Goal: Task Accomplishment & Management: Use online tool/utility

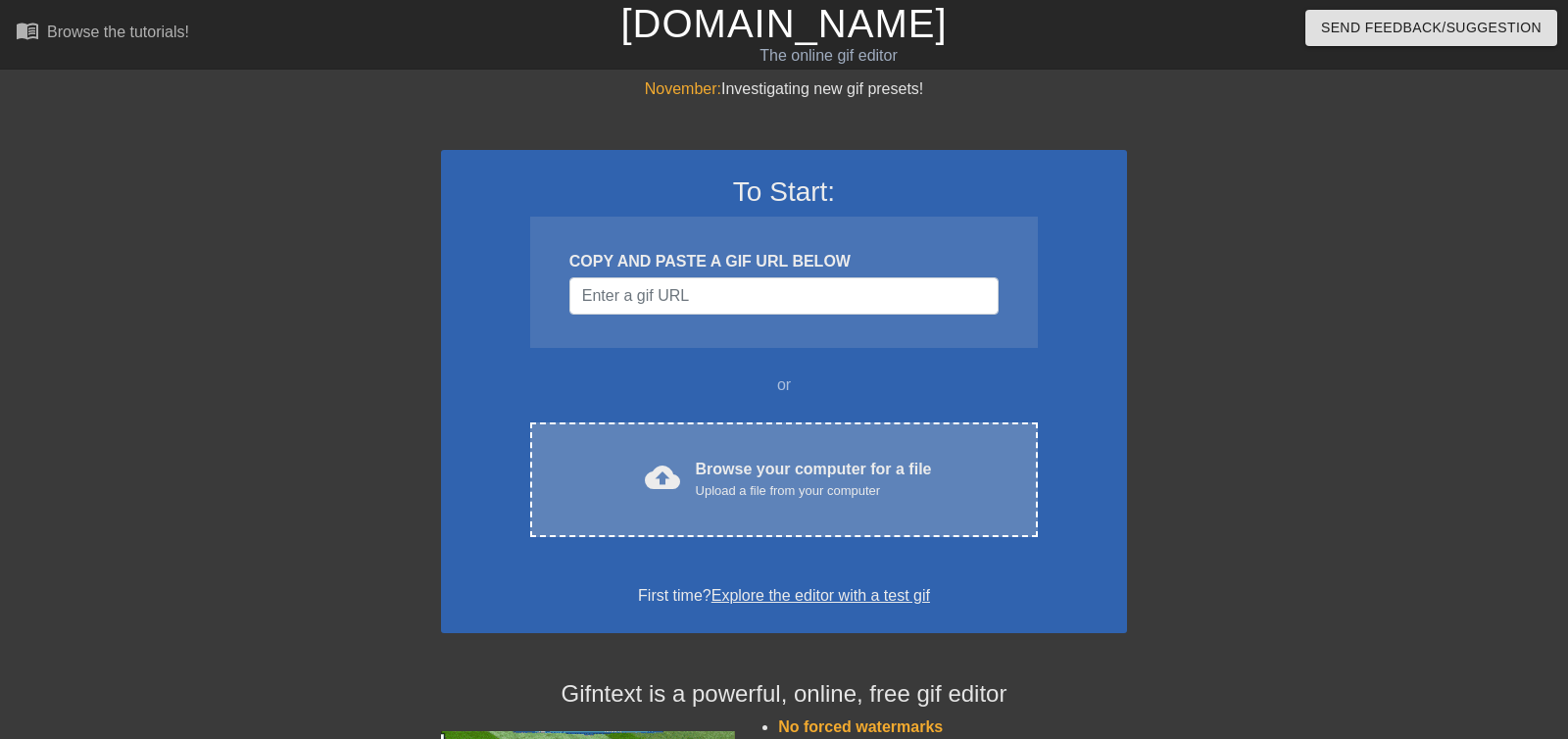
click at [873, 464] on div "Browse your computer for a file Upload a file from your computer" at bounding box center [813, 480] width 236 height 43
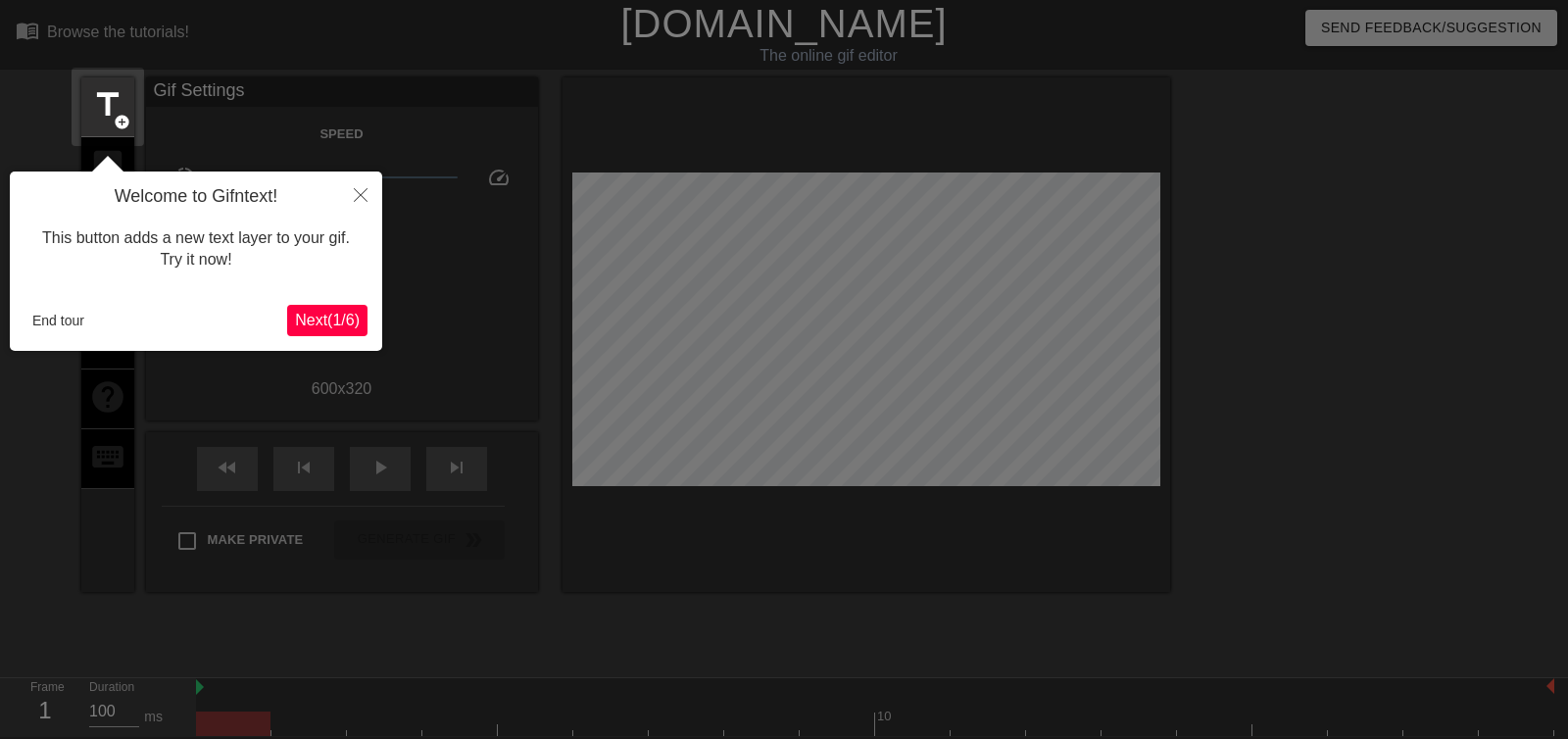
scroll to position [48, 0]
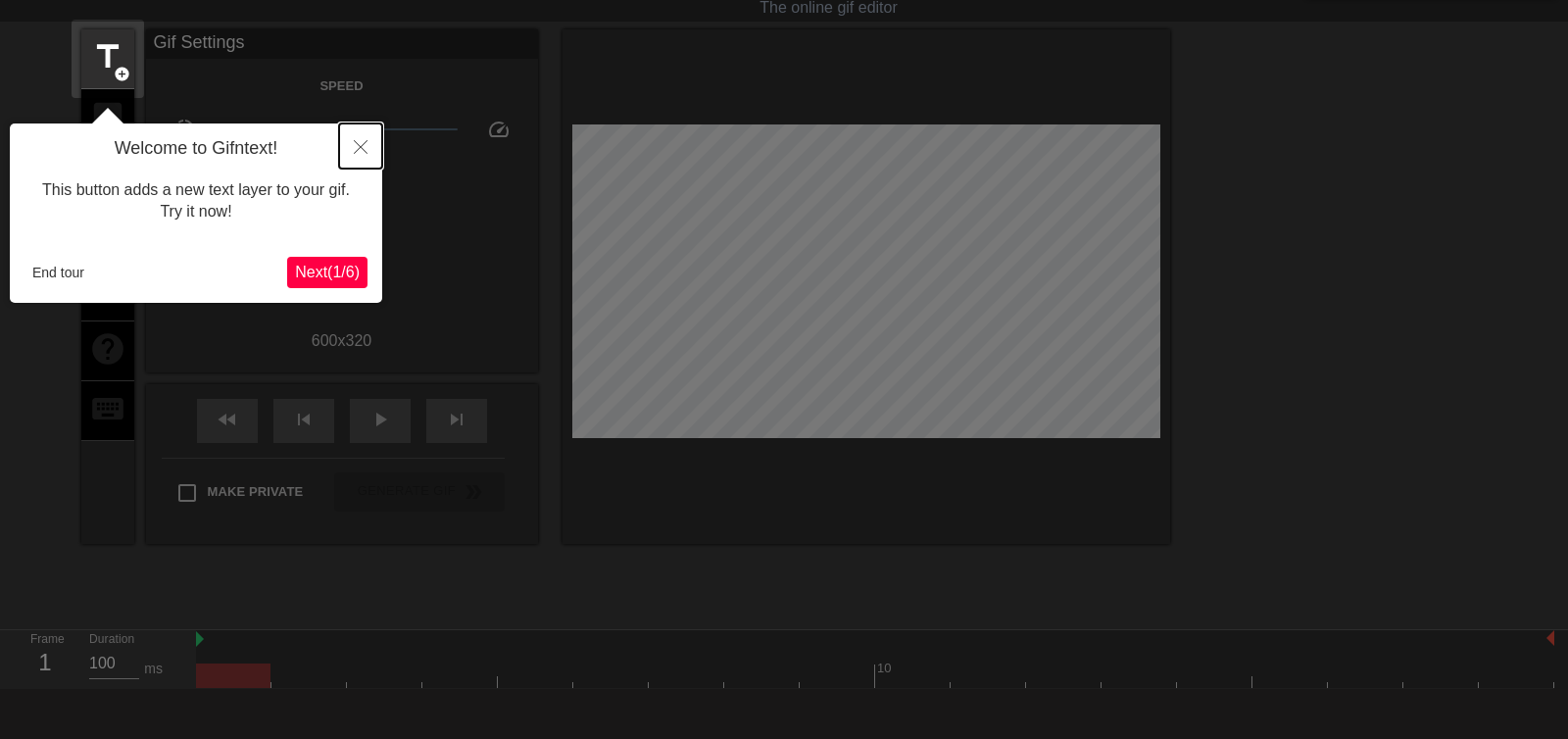
click at [357, 142] on icon "Close" at bounding box center [361, 147] width 14 height 14
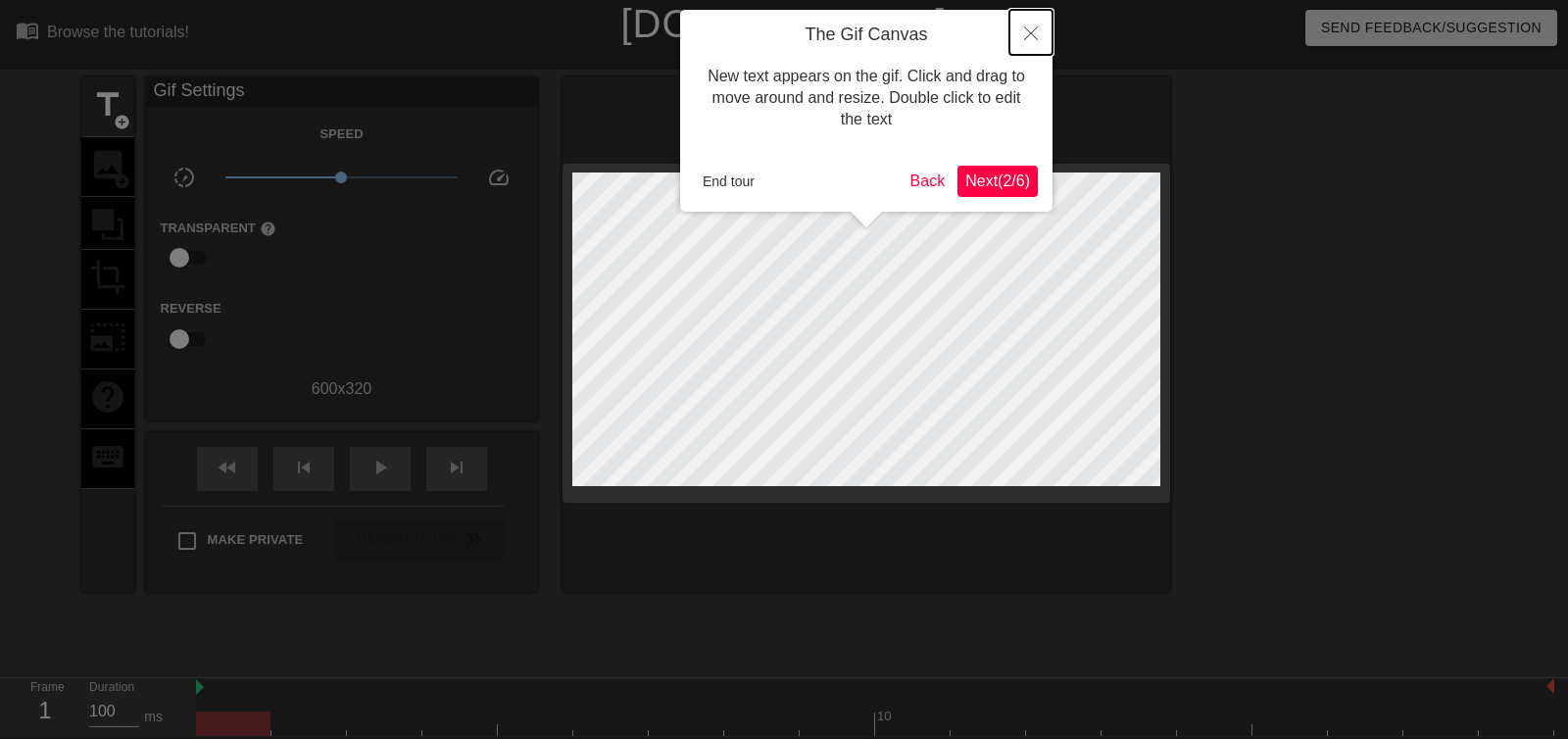
click at [1019, 45] on button "Close" at bounding box center [1031, 32] width 43 height 45
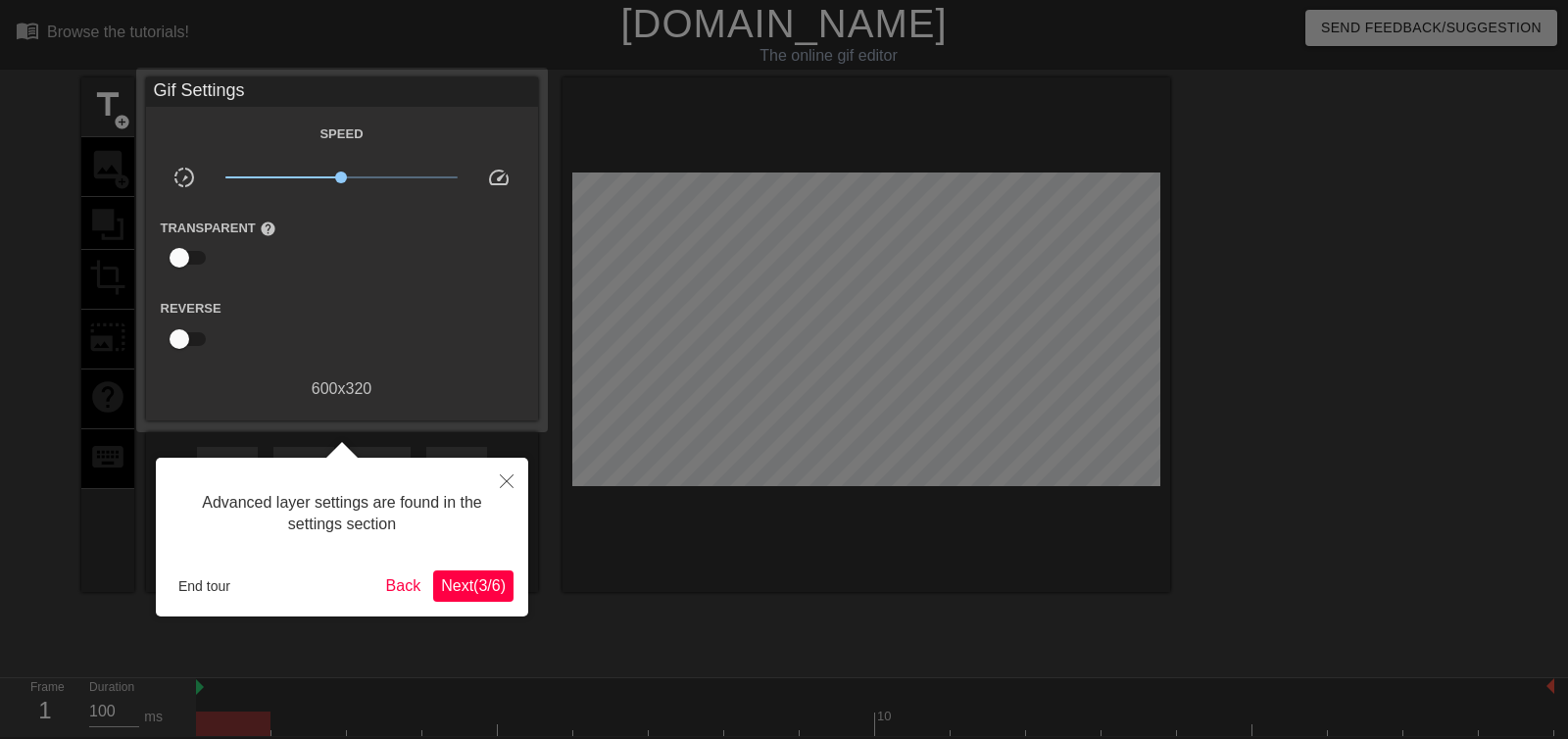
scroll to position [48, 0]
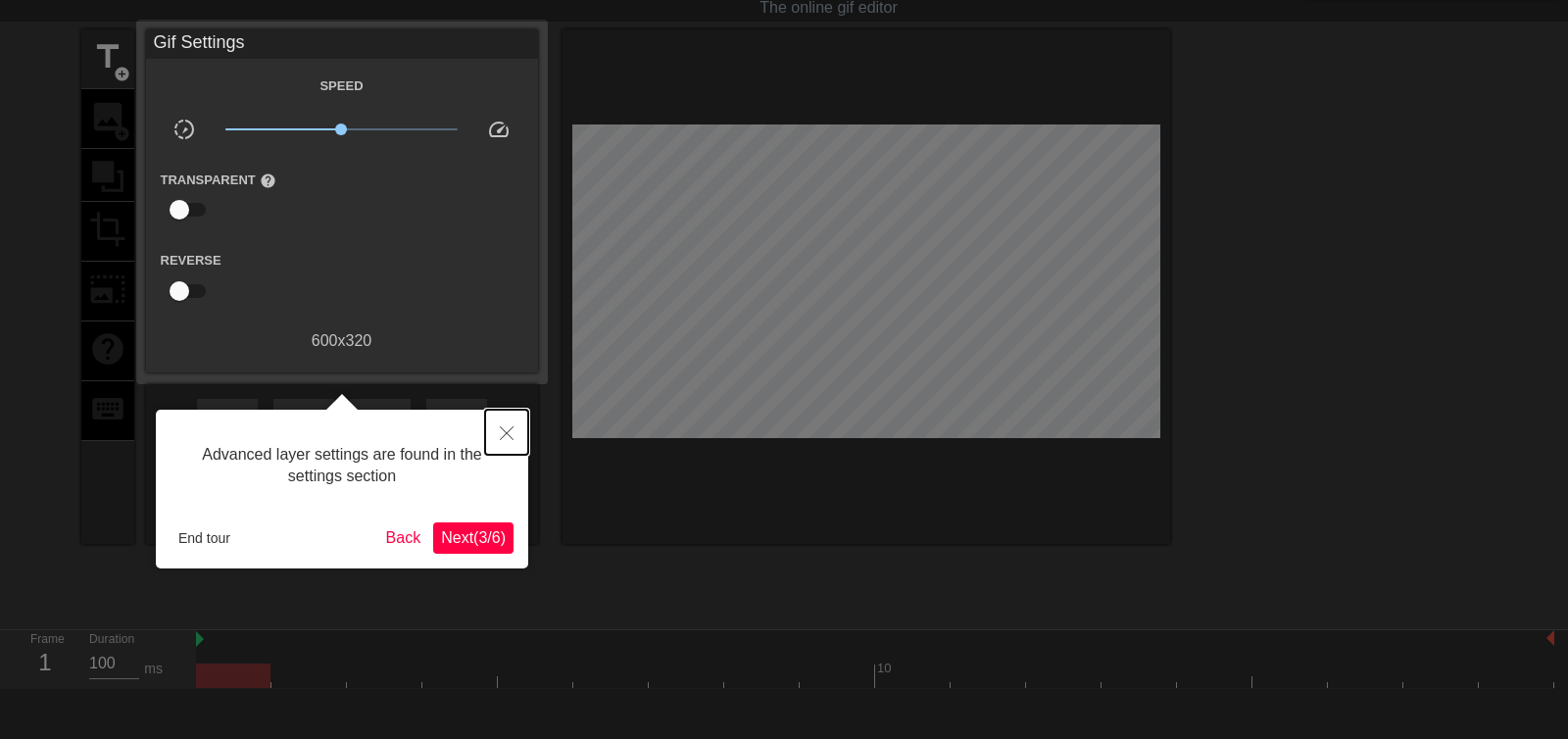
click at [496, 444] on button "Close" at bounding box center [507, 432] width 43 height 45
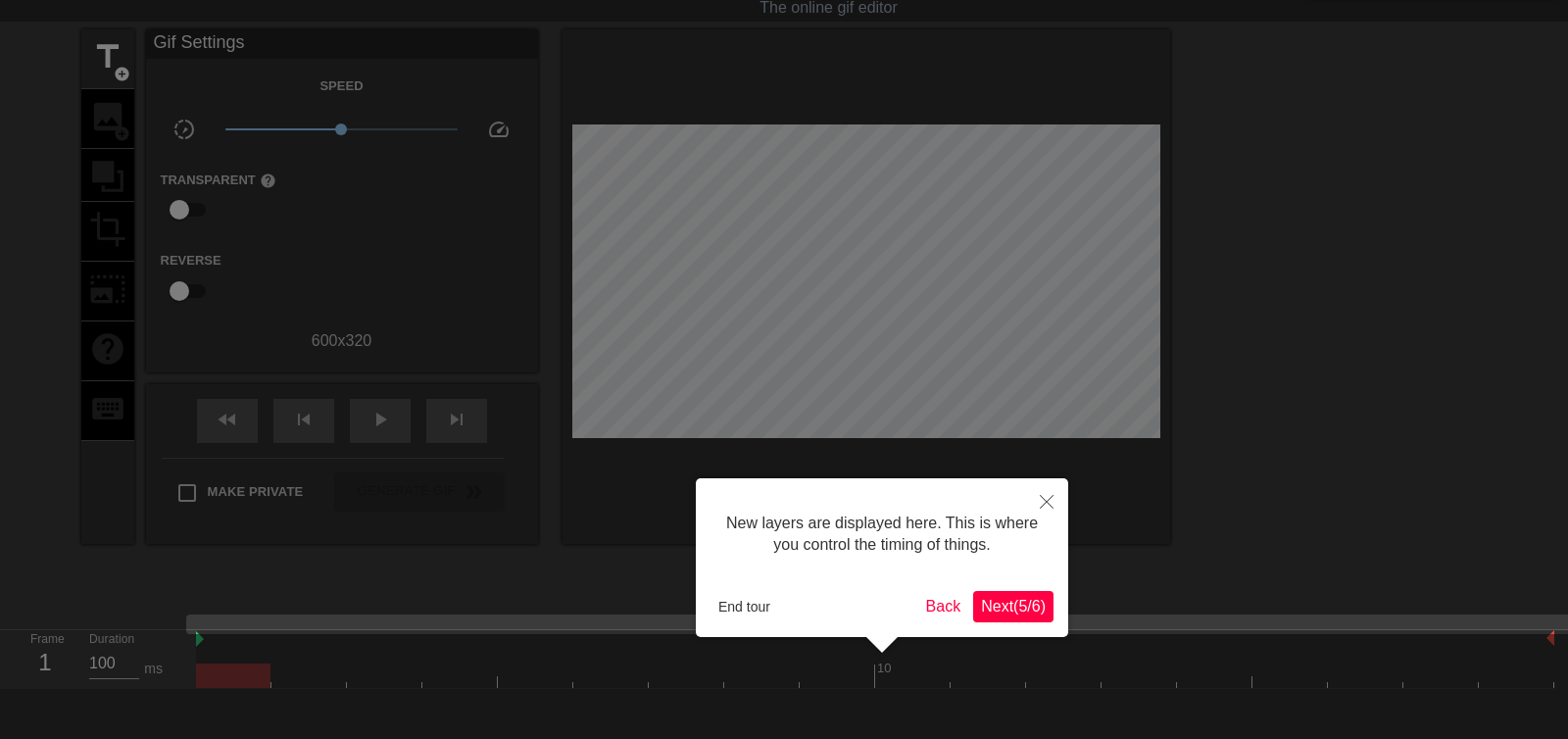
click at [1000, 597] on span "Next ( 5 / 6 )" at bounding box center [1013, 605] width 65 height 17
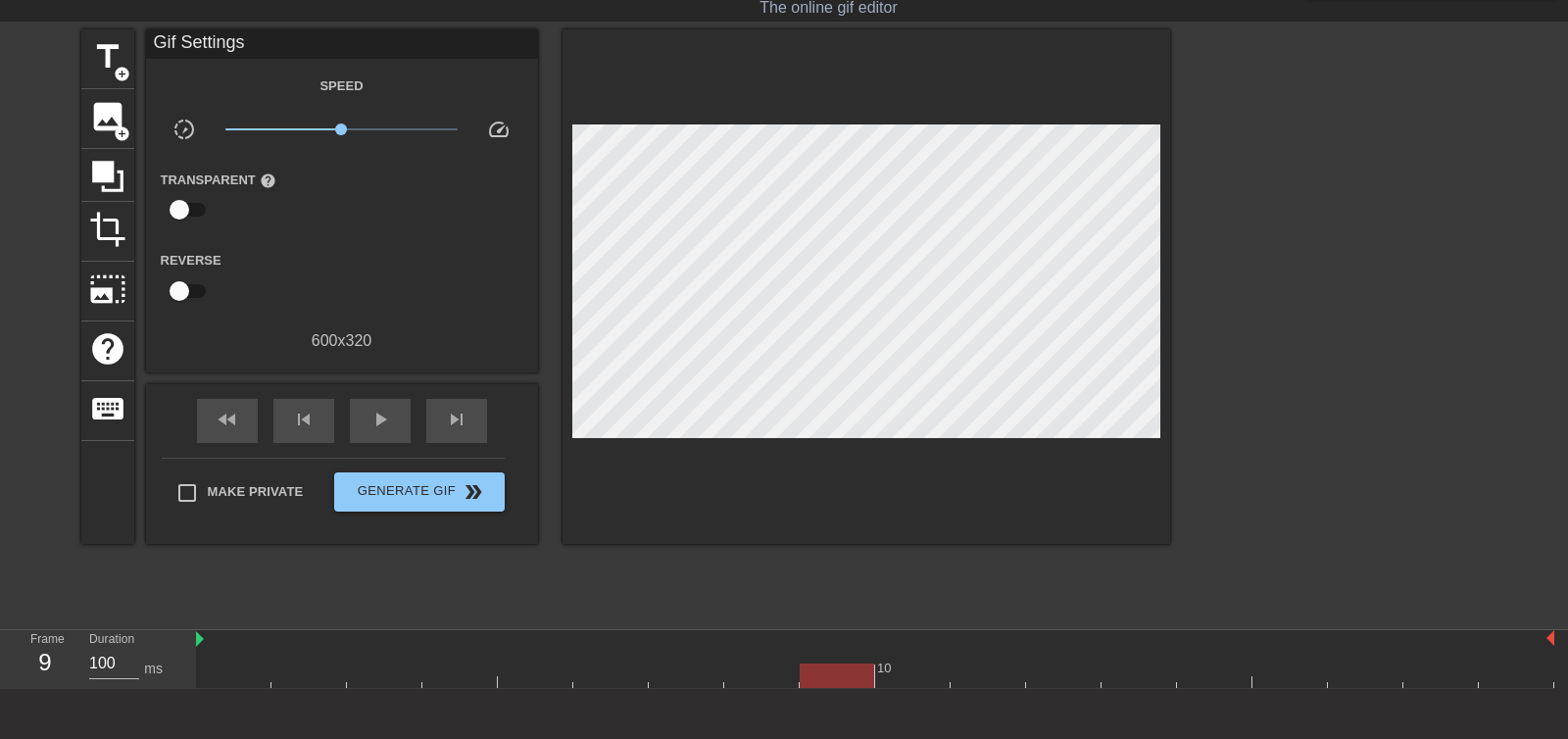
drag, startPoint x: 458, startPoint y: 665, endPoint x: 845, endPoint y: 454, distance: 440.8
click at [820, 680] on div at bounding box center [874, 675] width 1358 height 25
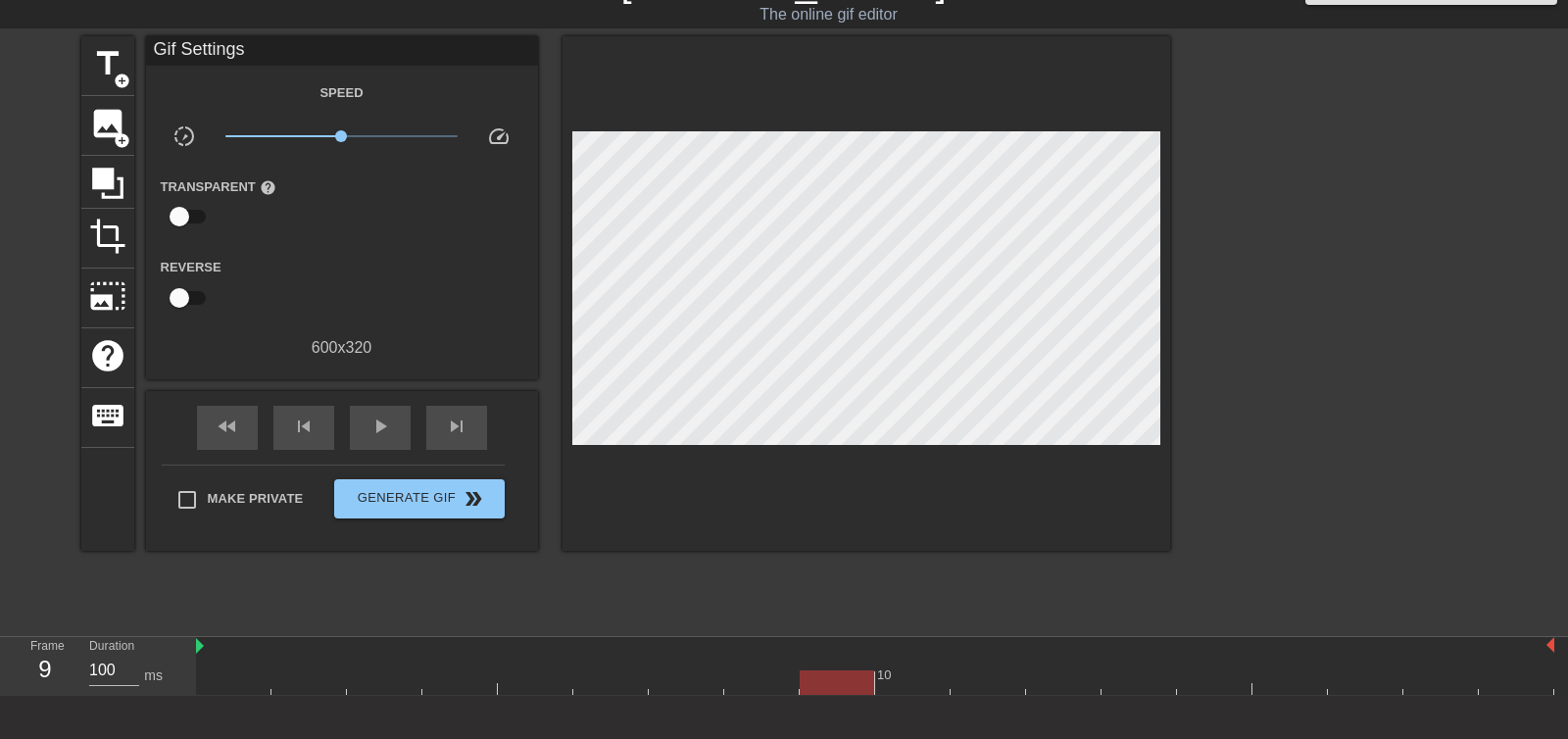
scroll to position [0, 0]
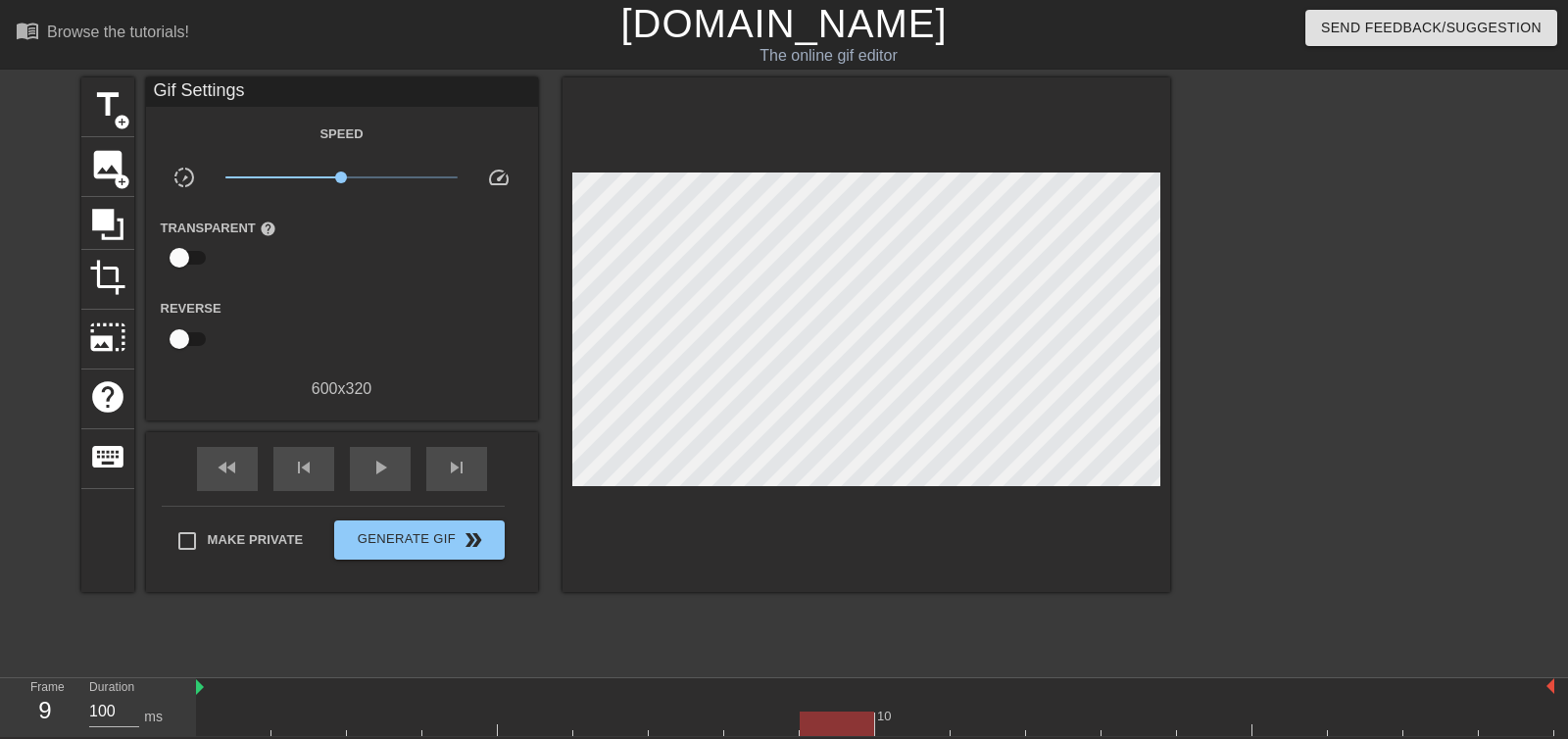
click at [1449, 417] on div at bounding box center [1340, 371] width 294 height 588
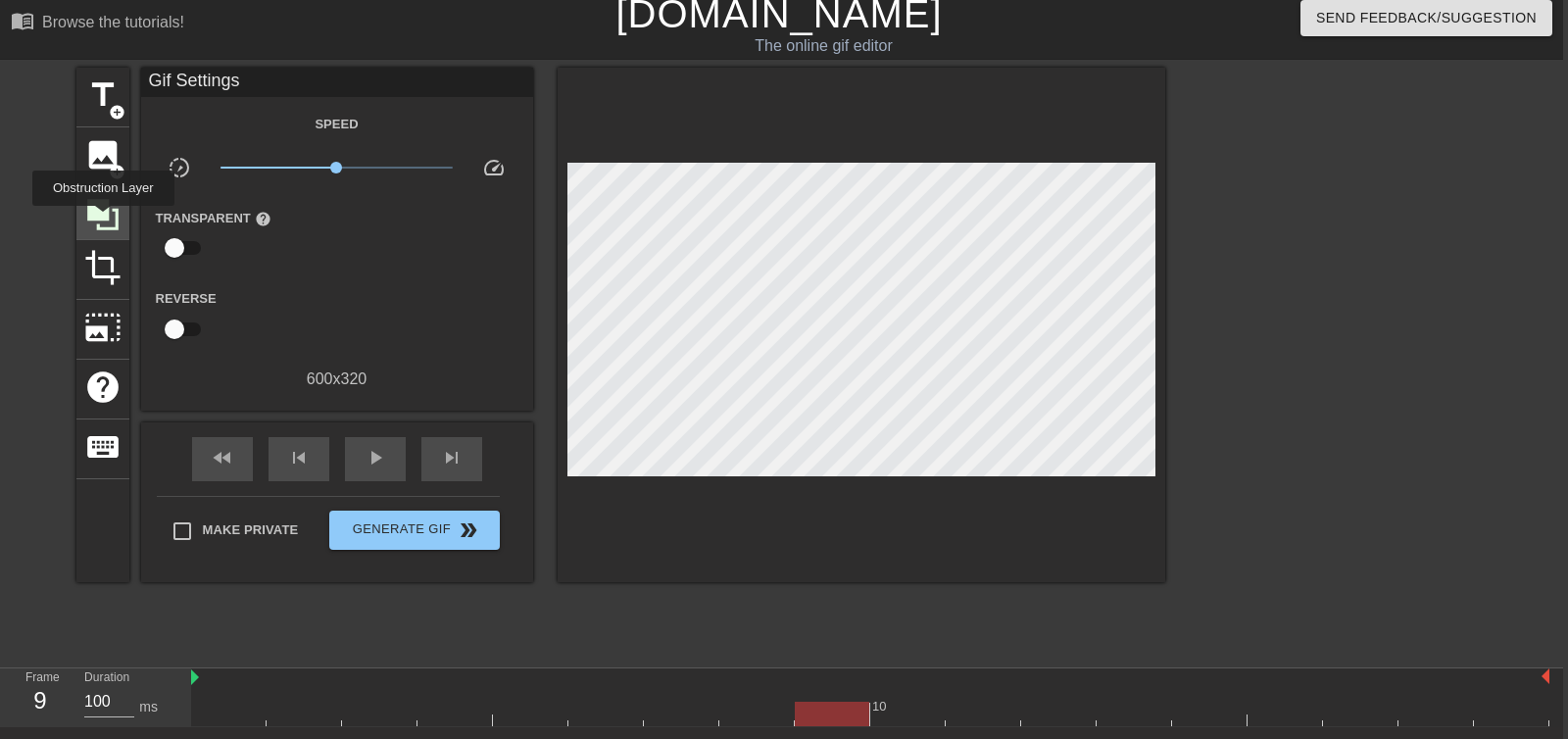
scroll to position [14, 5]
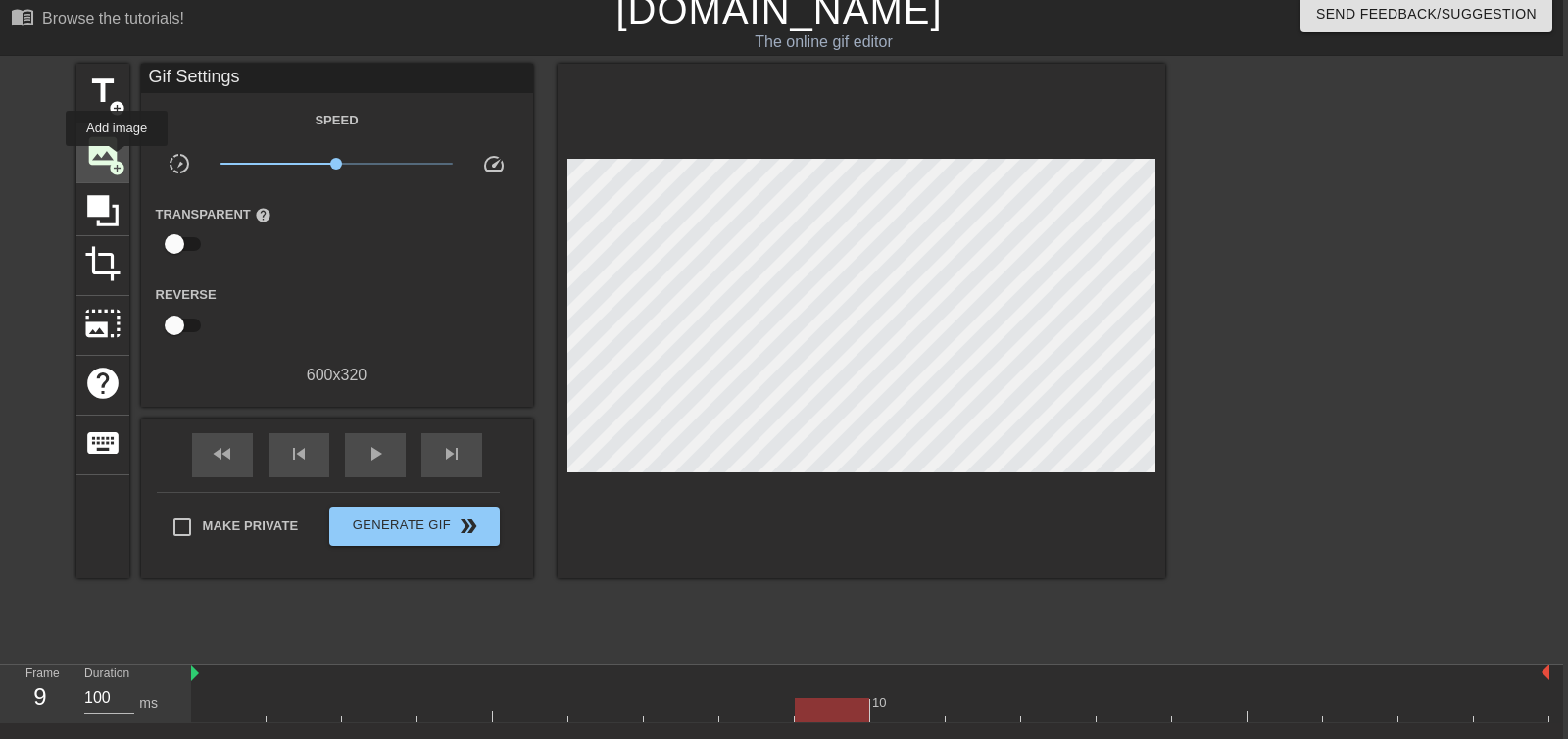
click at [118, 160] on span "add_circle" at bounding box center [117, 168] width 17 height 17
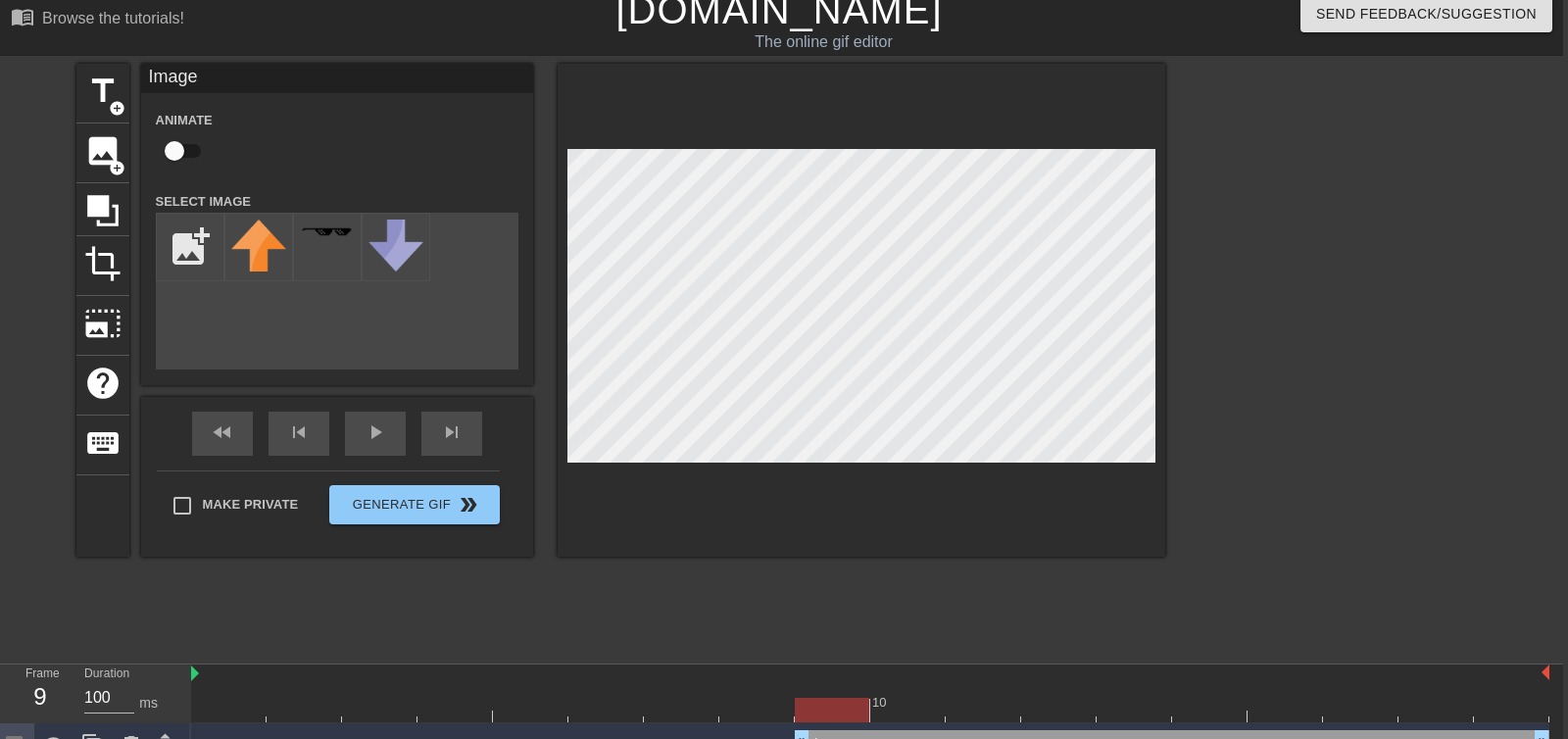
click at [229, 325] on div "add_photo_alternate" at bounding box center [337, 291] width 363 height 157
click at [193, 247] on input "file" at bounding box center [191, 247] width 67 height 67
type input "C:\fakepath\Screenshot 2025-08-29 at 2.34.17 PM.png"
click at [268, 239] on img at bounding box center [258, 236] width 55 height 34
click at [904, 710] on div at bounding box center [869, 710] width 1358 height 25
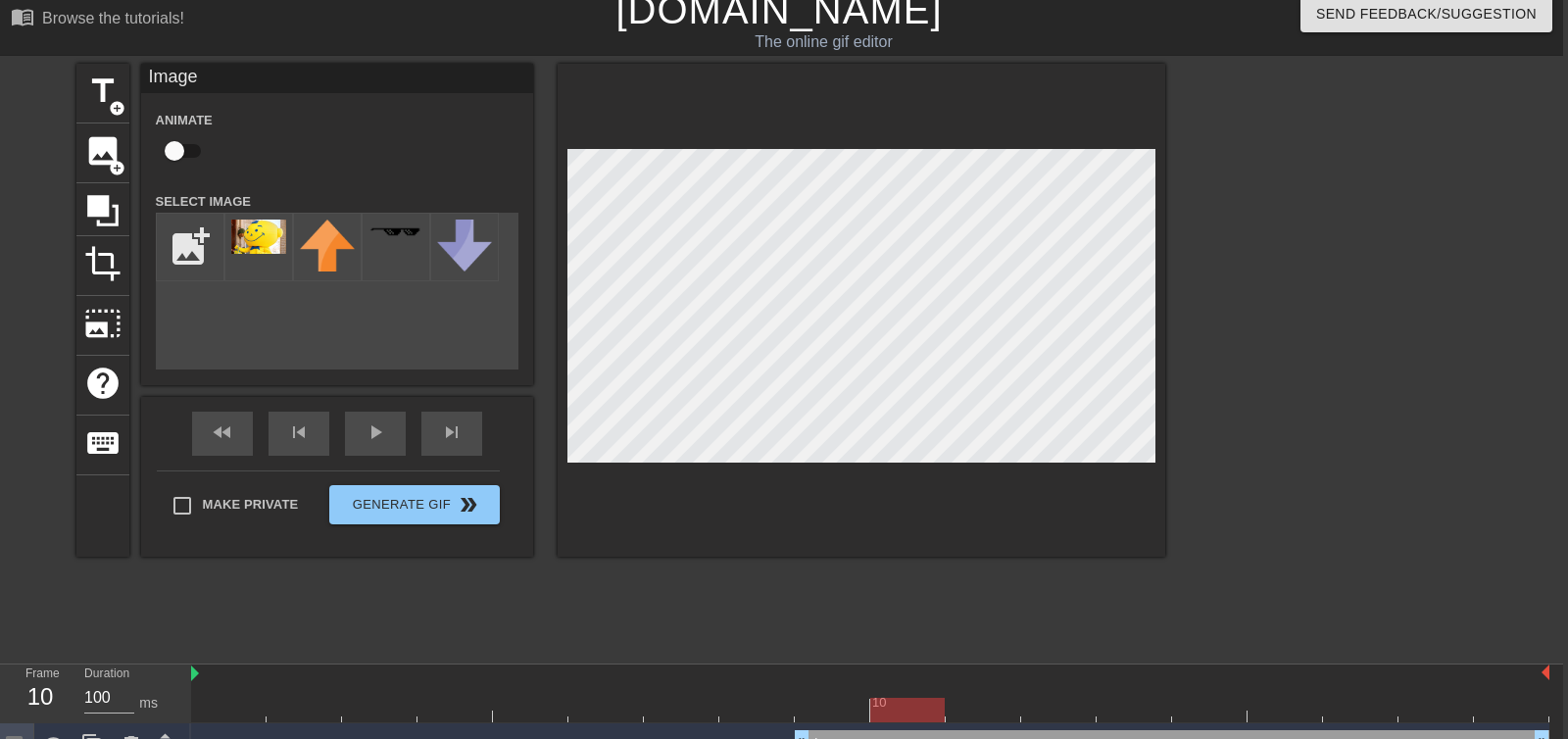
click at [969, 716] on div at bounding box center [869, 710] width 1358 height 25
click at [1015, 718] on div at bounding box center [982, 710] width 75 height 25
click at [1023, 718] on div at bounding box center [869, 710] width 1358 height 25
click at [1091, 713] on div at bounding box center [1058, 710] width 75 height 25
click at [1141, 714] on div at bounding box center [869, 710] width 1358 height 25
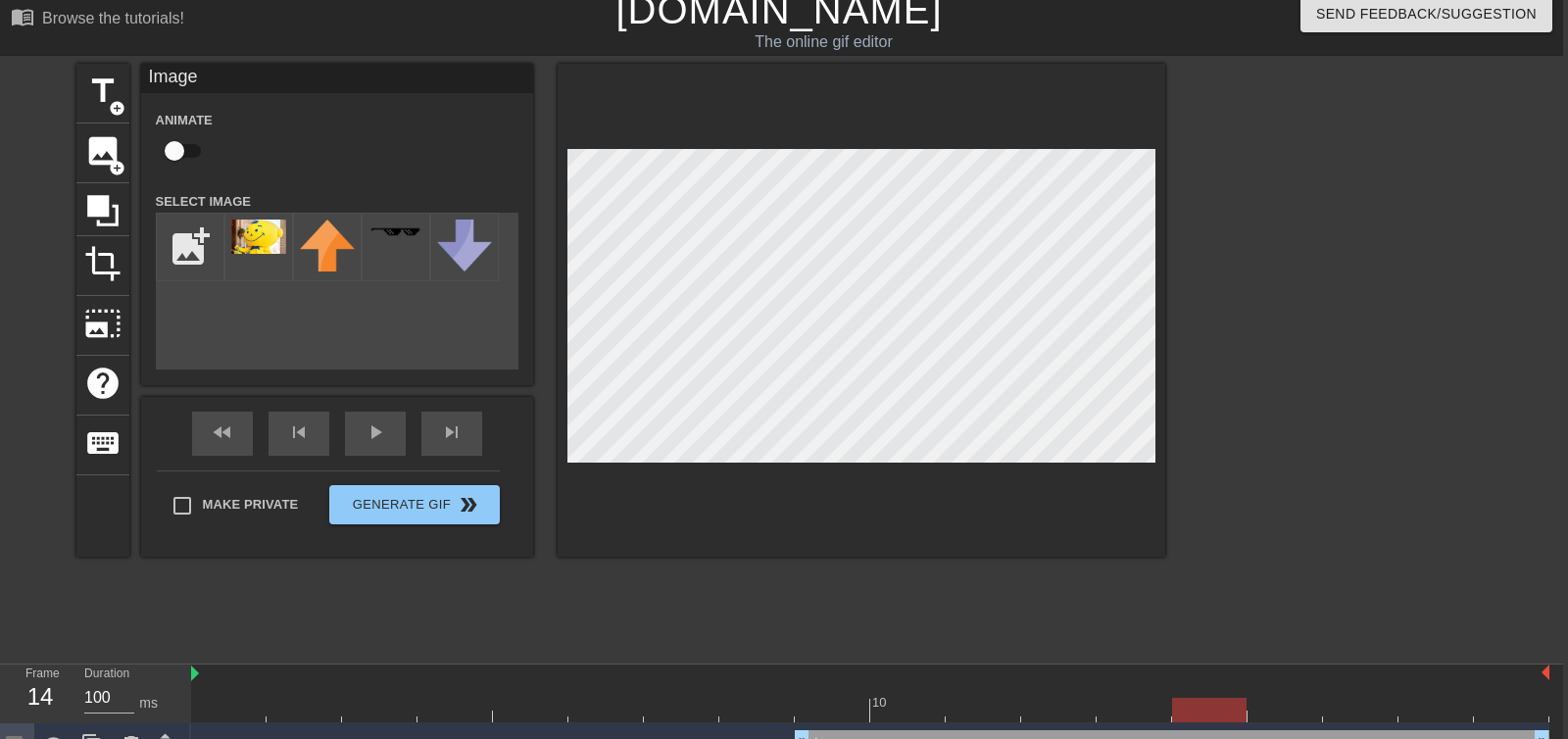
click at [1222, 706] on div at bounding box center [869, 710] width 1358 height 25
drag, startPoint x: 1282, startPoint y: 711, endPoint x: 1298, endPoint y: 711, distance: 16.0
click at [1282, 711] on div at bounding box center [869, 710] width 1358 height 25
click at [1339, 708] on div at bounding box center [869, 710] width 1358 height 25
click at [1401, 708] on div at bounding box center [869, 710] width 1358 height 25
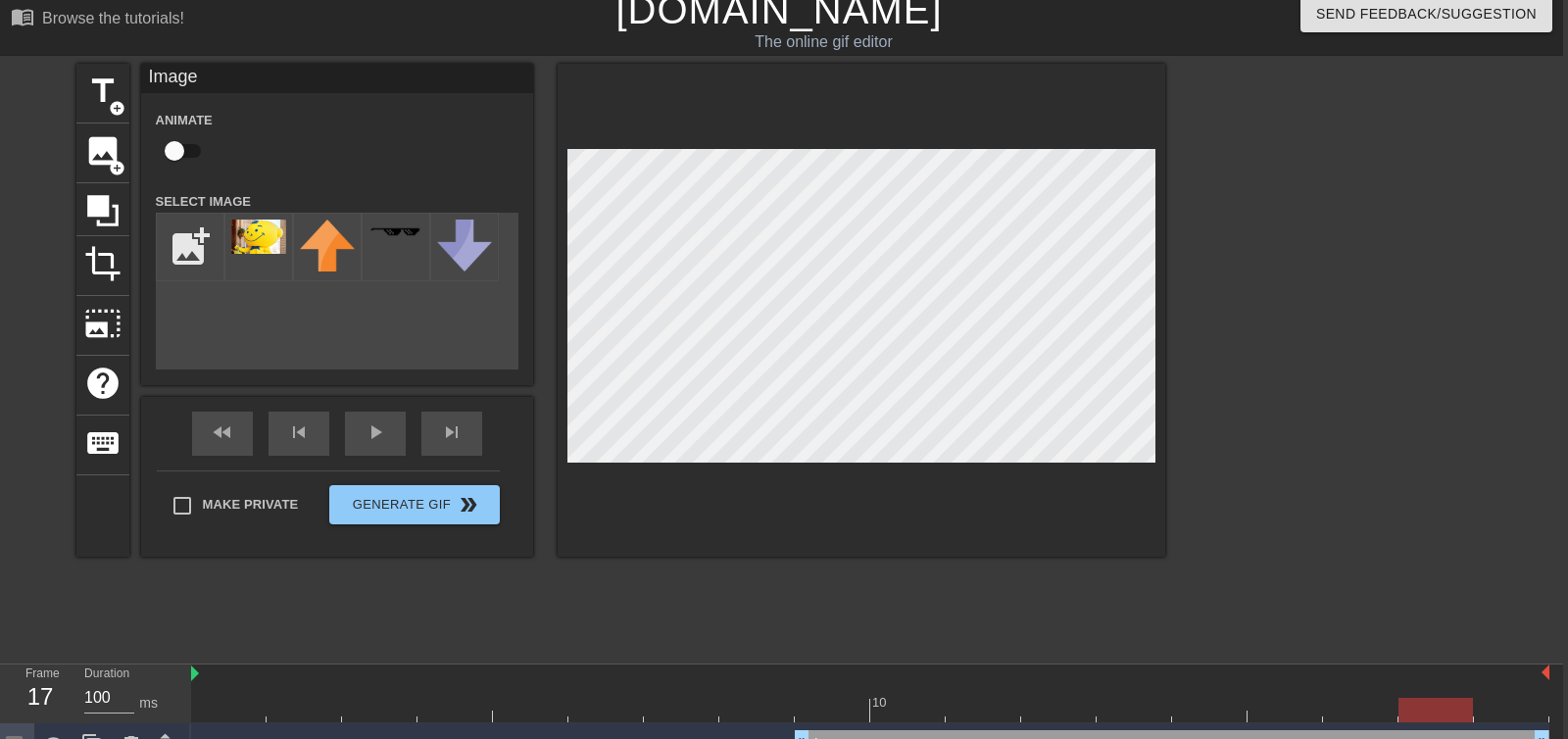
scroll to position [14, 15]
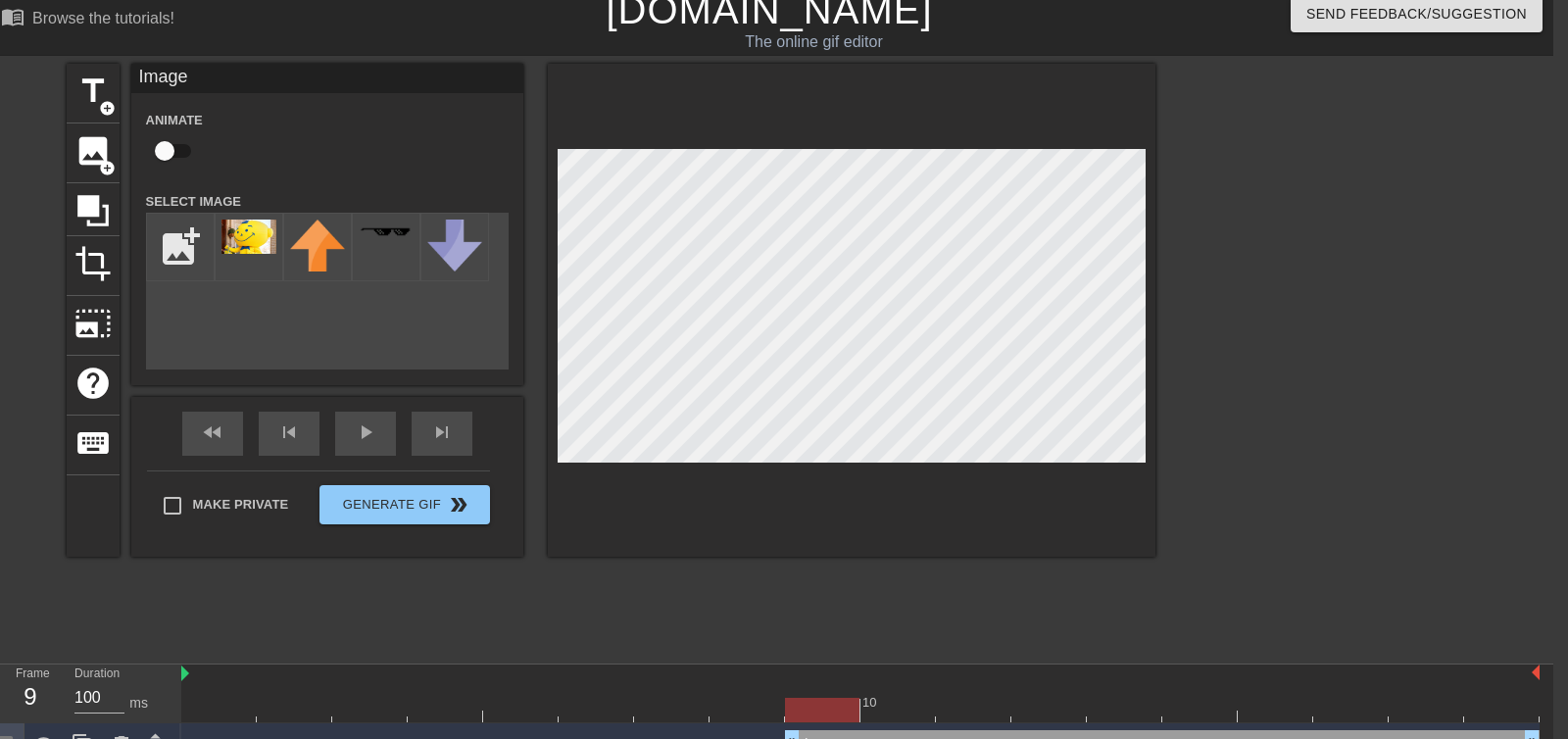
click at [816, 712] on div at bounding box center [860, 710] width 1358 height 25
click at [370, 439] on div "play_arrow" at bounding box center [365, 433] width 61 height 44
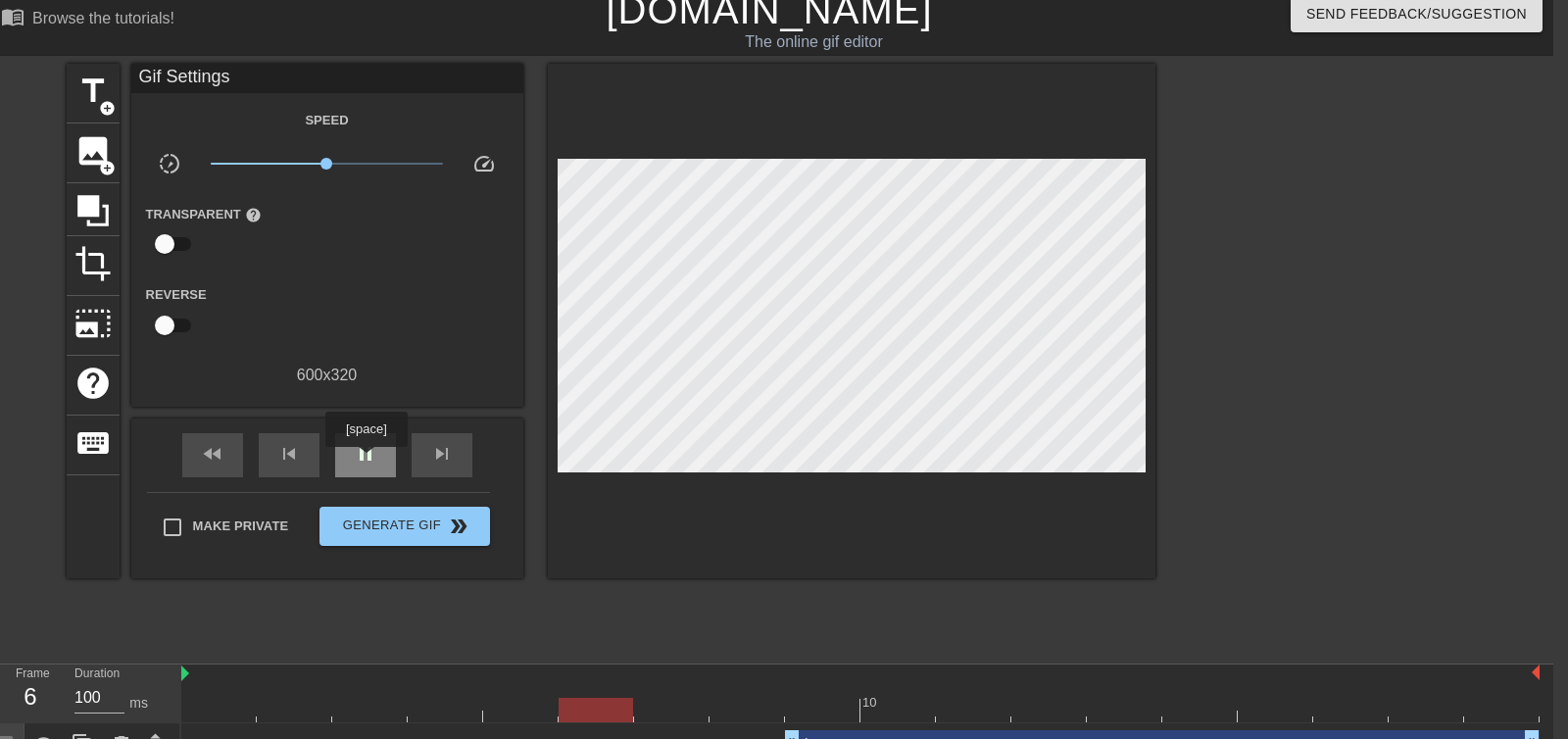
click at [368, 461] on span "pause" at bounding box center [365, 454] width 24 height 24
click at [368, 461] on span "play_arrow" at bounding box center [365, 454] width 24 height 24
click at [368, 461] on span "pause" at bounding box center [365, 454] width 24 height 24
click at [420, 504] on div "Make Private Generate Gif double_arrow" at bounding box center [318, 531] width 343 height 78
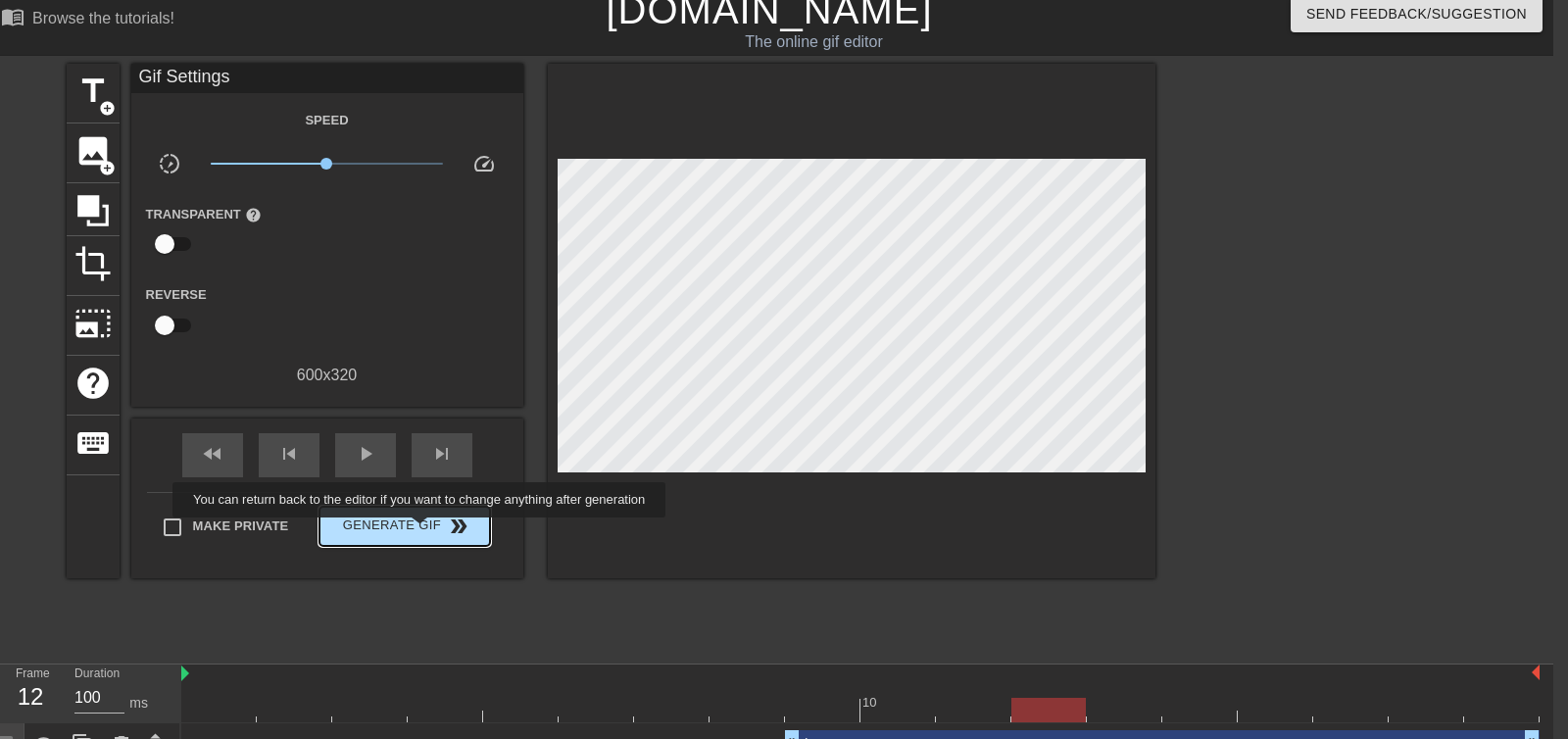
click at [432, 532] on span "Generate Gif double_arrow" at bounding box center [404, 527] width 154 height 24
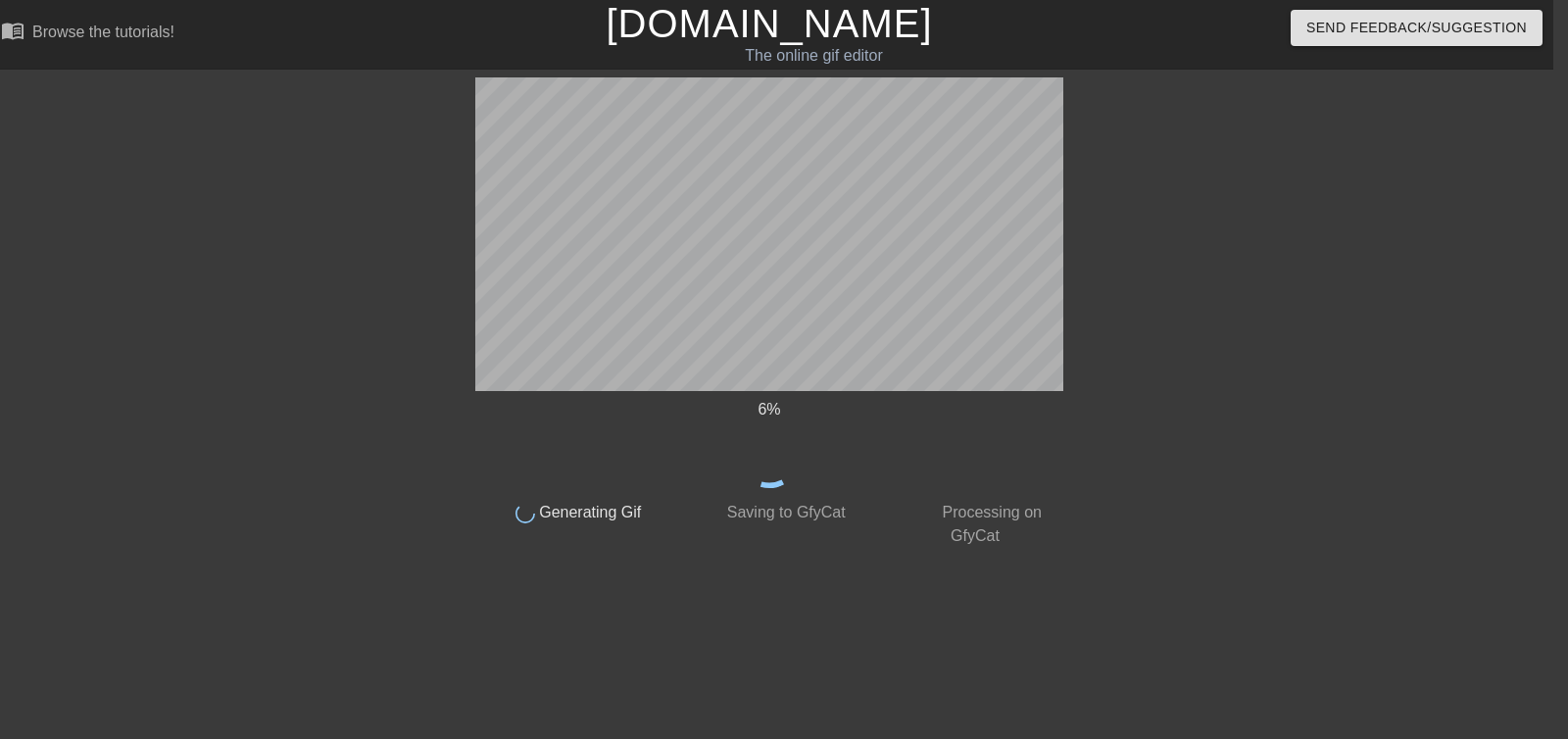
scroll to position [0, 15]
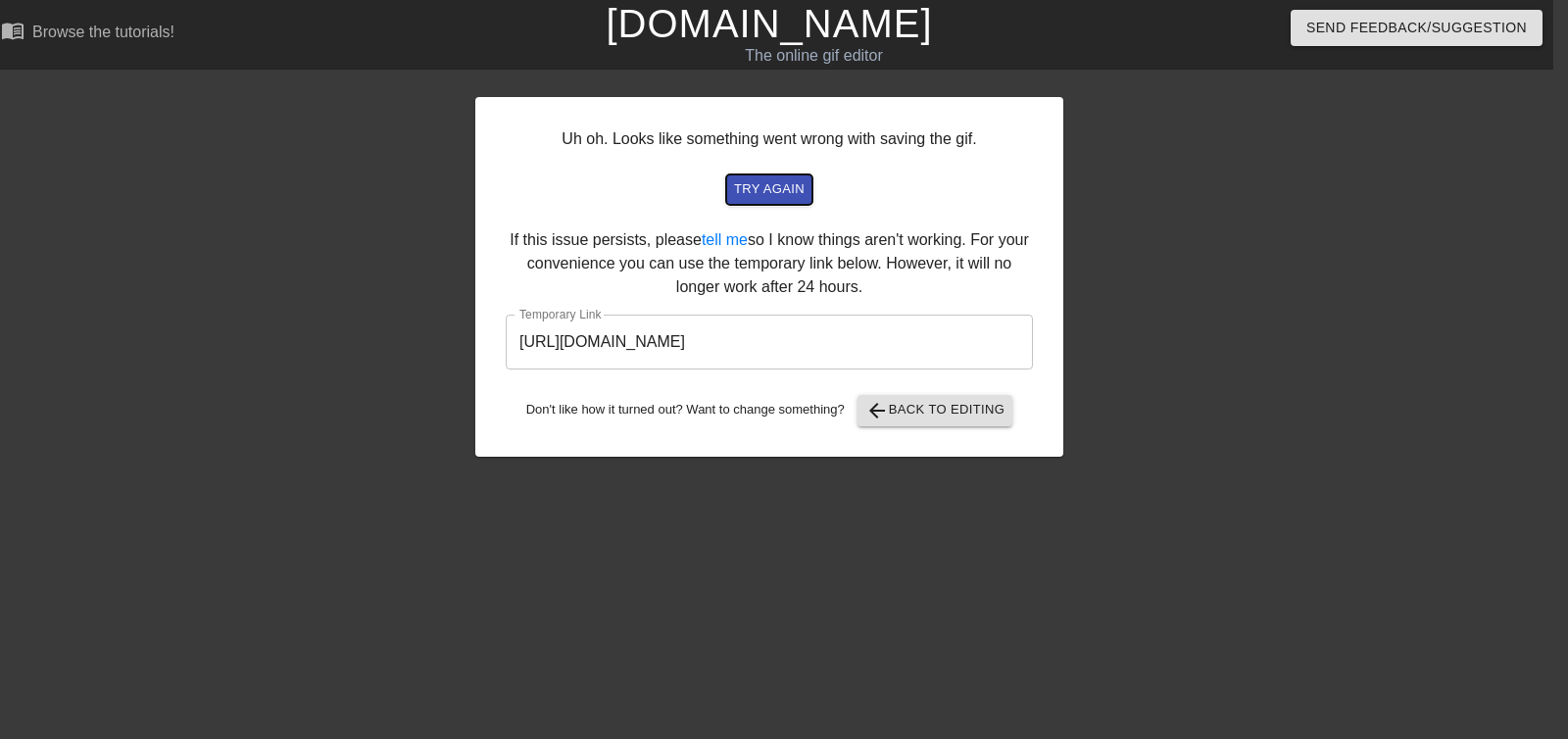
click at [778, 185] on span "try again" at bounding box center [769, 189] width 71 height 23
click at [853, 350] on input "https://www.gifntext.com/temp_generations/M2cdecpZ.gif" at bounding box center [769, 342] width 528 height 55
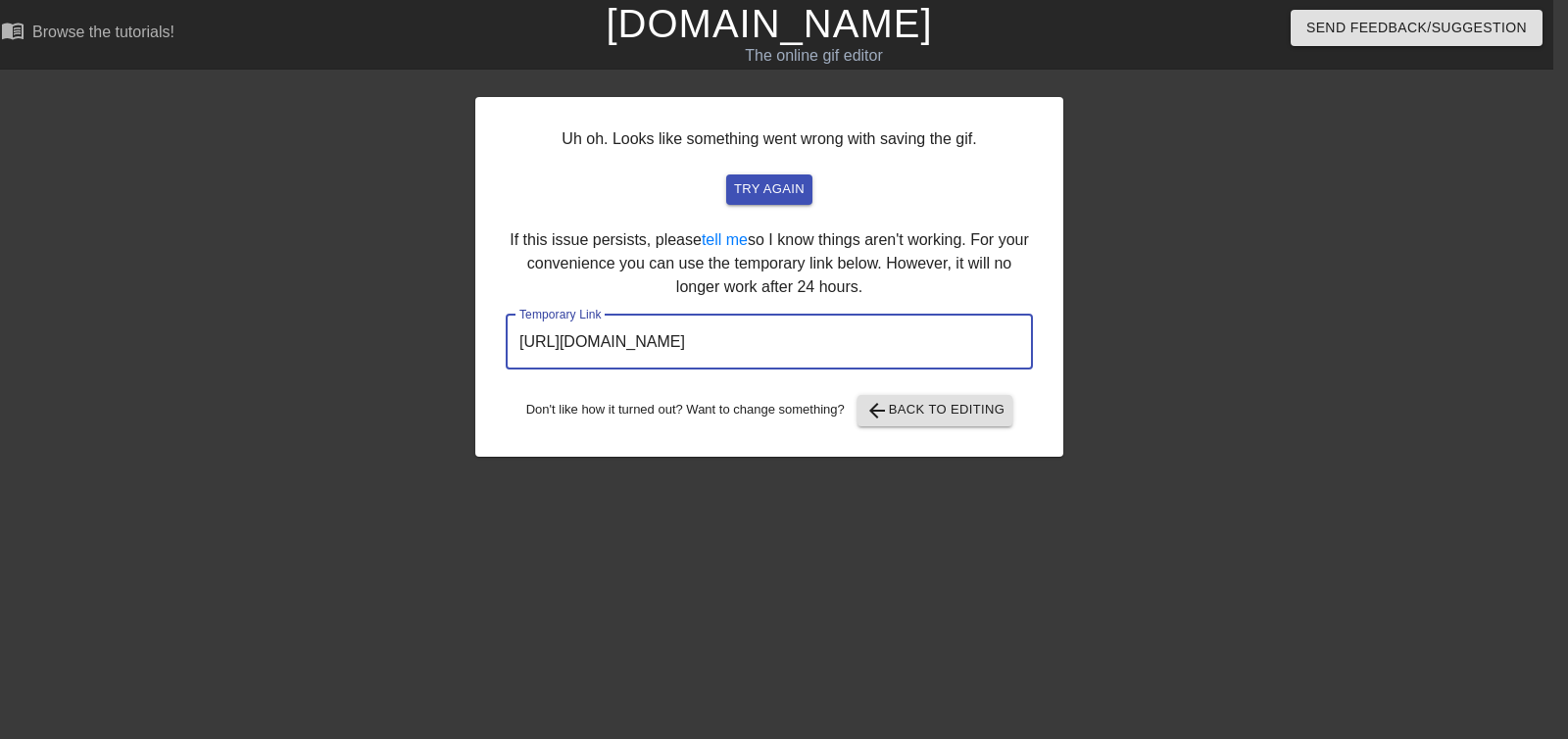
click at [834, 338] on input "https://www.gifntext.com/temp_generations/M2cdecpZ.gif" at bounding box center [769, 342] width 528 height 55
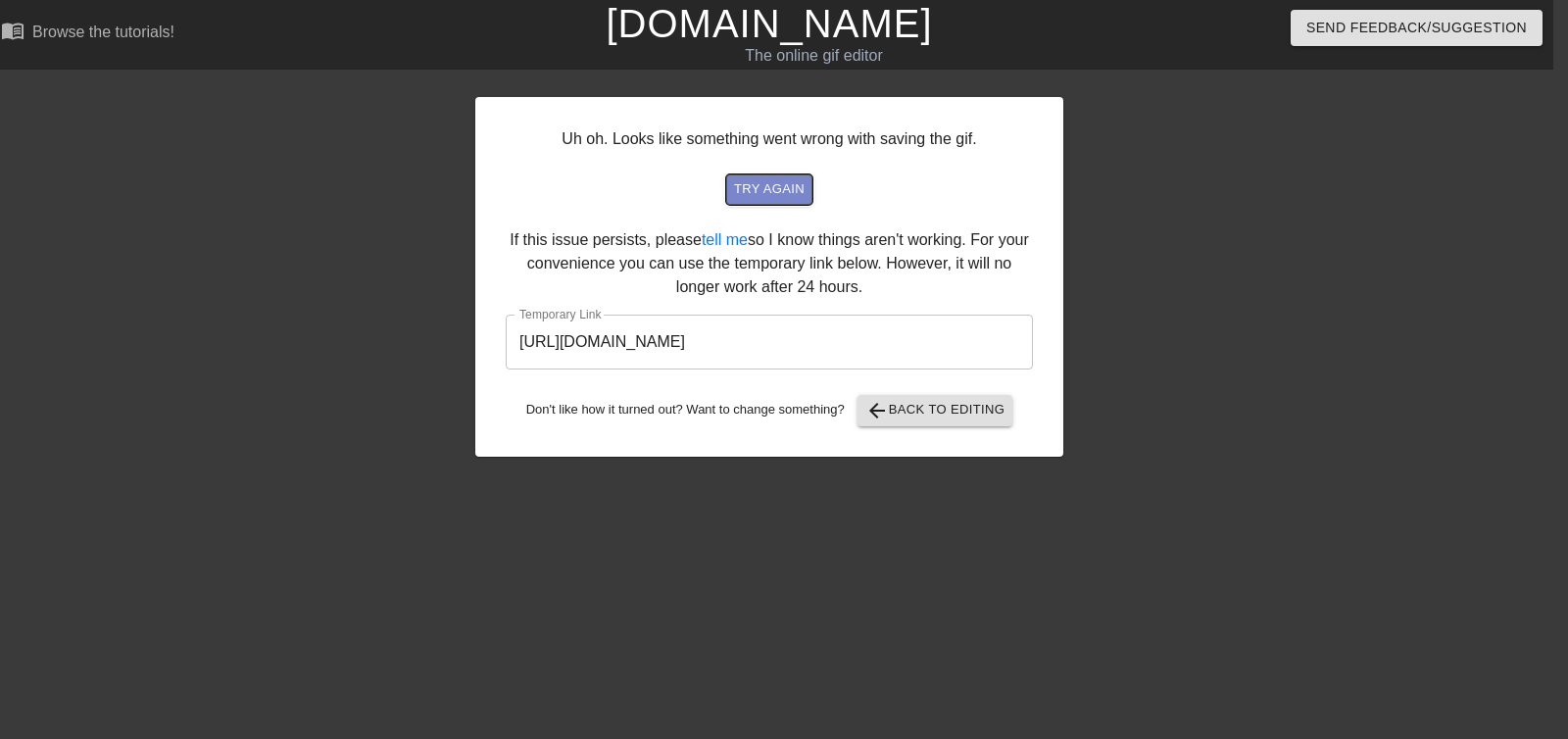
click at [758, 183] on span "try again" at bounding box center [769, 189] width 71 height 23
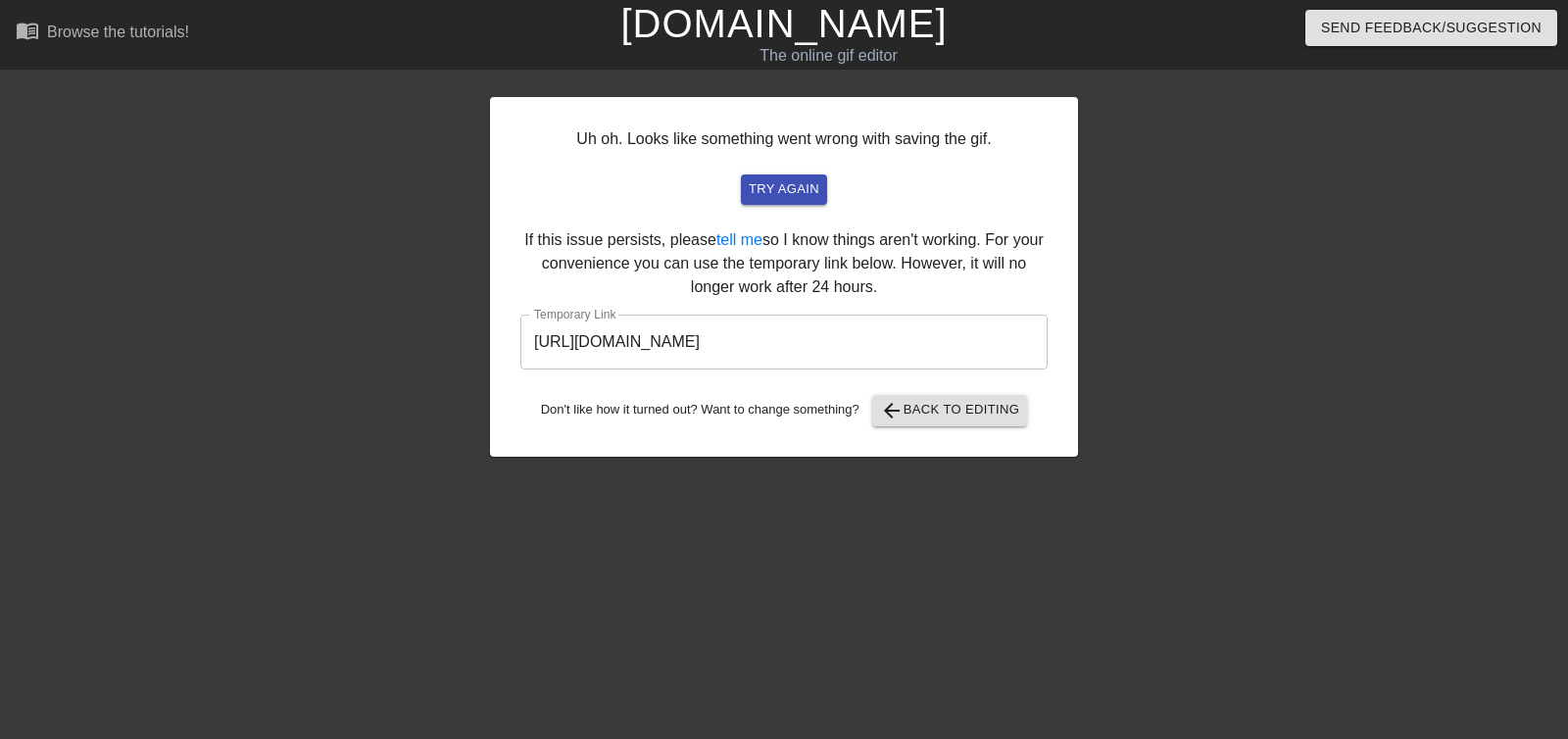
click at [232, 278] on div at bounding box center [319, 371] width 294 height 588
click at [956, 424] on button "arrow_back Back to Editing" at bounding box center [950, 411] width 156 height 31
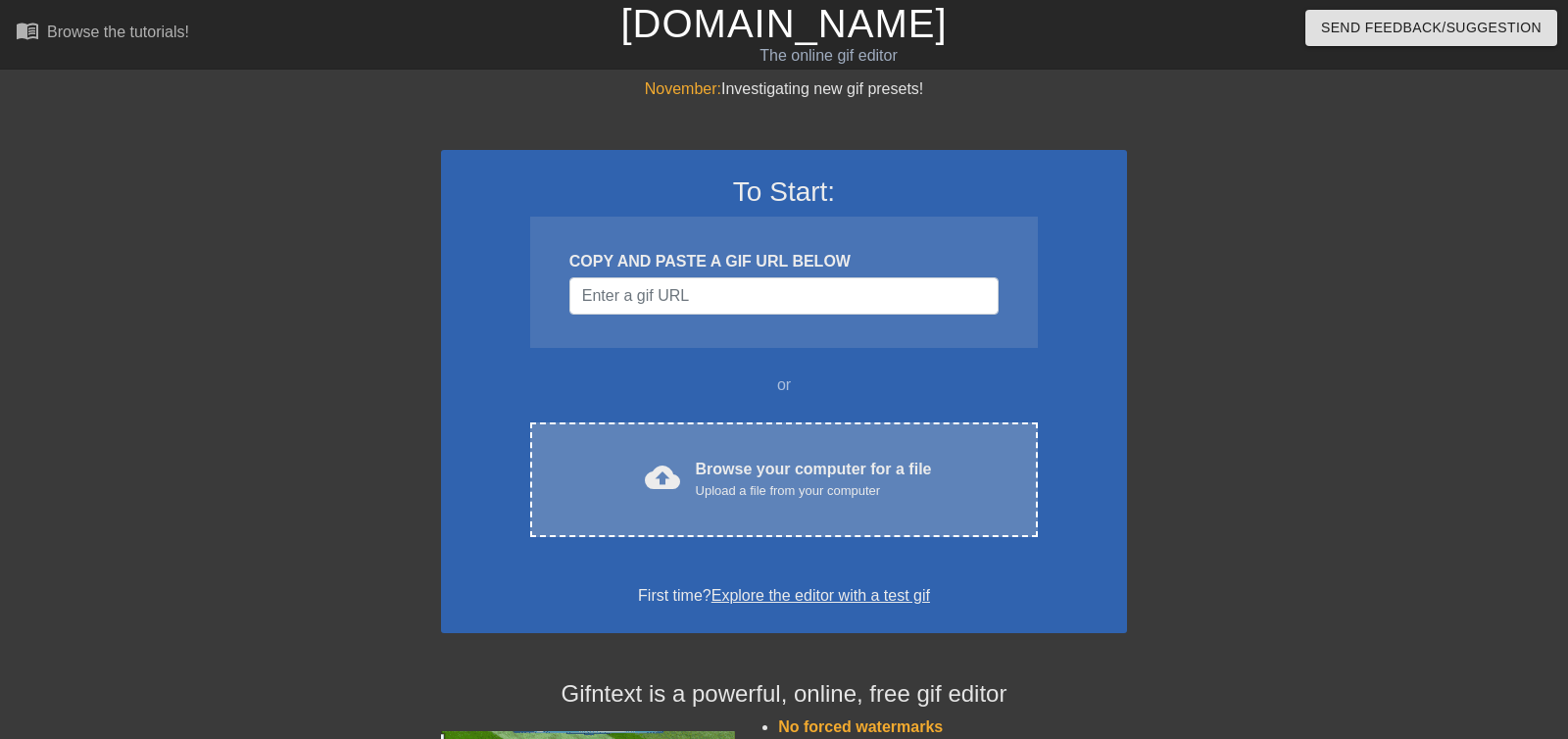
click at [683, 486] on div "cloud_upload Browse your computer for a file Upload a file from your computer" at bounding box center [783, 480] width 425 height 44
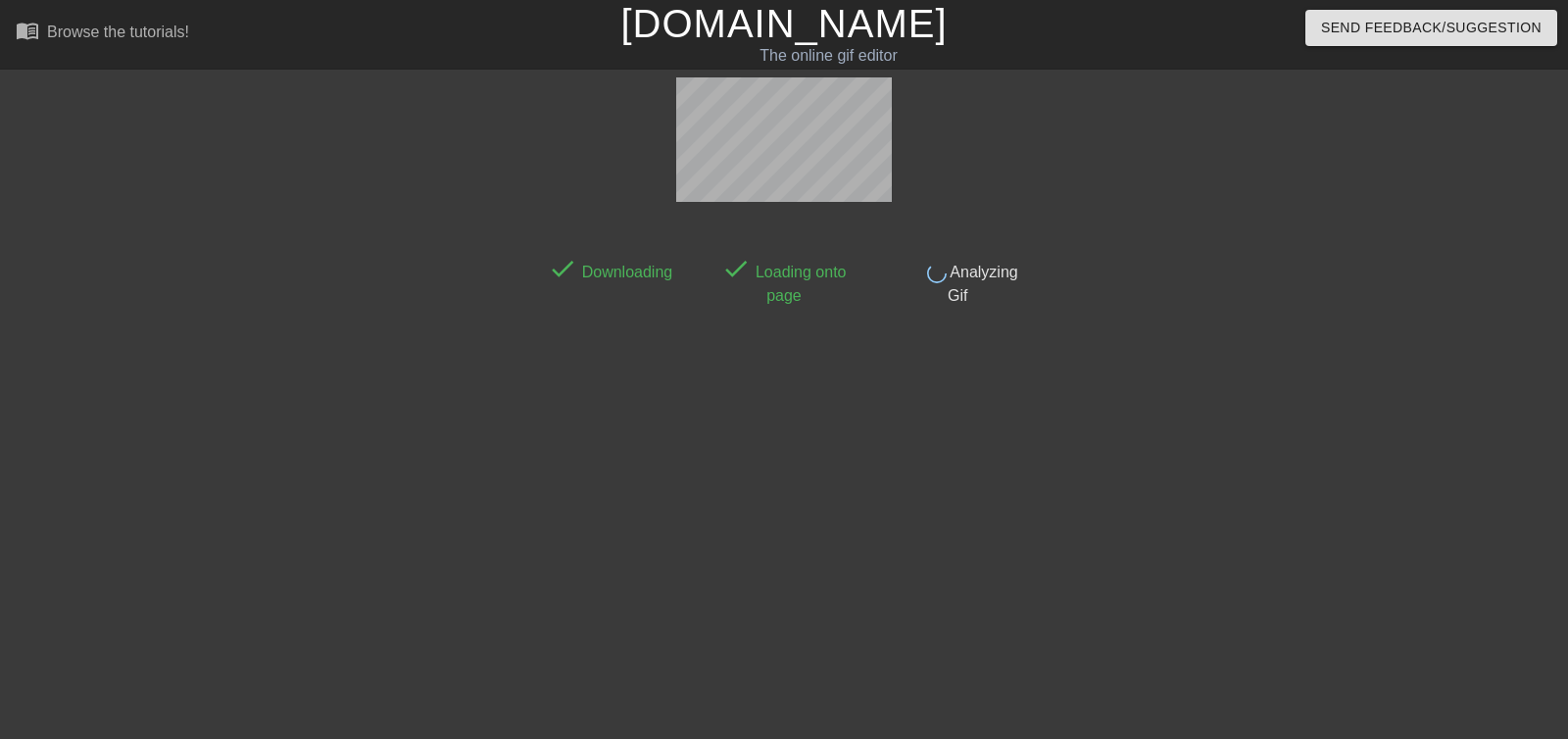
scroll to position [48, 0]
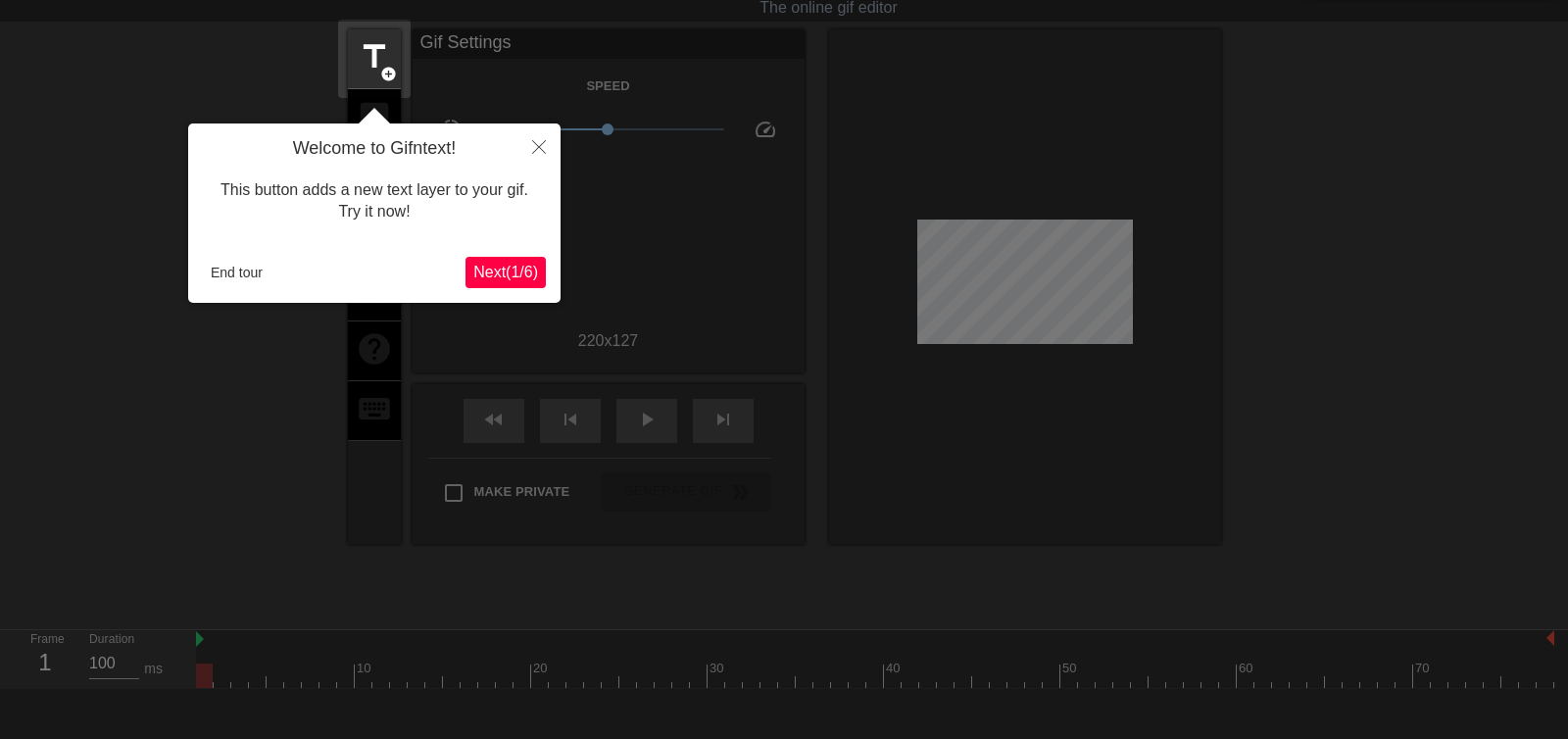
click at [302, 396] on div at bounding box center [784, 388] width 1568 height 874
click at [506, 254] on div "Welcome to Gifntext! This button adds a new text layer to your gif. Try it now!…" at bounding box center [373, 213] width 372 height 179
click at [508, 263] on span "Next ( 1 / 6 )" at bounding box center [506, 271] width 65 height 17
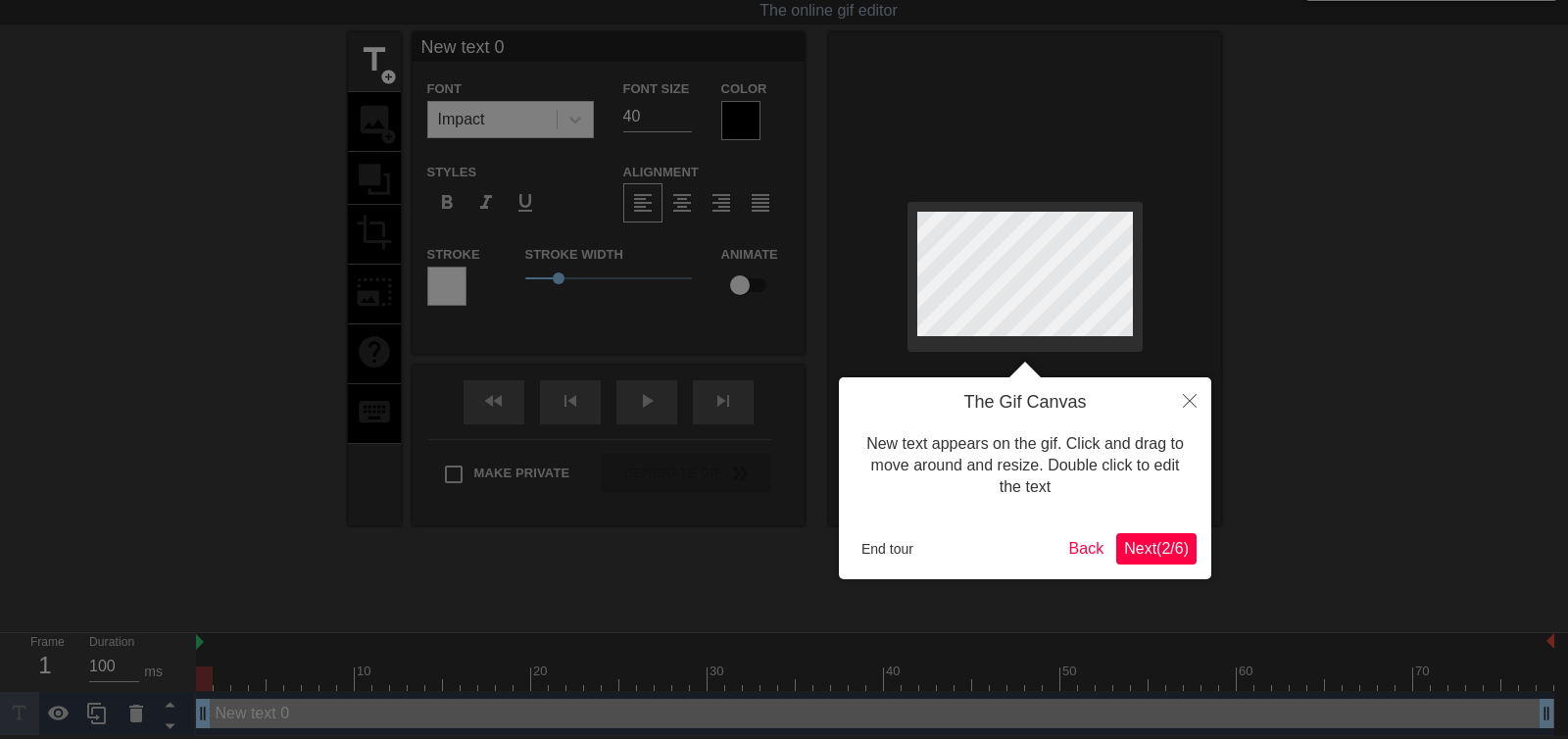
scroll to position [0, 0]
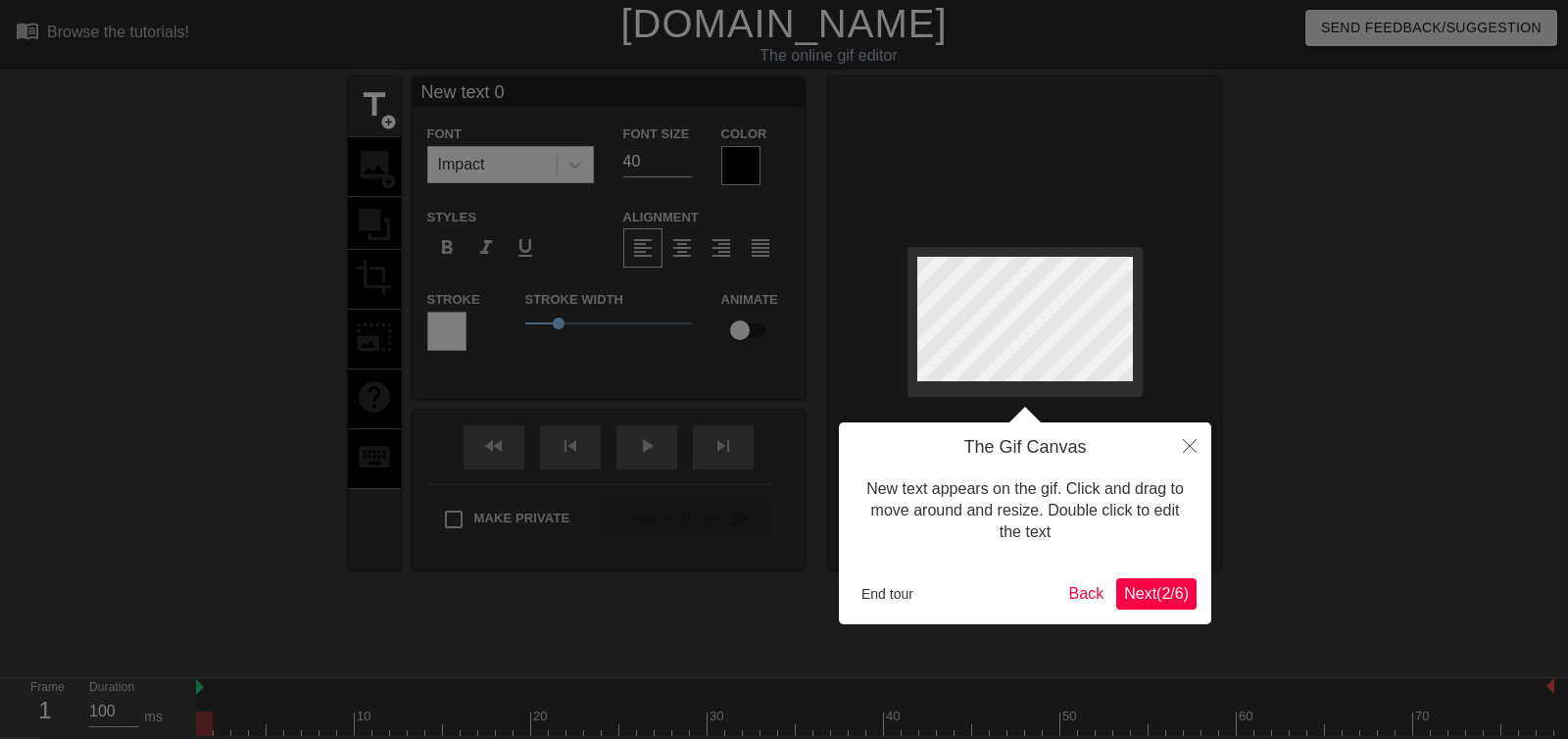
click at [508, 263] on body "menu_book Browse the tutorials! Gifntext.com The online gif editor Send Feedbac…" at bounding box center [784, 390] width 1568 height 781
click at [1170, 596] on span "Next ( 2 / 6 )" at bounding box center [1156, 593] width 65 height 17
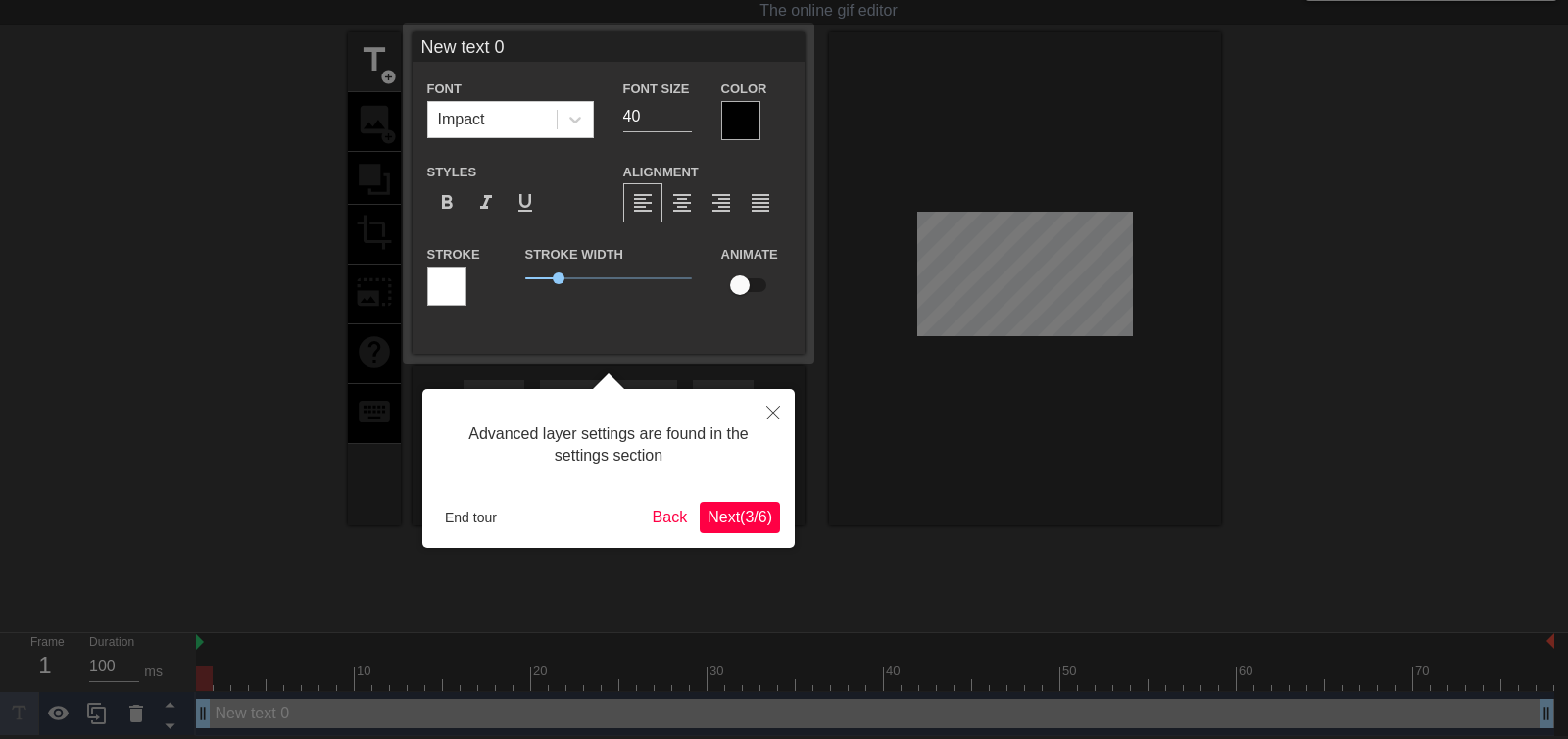
click at [716, 512] on span "Next ( 3 / 6 )" at bounding box center [740, 517] width 65 height 17
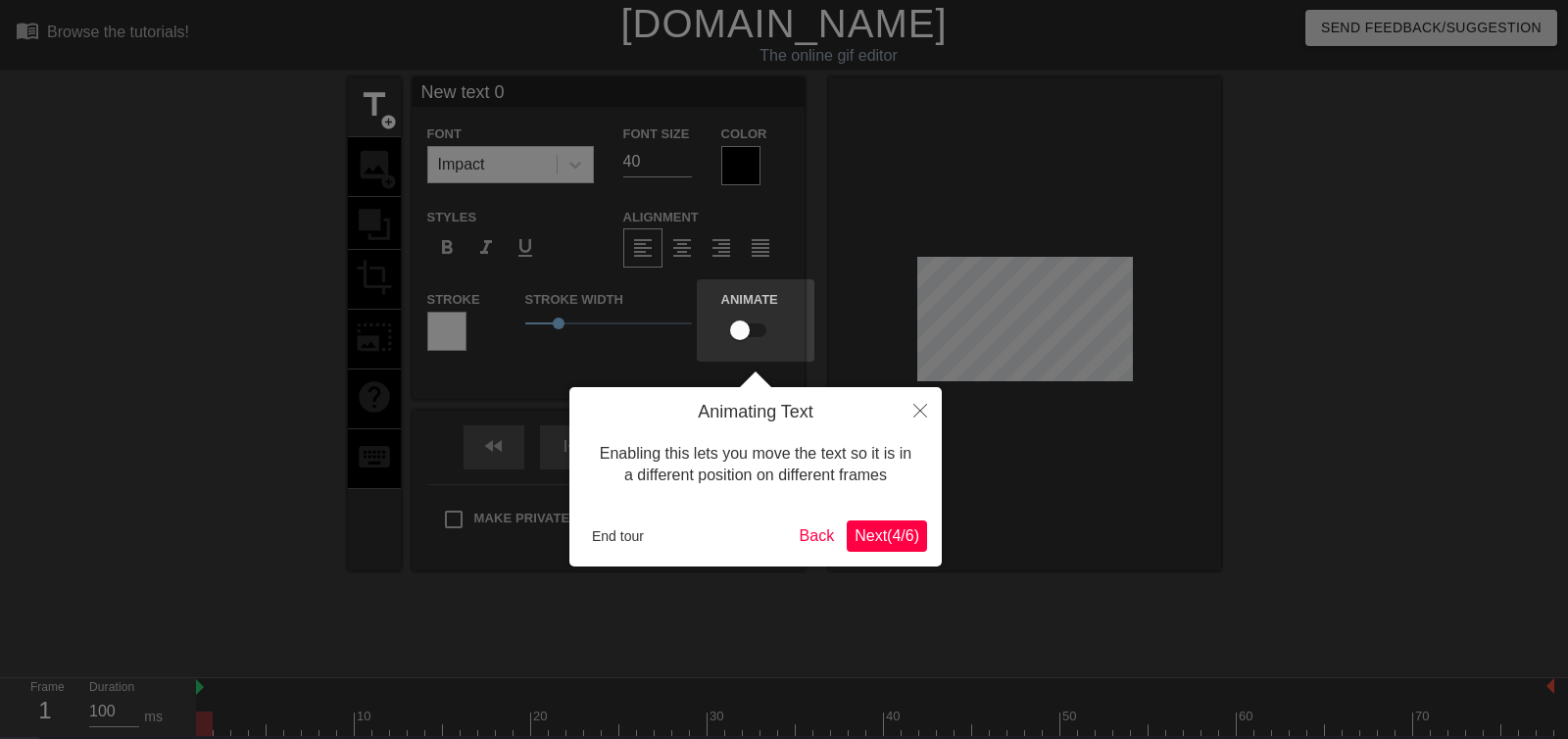
click at [894, 531] on span "Next ( 4 / 6 )" at bounding box center [887, 536] width 65 height 17
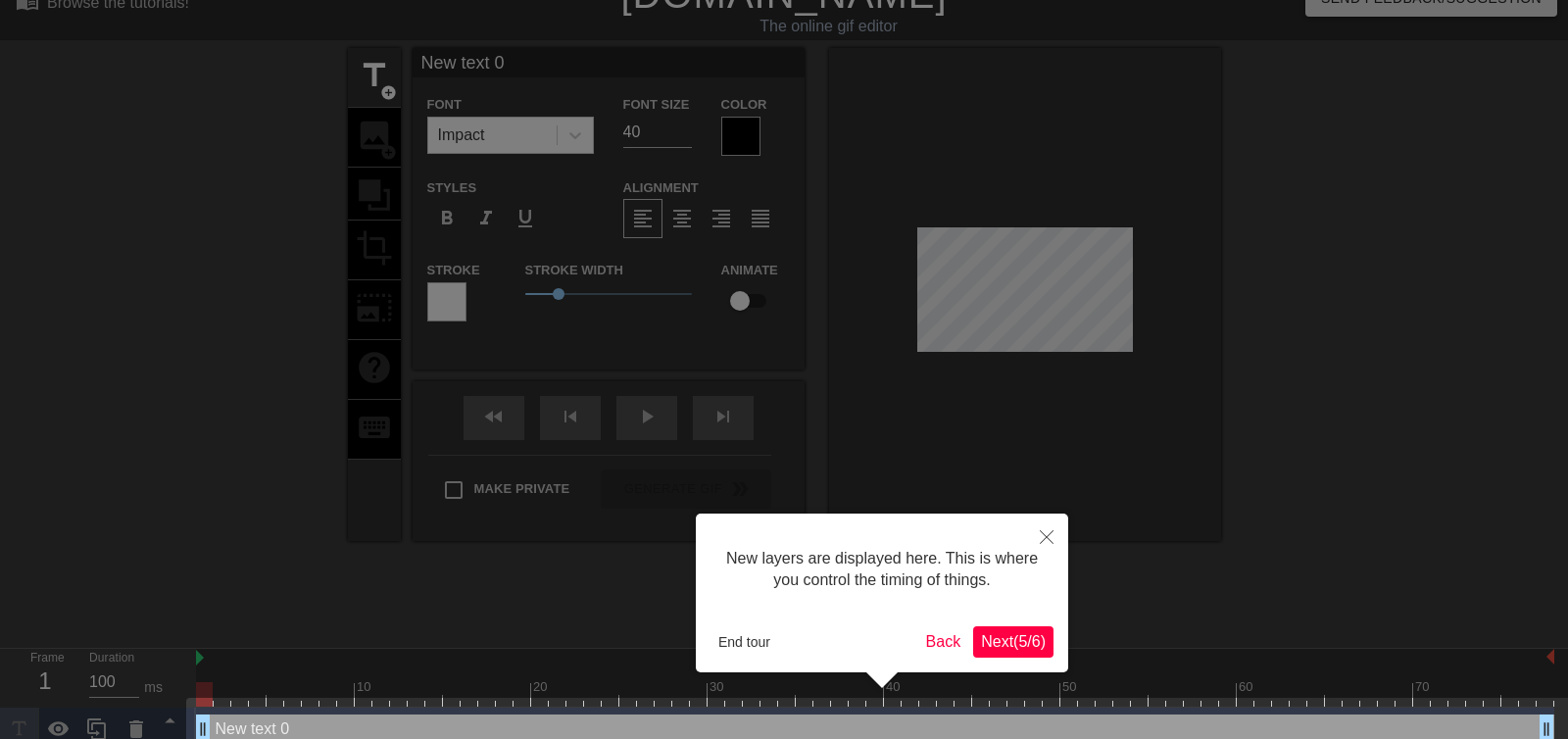
scroll to position [60, 0]
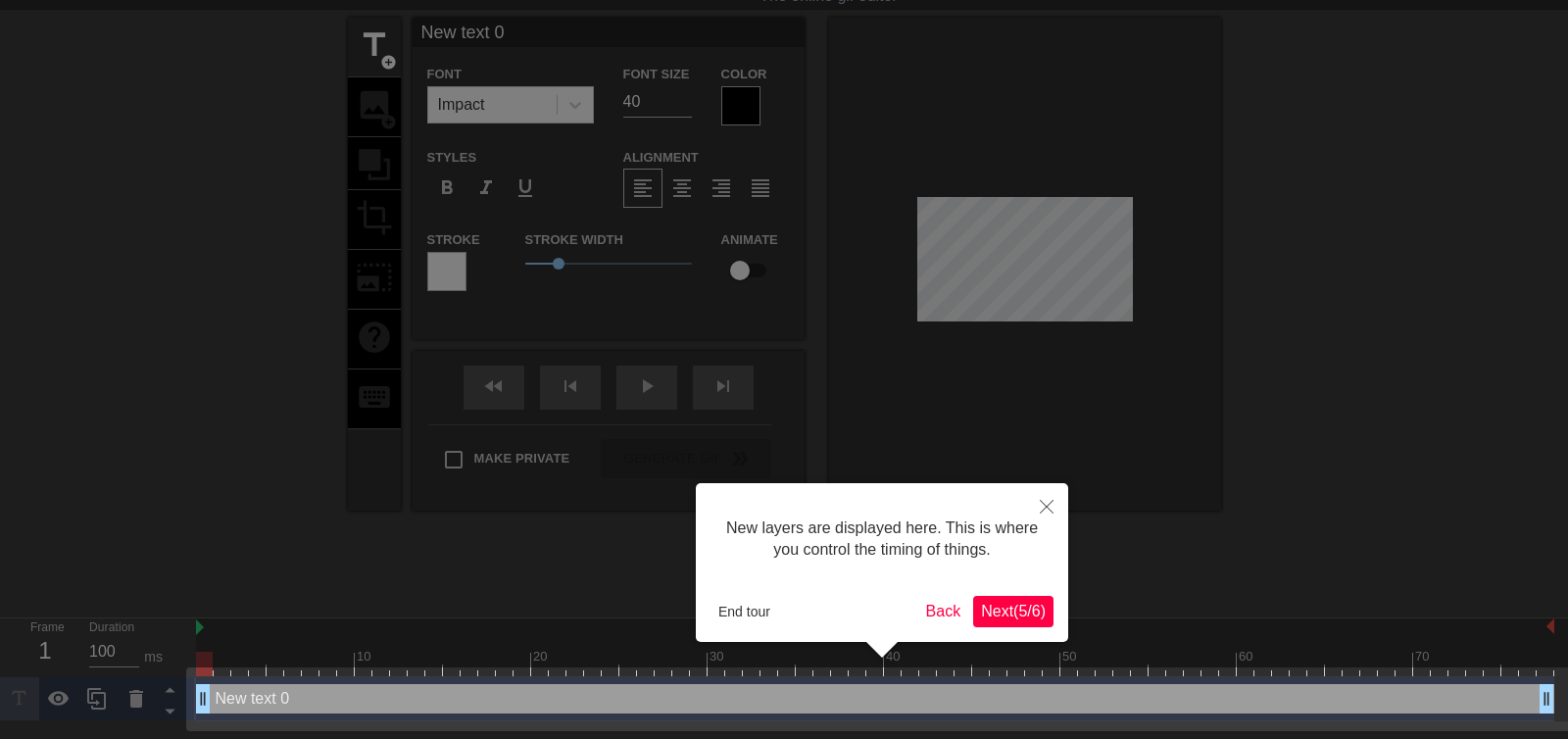
click at [1020, 612] on span "Next ( 5 / 6 )" at bounding box center [1013, 610] width 65 height 17
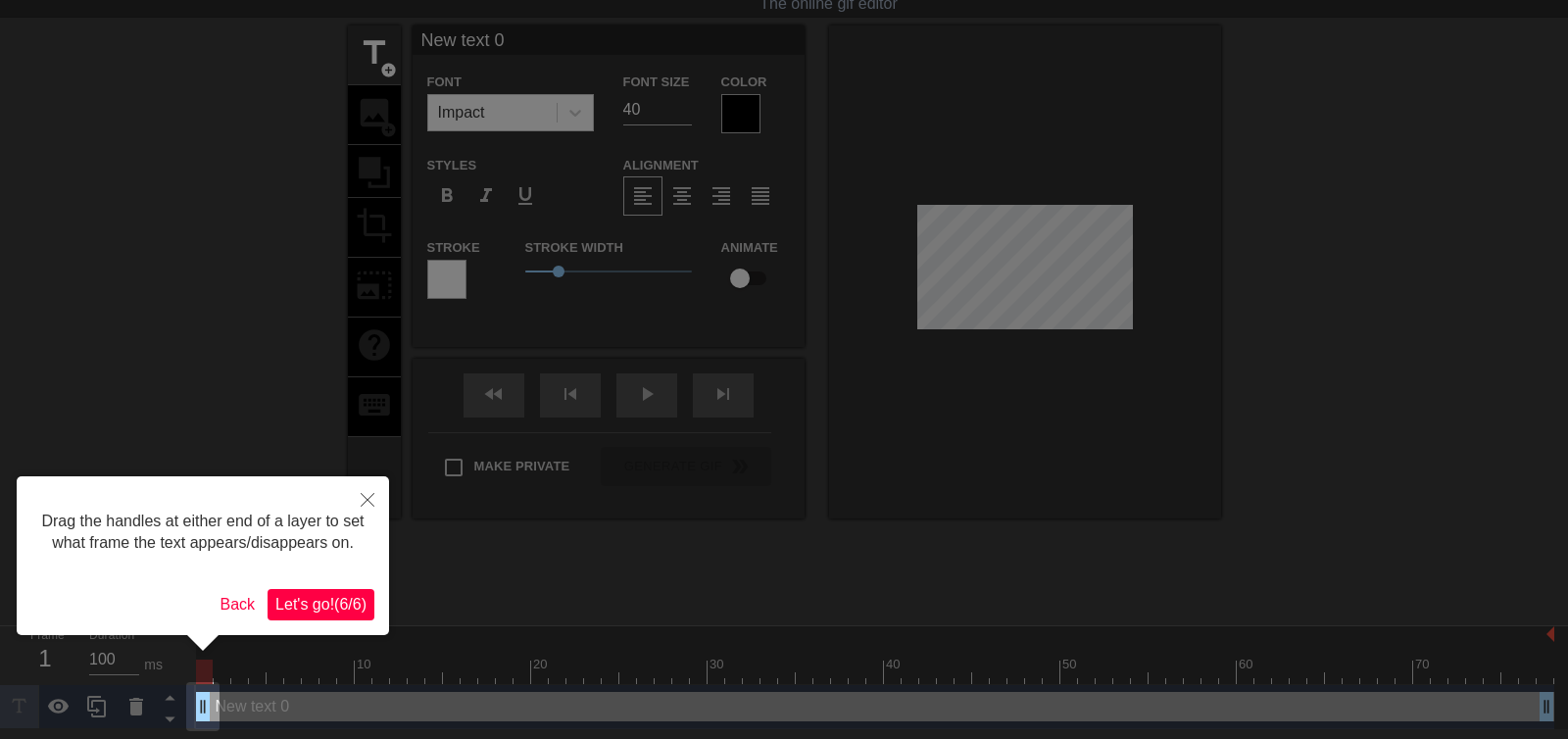
scroll to position [0, 0]
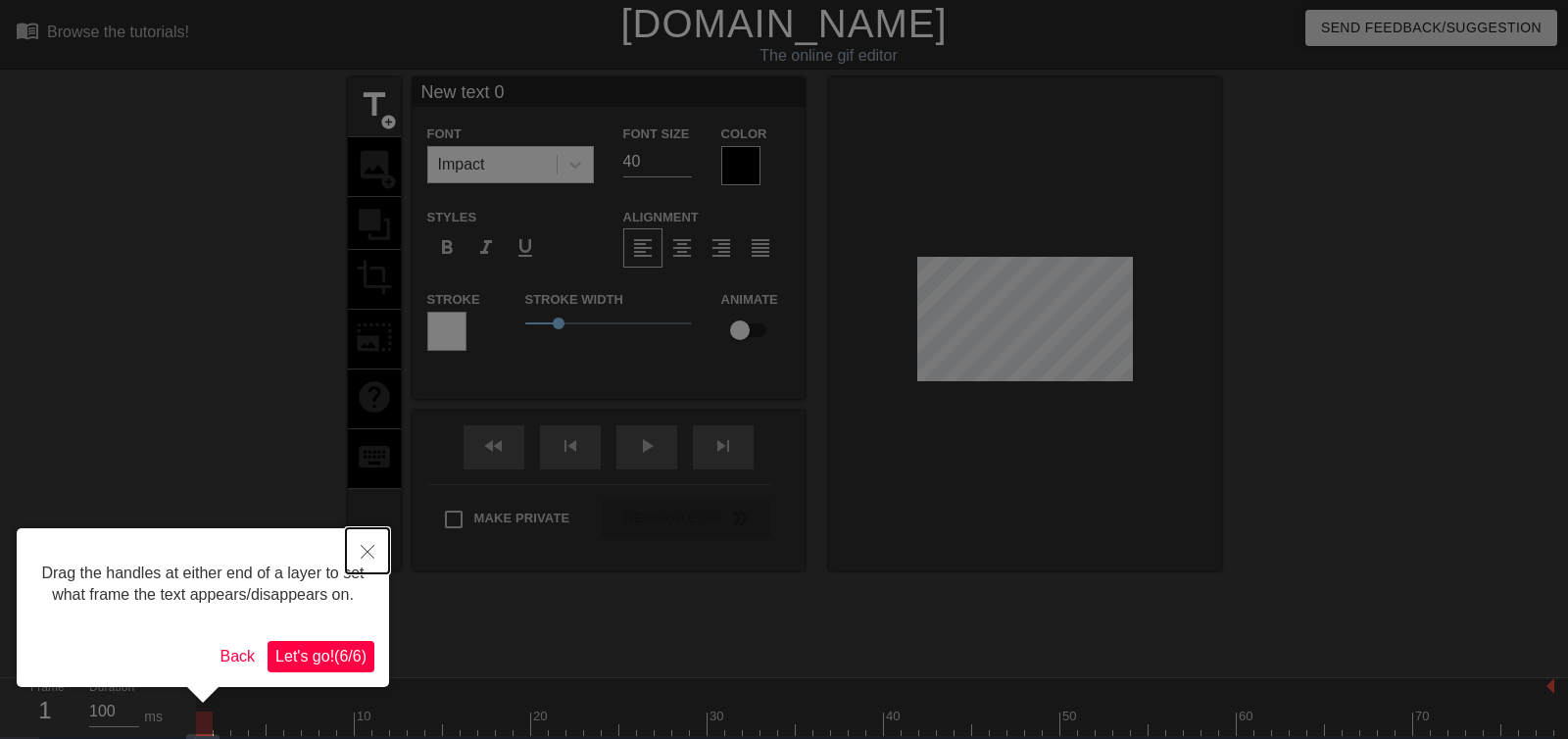
click at [374, 544] on button "Close" at bounding box center [367, 551] width 43 height 45
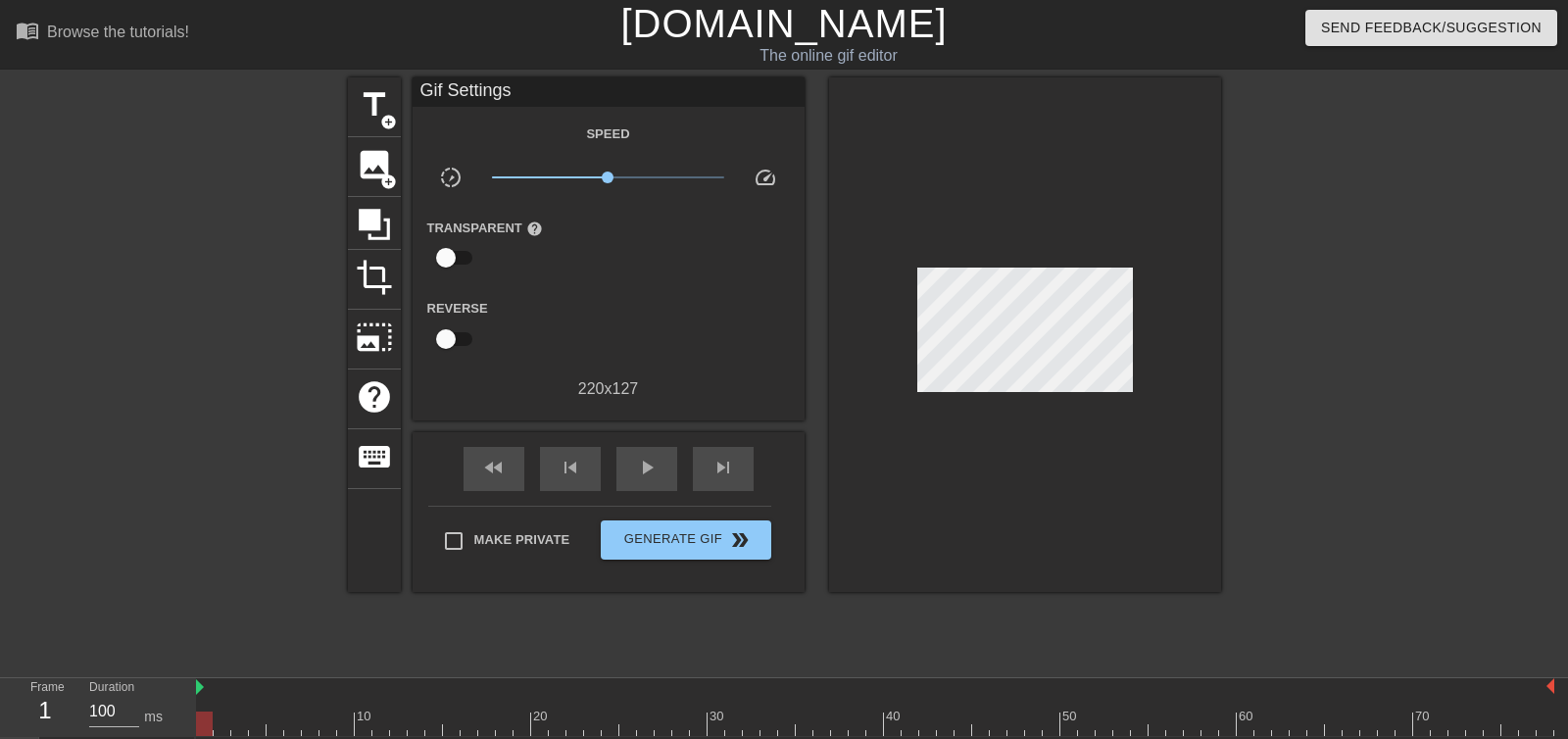
click at [199, 233] on div at bounding box center [177, 371] width 294 height 588
click at [1043, 441] on div at bounding box center [1025, 335] width 392 height 515
click at [210, 723] on div at bounding box center [203, 723] width 17 height 25
drag, startPoint x: 238, startPoint y: 723, endPoint x: 1567, endPoint y: 717, distance: 1329.0
click at [1567, 717] on div "10 20 30 40 50 60 70" at bounding box center [881, 708] width 1372 height 59
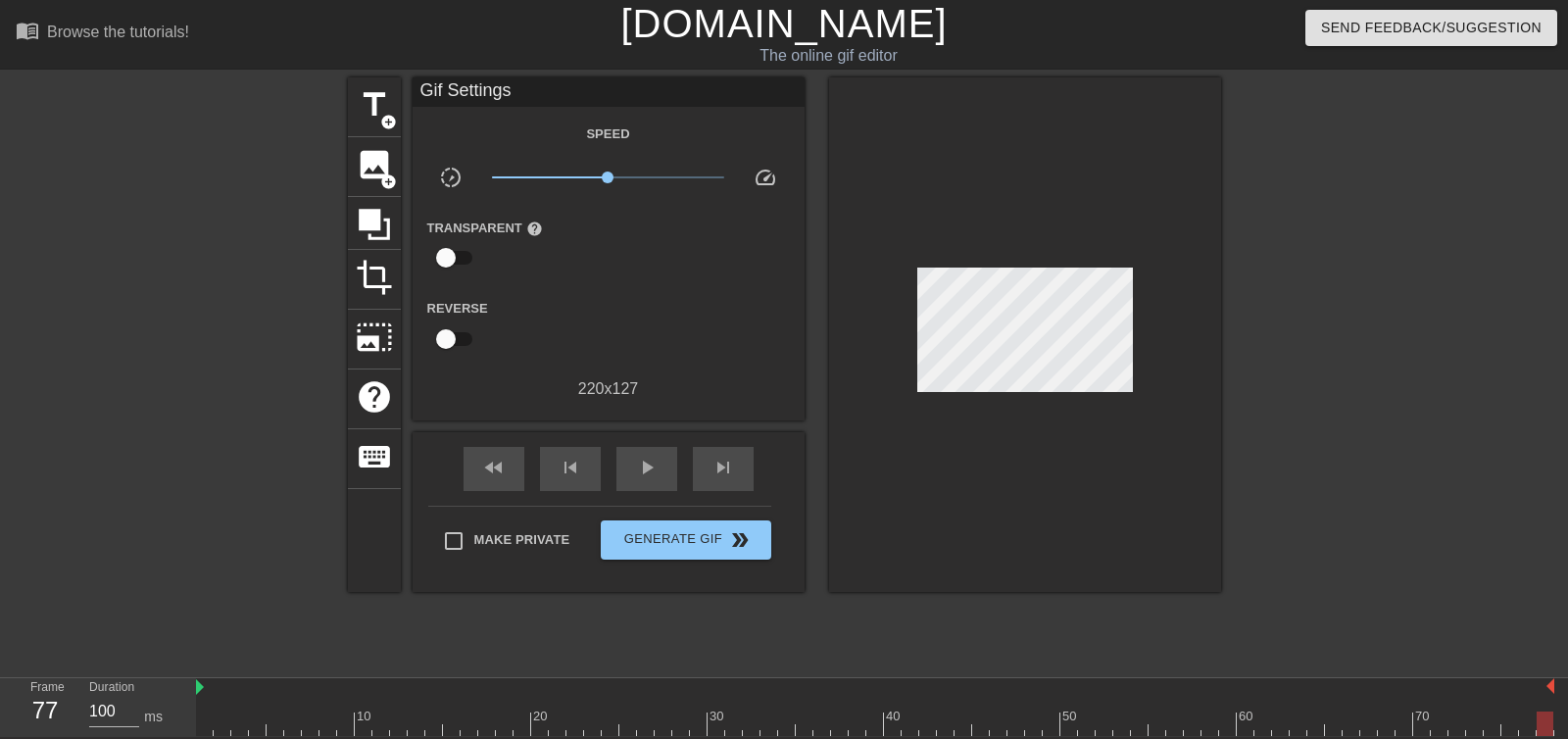
click at [140, 294] on div at bounding box center [177, 371] width 294 height 588
click at [374, 310] on div "photo_size_select_large" at bounding box center [374, 339] width 53 height 60
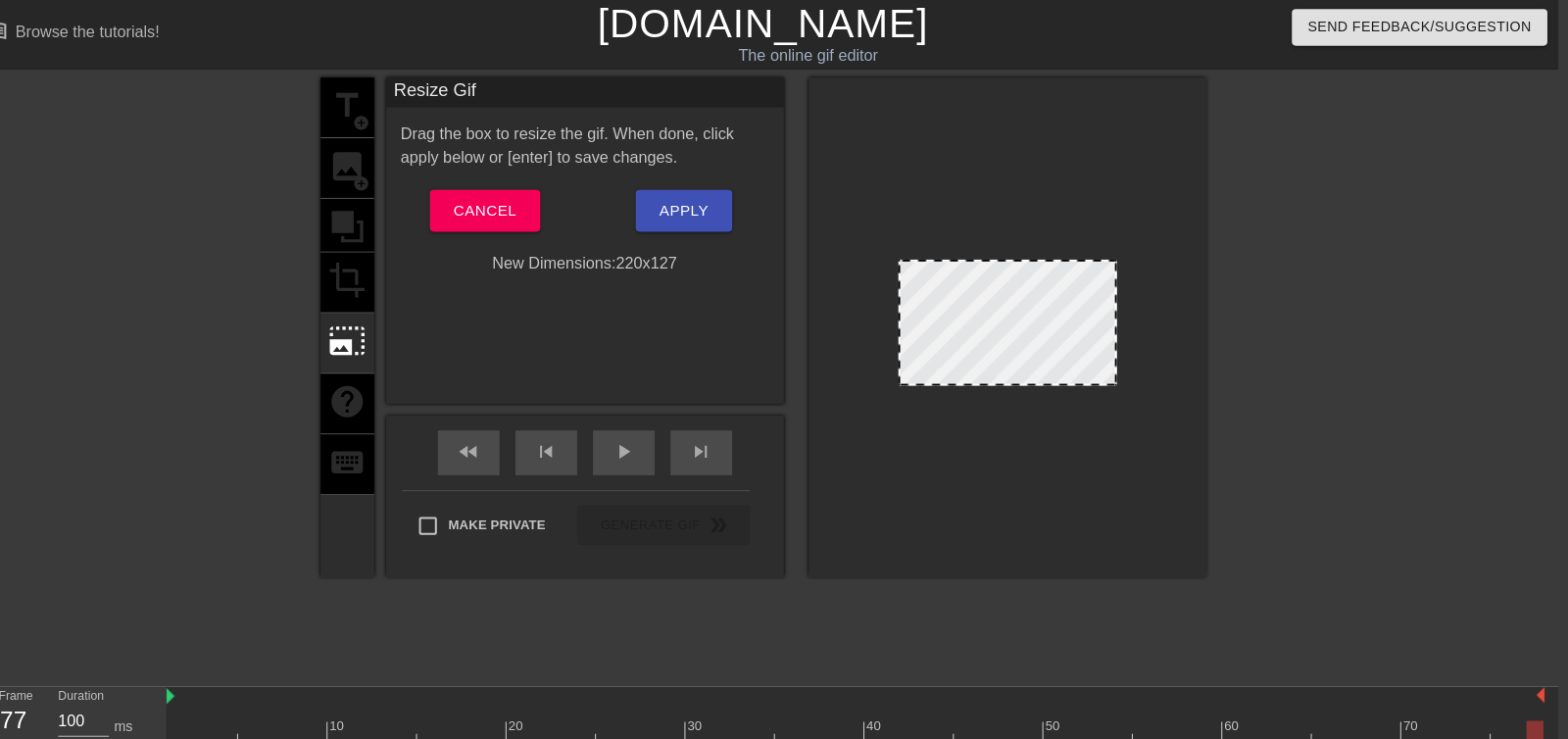
scroll to position [0, 15]
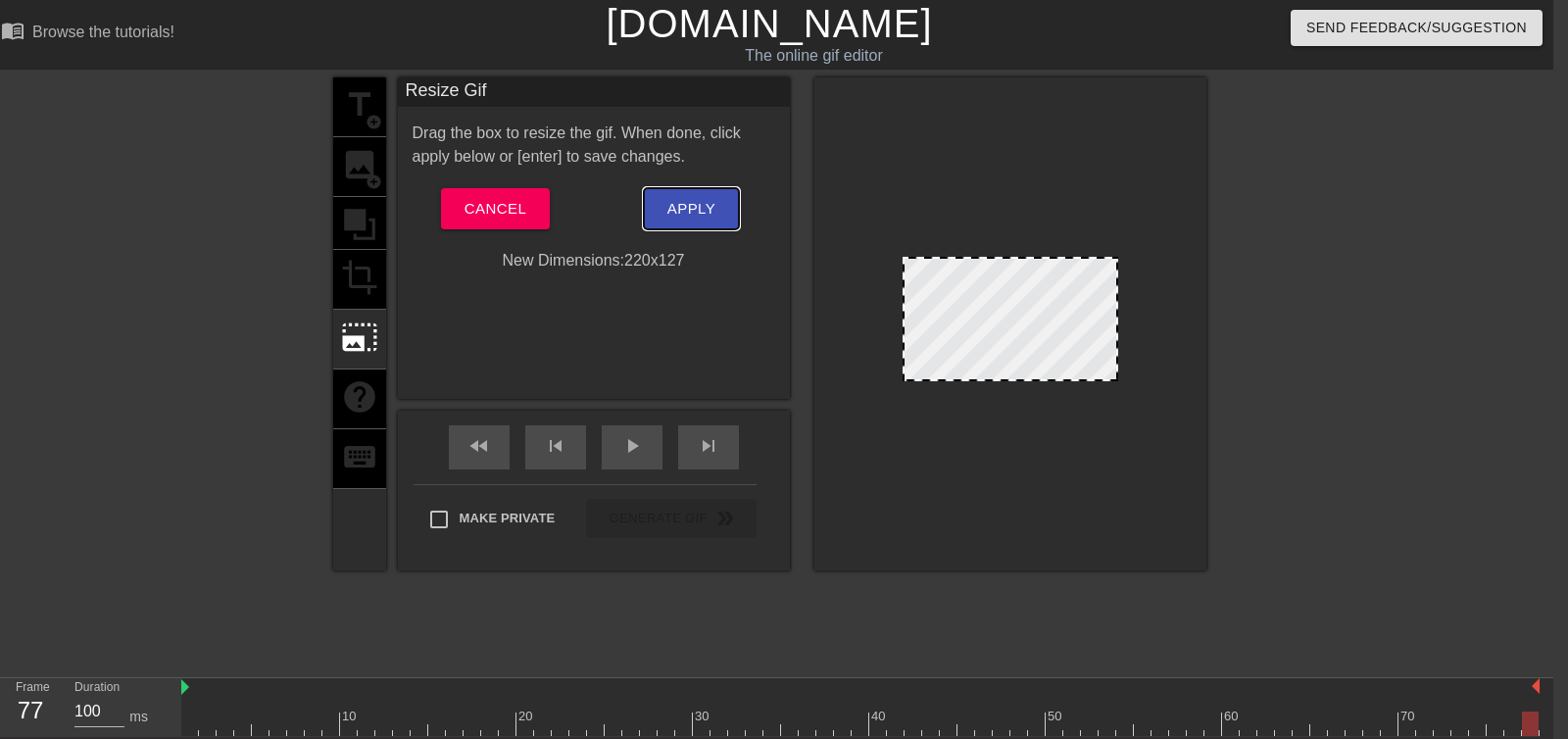
click at [713, 204] on span "Apply" at bounding box center [691, 208] width 48 height 26
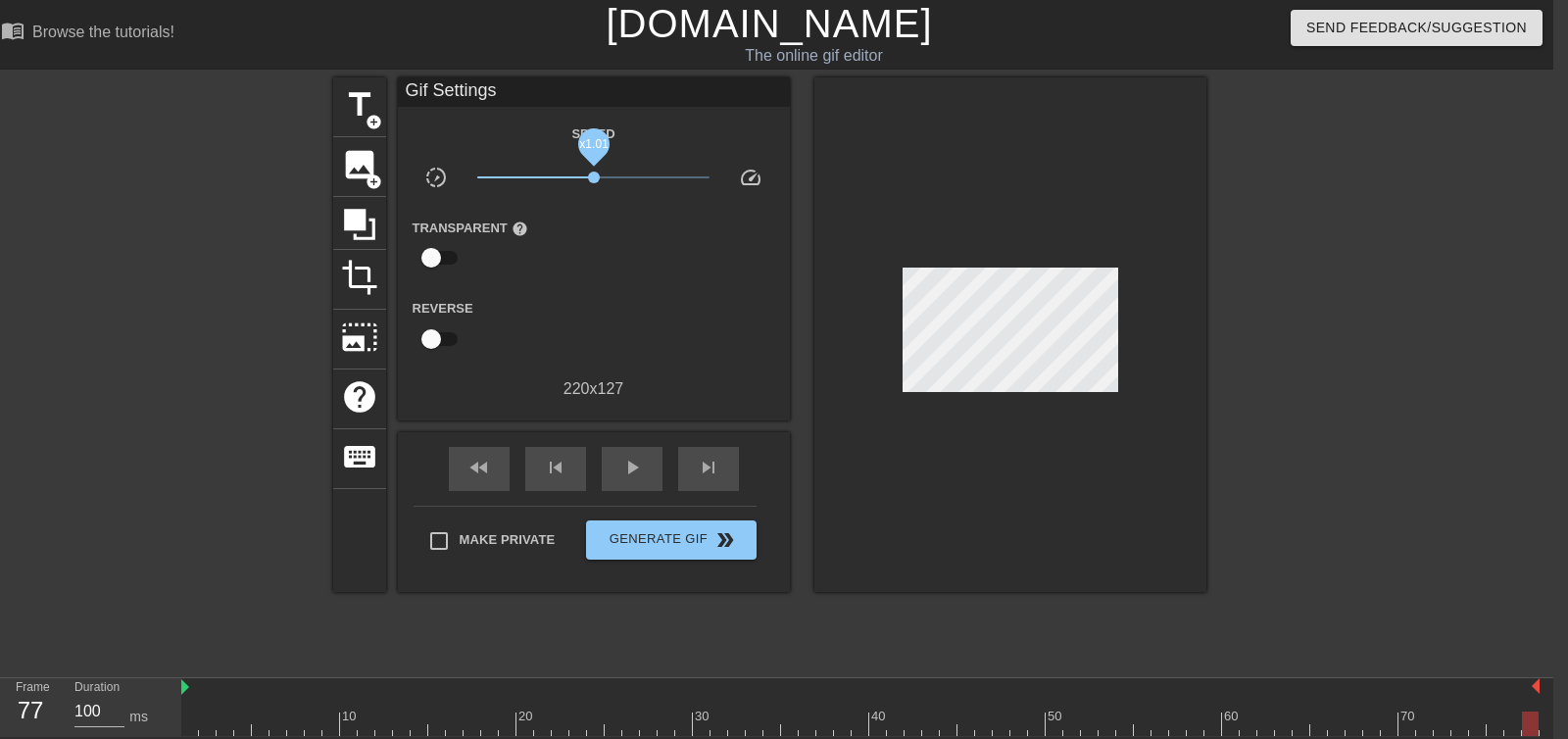
click at [593, 180] on span "x1.01" at bounding box center [593, 178] width 12 height 12
drag, startPoint x: 1188, startPoint y: 443, endPoint x: 1166, endPoint y: 442, distance: 22.0
click at [1188, 443] on div at bounding box center [1010, 335] width 392 height 515
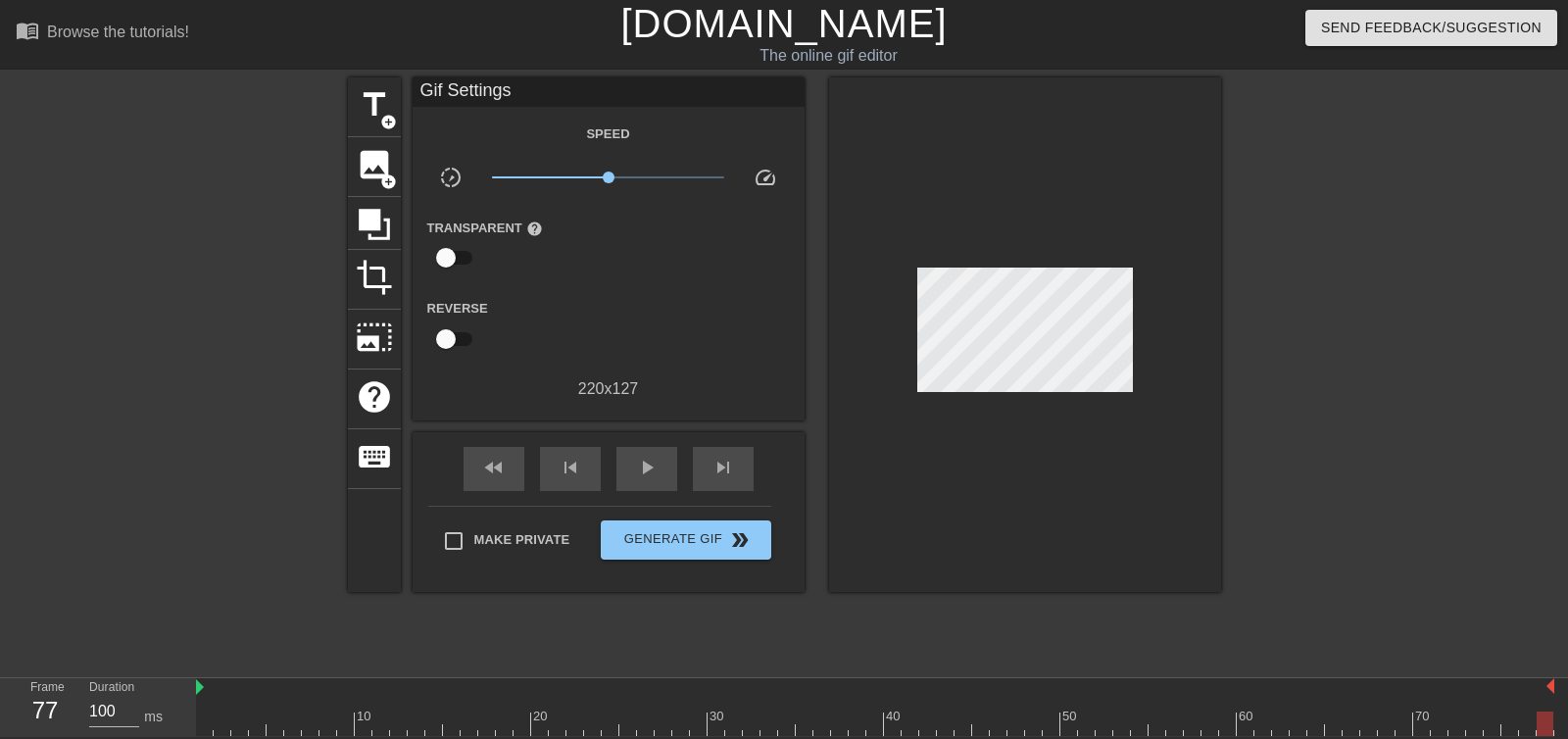
click at [117, 350] on div at bounding box center [177, 371] width 294 height 588
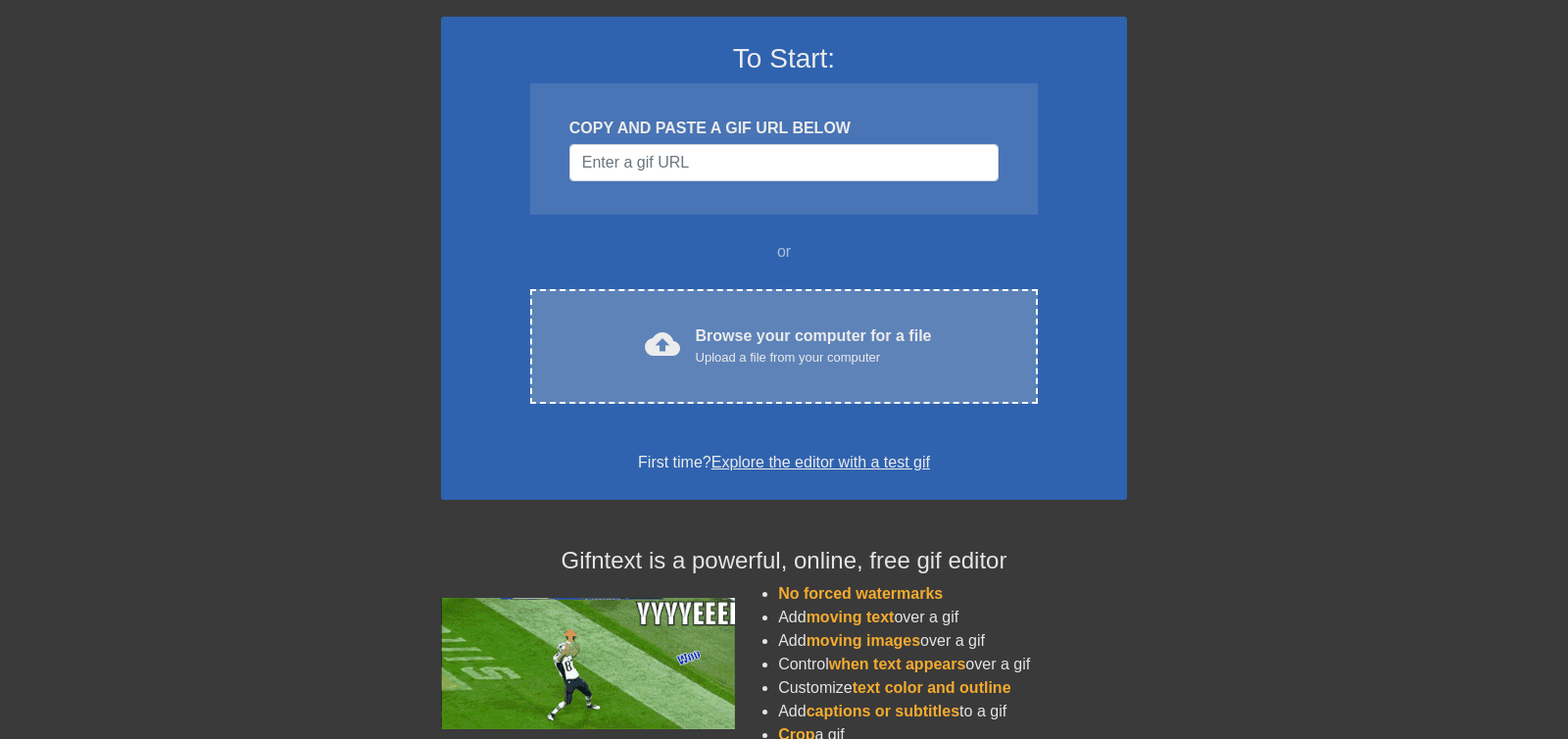
scroll to position [157, 0]
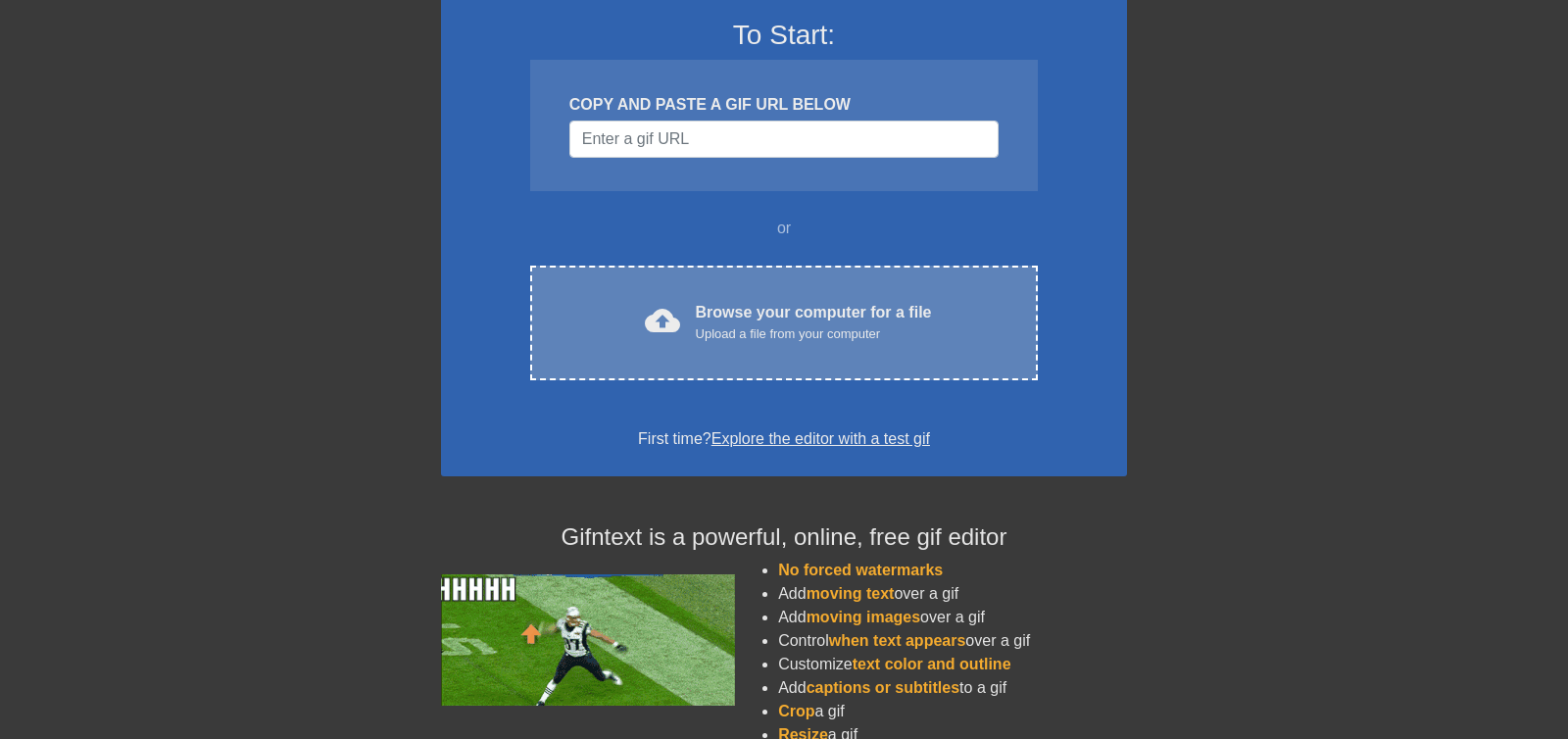
click at [775, 298] on div "cloud_upload Browse your computer for a file Upload a file from your computer C…" at bounding box center [784, 322] width 508 height 115
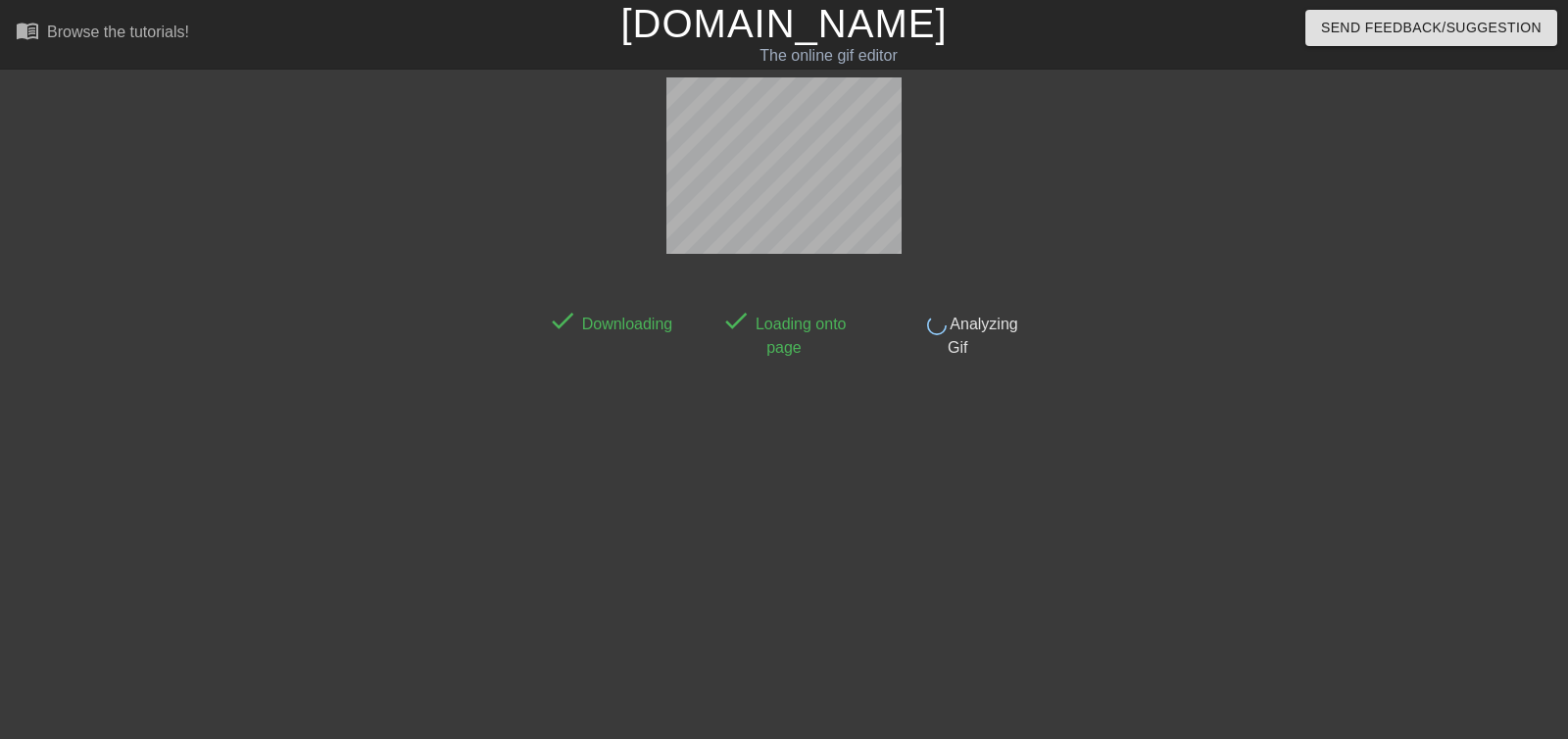
scroll to position [48, 0]
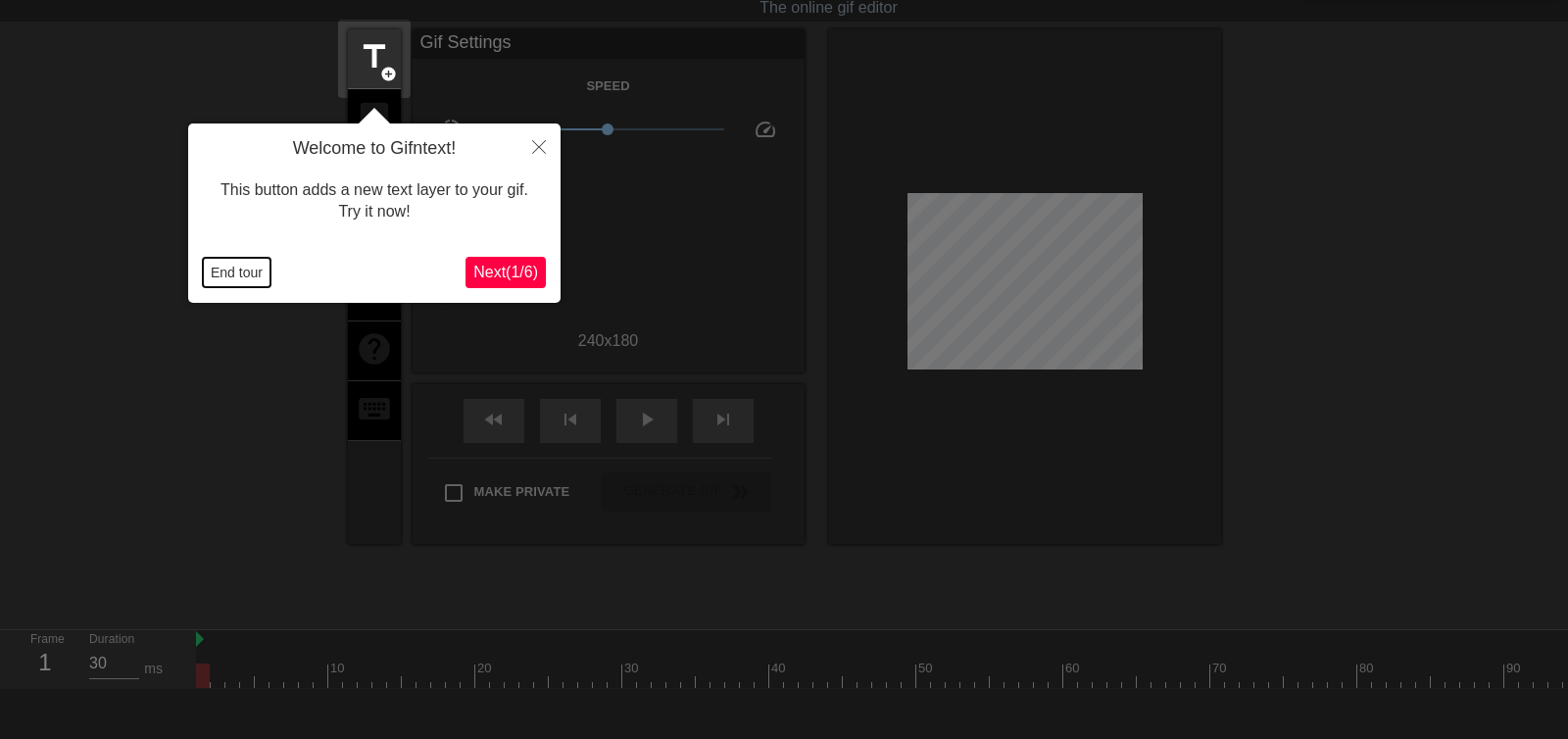
click at [233, 265] on button "End tour" at bounding box center [236, 272] width 68 height 29
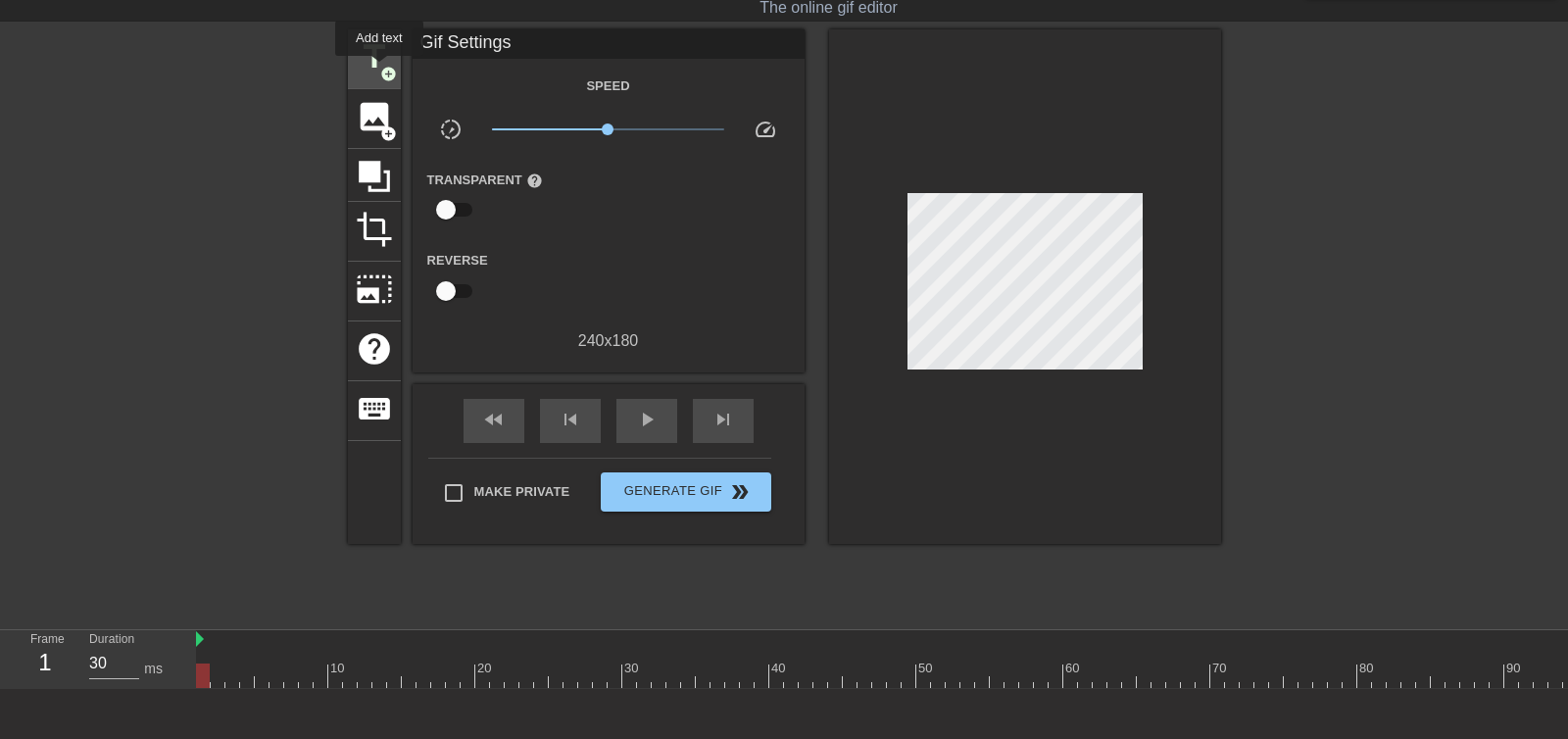
click at [380, 70] on span "add_circle" at bounding box center [388, 74] width 17 height 17
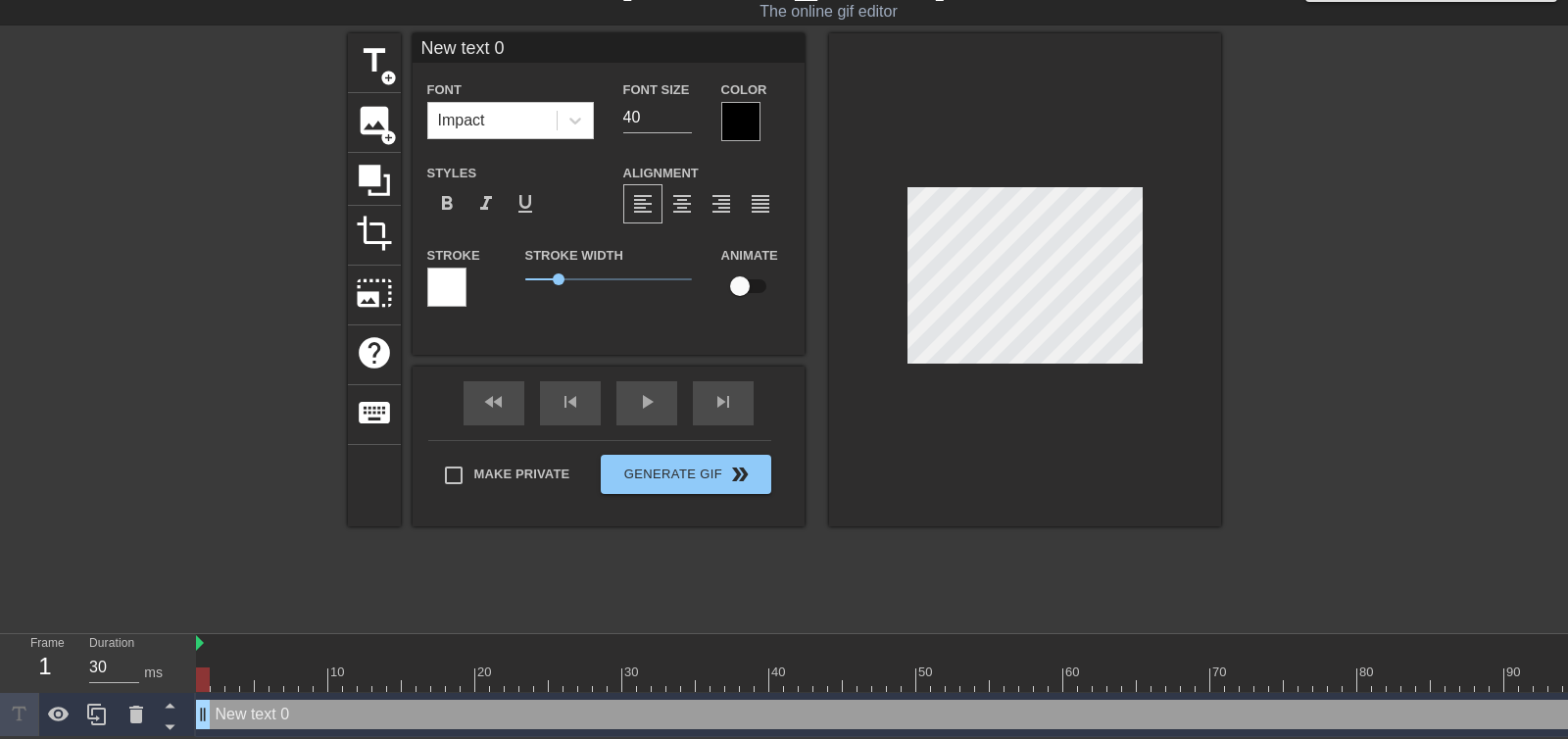
scroll to position [0, 3]
type textarea "D"
type input "D"
type textarea "Do"
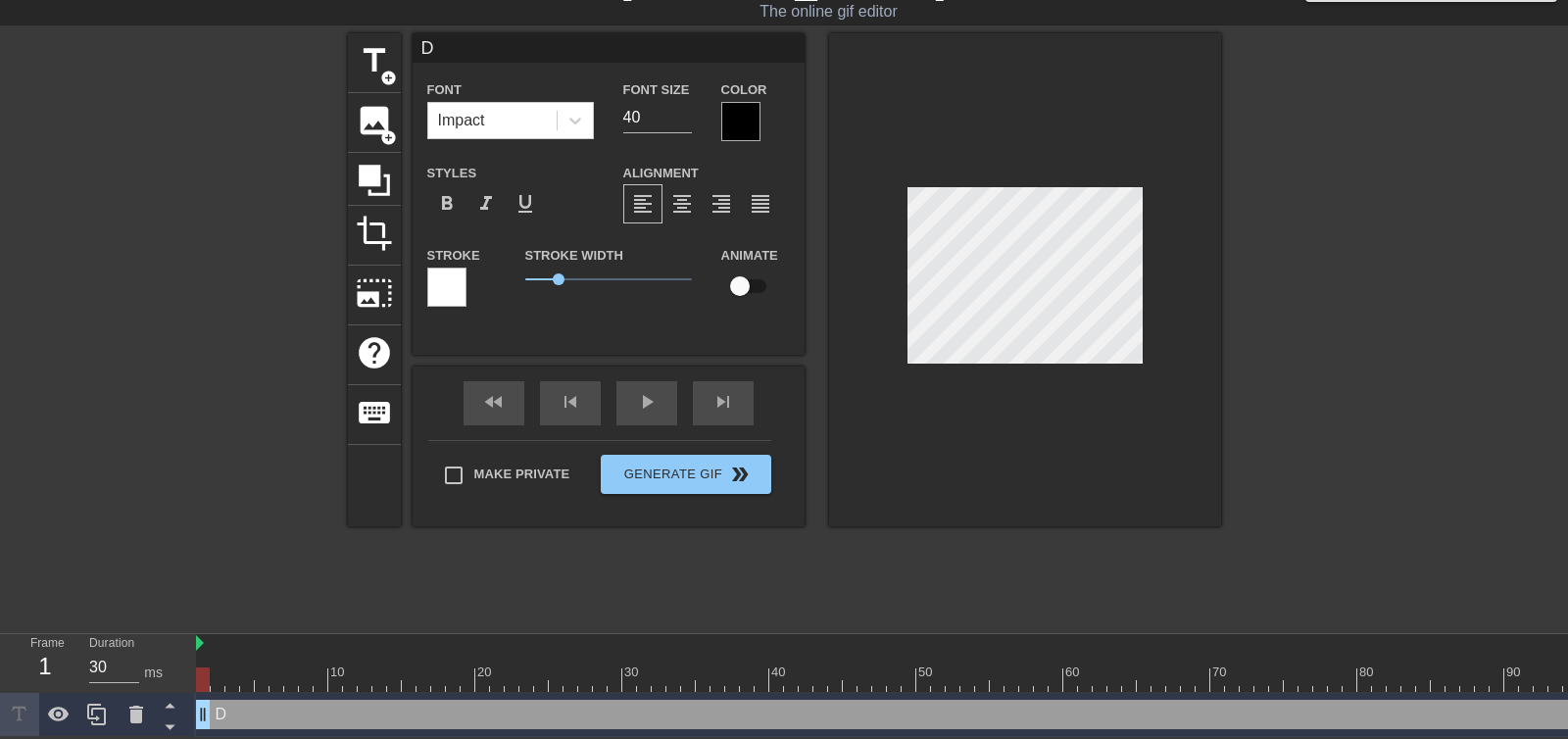
type input "Do"
type textarea "Do"
type input "Do"
type textarea "Do t"
type input "Do t"
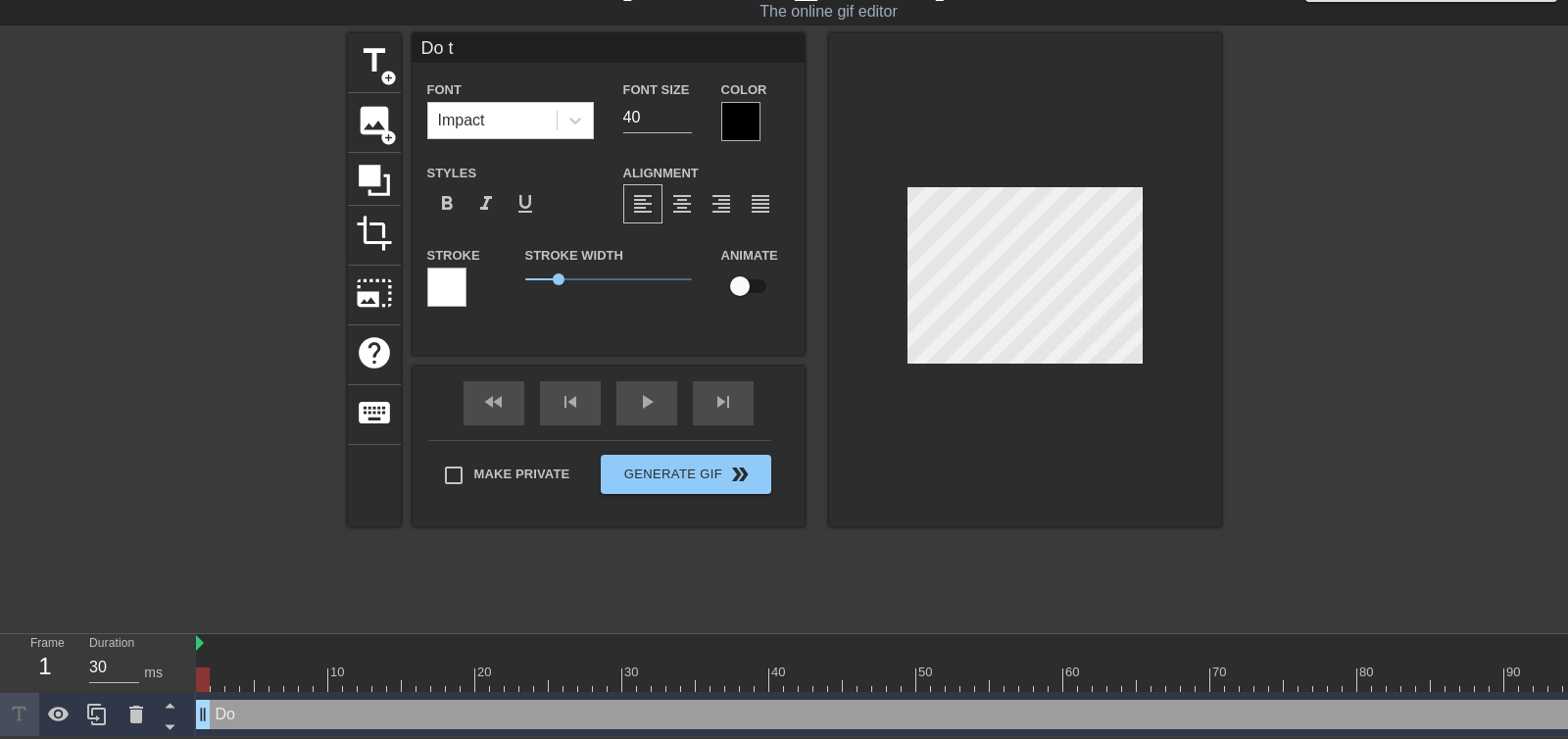
type textarea "Do"
type input "Do"
type textarea "Do"
type input "Do"
type textarea "D"
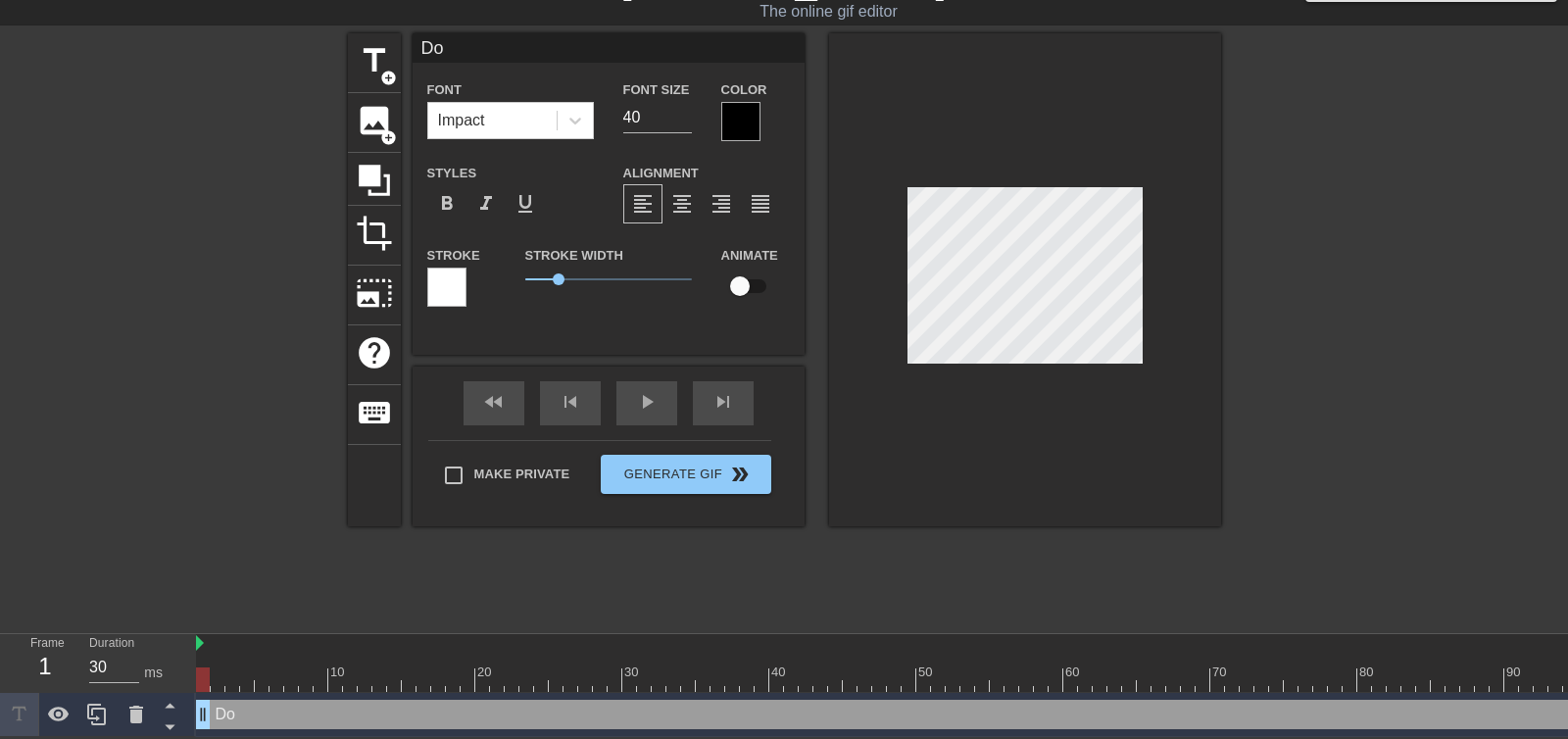
type input "D"
type textarea "d"
type input "d"
type textarea "do"
type input "do"
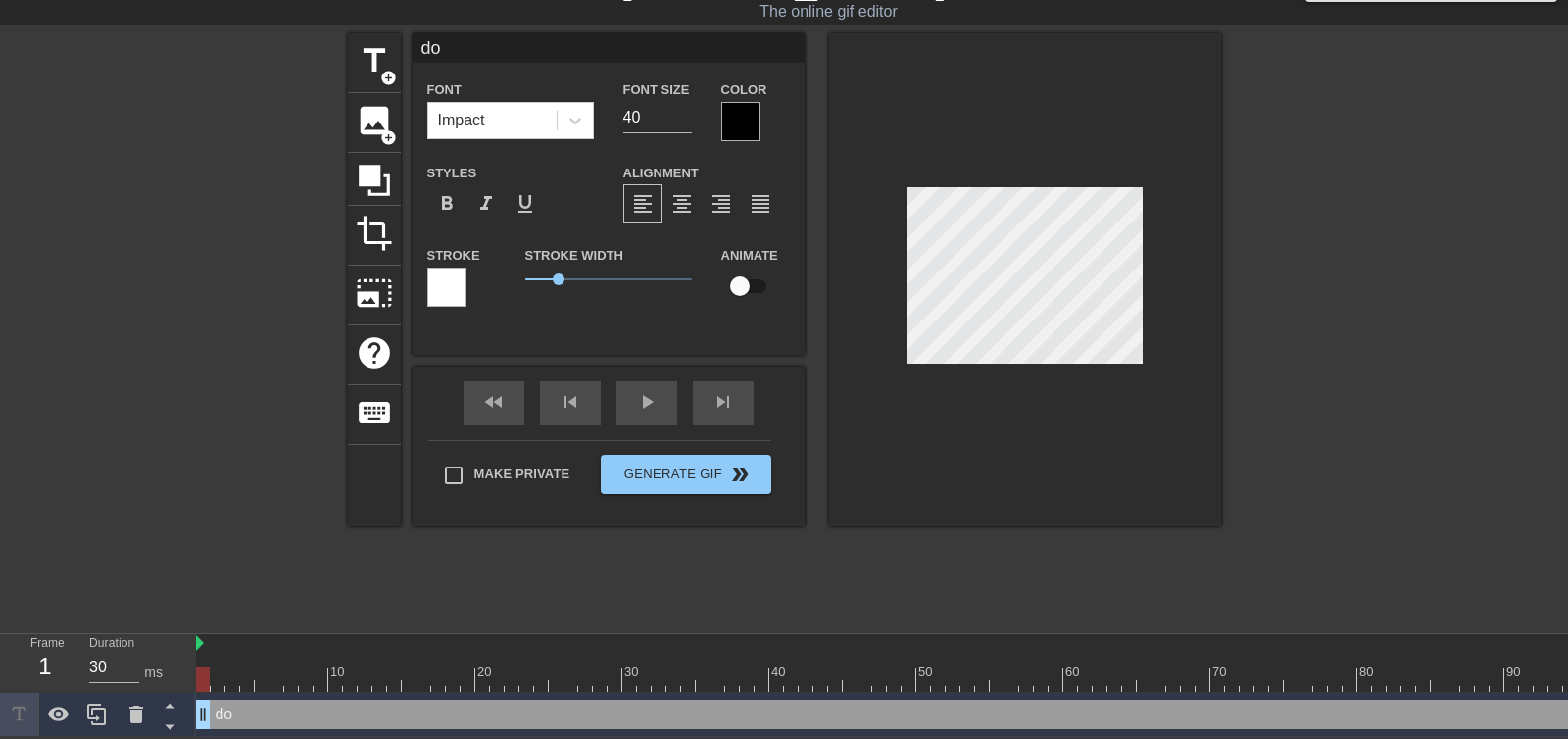
type textarea "do"
type input "do"
type textarea "do t"
type input "do t"
type textarea "do th"
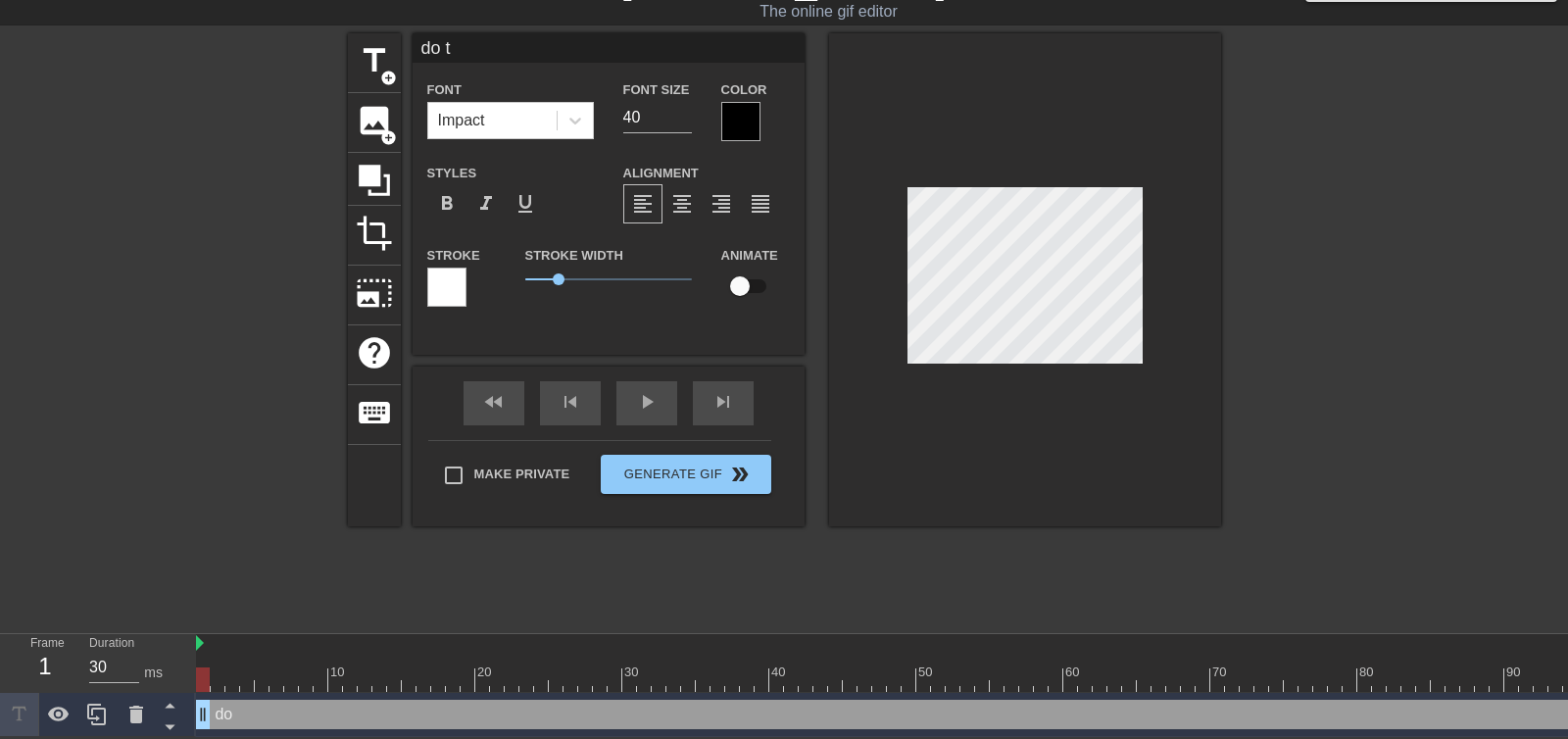
type input "do th"
type textarea "do thi"
type input "do thi"
type textarea "do this"
type input "do this"
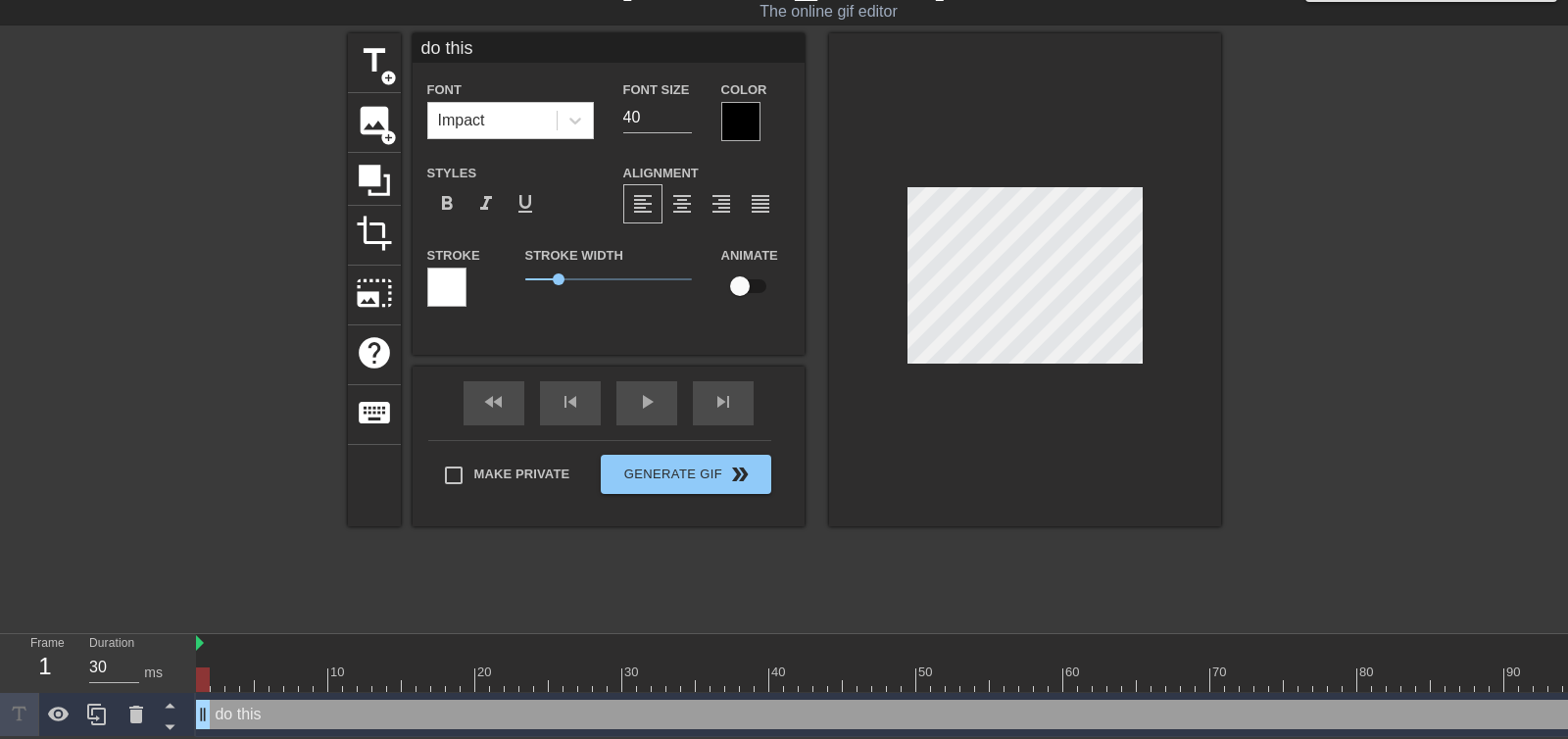
type textarea "do this"
type input "do this"
type textarea "do this e"
type input "do this e"
type textarea "do this ev"
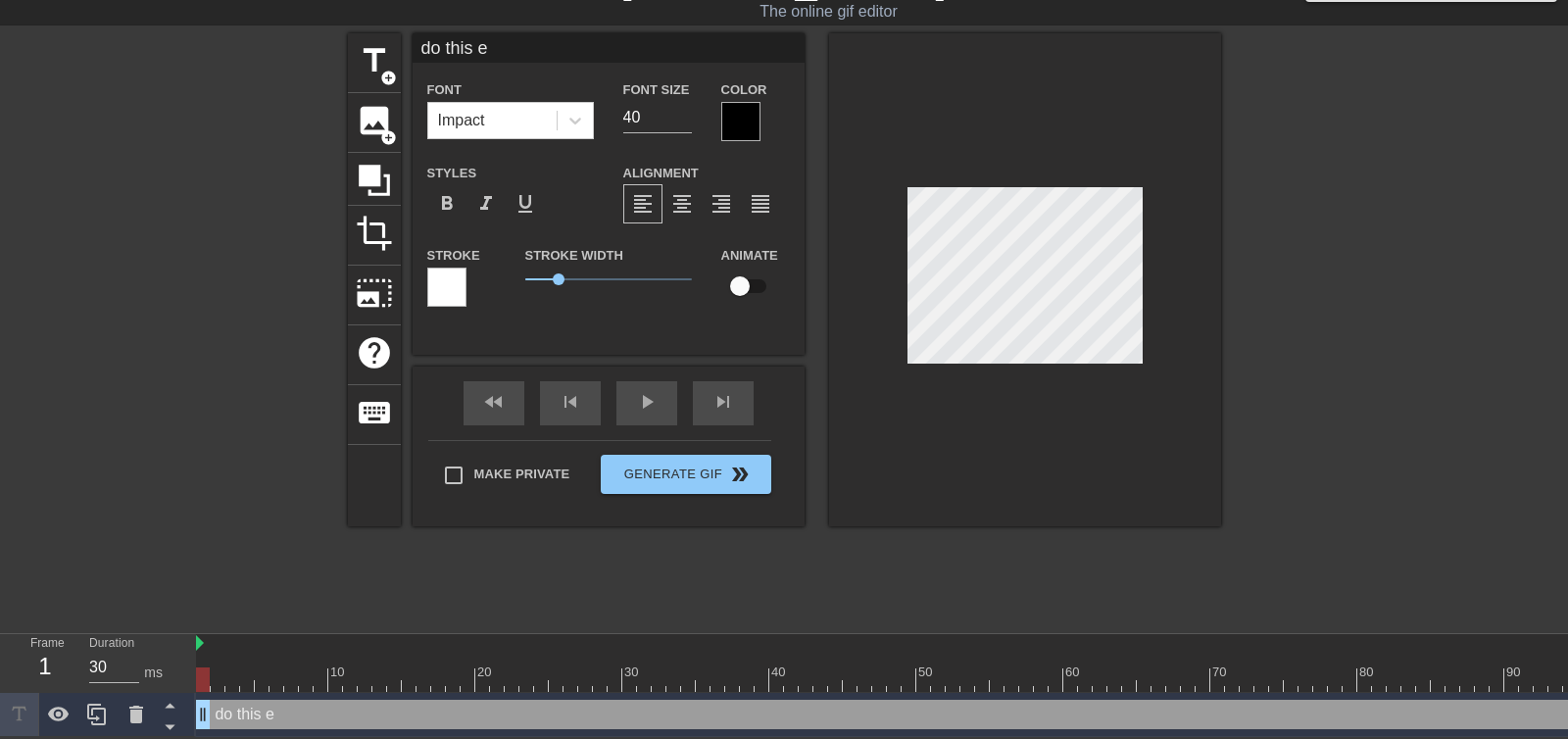
type input "do this ev"
type textarea "do this eve"
type input "do this eve"
type textarea "do this ever"
type input "do this ever"
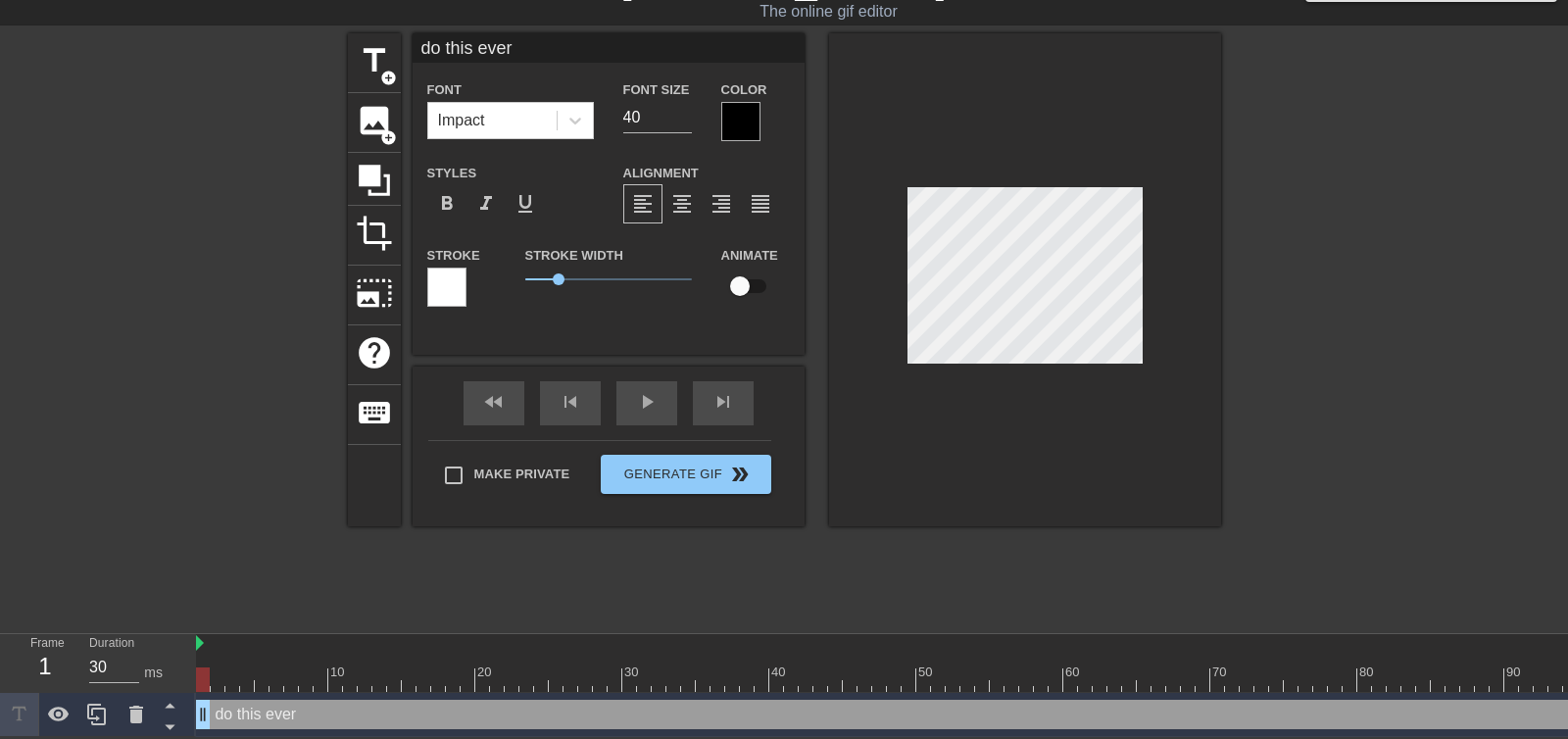
type textarea "do this every"
type input "do this every"
type textarea "do this every"
type input "do this every"
type textarea "do this every f"
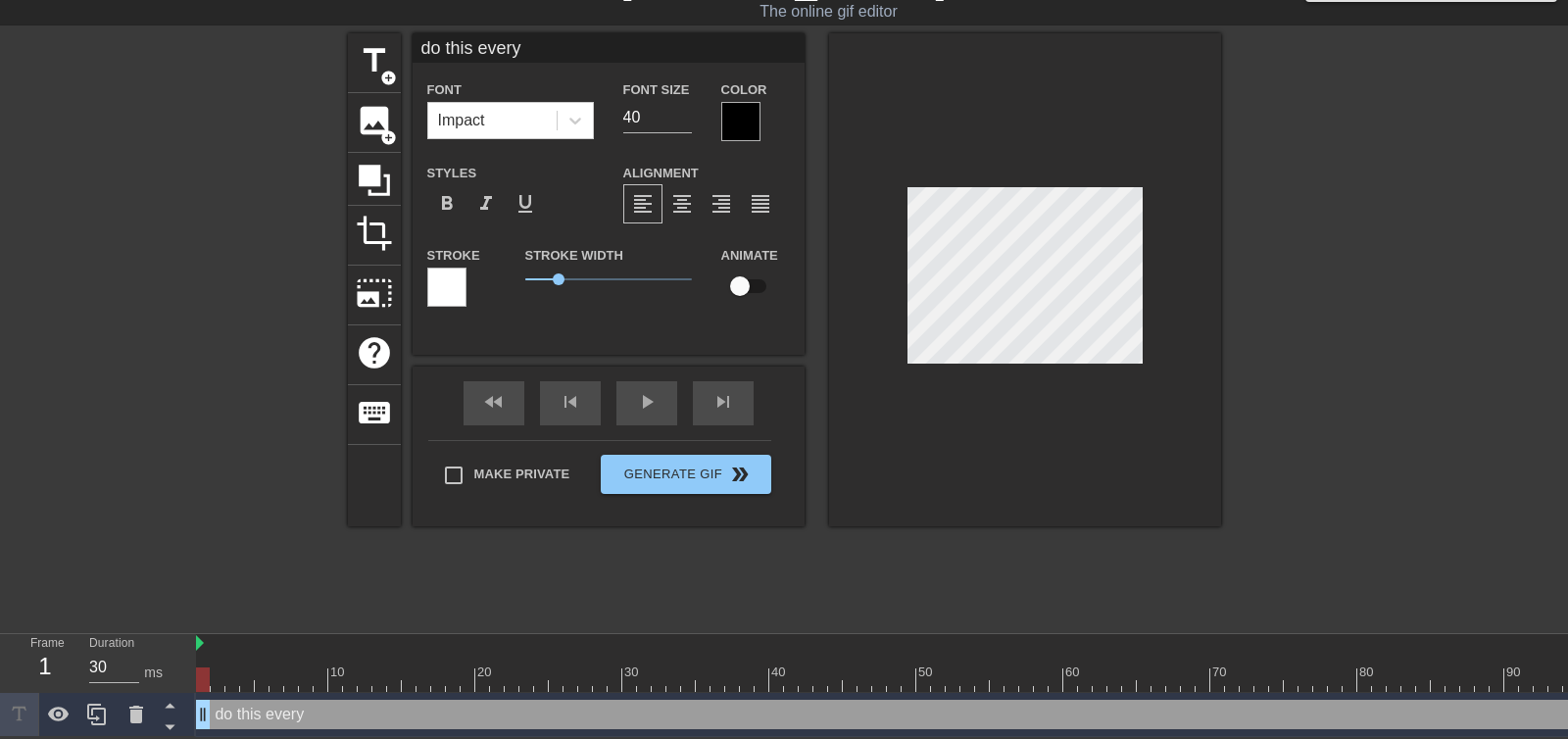
type input "do this every f"
type textarea "do this every fr"
type input "do this every fr"
type textarea "do this every fri"
type input "do this every fri"
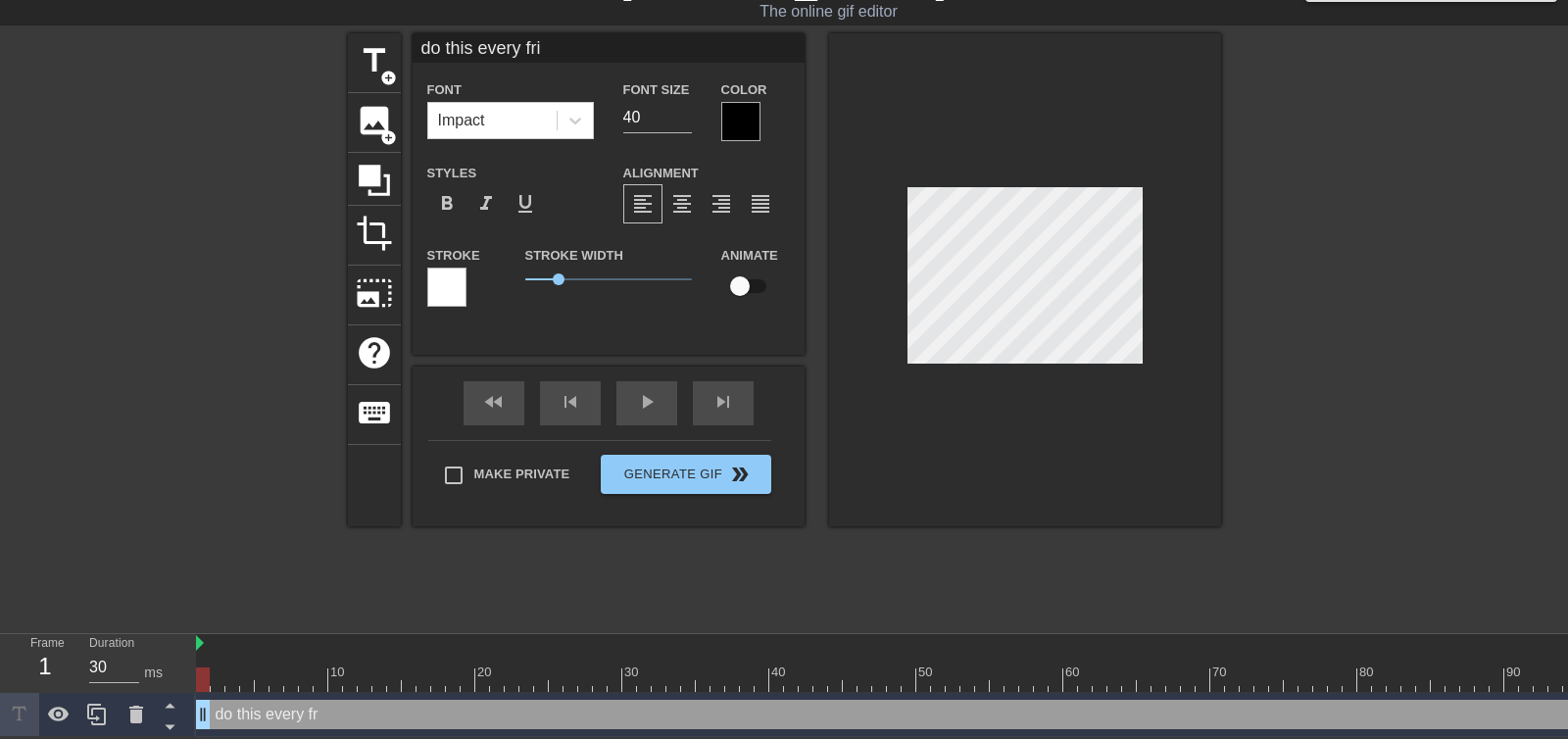
type textarea "do this every frid"
type input "do this every frid"
type textarea "do this every frida"
type input "do this every frida"
type textarea "do this every [DATE]"
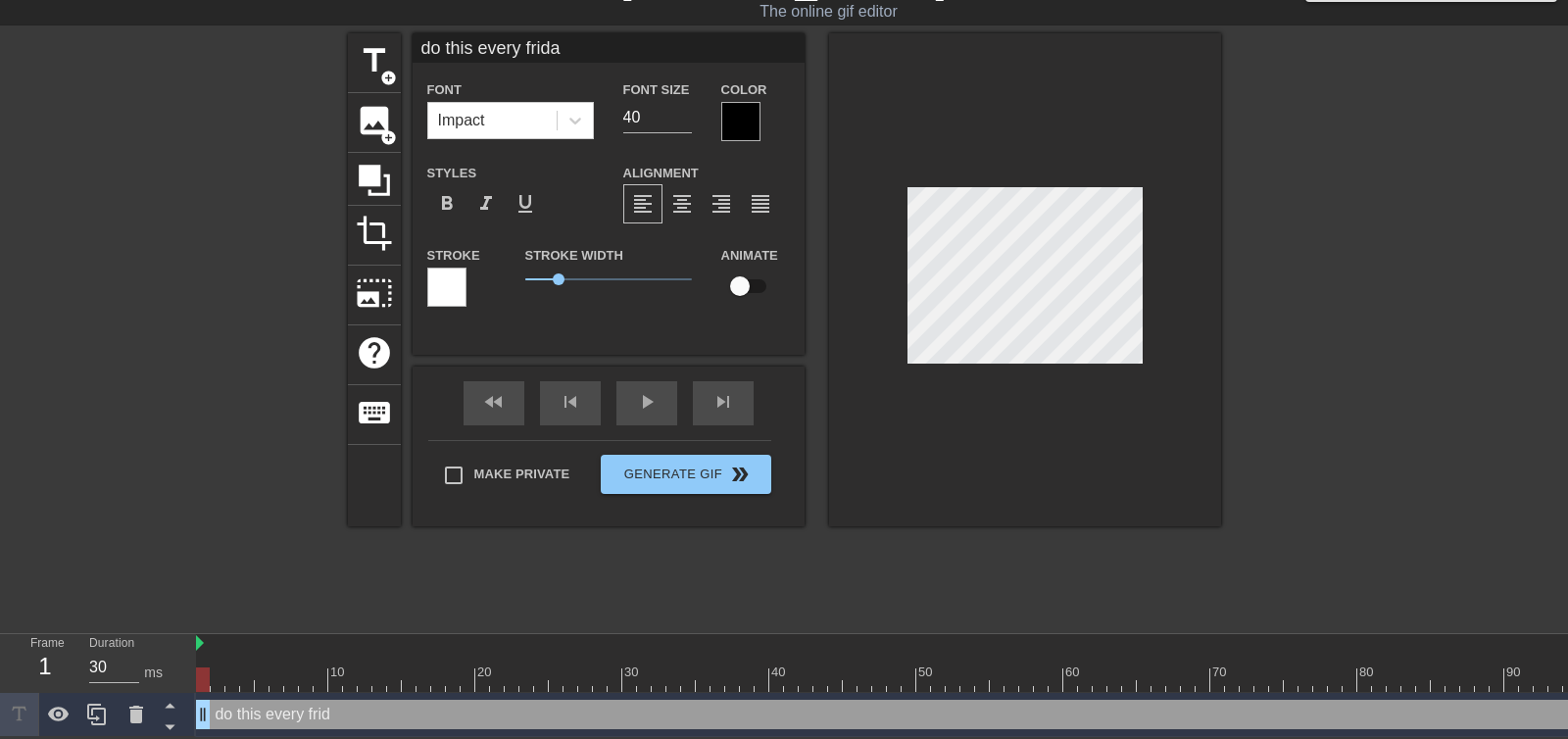
type input "do this every [DATE]"
type textarea "do this every frida"
type input "do this every frida"
type textarea "do this every frid"
type input "do this every frid"
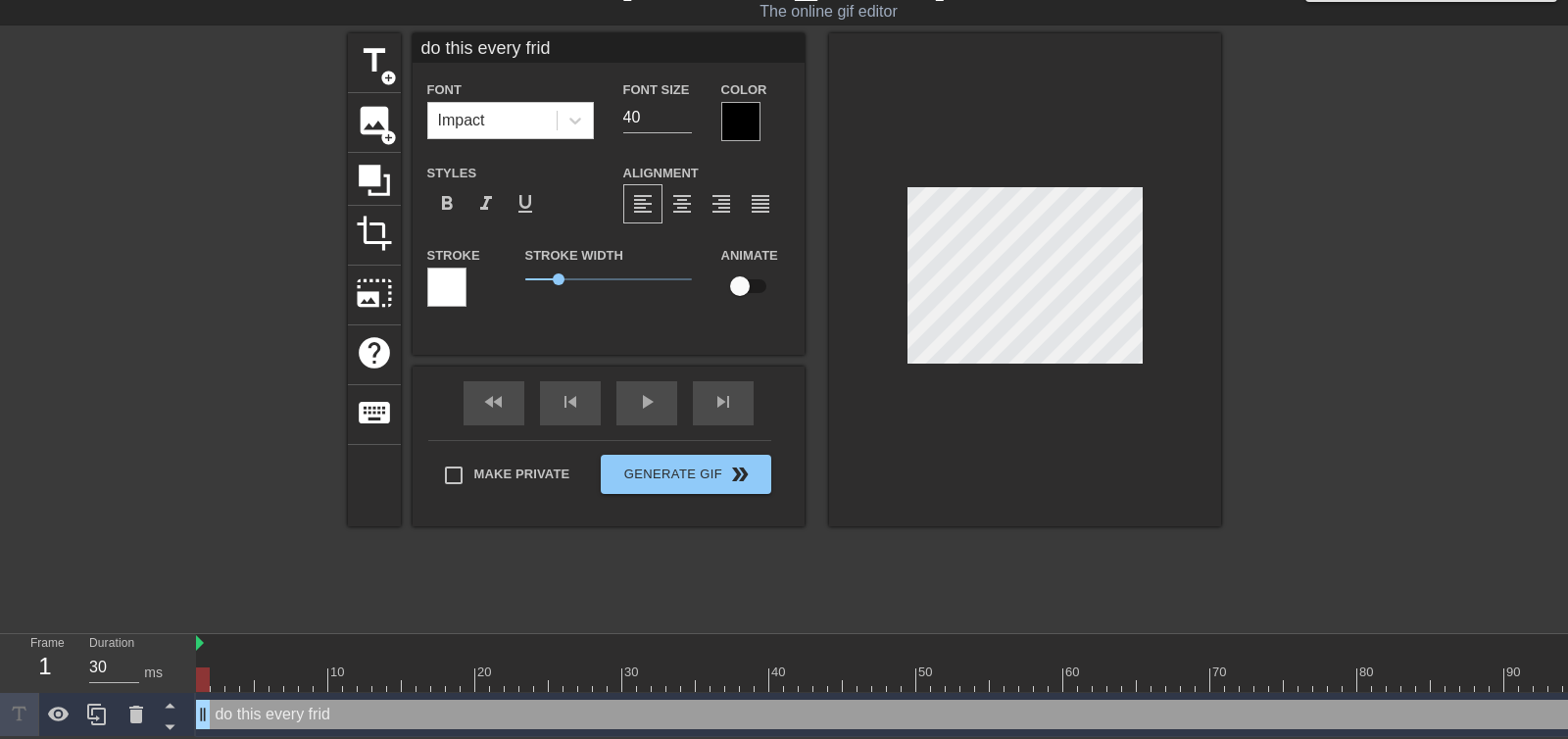
type textarea "do this every fri"
type input "do this every fri"
type textarea "do this every fr"
type input "do this every fr"
type textarea "do this every f"
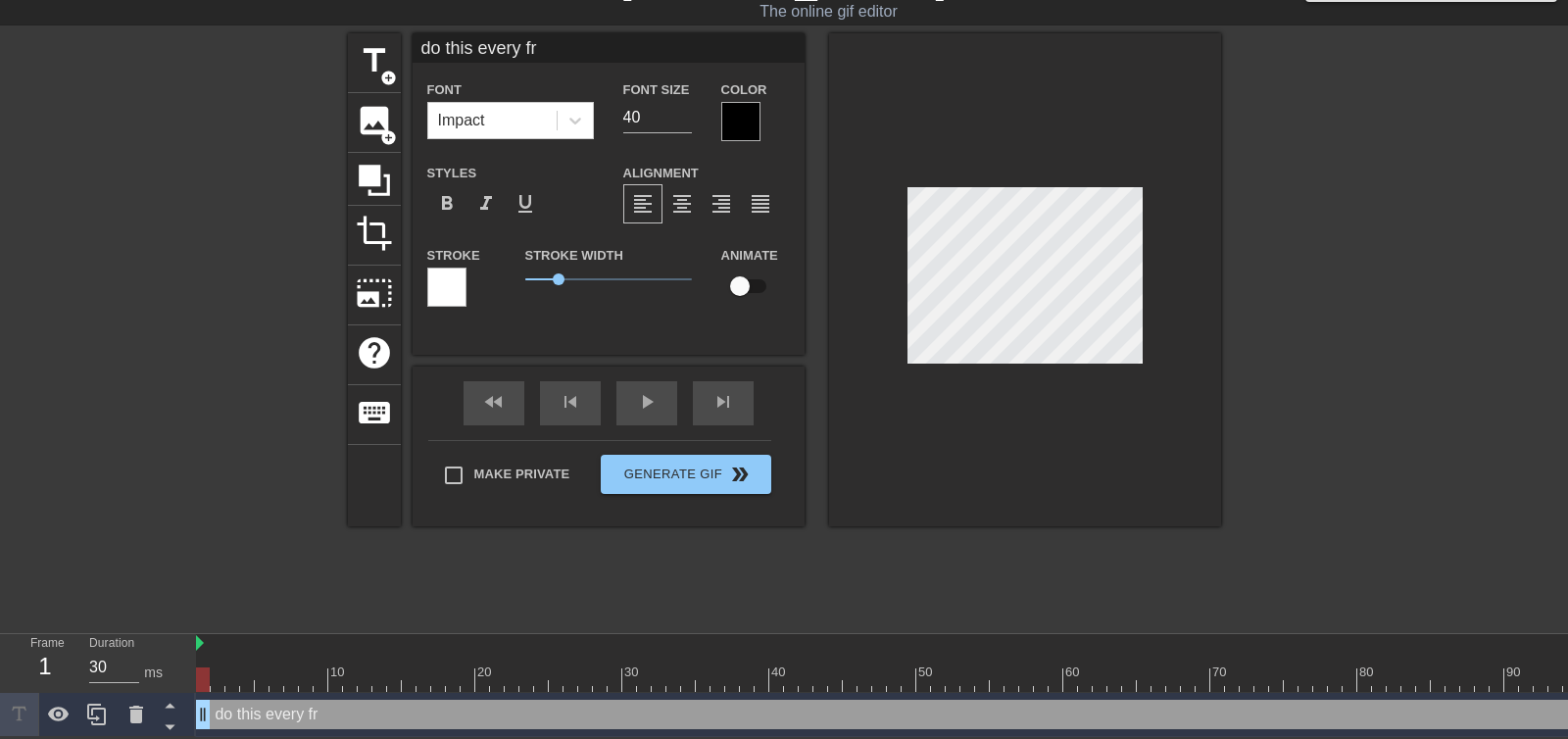
type input "do this every f"
type textarea "do this every"
type input "do this every"
type textarea "do this every F"
type input "do this every F"
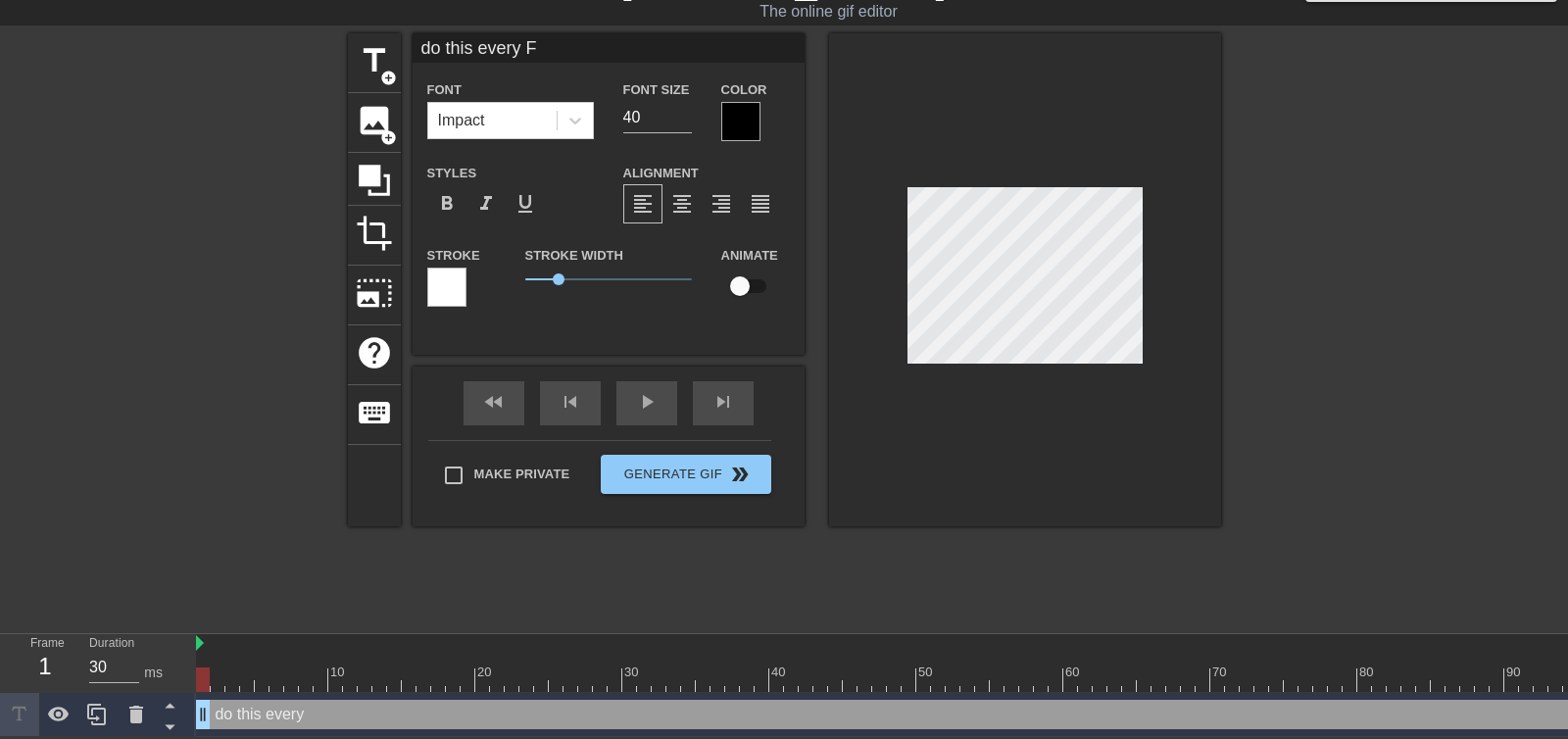
scroll to position [0, 6]
type textarea "do this every Fi"
type input "do this every Fi"
type textarea "do this every F"
type input "do this every F"
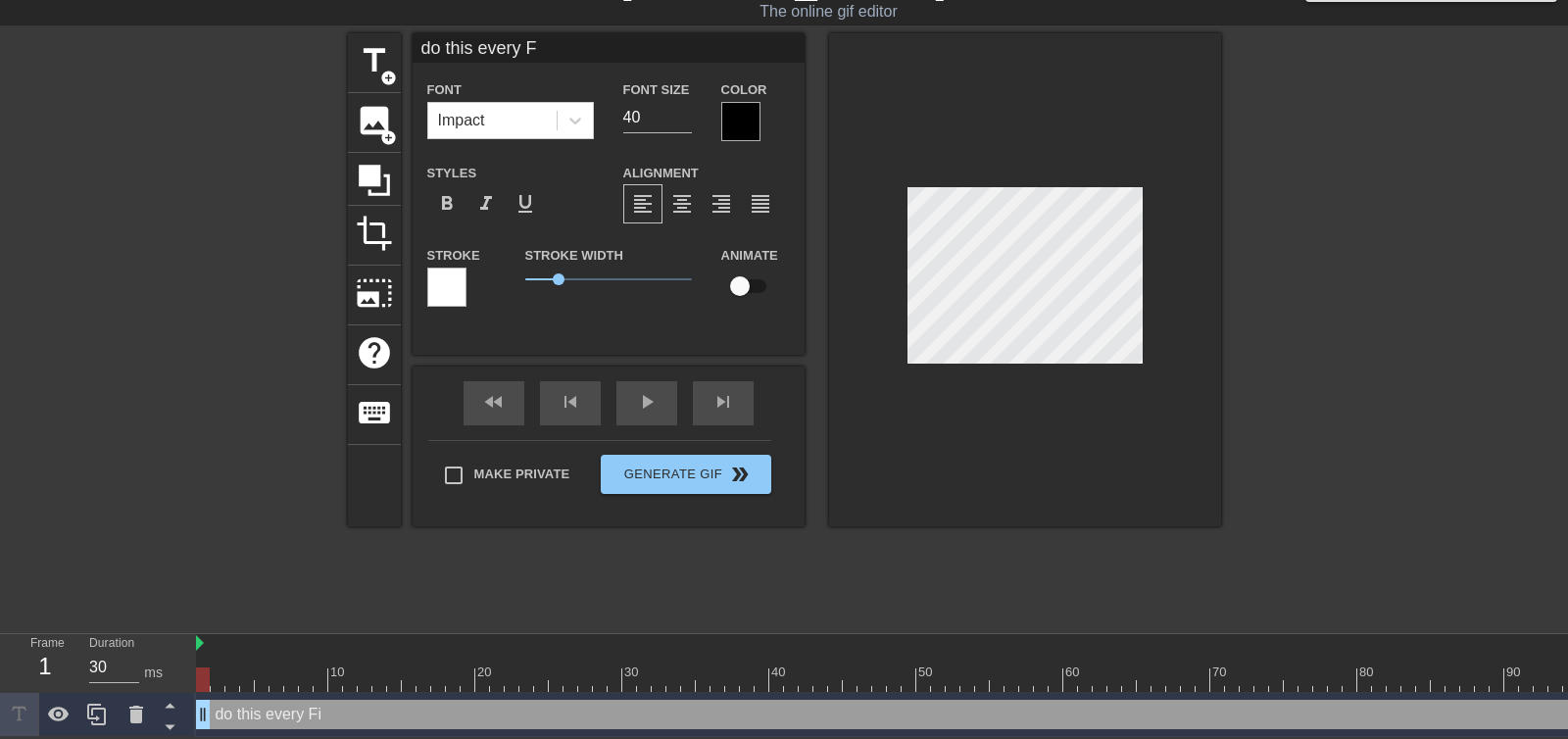
type textarea "do this every Fr"
type input "do this every Fr"
type textarea "do this every Fri"
type input "do this every Fri"
type textarea "do this every Frid"
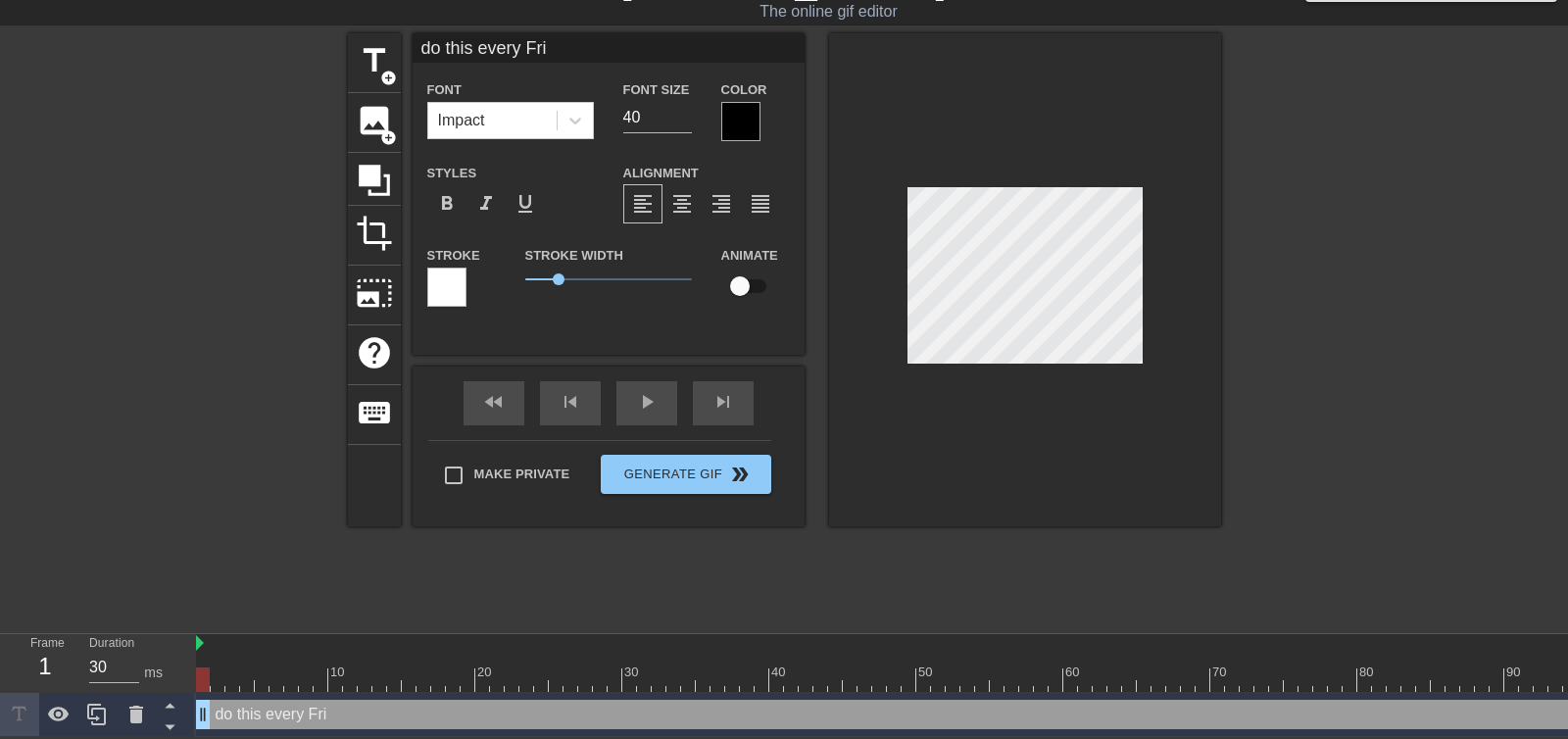
type input "do this every Frid"
type textarea "do this every Frida"
type input "do this every Frida"
type textarea "do this every Friday"
type input "do this every Friday"
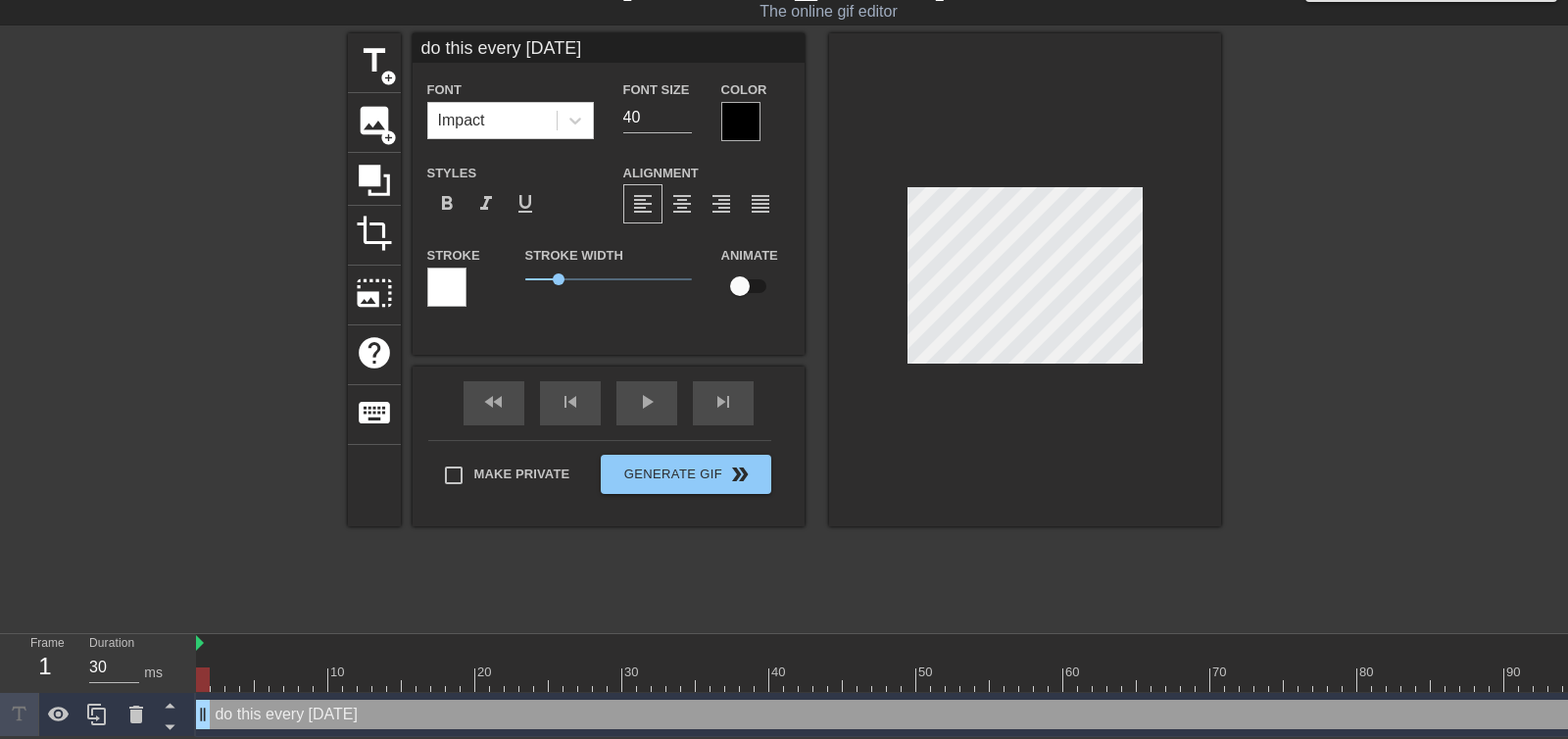
type textarea "do this every Friday"
type input "do this every Friday"
type textarea "do this every Friday t"
type input "do this every Friday t"
type textarea "do this every Friday th"
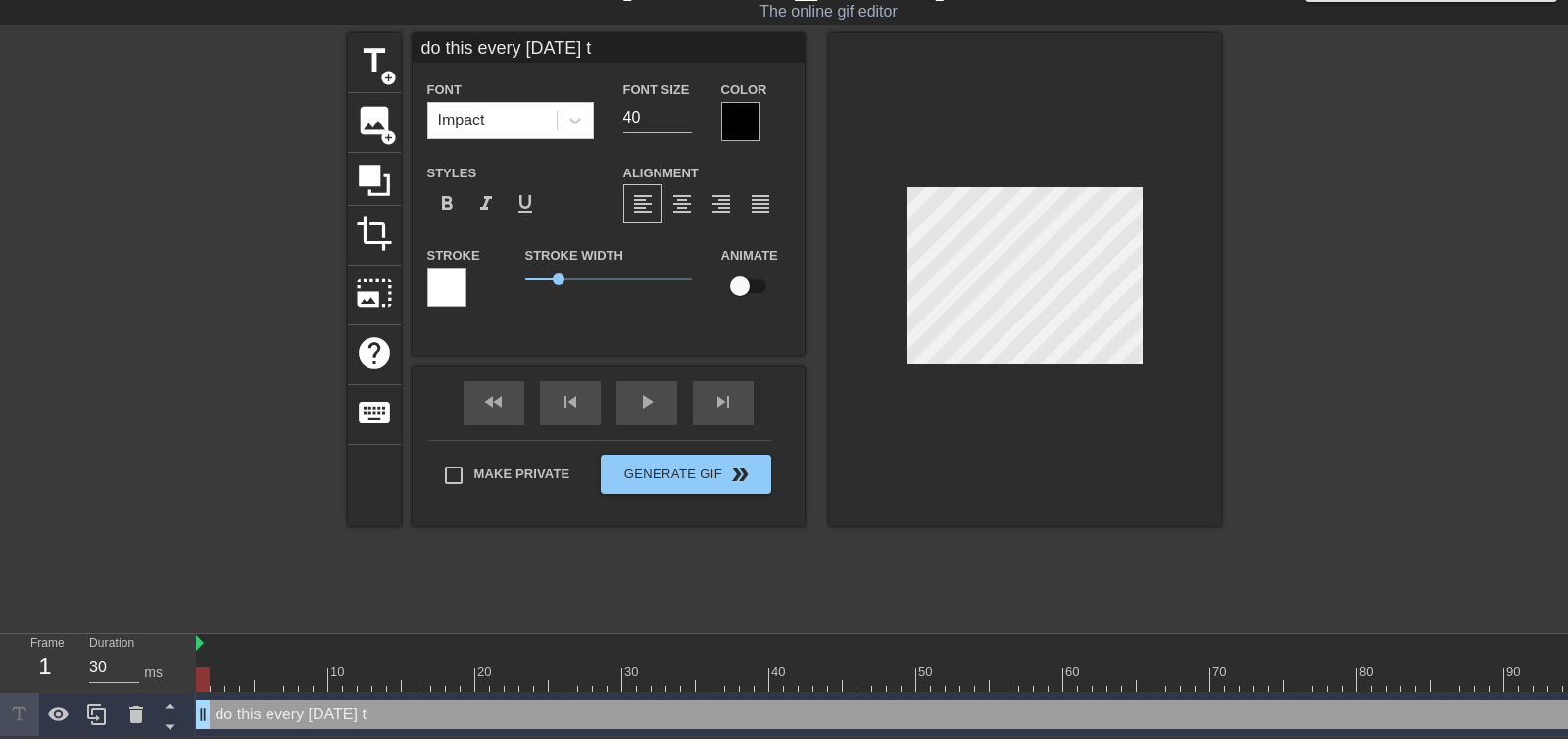
type input "do this every Friday th"
type textarea "do this every Friday thi"
type input "do this every Friday thi"
type textarea "do this every Friday this"
type input "do this every Friday this"
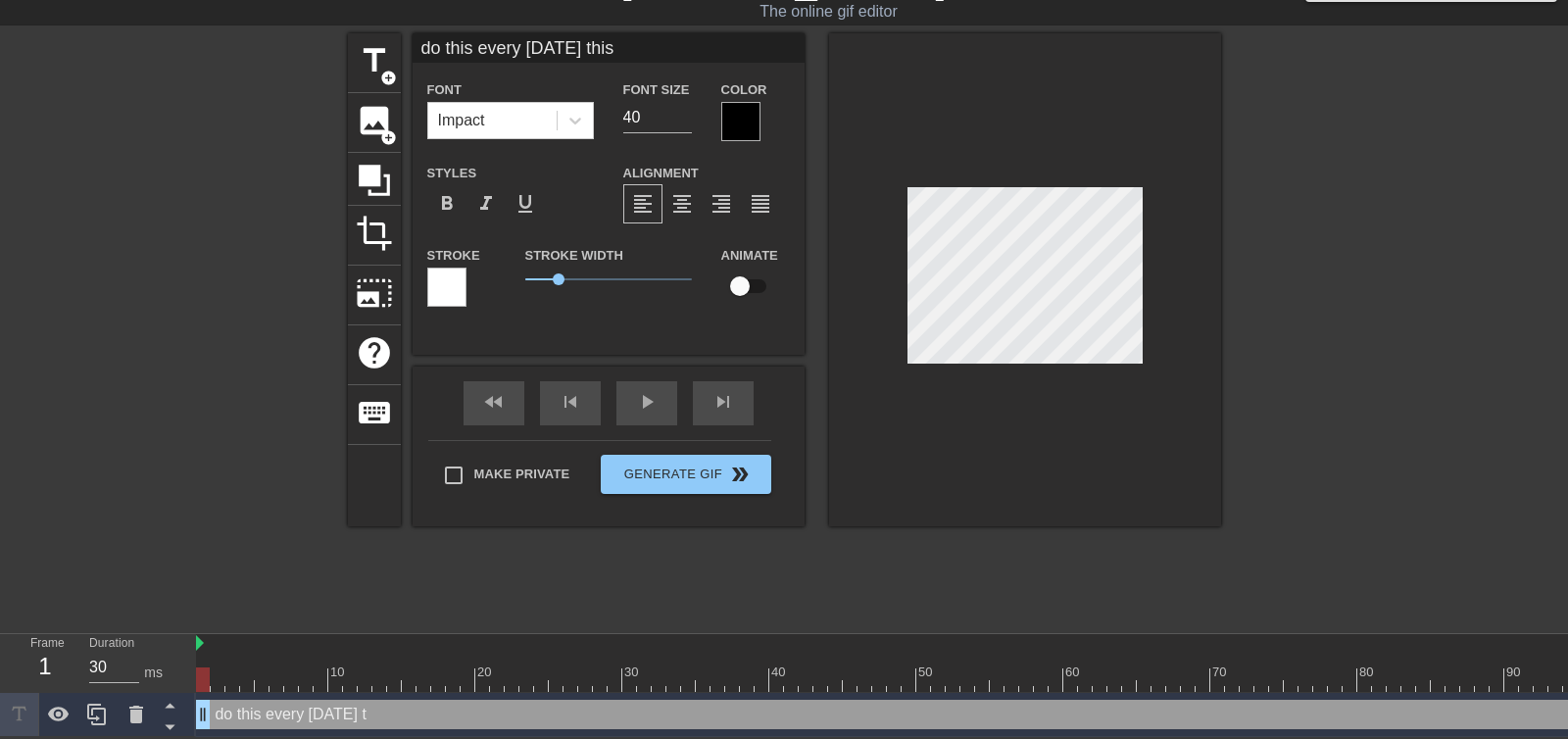
type textarea "do this every Friday this"
type input "do this every Friday this"
type textarea "do this every Friday this S"
type input "do this every Friday this S"
type textarea "do this every Friday this Su"
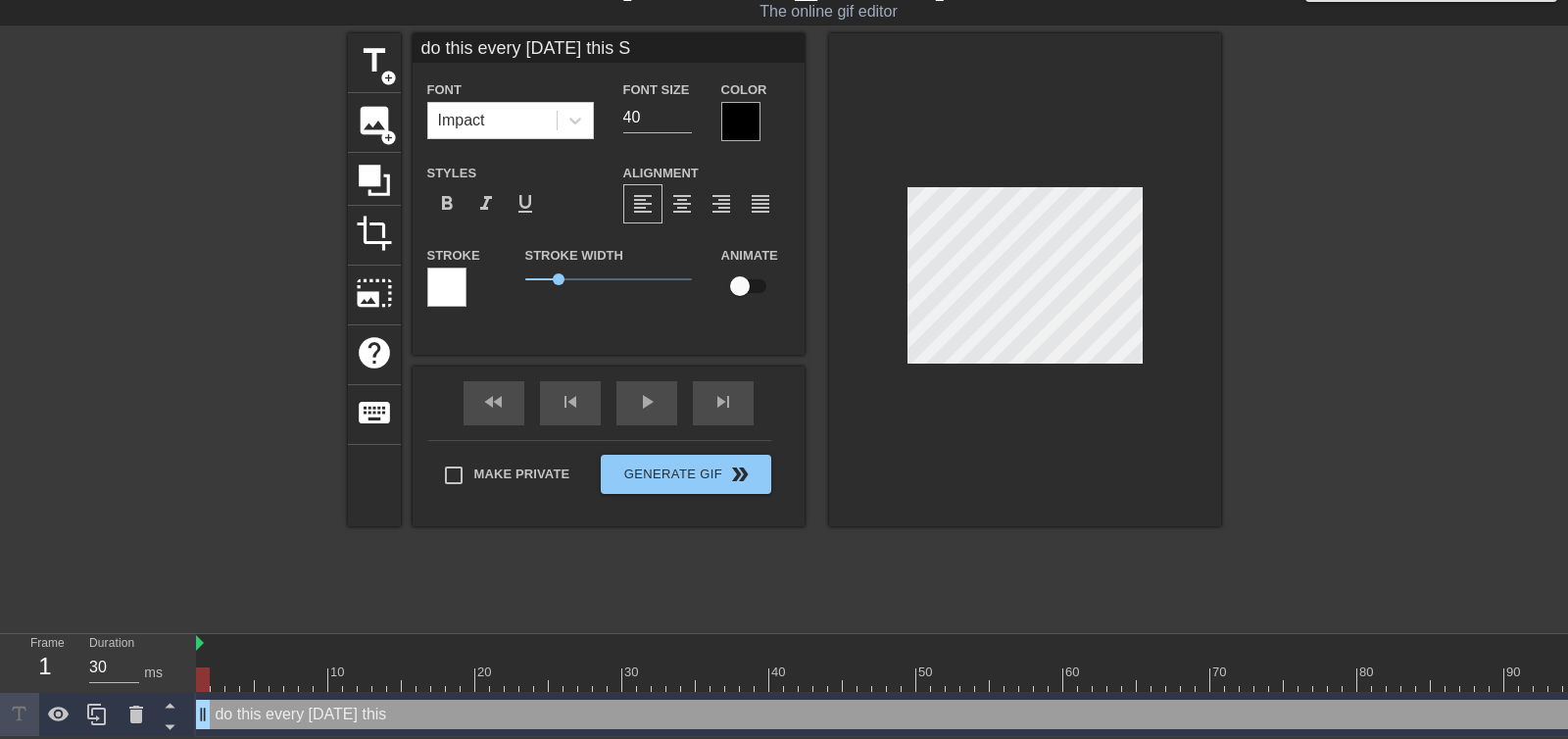
type input "do this every Friday this Su"
type textarea "do this every Friday this Sum"
type input "do this every Friday this Sum"
type textarea "do this every Friday this Summ"
type input "do this every Friday this Summ"
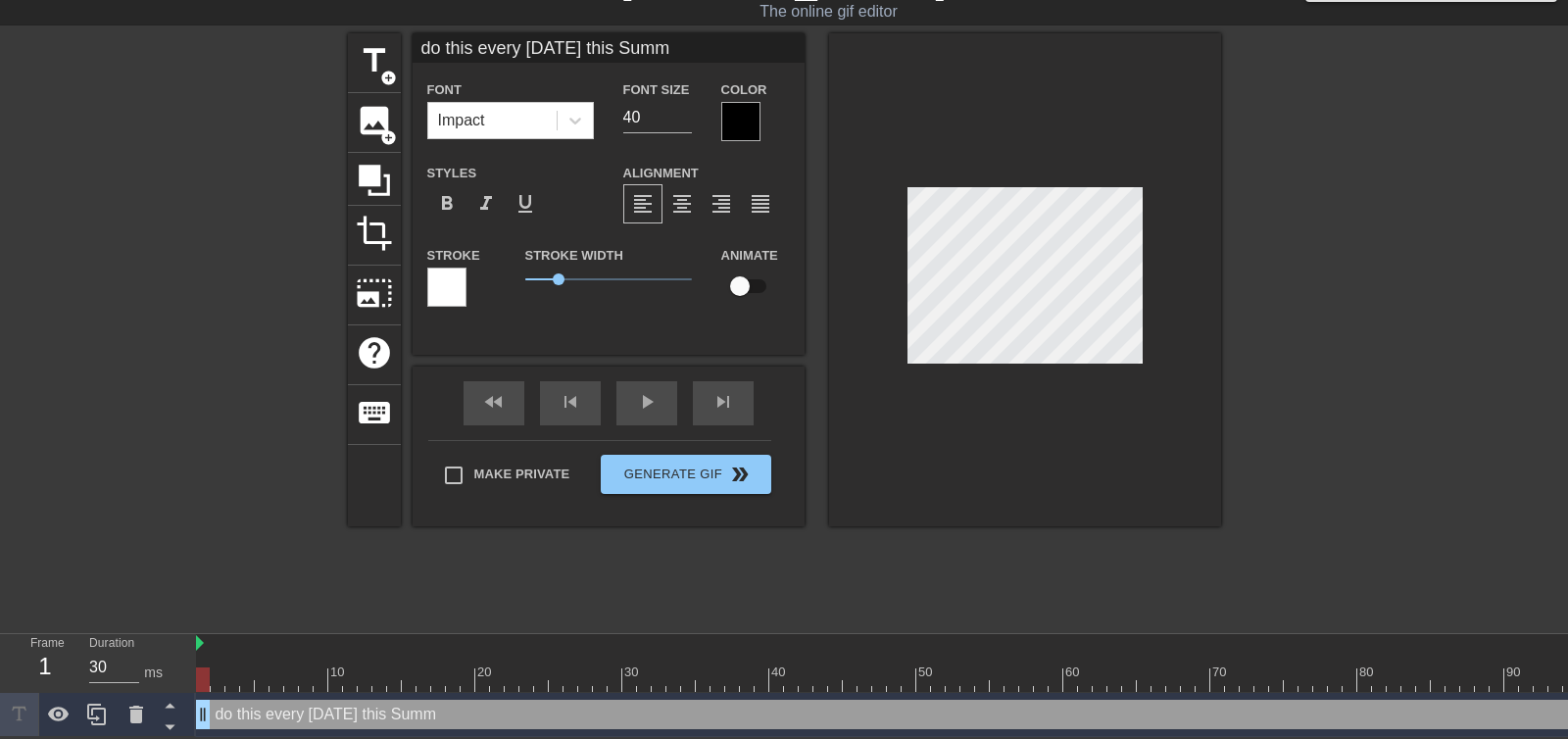
type textarea "do this every Friday this Summe"
type input "do this every Friday this Summe"
type textarea "do this every Friday this Summer"
type input "do this every Friday this Summer"
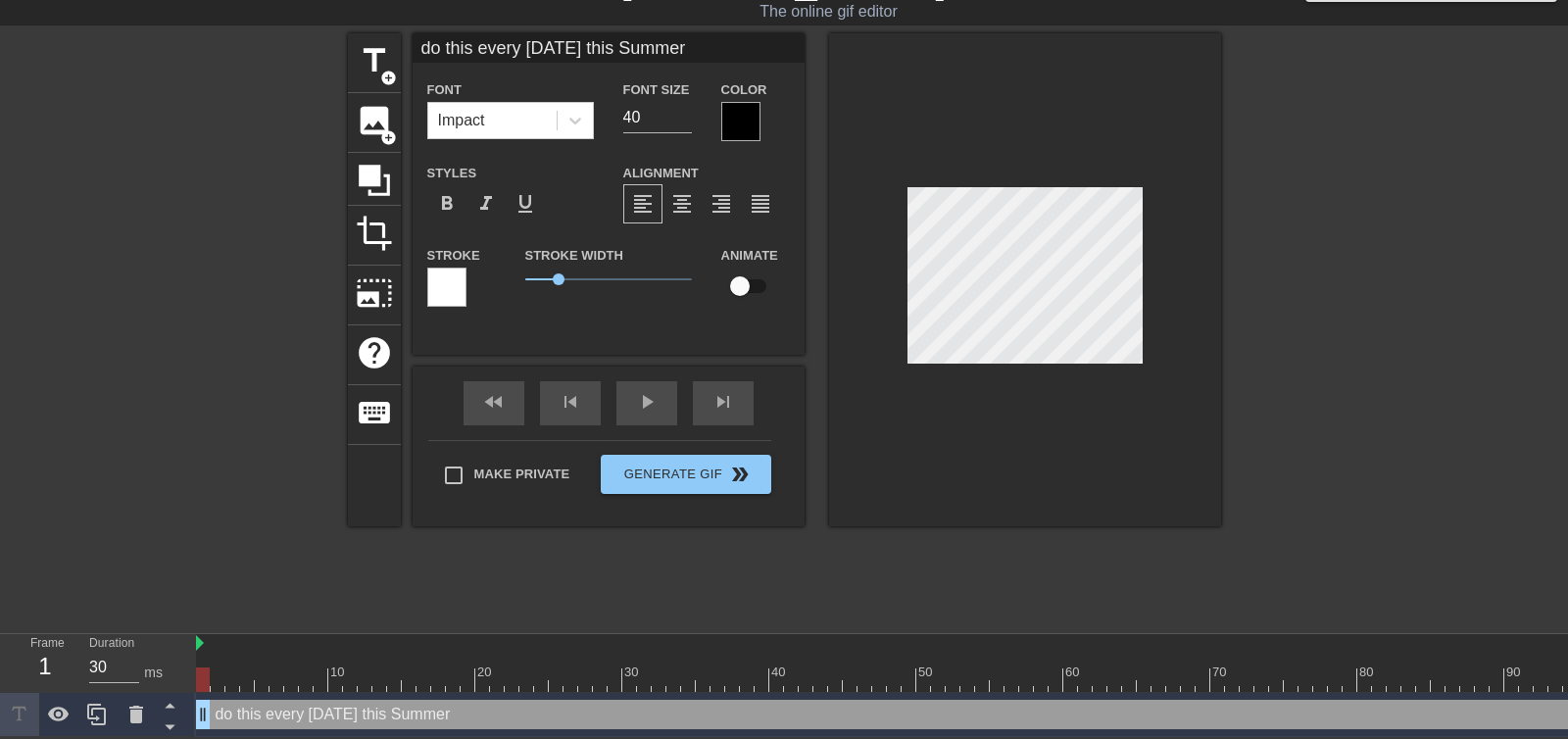
type textarea "do this every Friday this Summer"
type input "do this every Friday this Summer"
type textarea "do this every Friday this Summer"
click at [545, 49] on input "do this every Friday this Summer" at bounding box center [608, 48] width 392 height 29
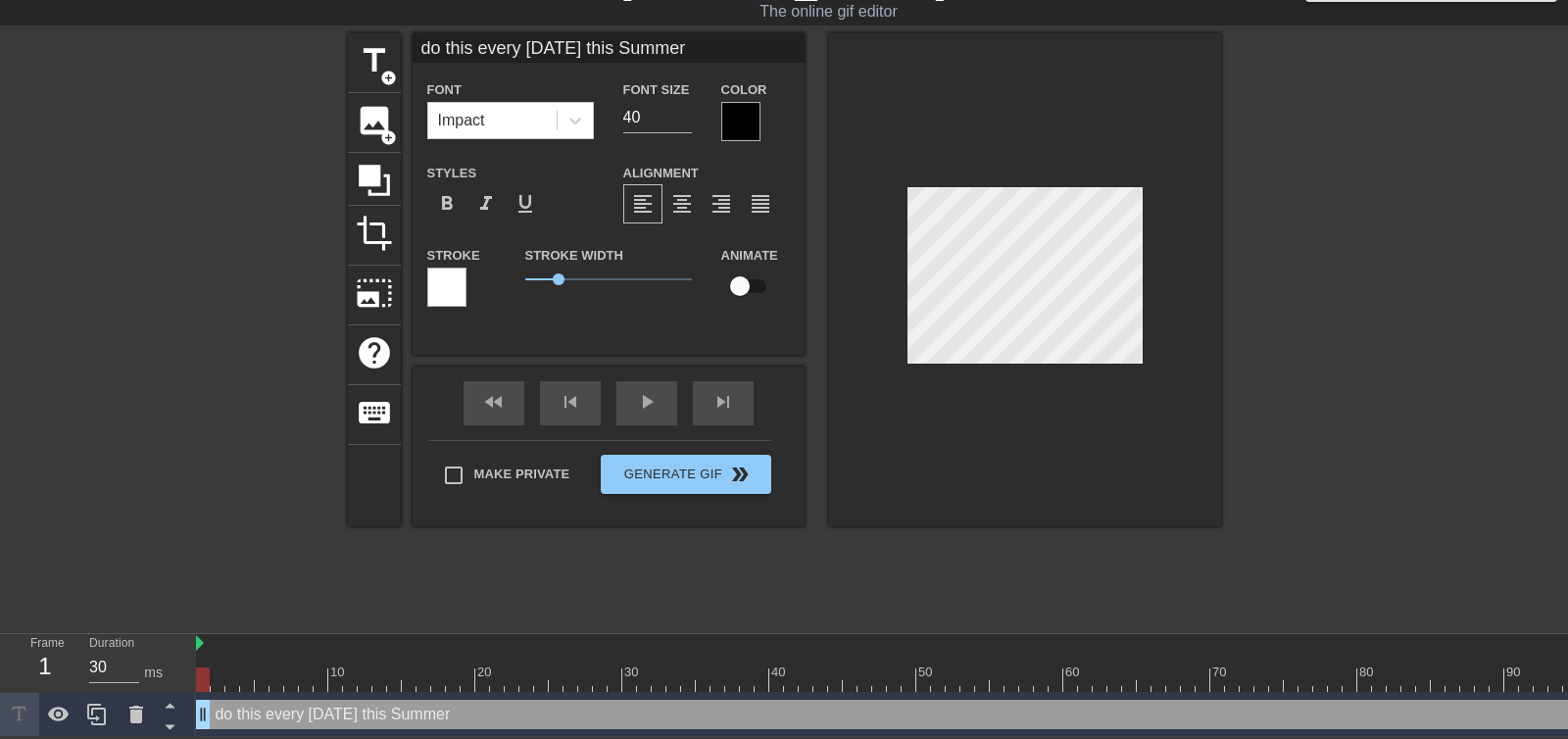
click at [545, 49] on input "do this every Friday this Summer" at bounding box center [608, 48] width 392 height 29
click at [567, 119] on icon at bounding box center [575, 121] width 20 height 20
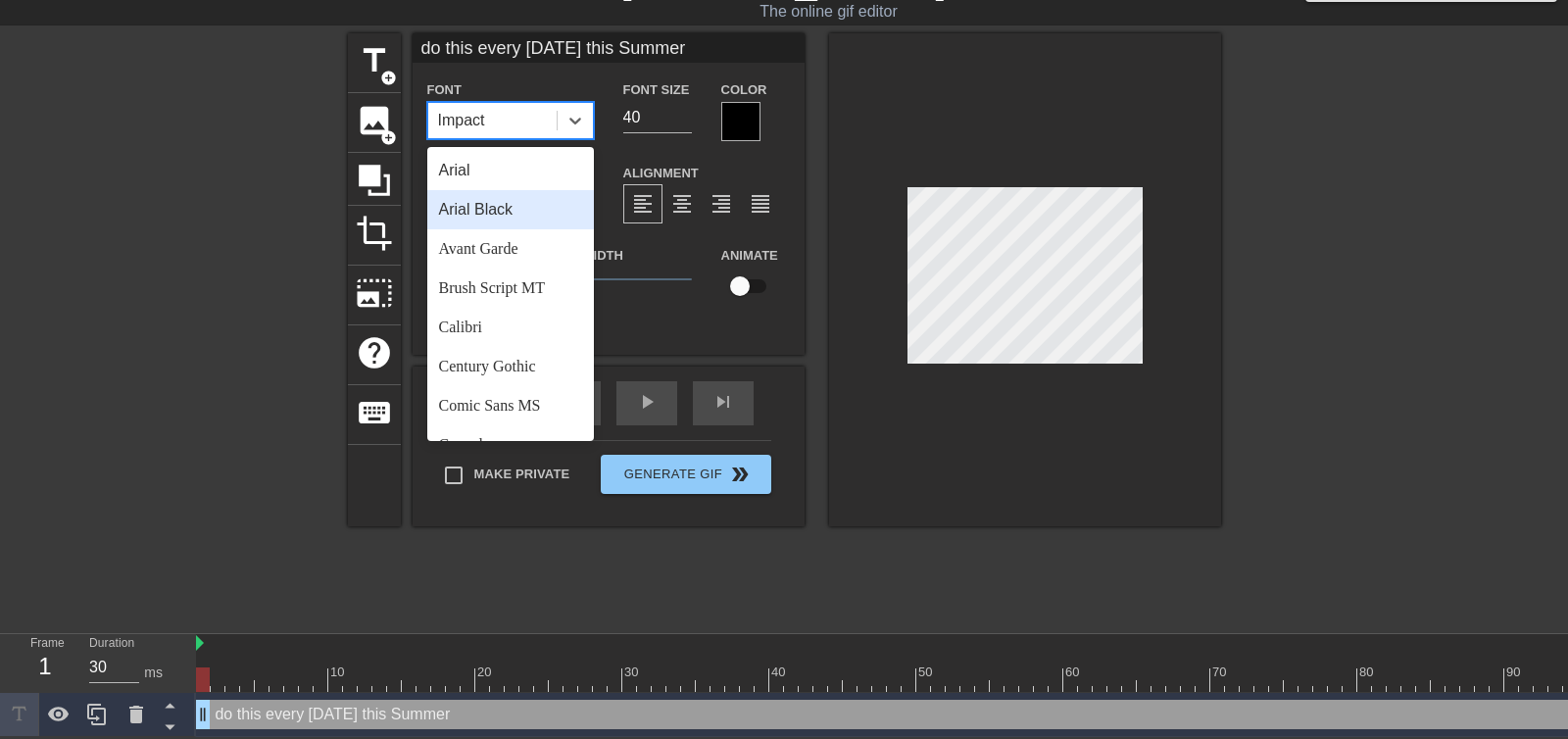
click at [506, 205] on div "Arial Black" at bounding box center [511, 209] width 167 height 39
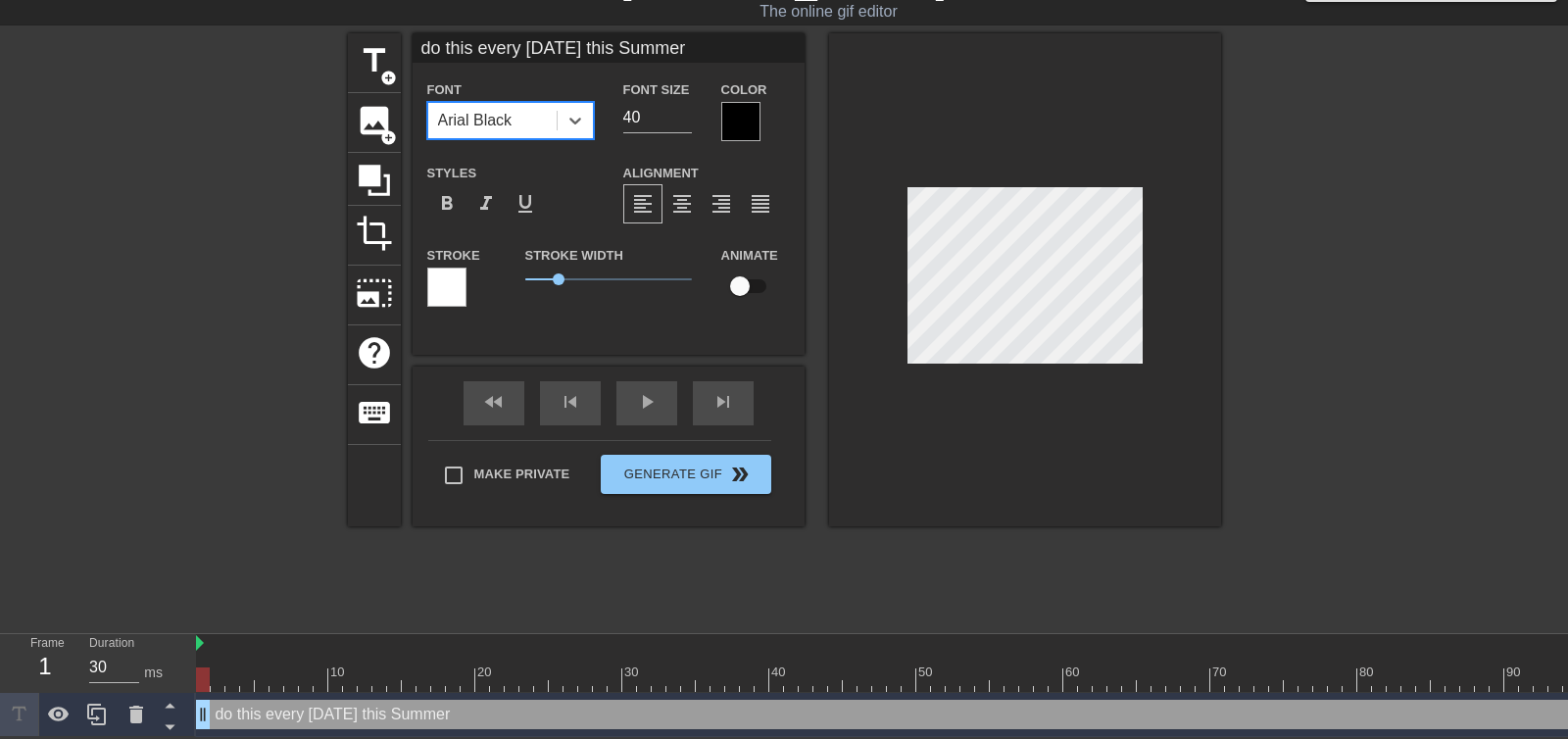
click at [539, 127] on div "Arial Black" at bounding box center [492, 121] width 129 height 35
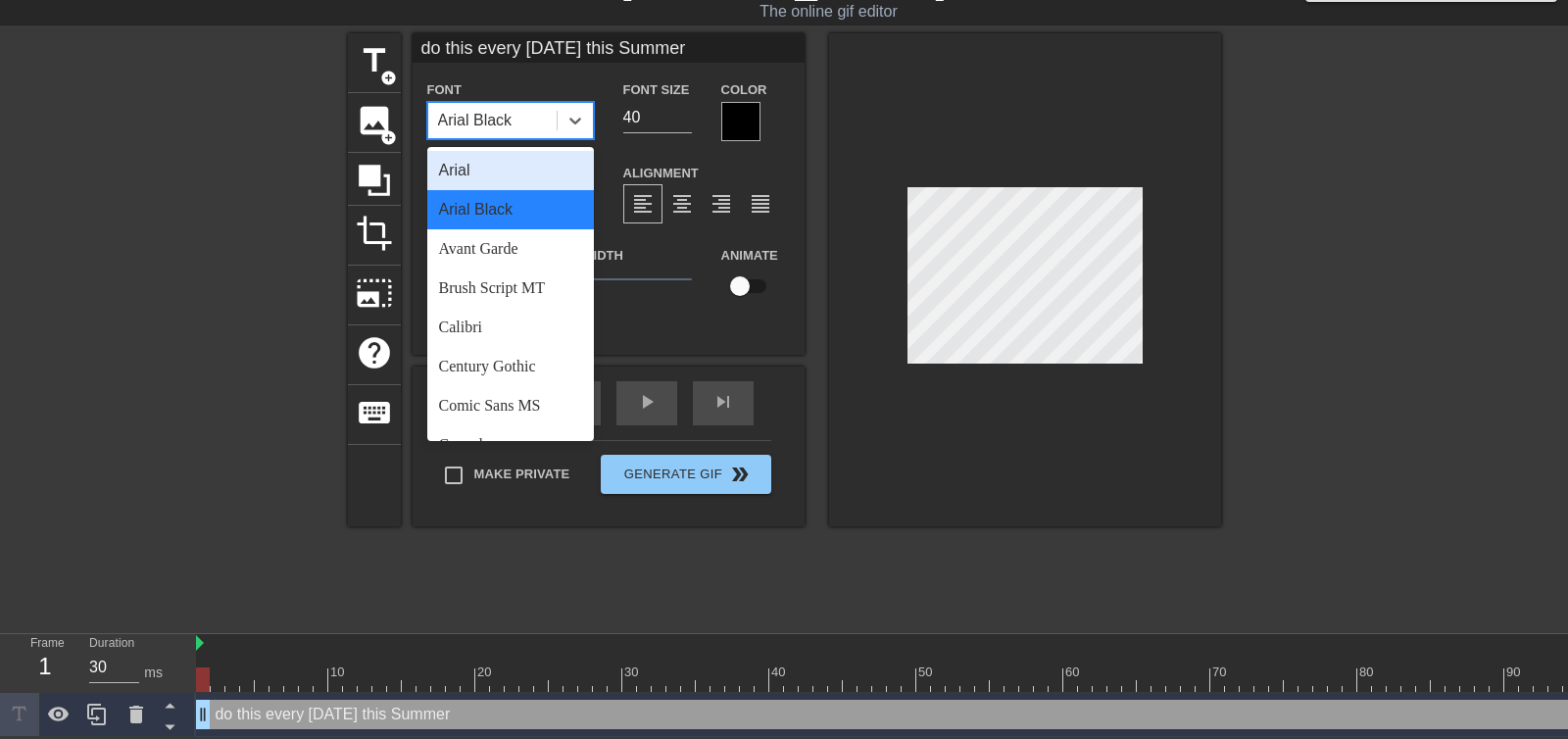
click at [536, 181] on div "Arial" at bounding box center [511, 171] width 167 height 39
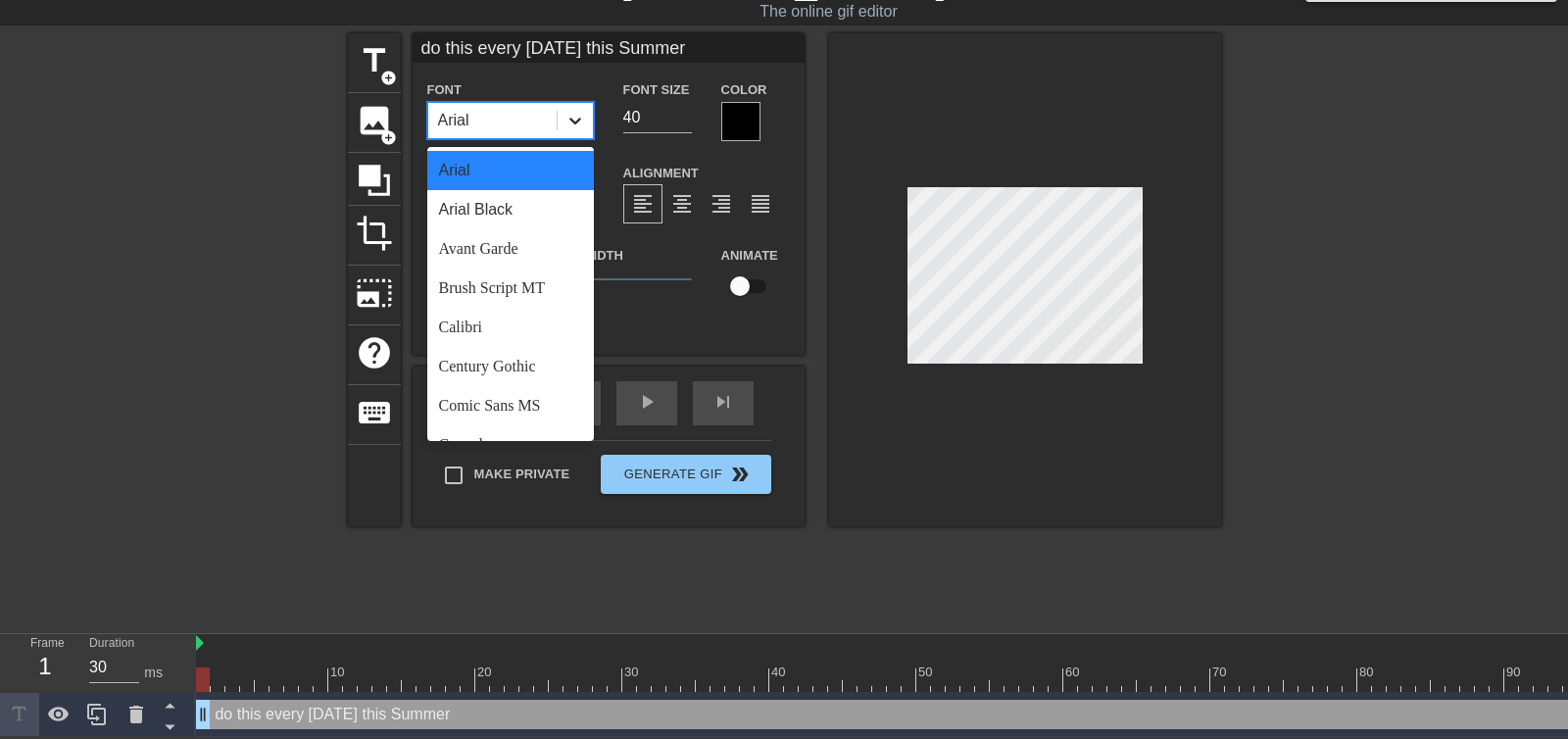
click at [562, 124] on div at bounding box center [575, 121] width 35 height 35
click at [503, 173] on div "Arial" at bounding box center [511, 171] width 167 height 39
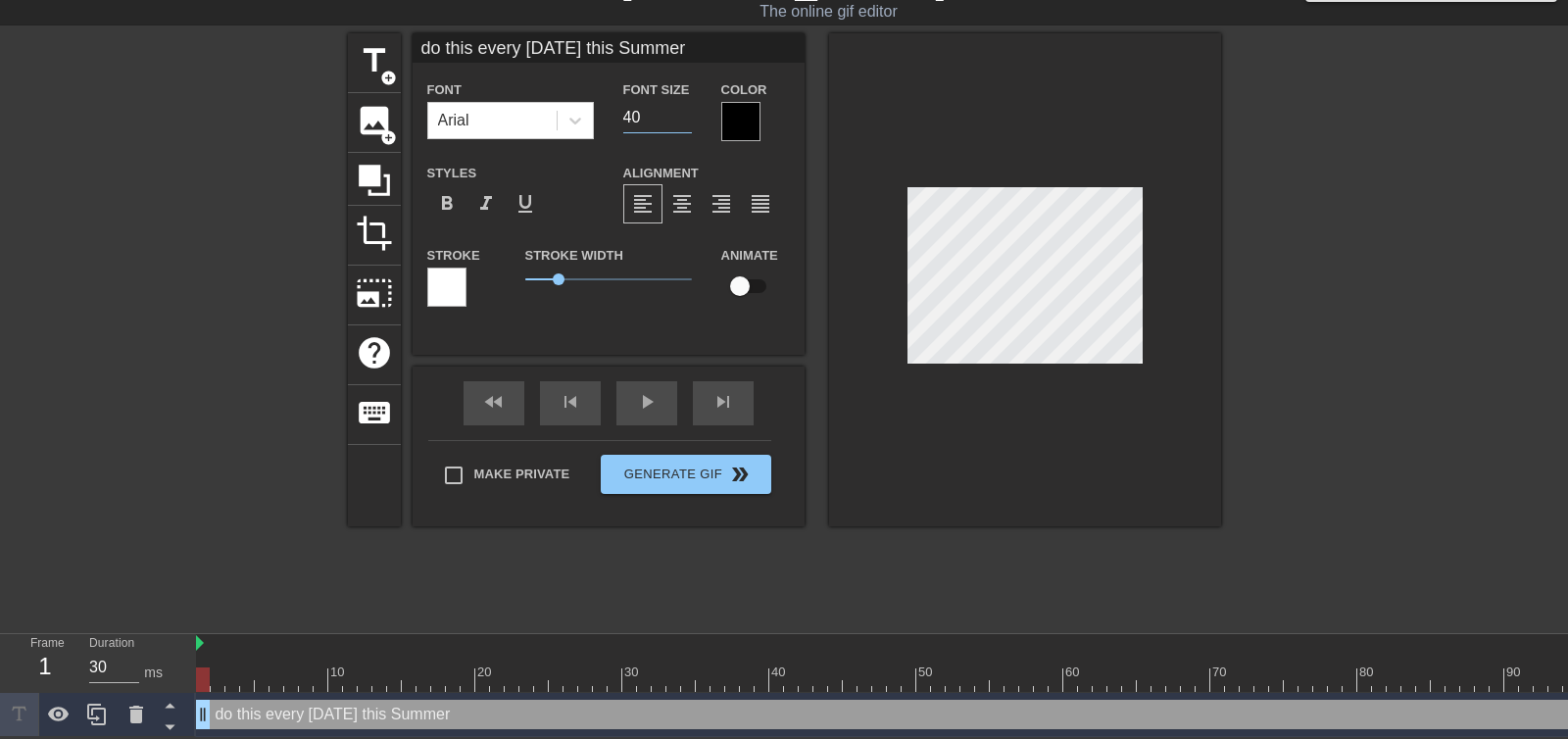
click at [689, 126] on input "40" at bounding box center [657, 118] width 69 height 31
click at [684, 123] on input "39" at bounding box center [657, 118] width 69 height 31
click at [684, 123] on input "38" at bounding box center [657, 118] width 69 height 31
click at [684, 123] on input "37" at bounding box center [657, 118] width 69 height 31
click at [684, 123] on input "36" at bounding box center [657, 118] width 69 height 31
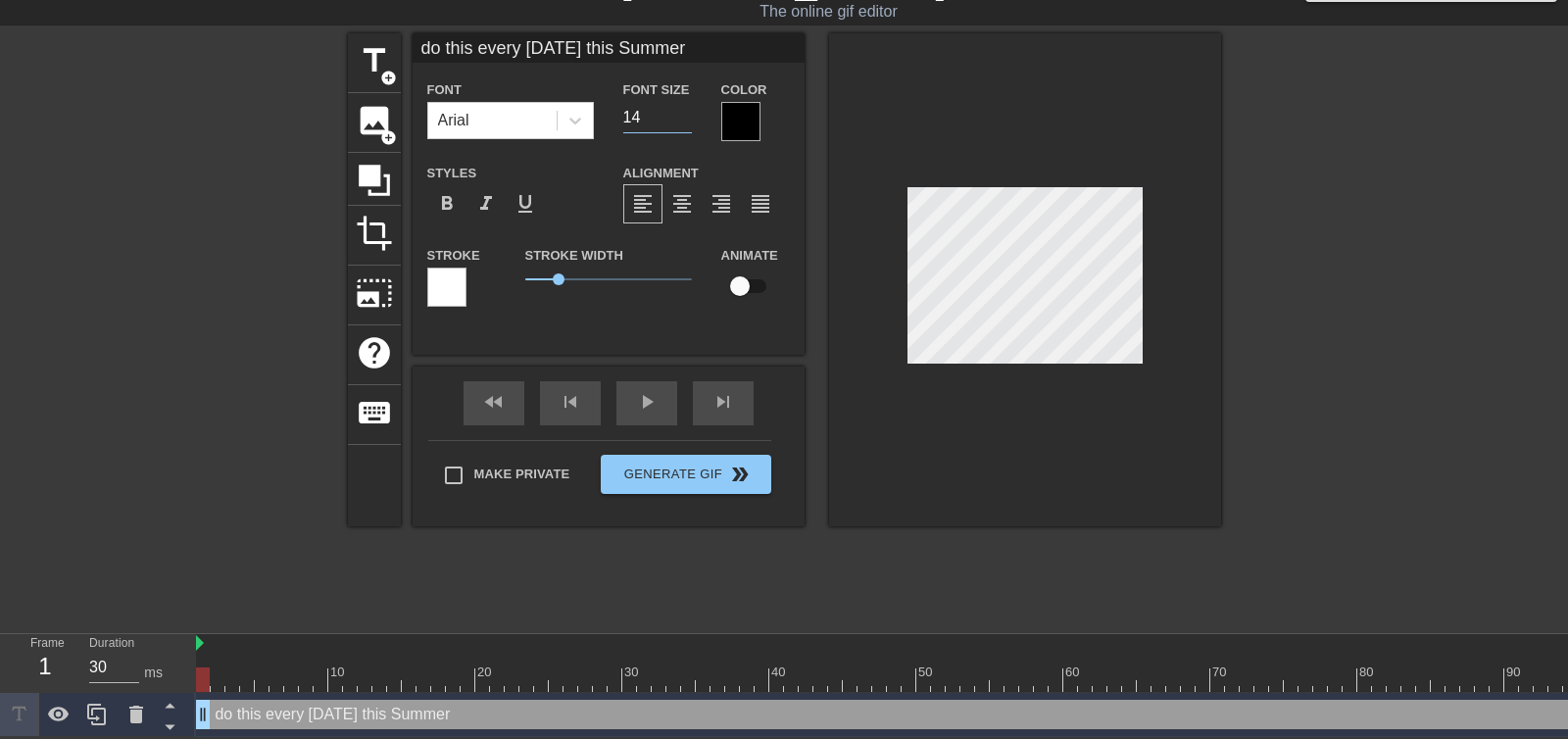
type input "14"
click at [684, 123] on input "14" at bounding box center [657, 118] width 69 height 31
click at [452, 294] on div at bounding box center [447, 287] width 39 height 39
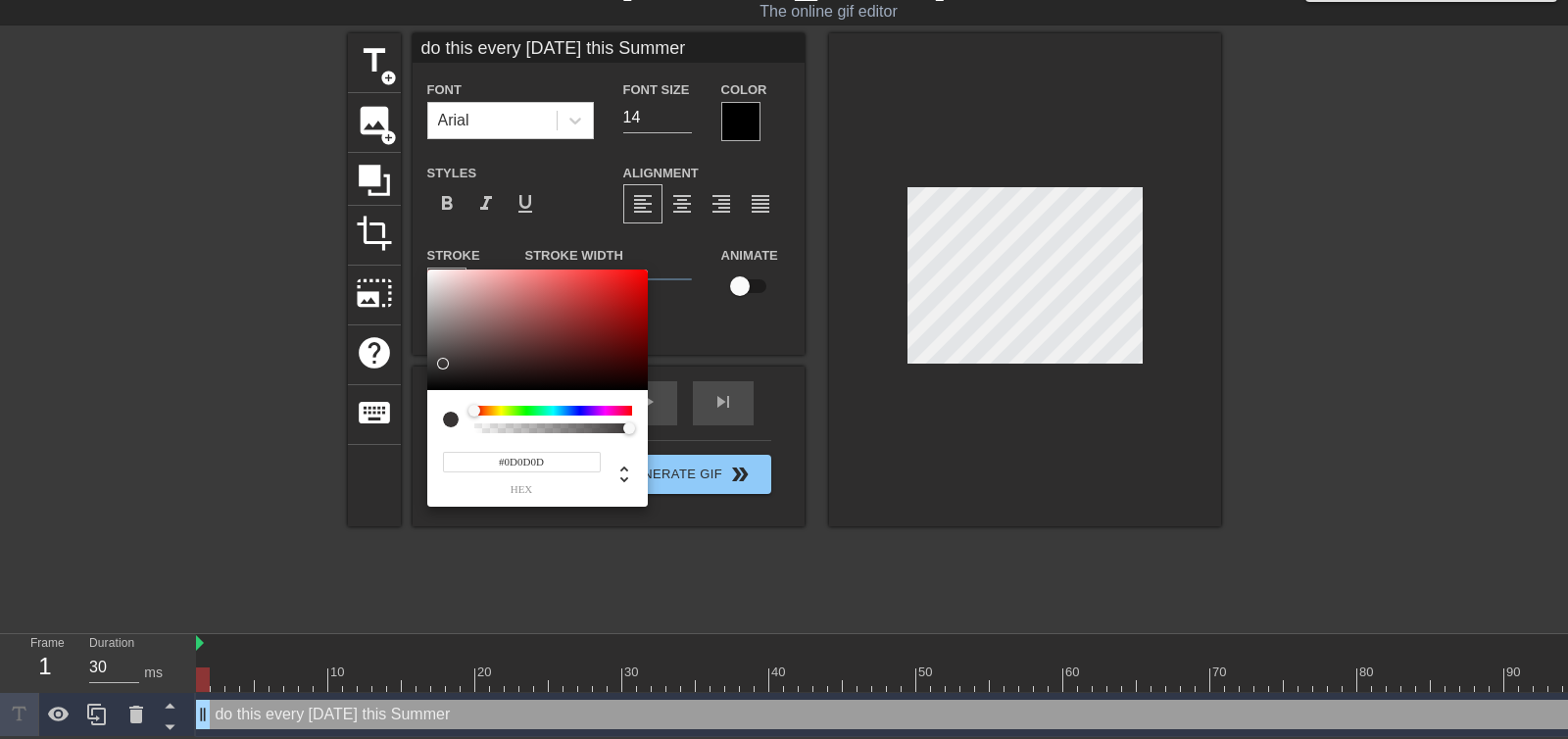
type input "#000000"
drag, startPoint x: 449, startPoint y: 347, endPoint x: 422, endPoint y: 400, distance: 59.5
click at [422, 400] on div "#000000 hex" at bounding box center [784, 370] width 1568 height 739
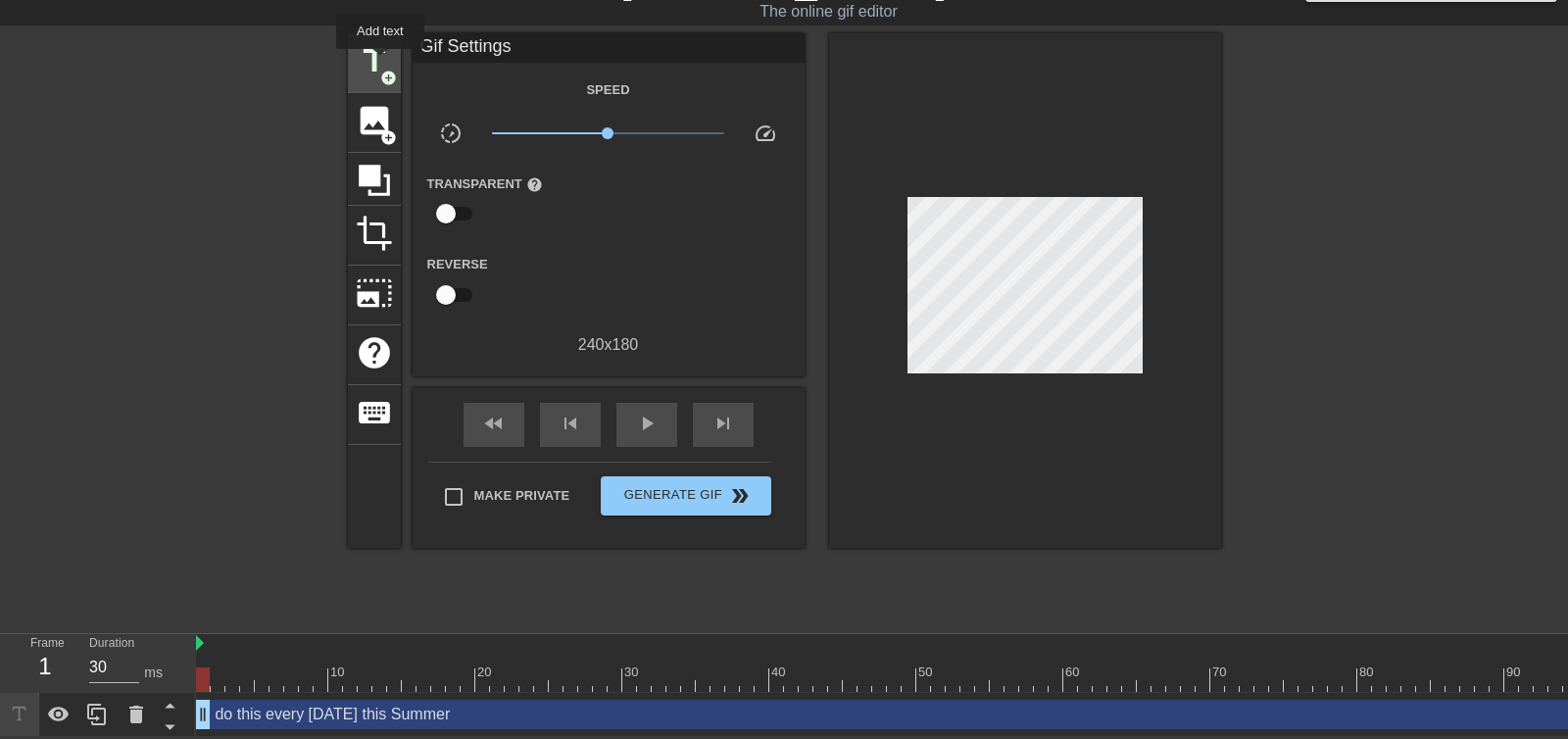
click at [381, 63] on span "title" at bounding box center [374, 61] width 37 height 37
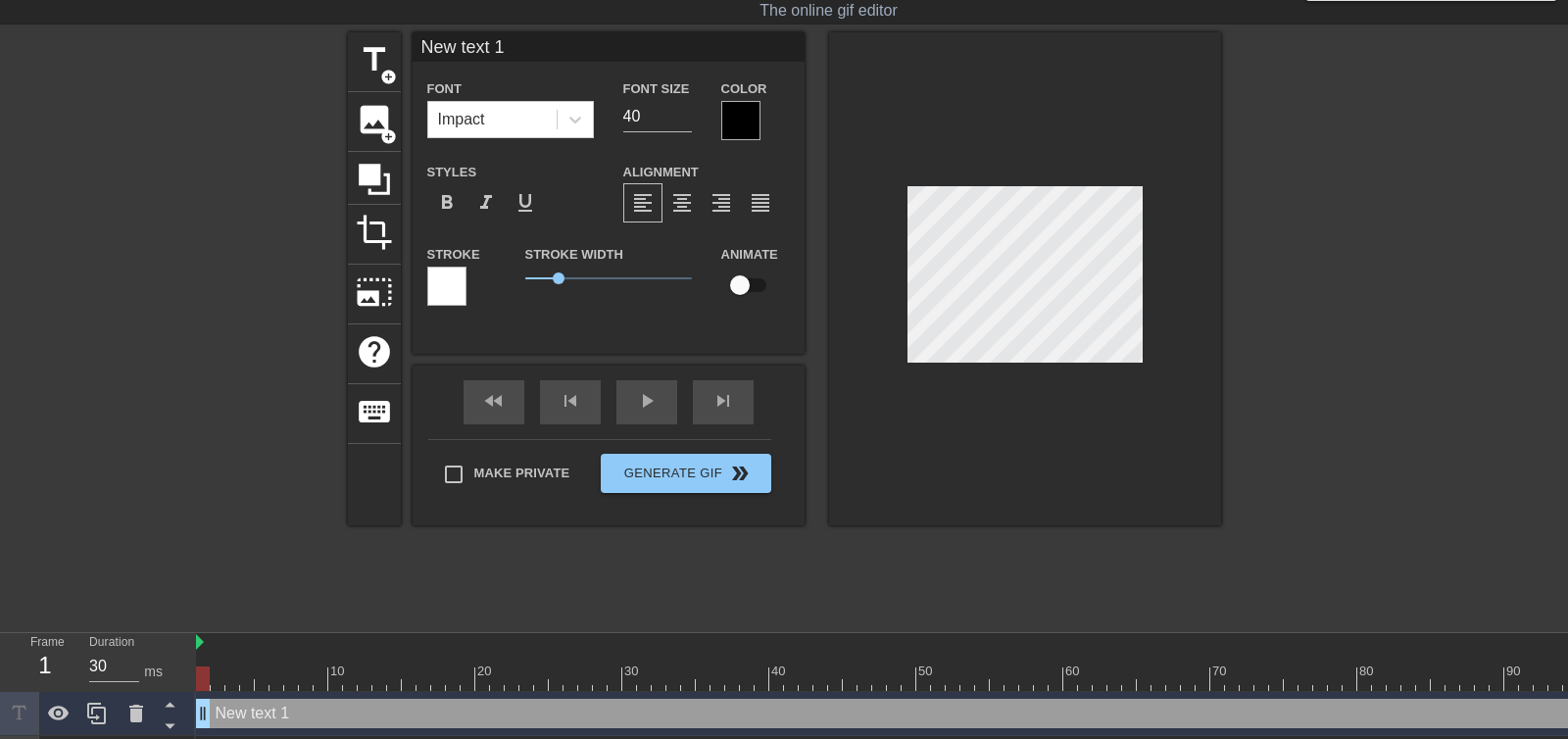
click at [565, 48] on input "New text 1" at bounding box center [608, 47] width 392 height 29
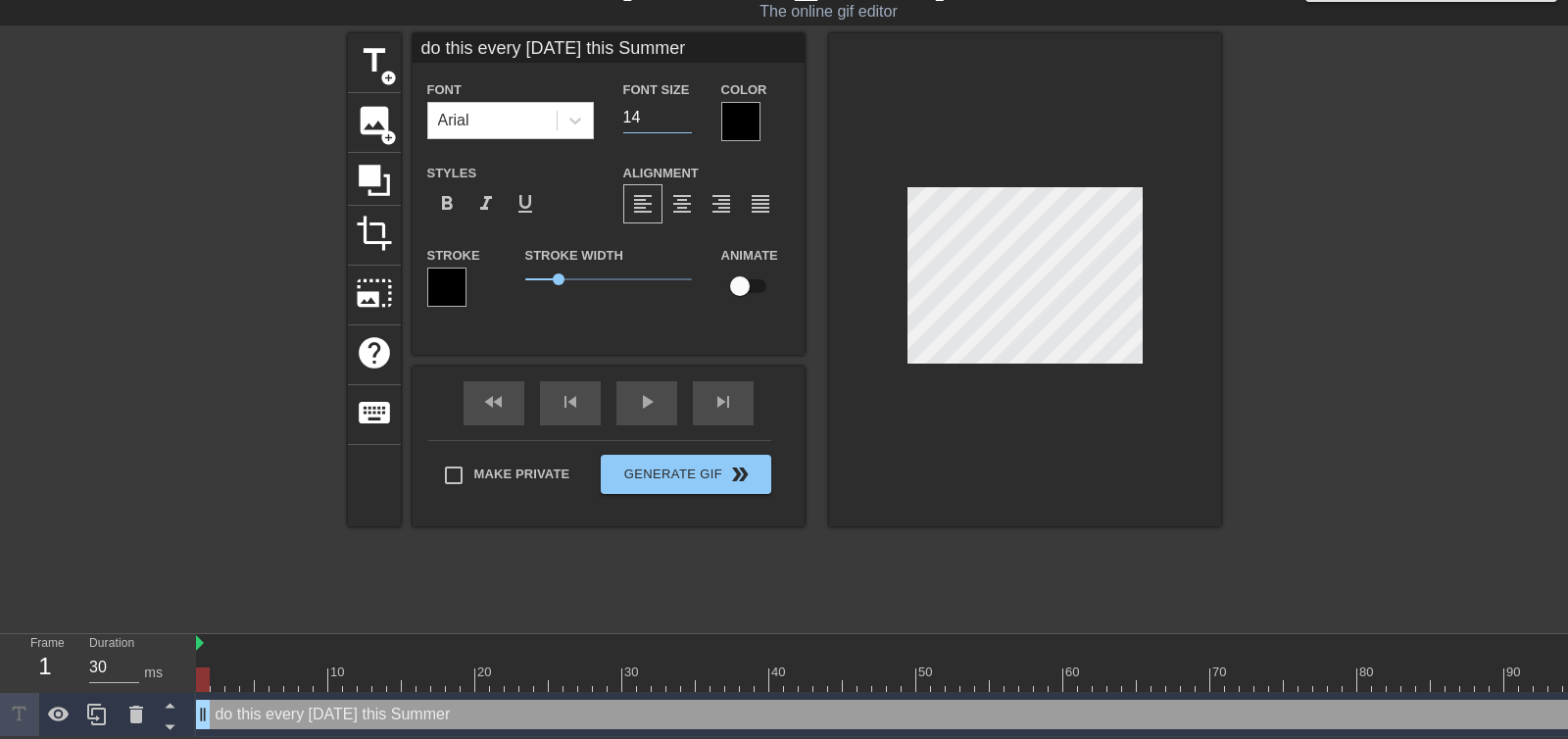
drag, startPoint x: 659, startPoint y: 118, endPoint x: 593, endPoint y: 114, distance: 66.1
click at [593, 114] on div "Font Arial Font Size 14 Color" at bounding box center [608, 109] width 392 height 64
type input "40"
click at [649, 115] on input "40" at bounding box center [657, 118] width 69 height 31
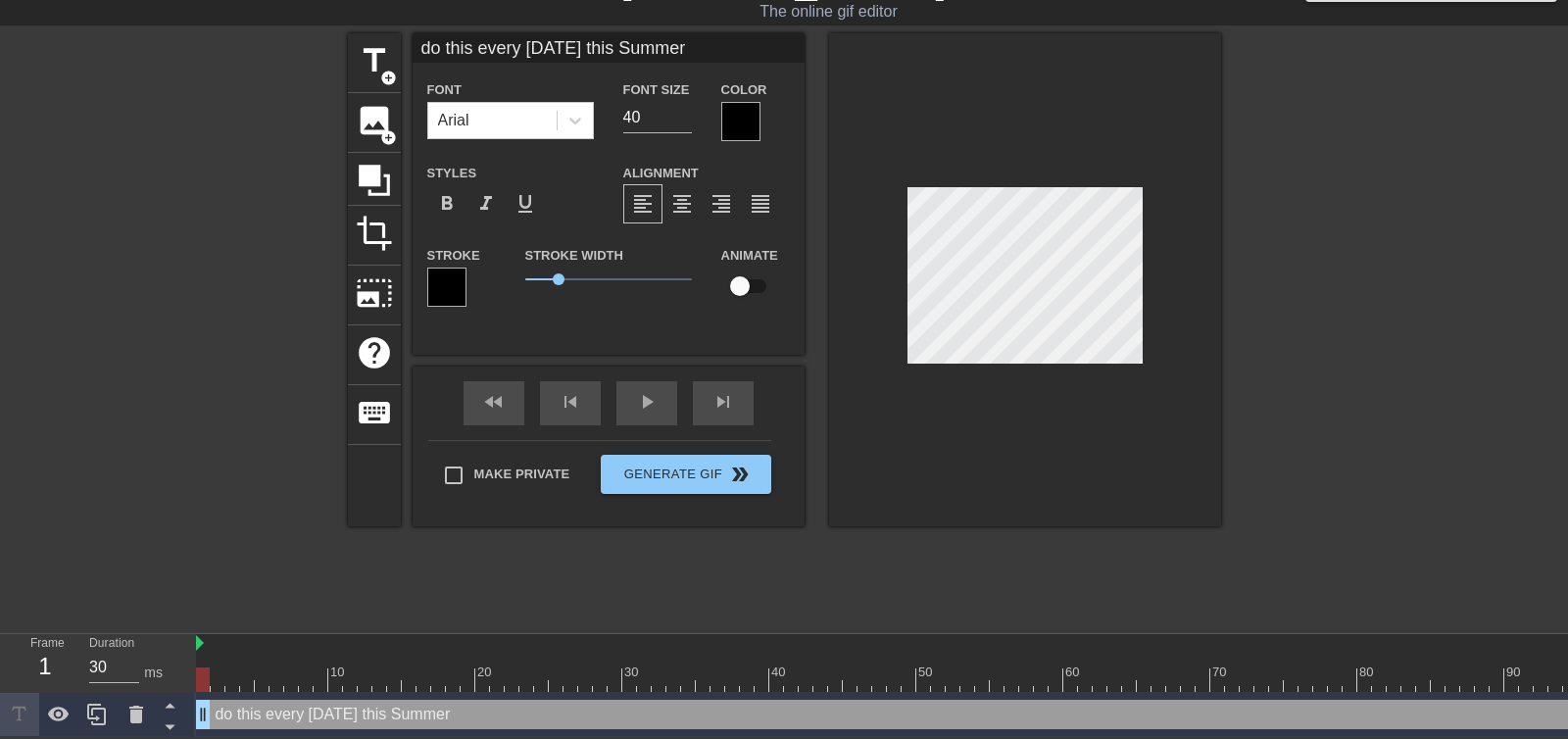
click at [649, 115] on input "40" at bounding box center [657, 118] width 69 height 31
drag, startPoint x: 562, startPoint y: 282, endPoint x: 586, endPoint y: 282, distance: 24.0
click at [586, 282] on span "1.9" at bounding box center [588, 279] width 12 height 12
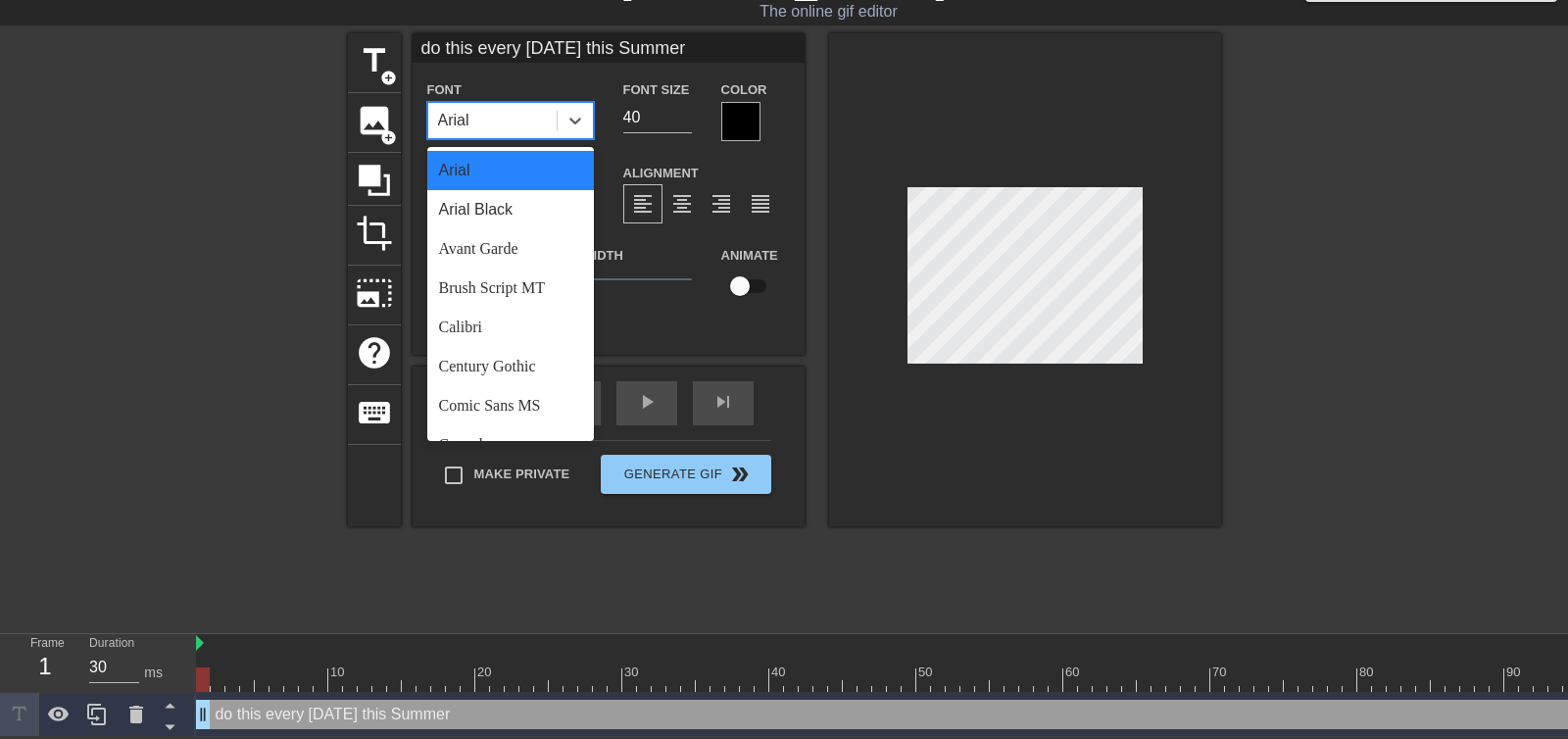
click at [505, 121] on div "Arial" at bounding box center [492, 121] width 129 height 35
click at [486, 210] on div "Arial Black" at bounding box center [511, 209] width 167 height 39
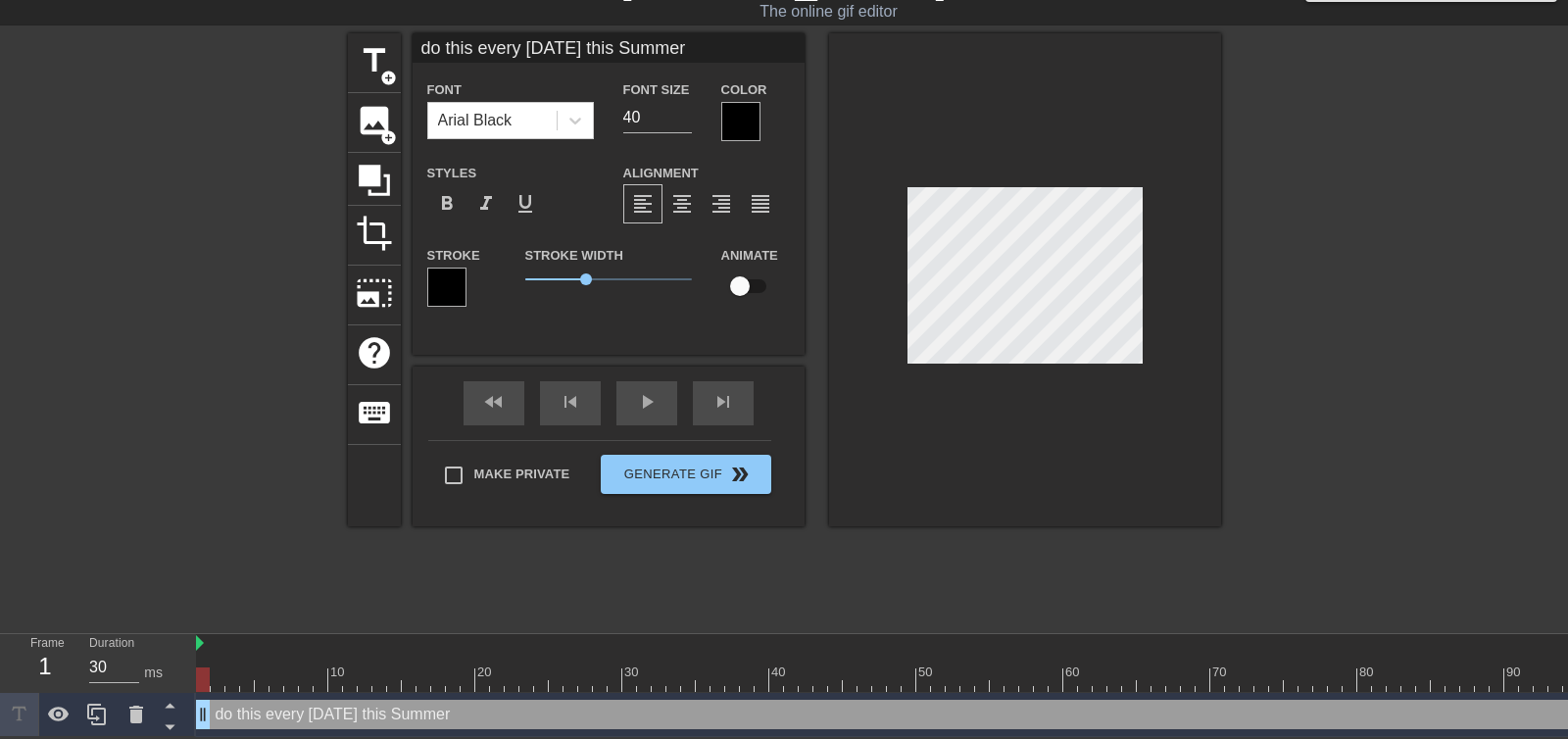
click at [805, 305] on div "title add_circle image add_circle crop photo_size_select_large help keyboard do…" at bounding box center [784, 280] width 873 height 493
drag, startPoint x: 165, startPoint y: 163, endPoint x: 127, endPoint y: 99, distance: 74.4
click at [165, 162] on div at bounding box center [177, 327] width 294 height 588
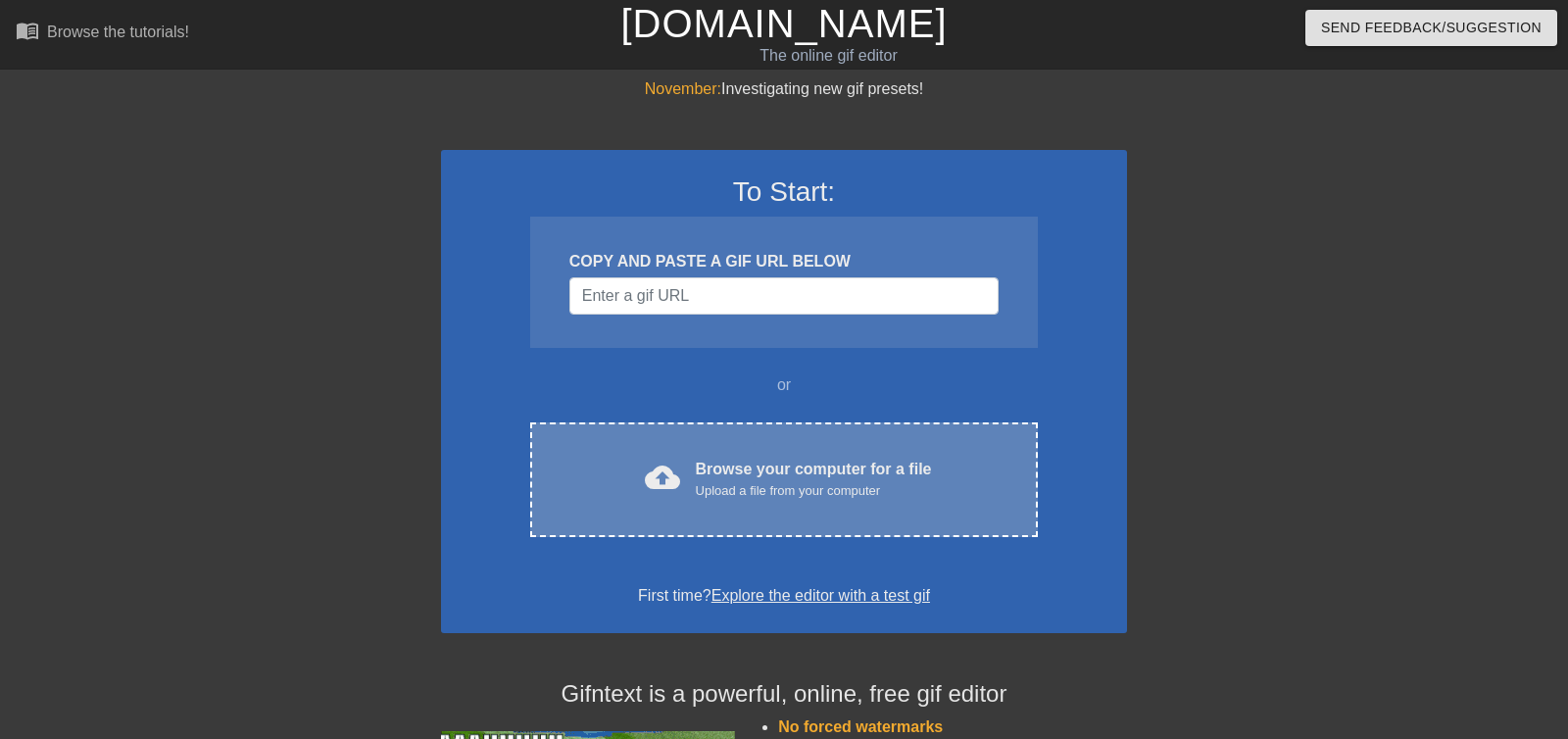
click at [771, 439] on div "cloud_upload Browse your computer for a file Upload a file from your computer C…" at bounding box center [784, 480] width 508 height 115
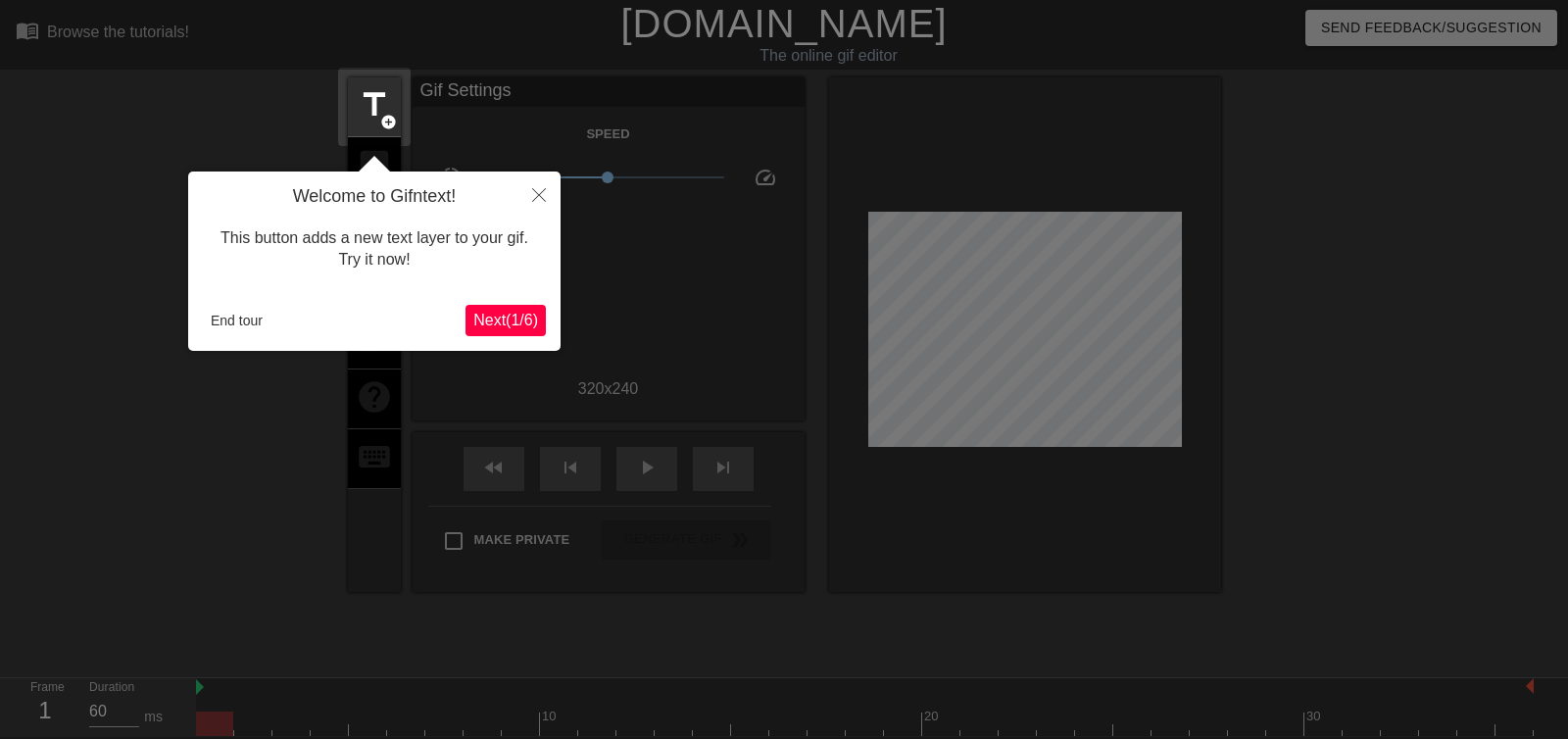
scroll to position [48, 0]
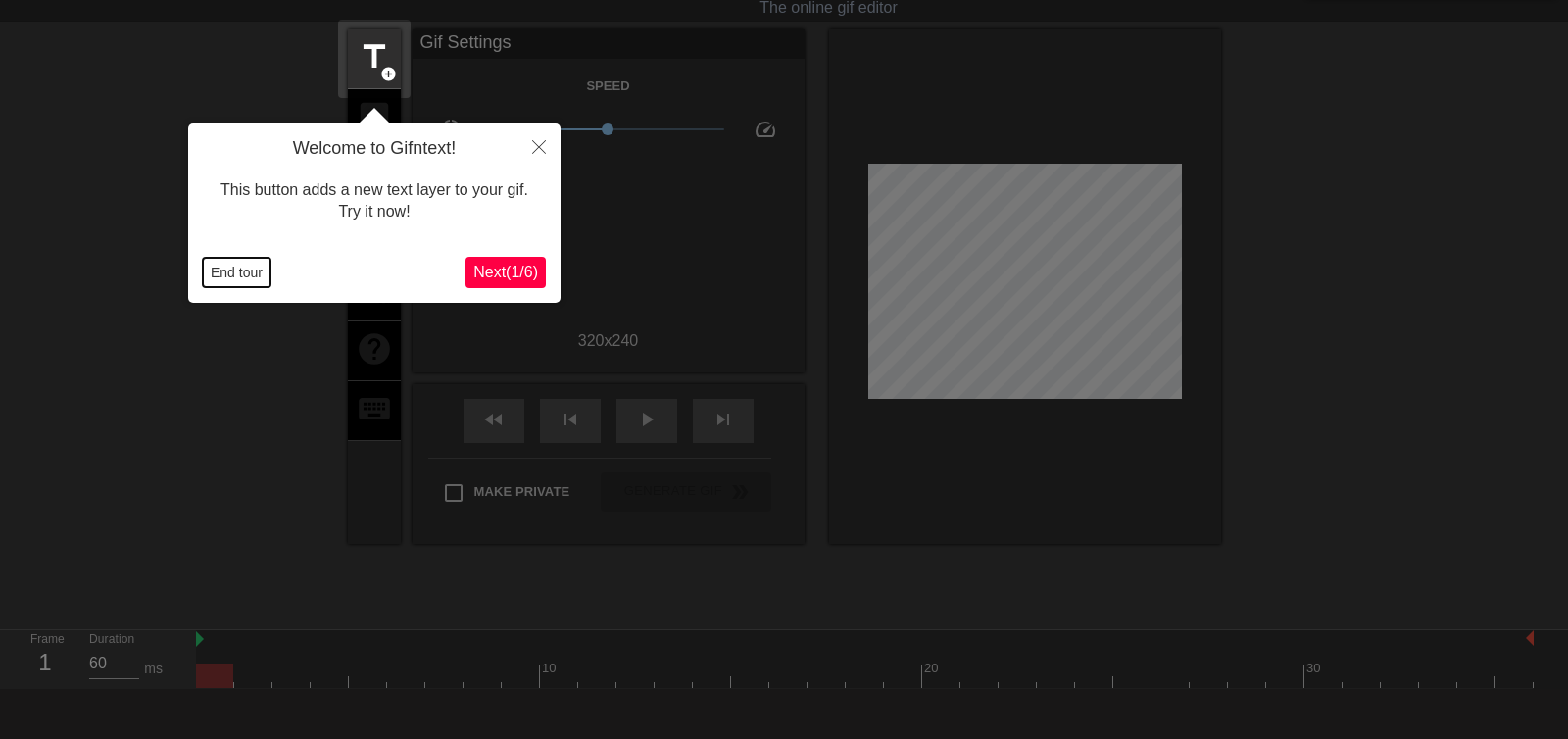
click at [233, 269] on button "End tour" at bounding box center [236, 272] width 68 height 29
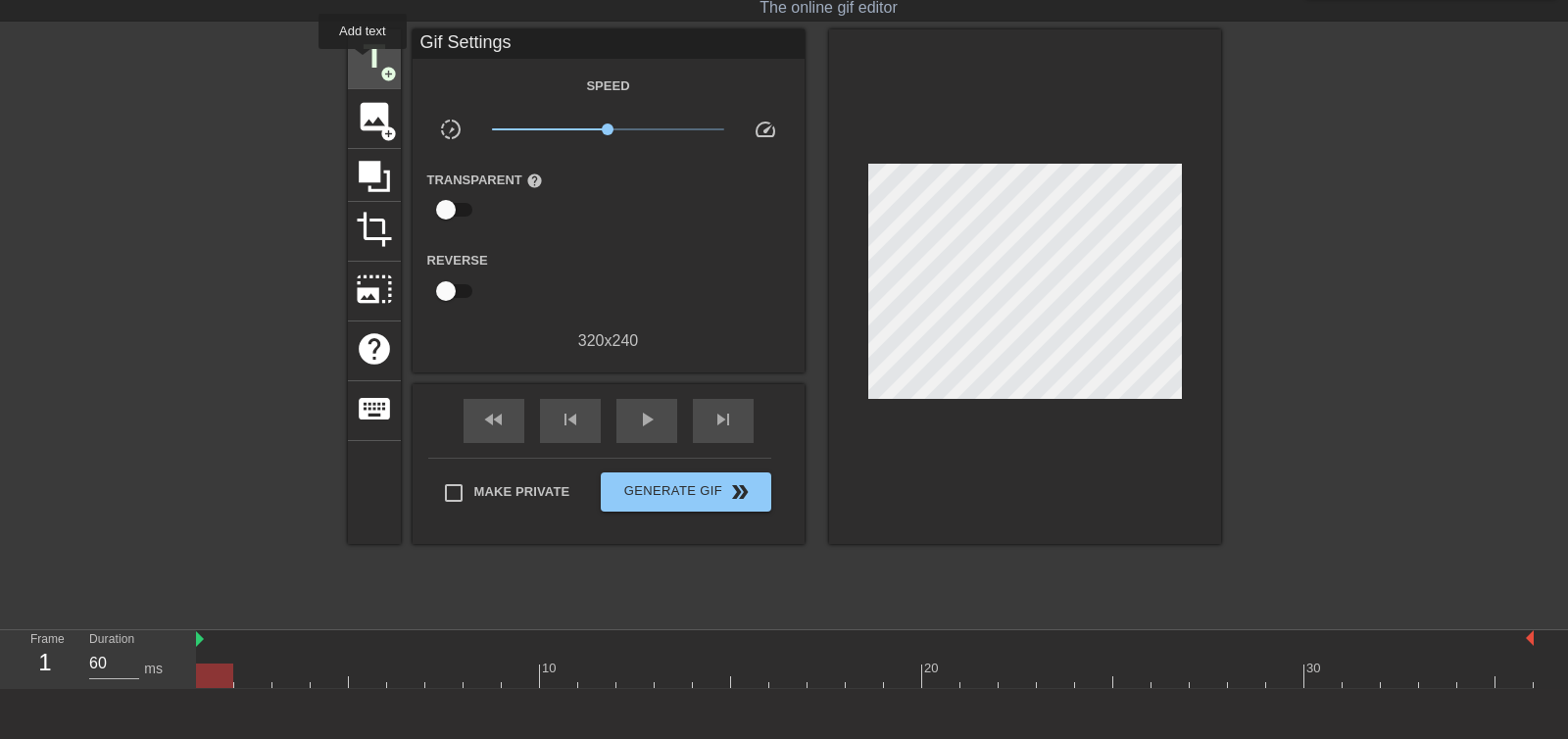
click at [364, 63] on span "title" at bounding box center [374, 57] width 37 height 37
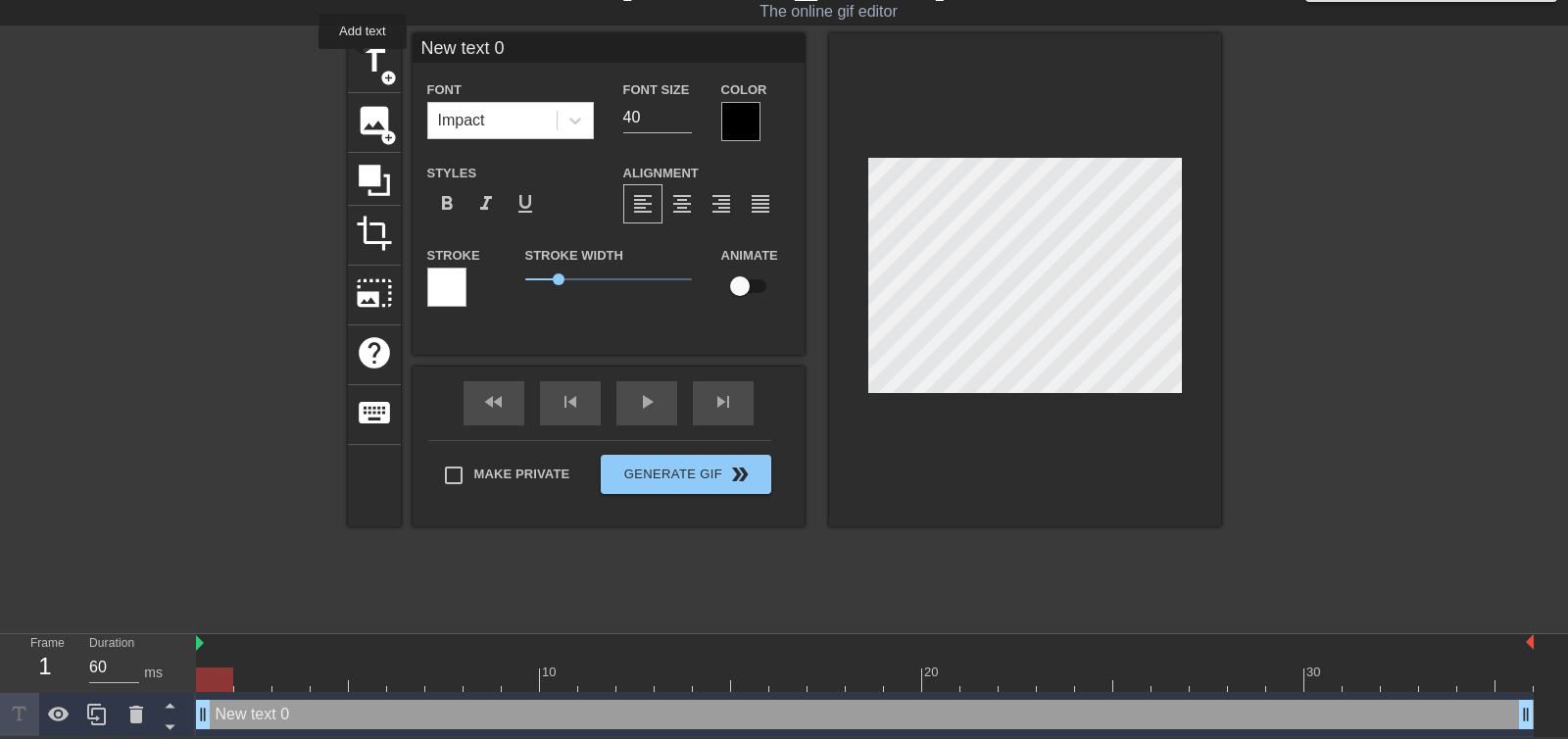
scroll to position [45, 0]
type input "I"
type textarea "I"
type input "I'"
type textarea "I'"
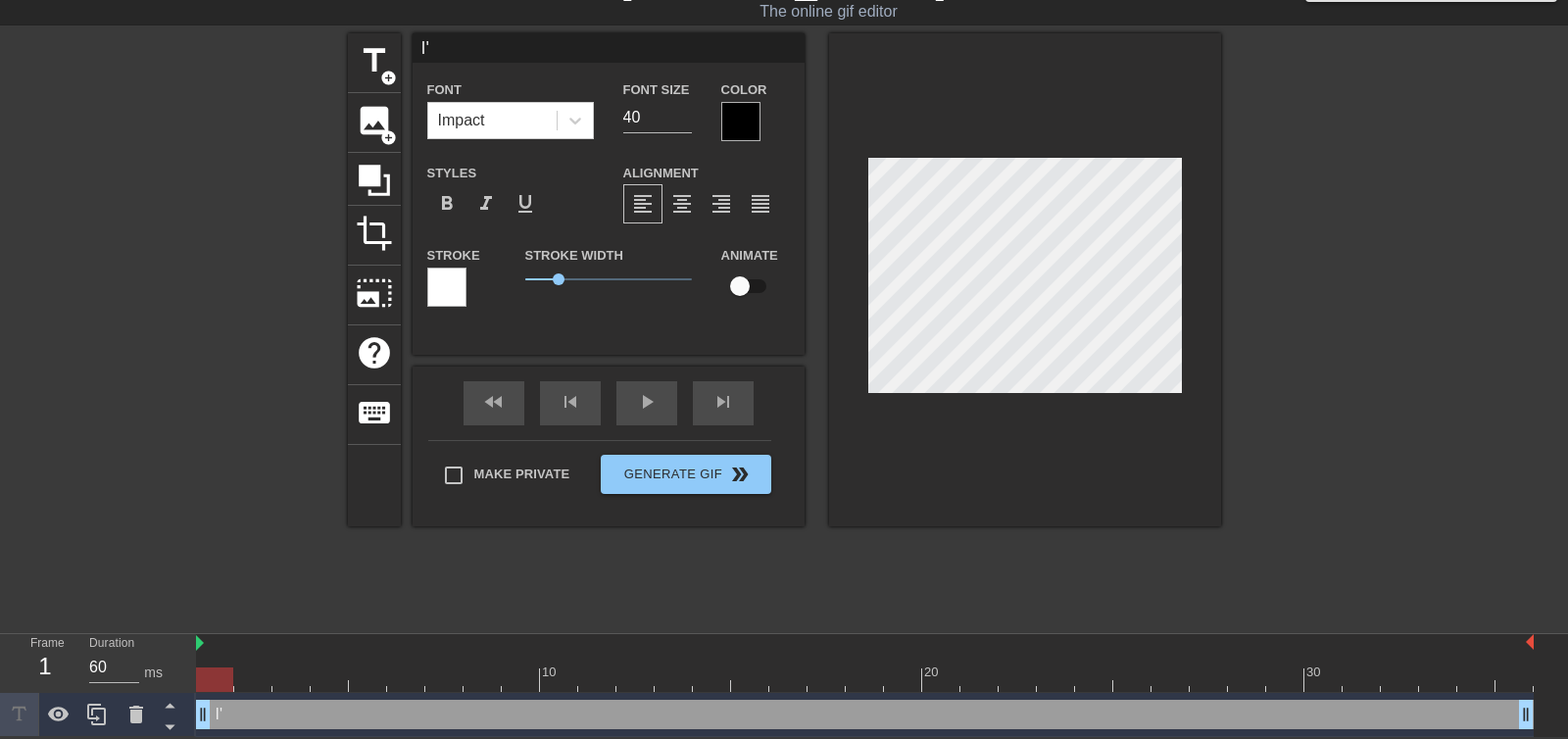
type input "I'm"
type textarea "I'm"
type input "I'm"
type textarea "I'm"
type input "I'm"
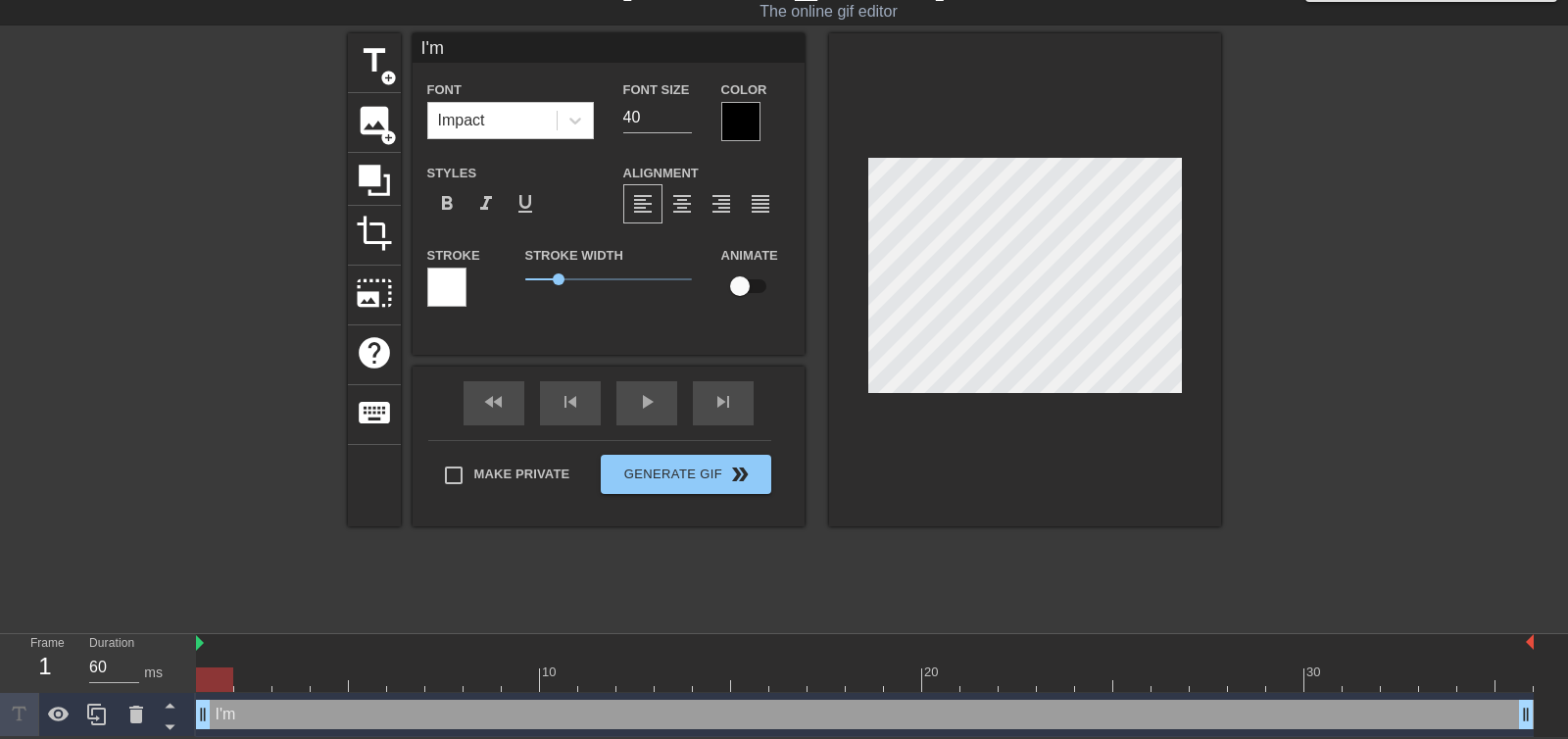
type textarea "I'm"
type input "I'"
type textarea "I'"
type input "I"
type textarea "I"
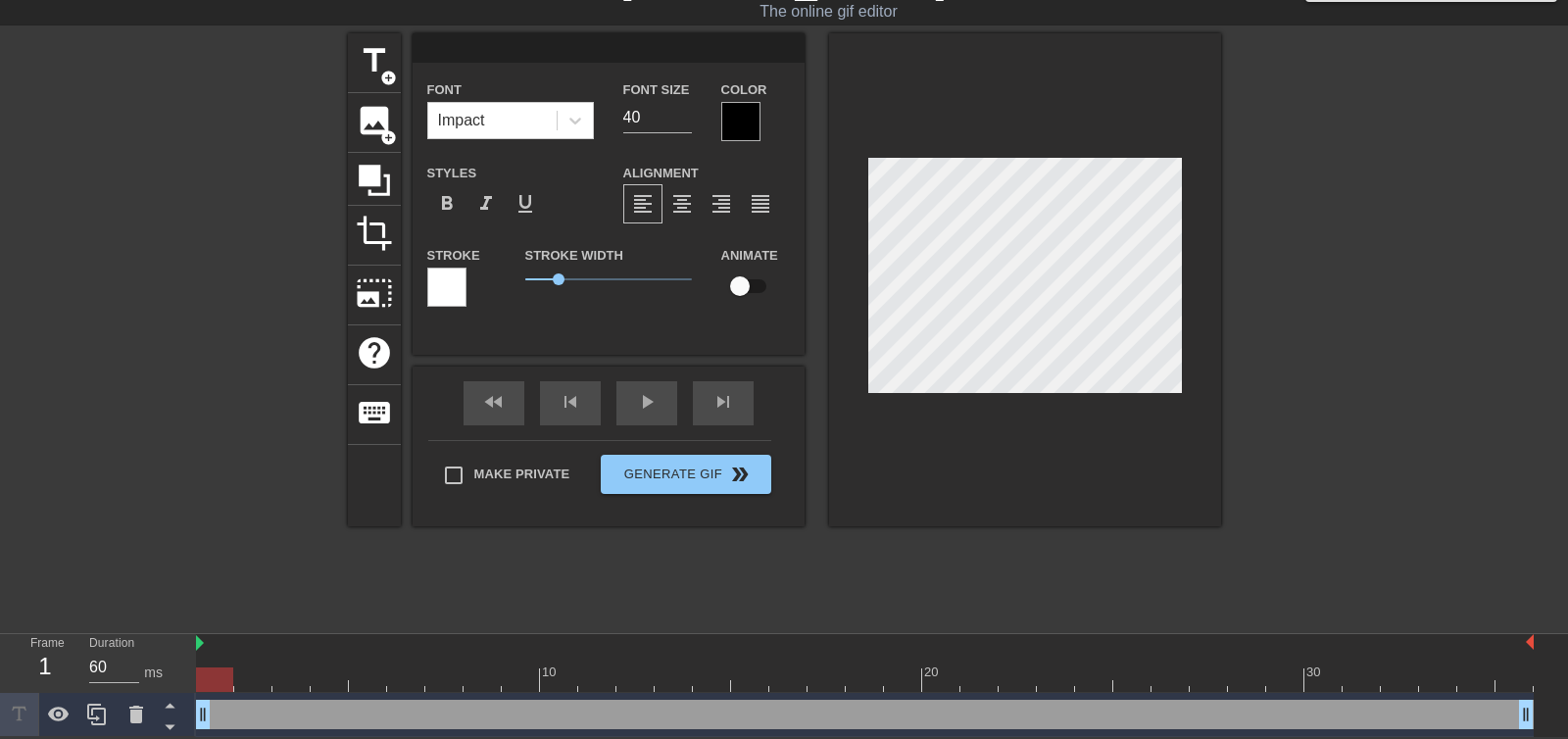
type input "I"
type textarea "I"
type input "I'"
type textarea "I'"
type input "I'l"
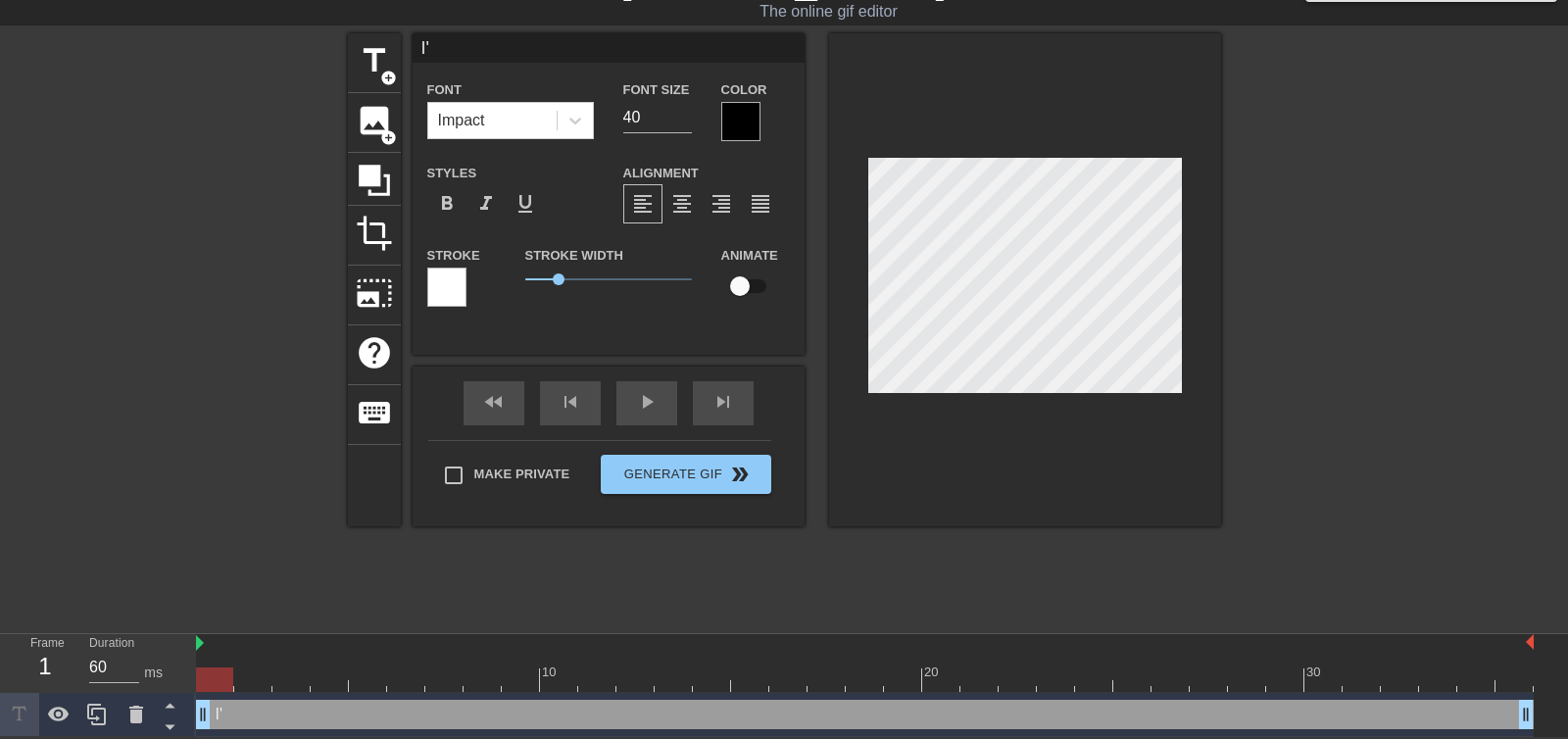
type textarea "I'l"
type input "I'll"
type textarea "I'll"
type input "I'll"
type textarea "I'll"
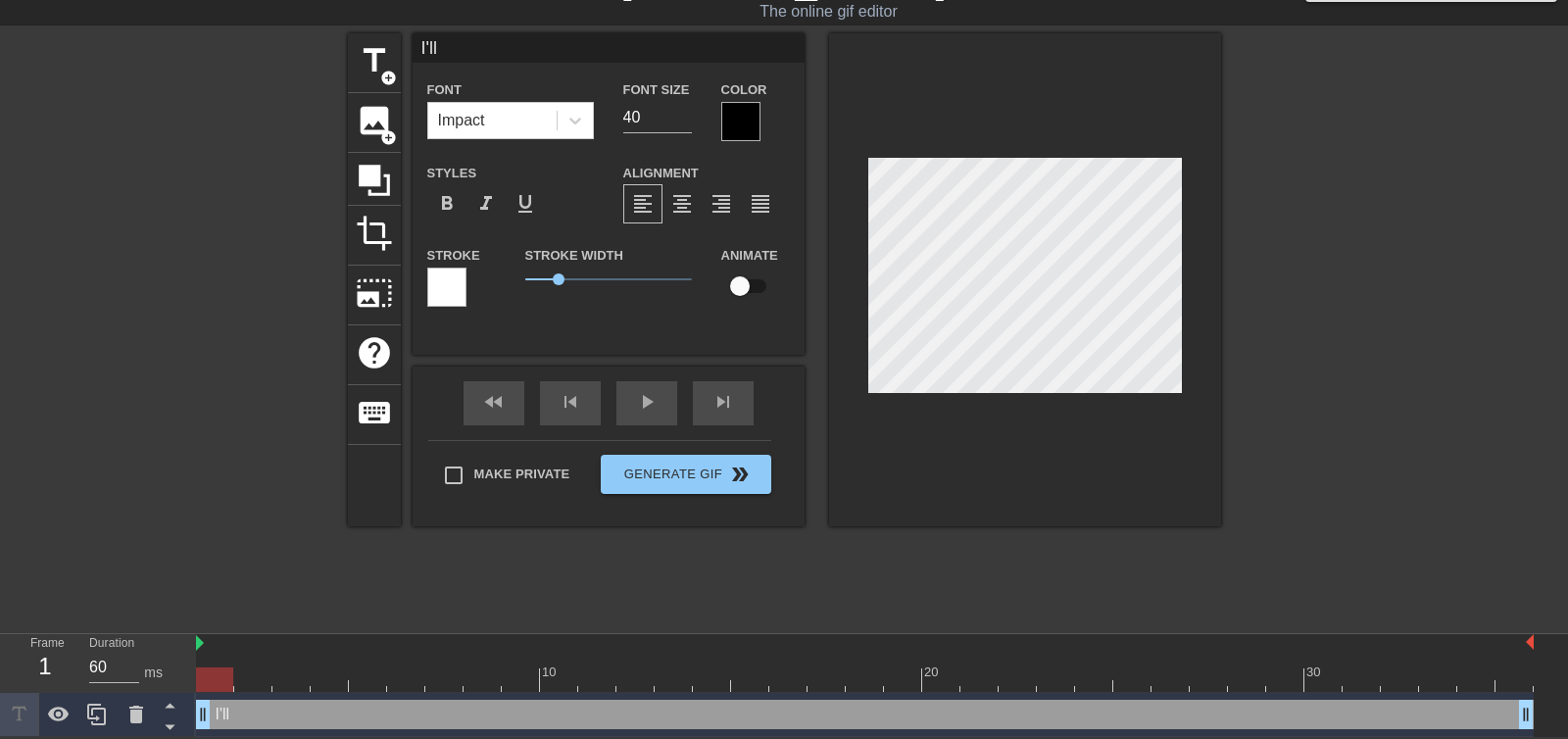
type input "I'll n"
type textarea "I'll n"
type input "I'll ne"
type textarea "I'll ne"
type input "I'll nee"
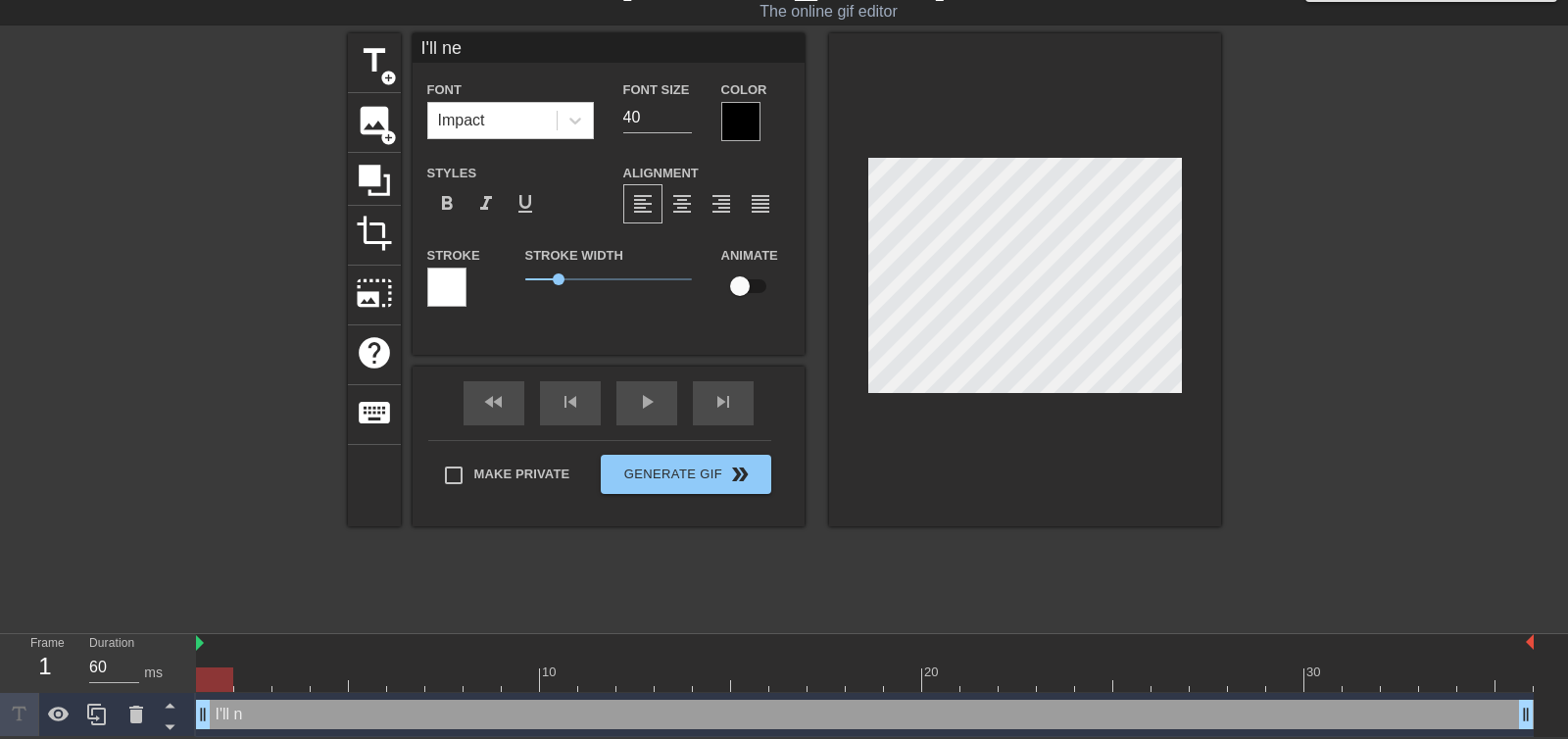
type textarea "I'll nee"
type input "I'll need"
type textarea "I'll need"
type input "I'll need"
type textarea "I'll need"
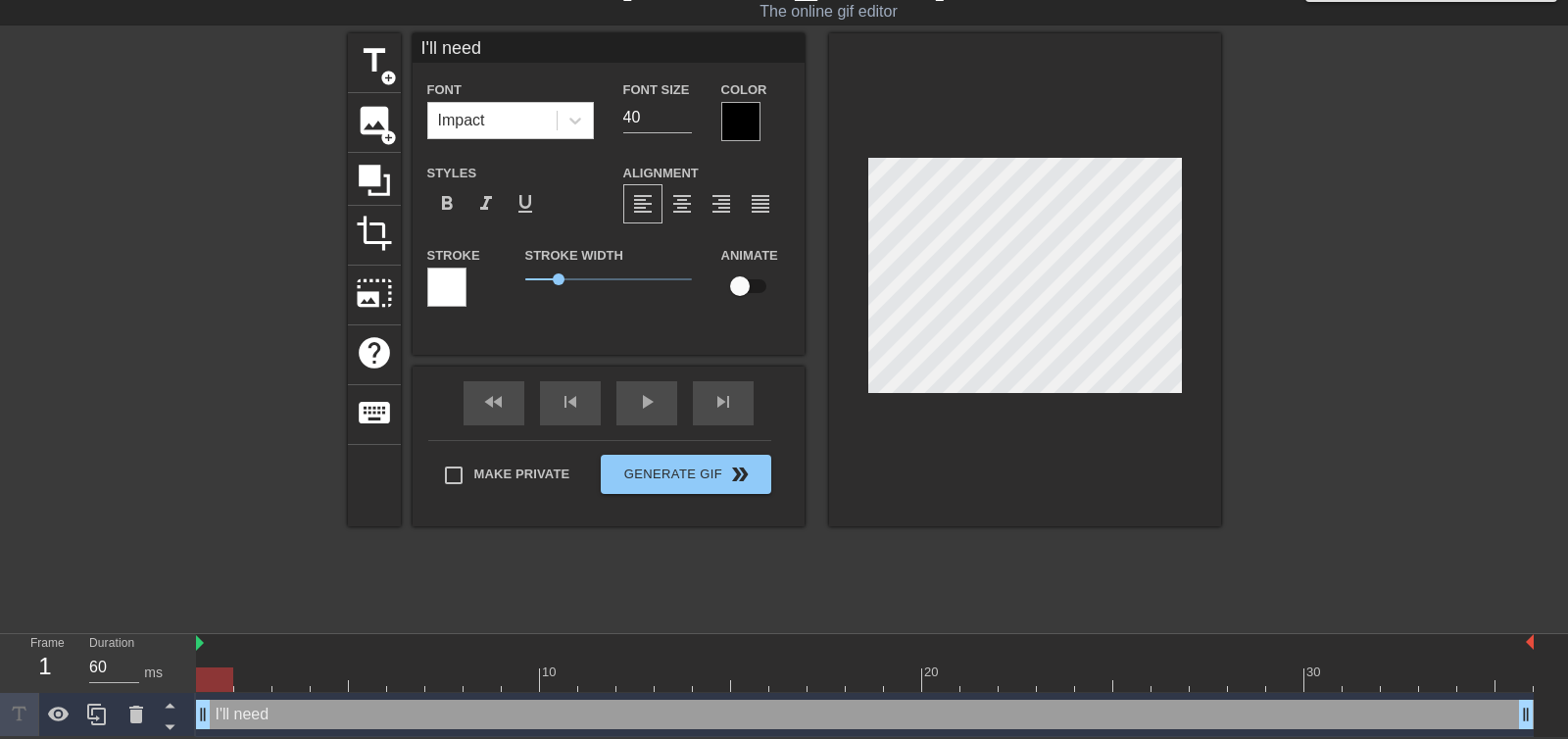
type input "I'll need t"
type textarea "I'll need to"
type input "I'll need to"
type textarea "I'll need to"
type input "I'll need to y"
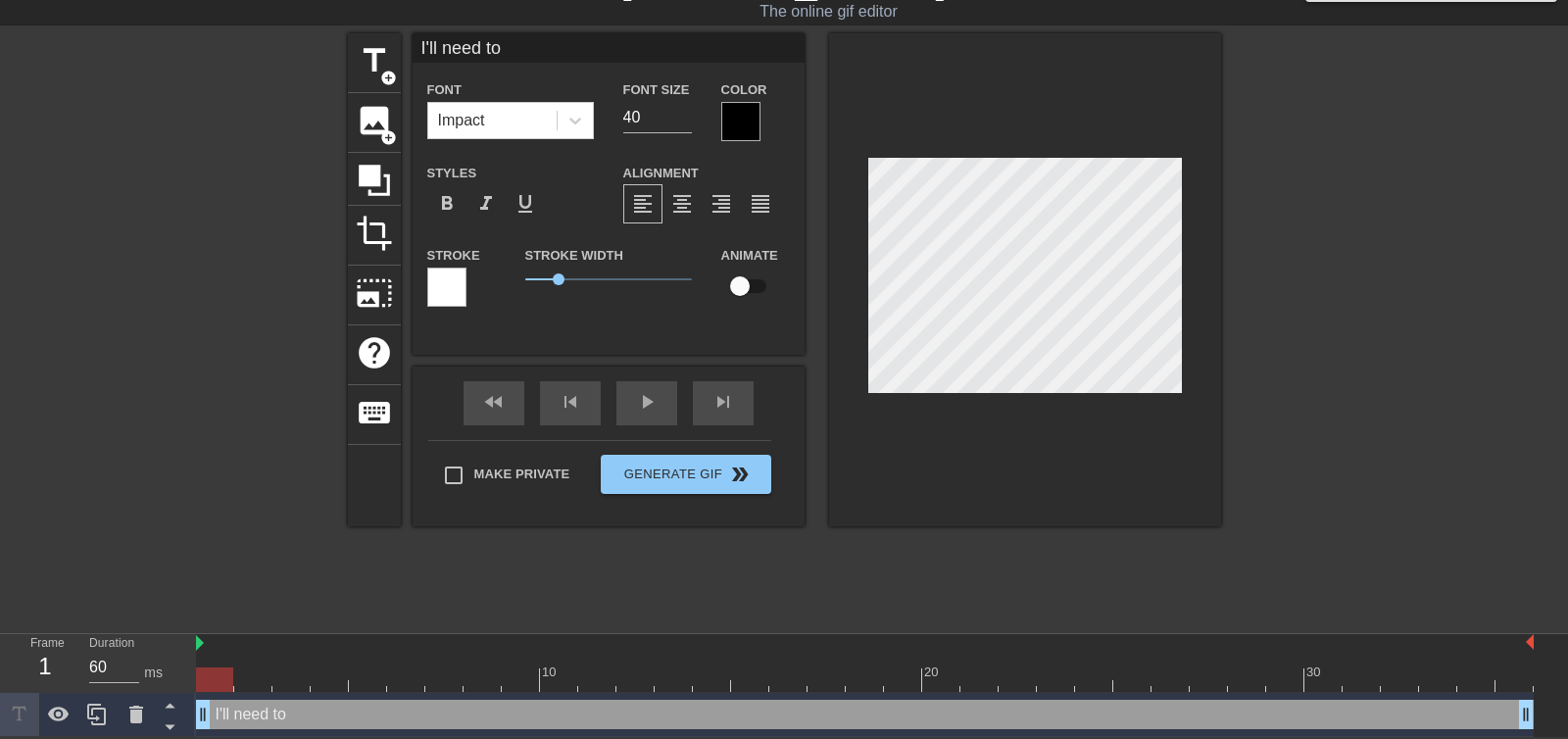
type textarea "I'll need to y"
type input "I'll need to yo"
type textarea "I'll need to yo"
type input "I'll need to you"
type textarea "I'll need to you"
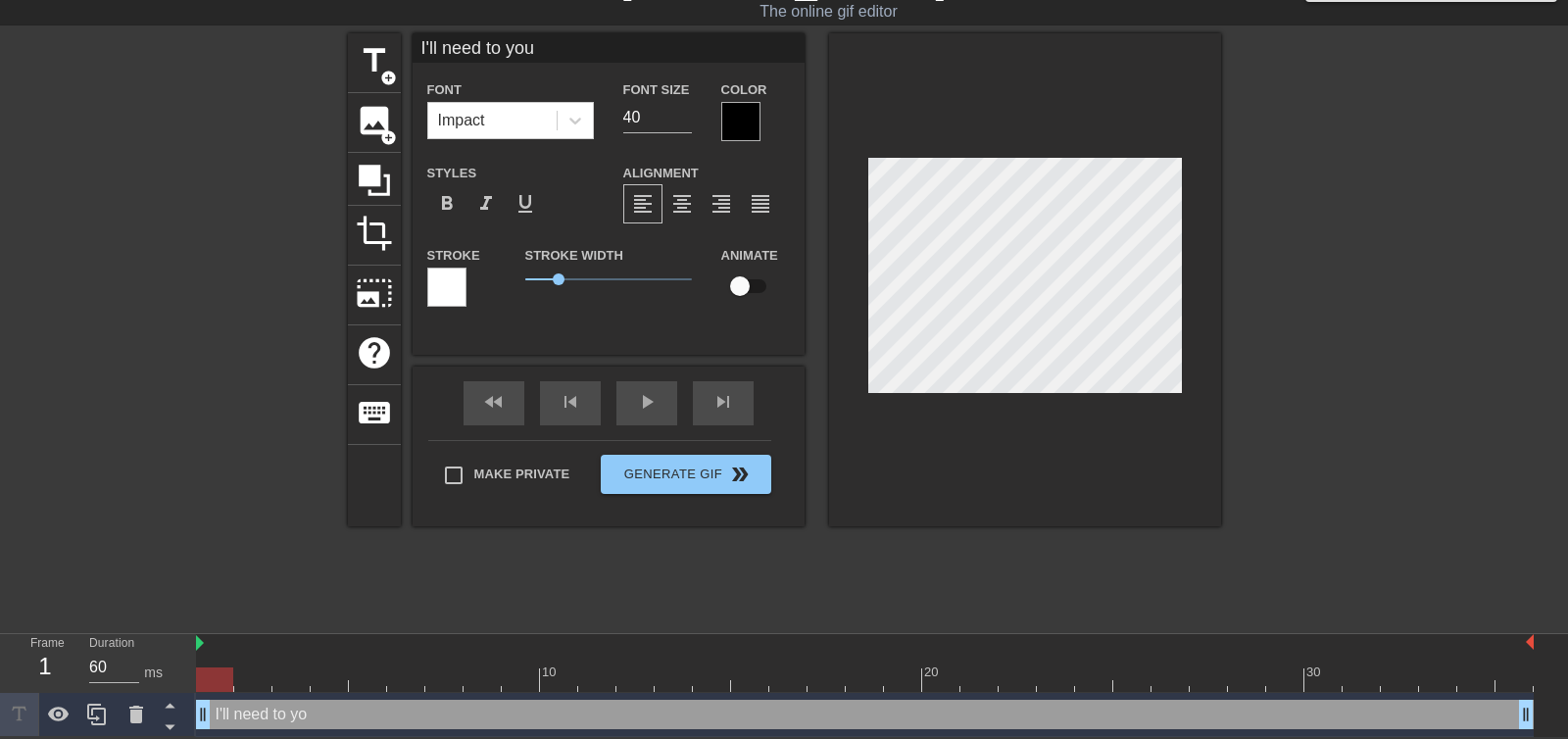
type input "I'll need to you"
type textarea "I'll need to you"
type input "I'll need to you t"
type textarea "I'll need to you t"
type input "I'll need to you to"
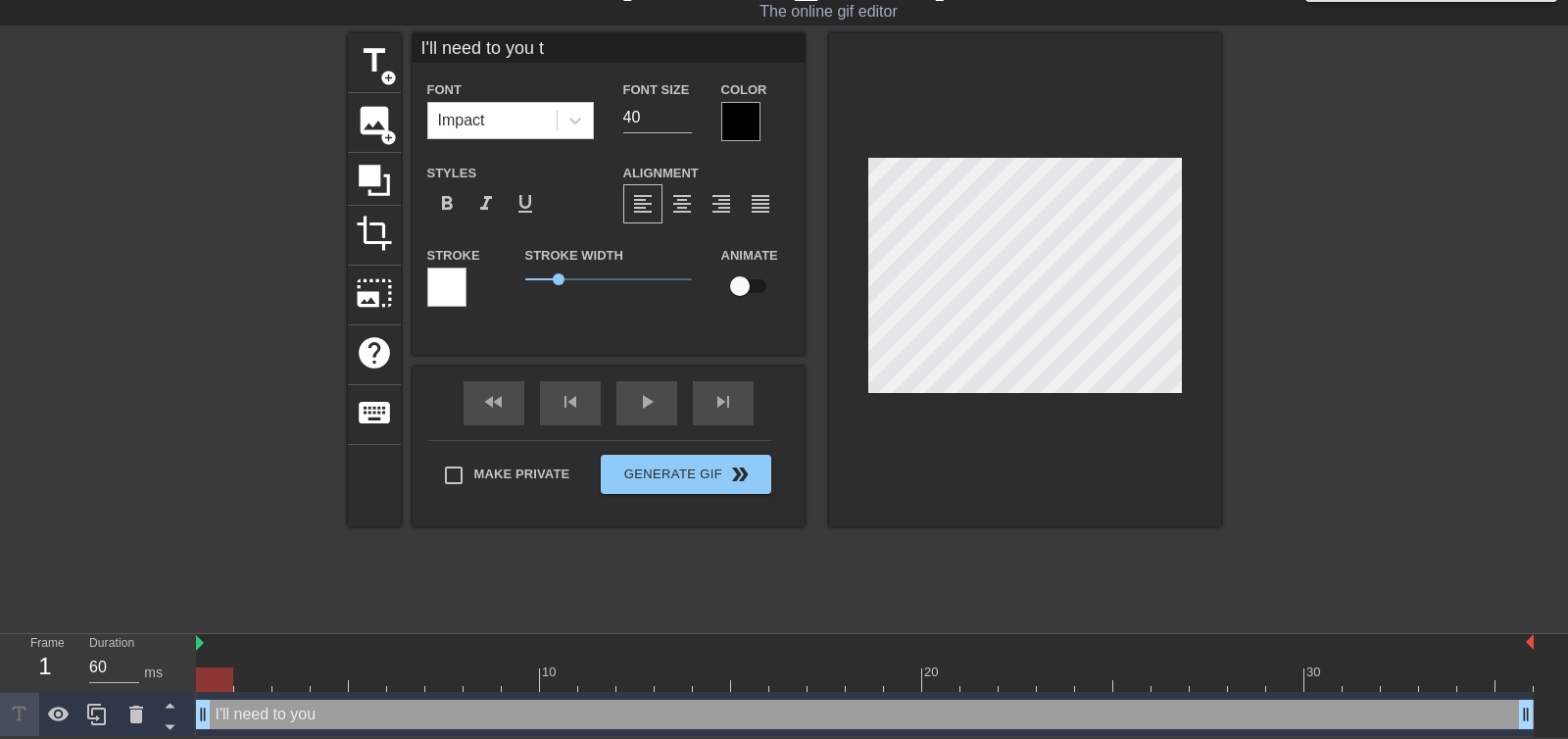
type textarea "I'll need to you to"
type input "I'll need to you to"
type textarea "I'll need to you to"
type input "I'll need to you to d"
type textarea "I'll need to you to d"
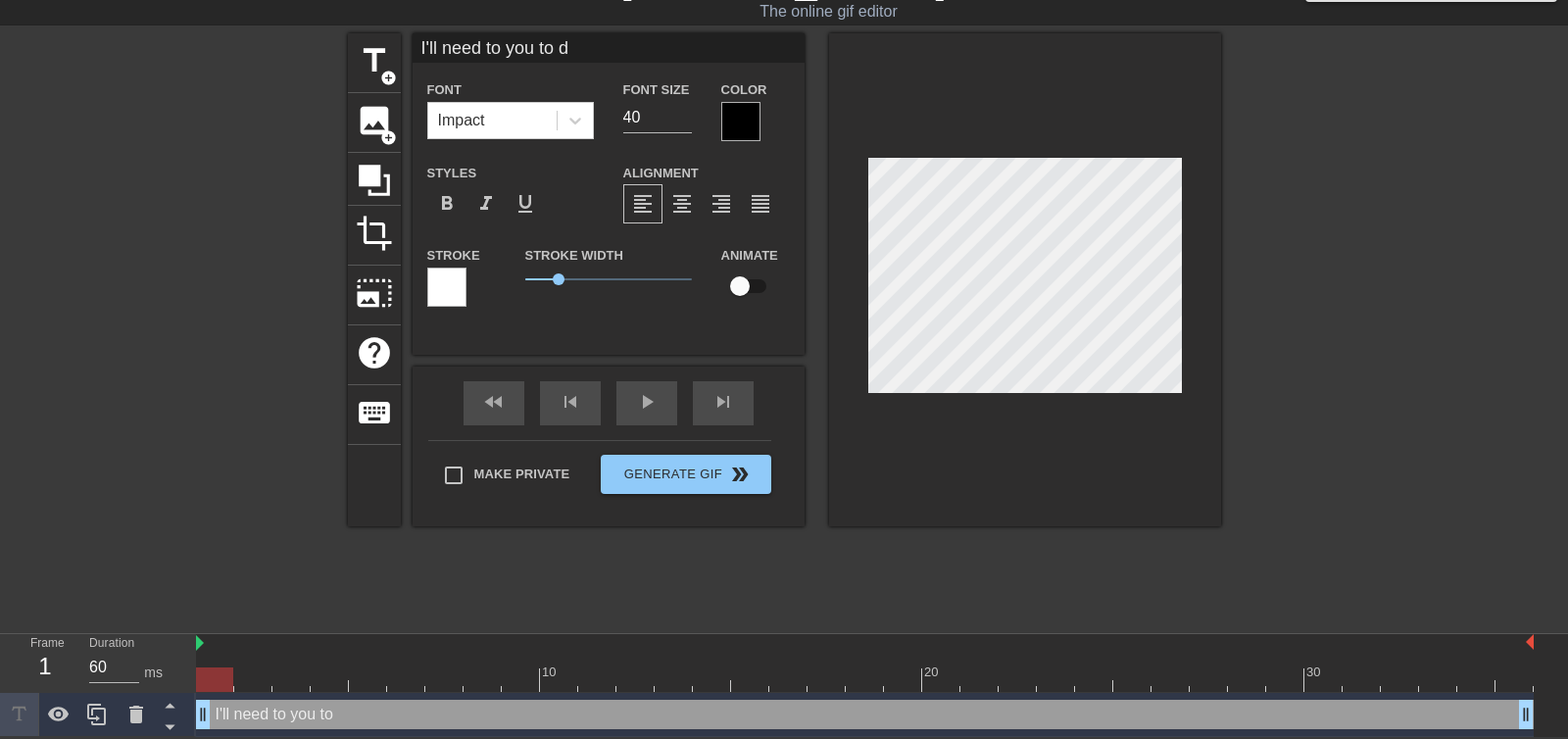
type input "I'll need to you to do"
type textarea "I'll need to you to do"
type input "I'll need to you to do"
type textarea "I'll need to you to do"
type input "I'll need to you to do t"
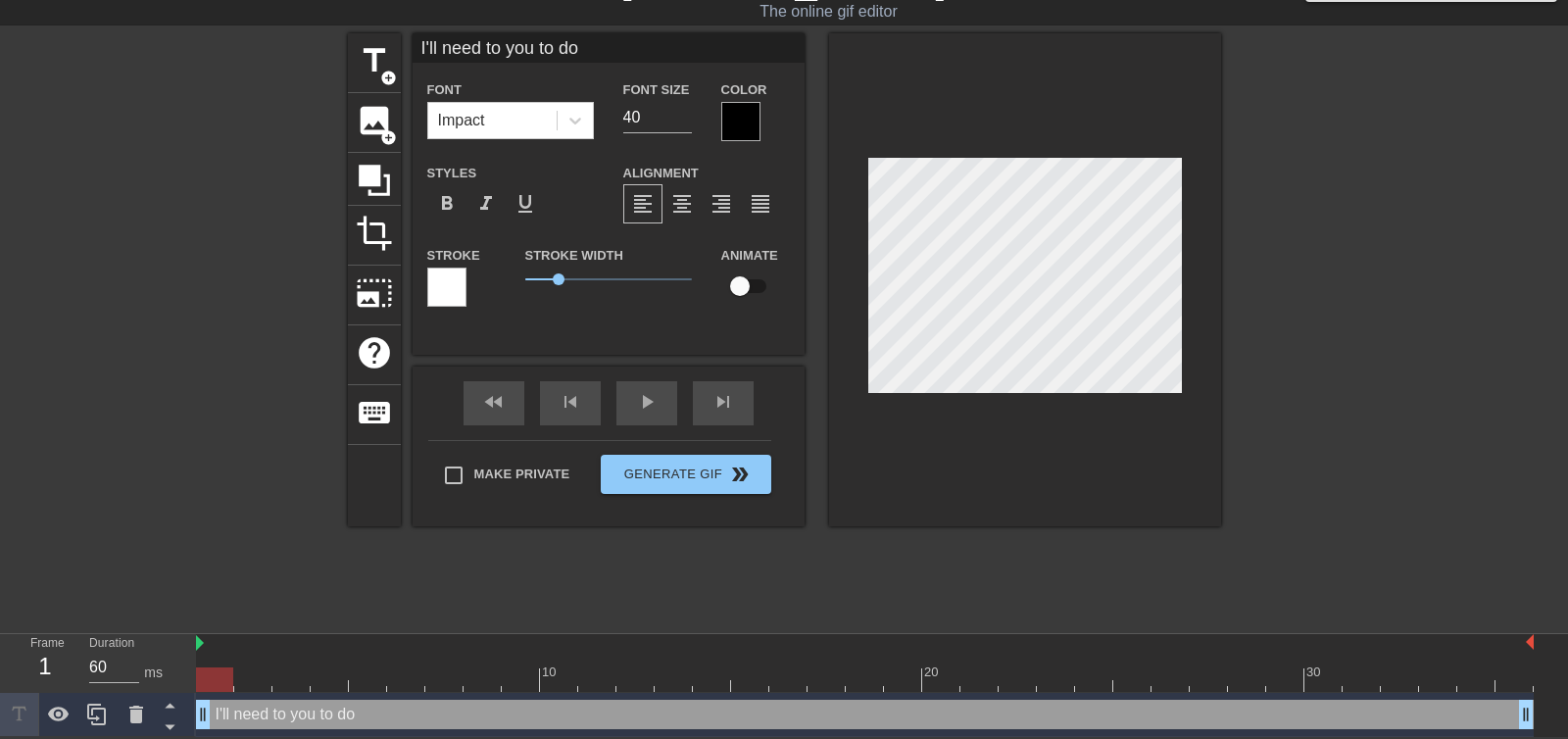
type textarea "I'll need to you to do t"
type input "I'll need to you to do th"
type textarea "I'll need to you to do th"
type input "I'll need to you to do thi"
type textarea "I'll need to you to do thi"
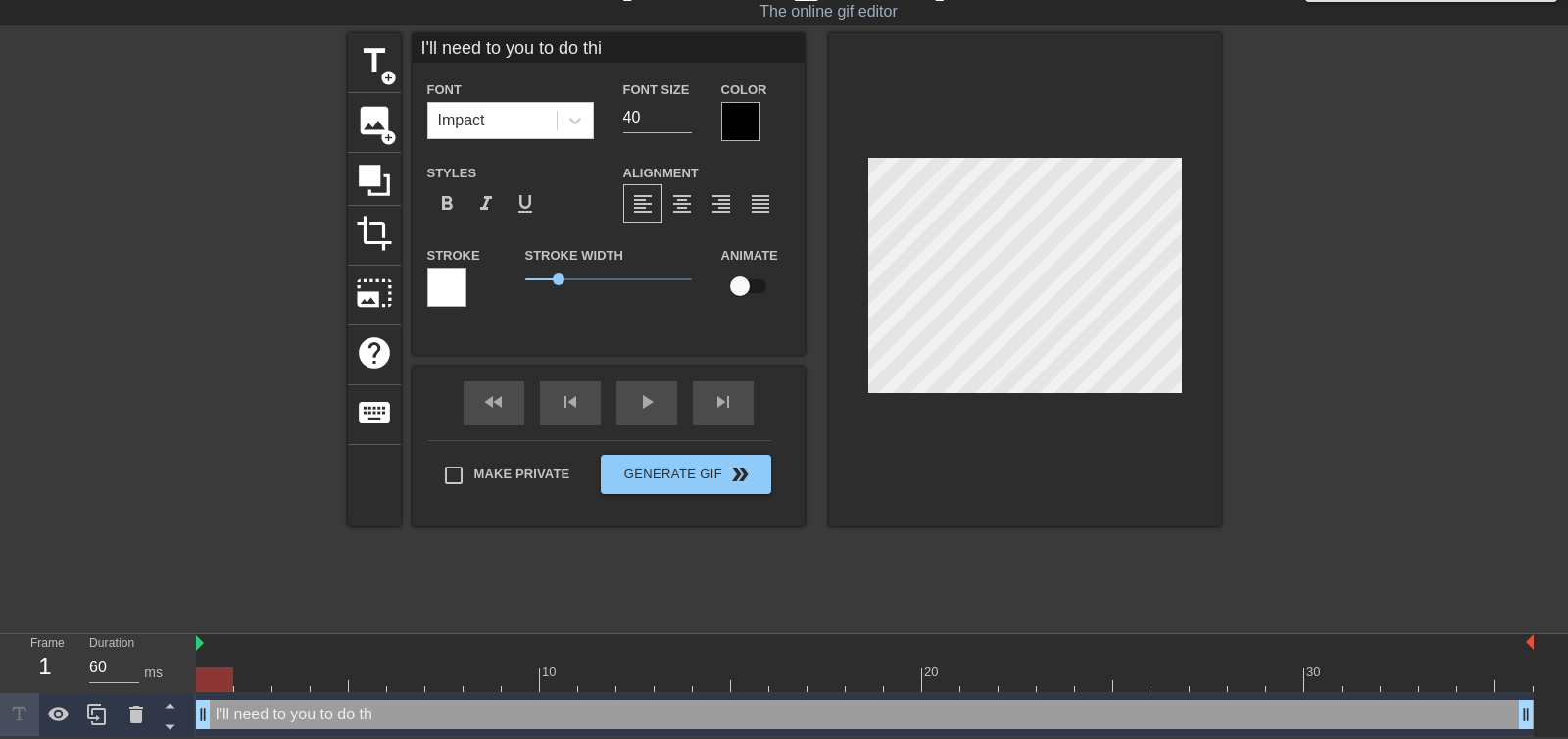
type input "I'll need to you to do this"
type textarea "I'll need to you to do this"
type input "I'll need to you to do this"
type textarea "I'll need to you to do this"
type input "I'll need to you to do this e"
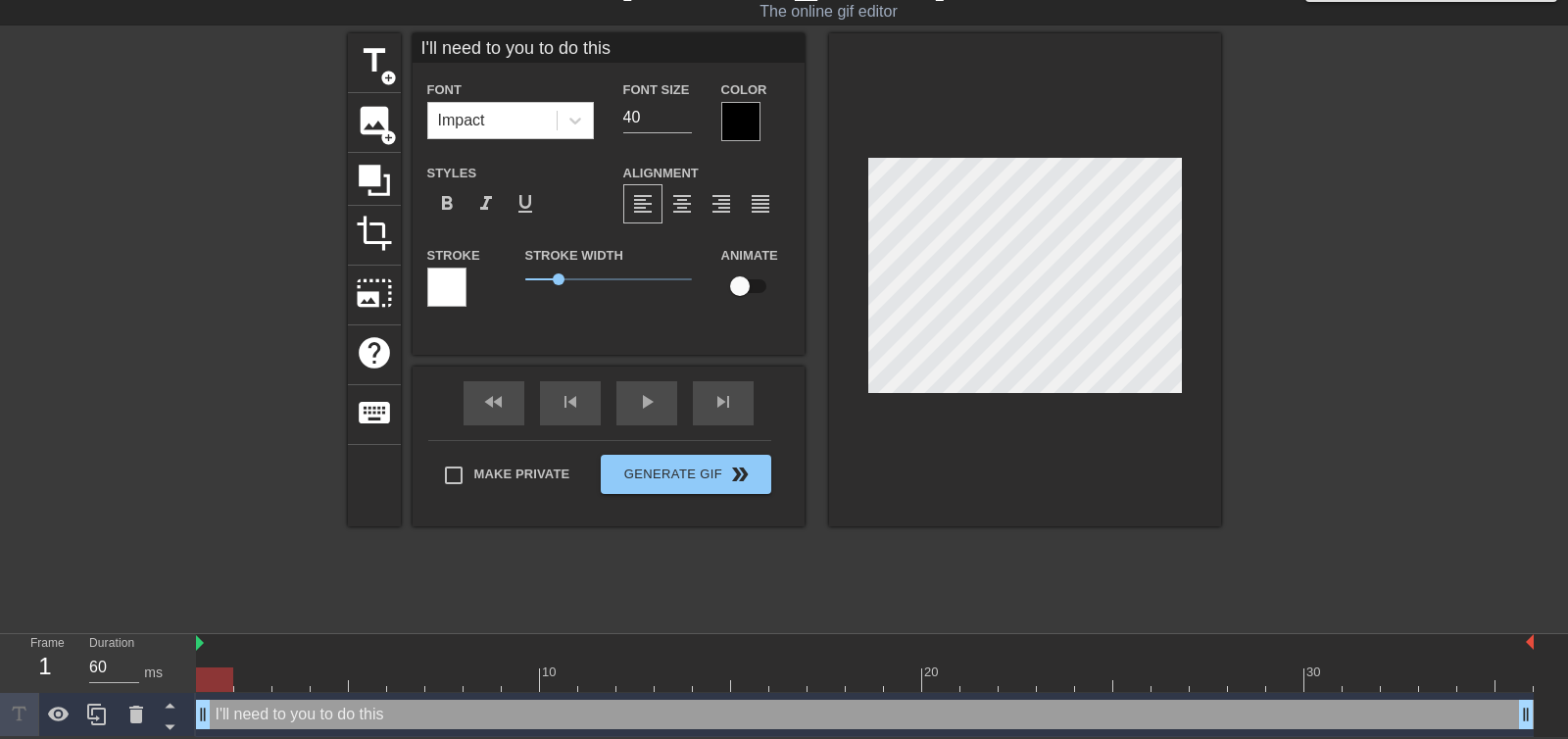
type textarea "I'll need to you to do this e"
type input "I'll need to you to do this ev"
type textarea "I'll need to you to do this ev"
type input "I'll need to you to do this eve"
type textarea "I'll need to you to do this eve"
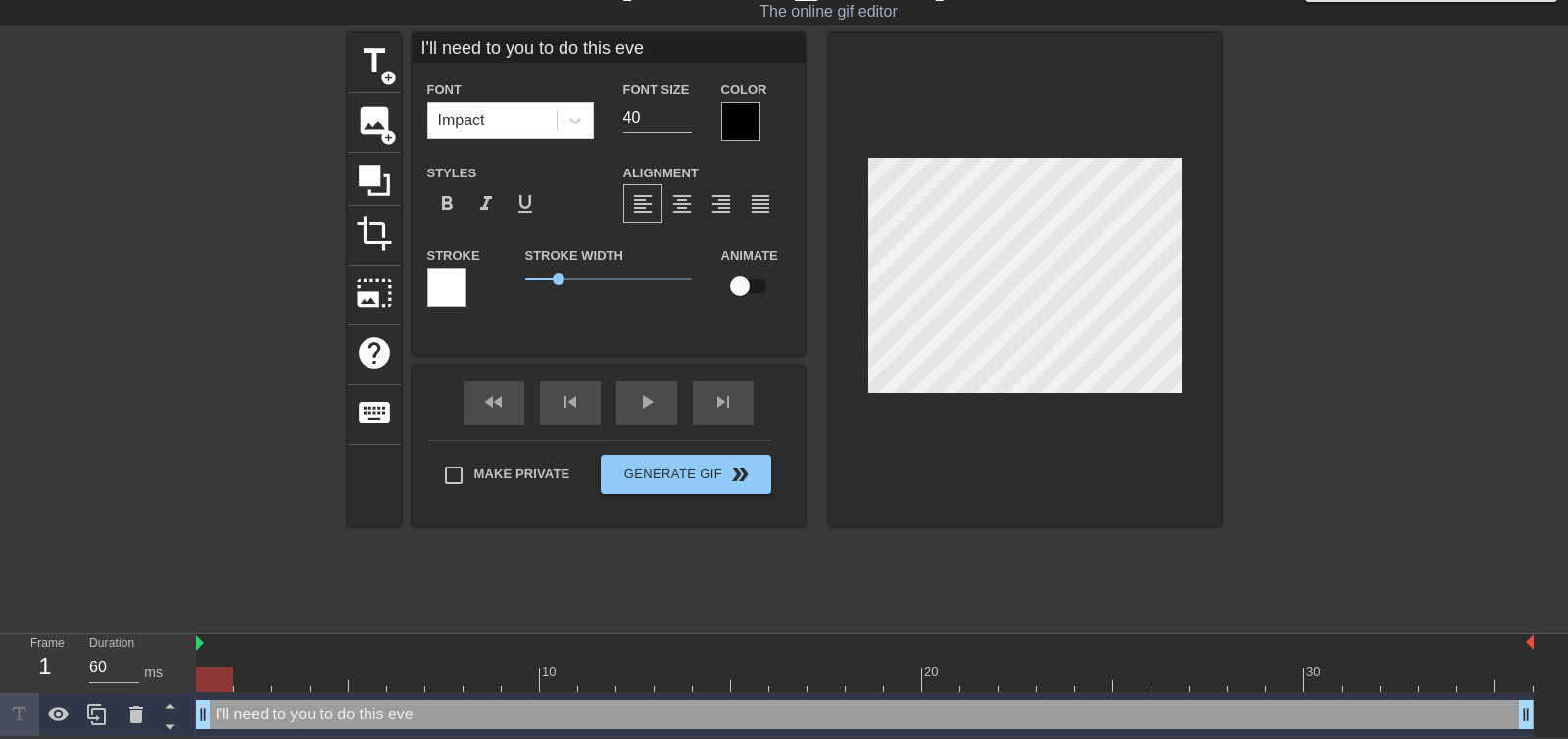
type input "I'll need to you to do this ever"
type textarea "I'll need to you to do this every"
type input "I'll need to you to do this every"
type textarea "I'll need to you to do this every"
type input "I'll need to you to do this every s"
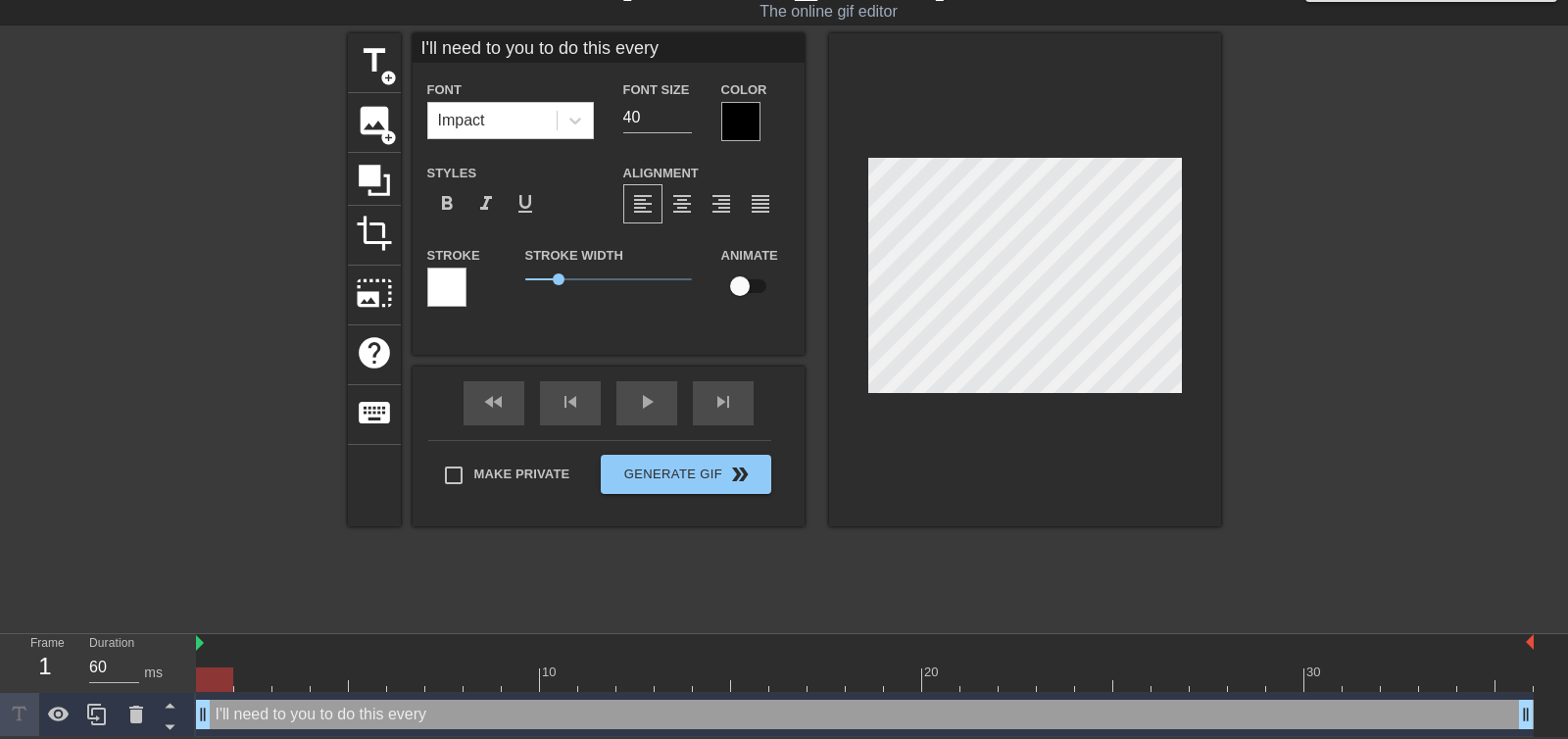
type textarea "I'll need to you to do this every s"
type input "I'll need to you to do this every si"
type textarea "I'll need to you to do this every si"
type input "I'll need to you to do this every sin"
type textarea "I'll need to you to do this every sin"
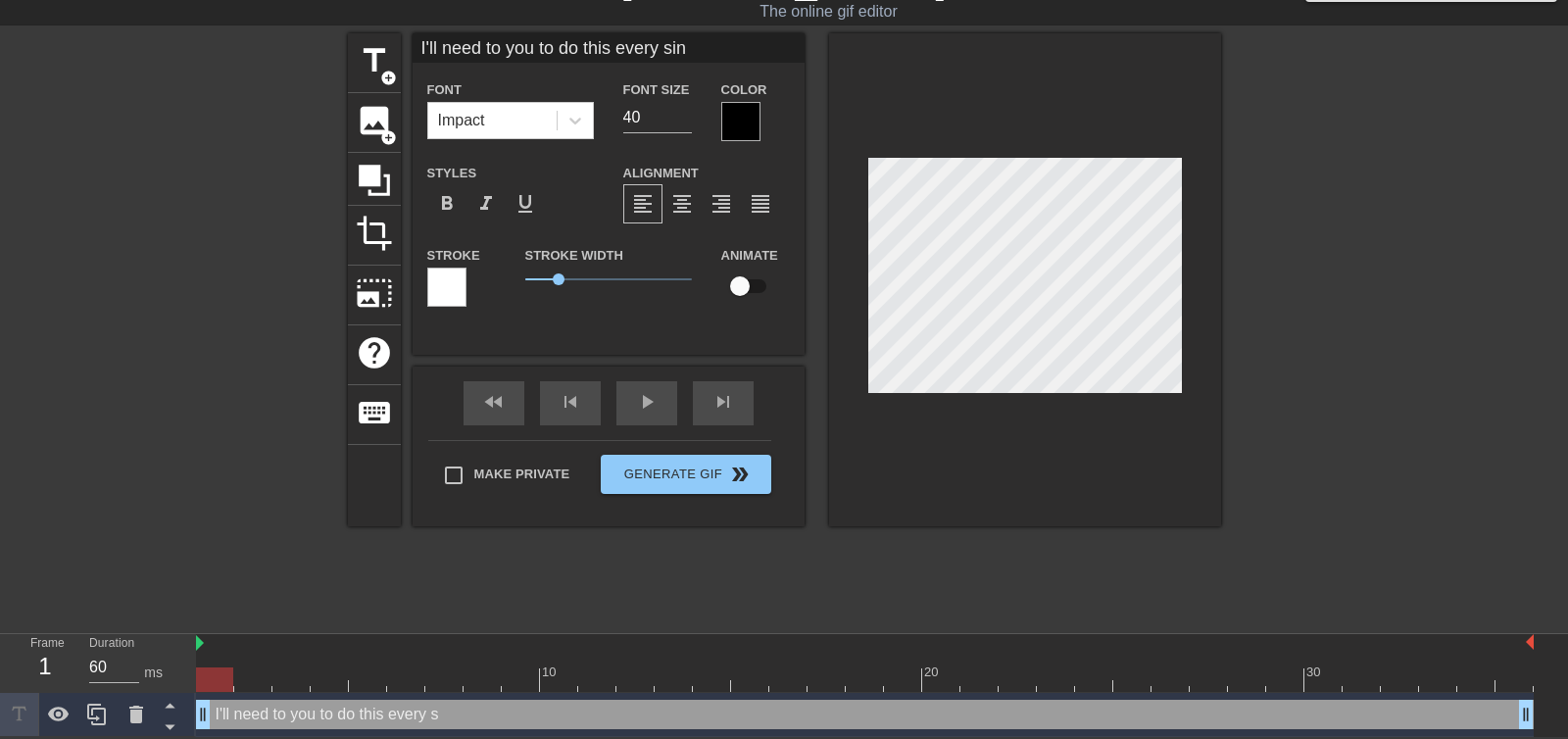
type input "I'll need to you to do this every sing"
type textarea "I'll need to you to do this every sing"
type input "I'll need to you to do this every singl"
type textarea "I'll need to you to do this every singl"
type input "I'll need to you to do this every single"
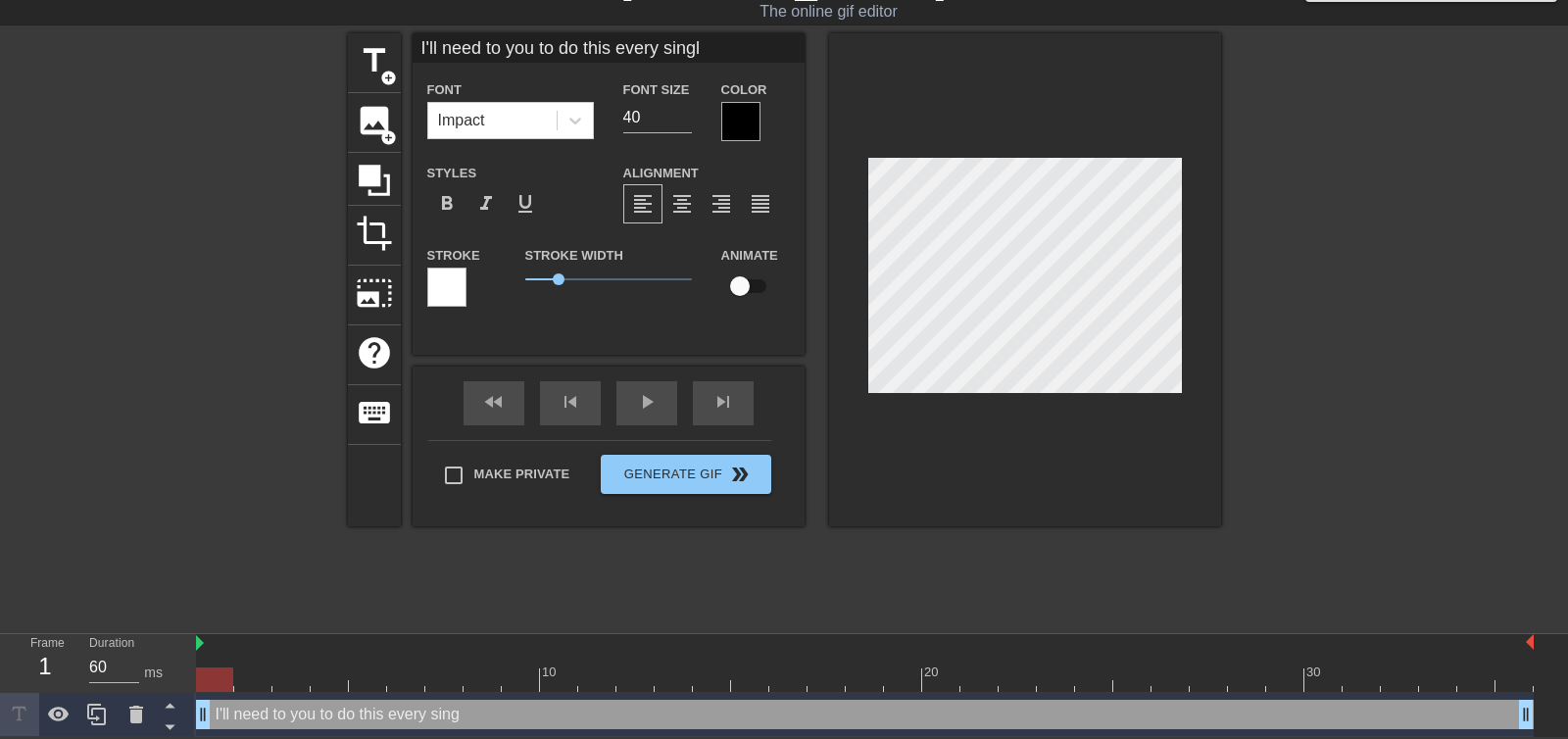
type textarea "I'll need to you to do this every single"
type input "I'll need to you to do this every single"
type textarea "I'll need to you to do this every single"
type input "I'll need to you to do this every single F"
type textarea "I'll need to you to do this every single F"
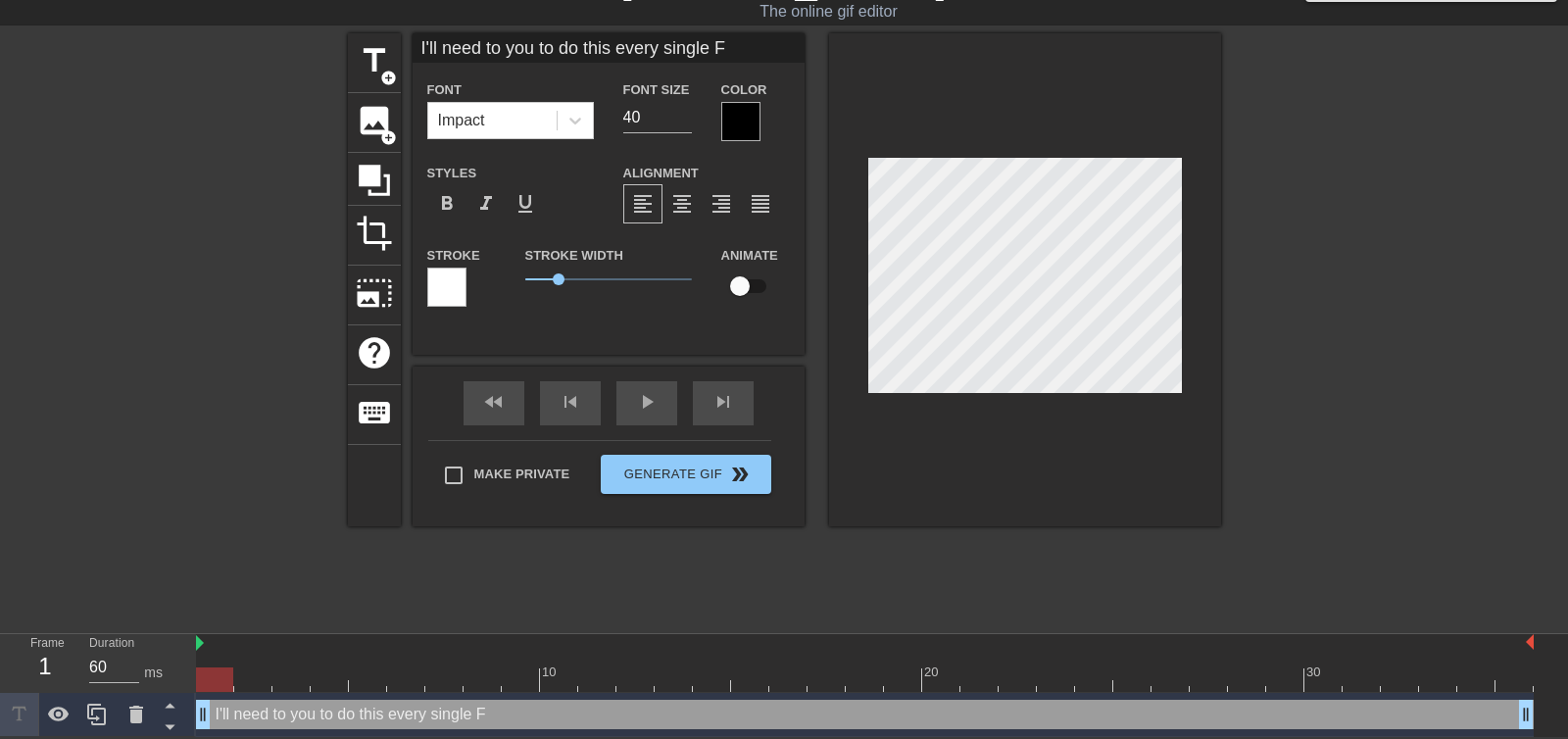
type input "I'll need to you to do this every single Fr"
type textarea "I'll need to you to do this every single Fr"
type input "I'll need to you to do this every single Fri"
type textarea "I'll need to you to do this every single Fri"
type input "I'll need to you to do this every single Frid"
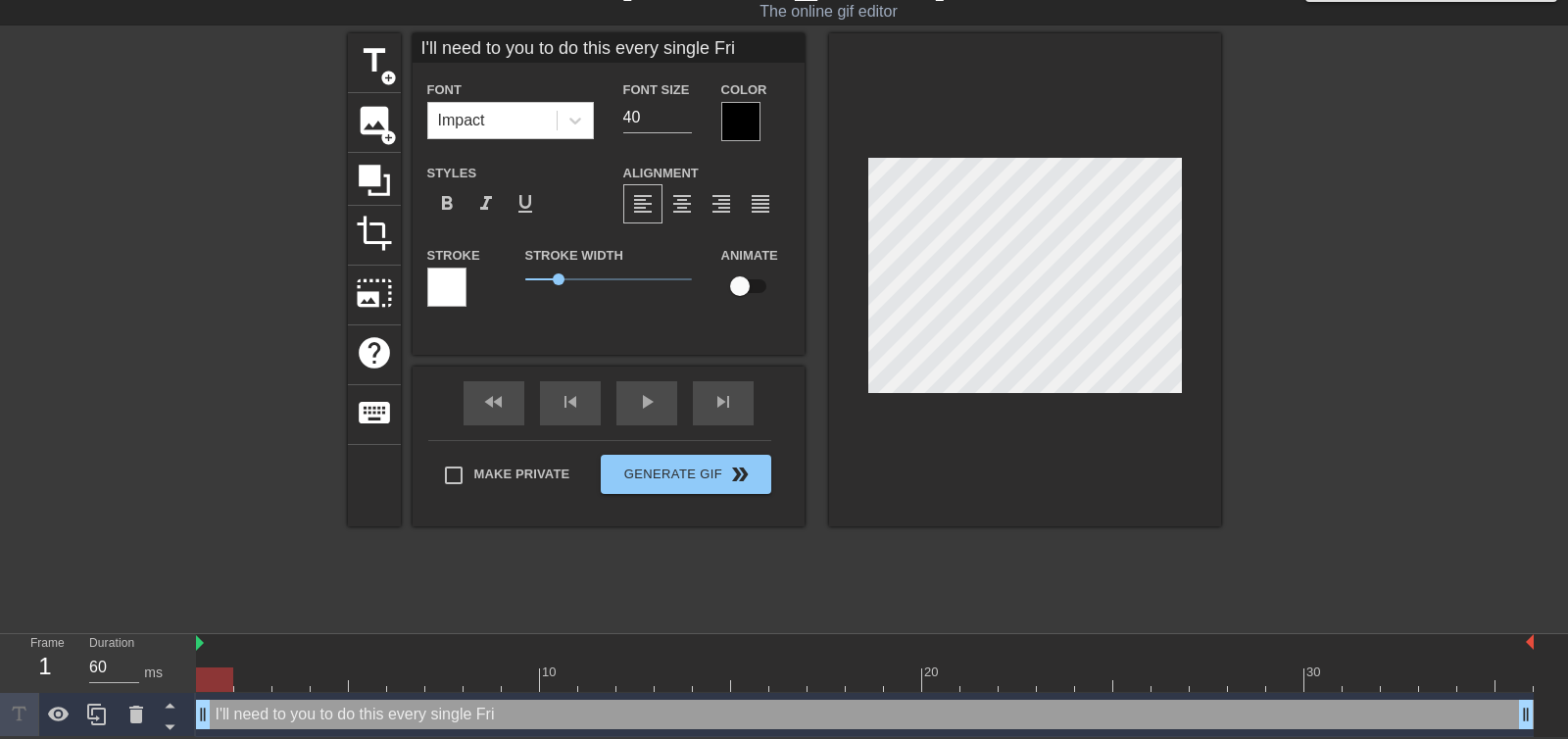
type textarea "I'll need to you to do this every single Frid"
type input "I'll need to you to do this every single Frida"
type textarea "I'll need to you to do this every single Frida"
type input "I'll need to you to do this every single Friday"
type textarea "I'll need to you to do this every single Friday"
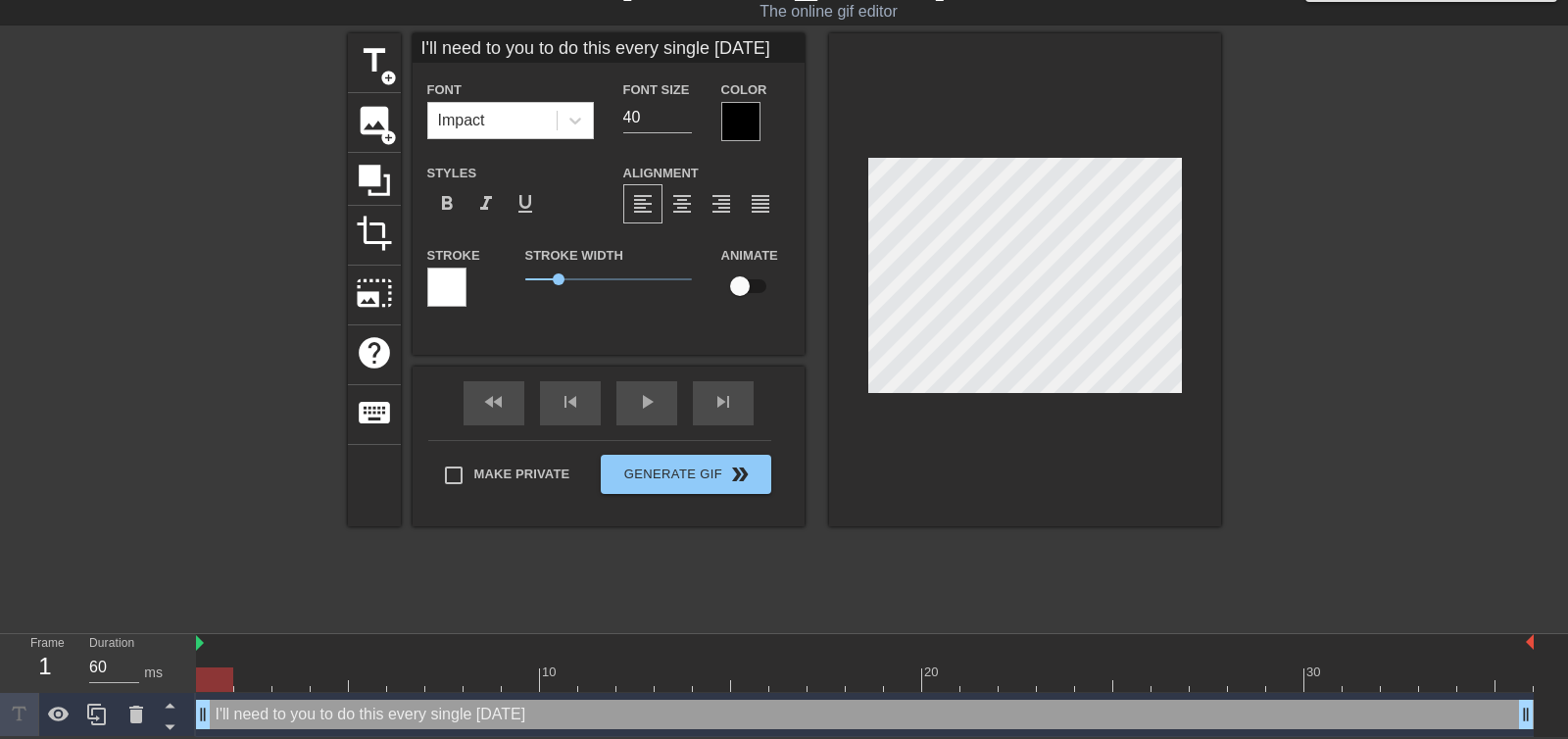
type input "I'll need to you to do this every single Friday."
type textarea "I'll need to you to do this every single Friday."
type input "I'll need to you to do this every single Friday.."
type textarea "I'll need to you to do this every single Friday.."
type input "I'll need to you to do this every single Friday..."
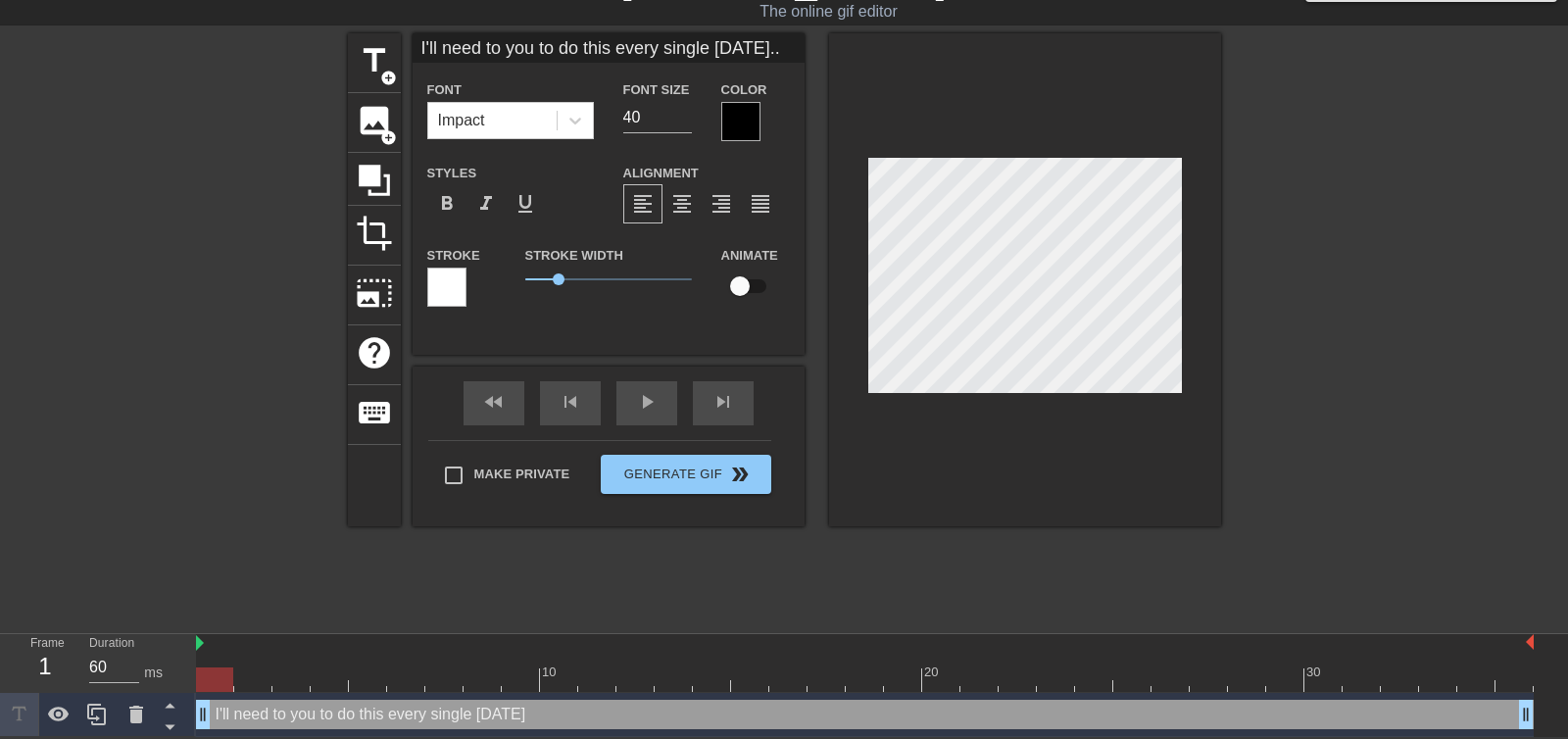
type textarea "I'll need to you to do this every single Friday..."
type input "I'll need to you to do this every single Friday...."
type textarea "I'll need to you to do this every single Friday...."
type input "I'll need to you to do this every single Friday...."
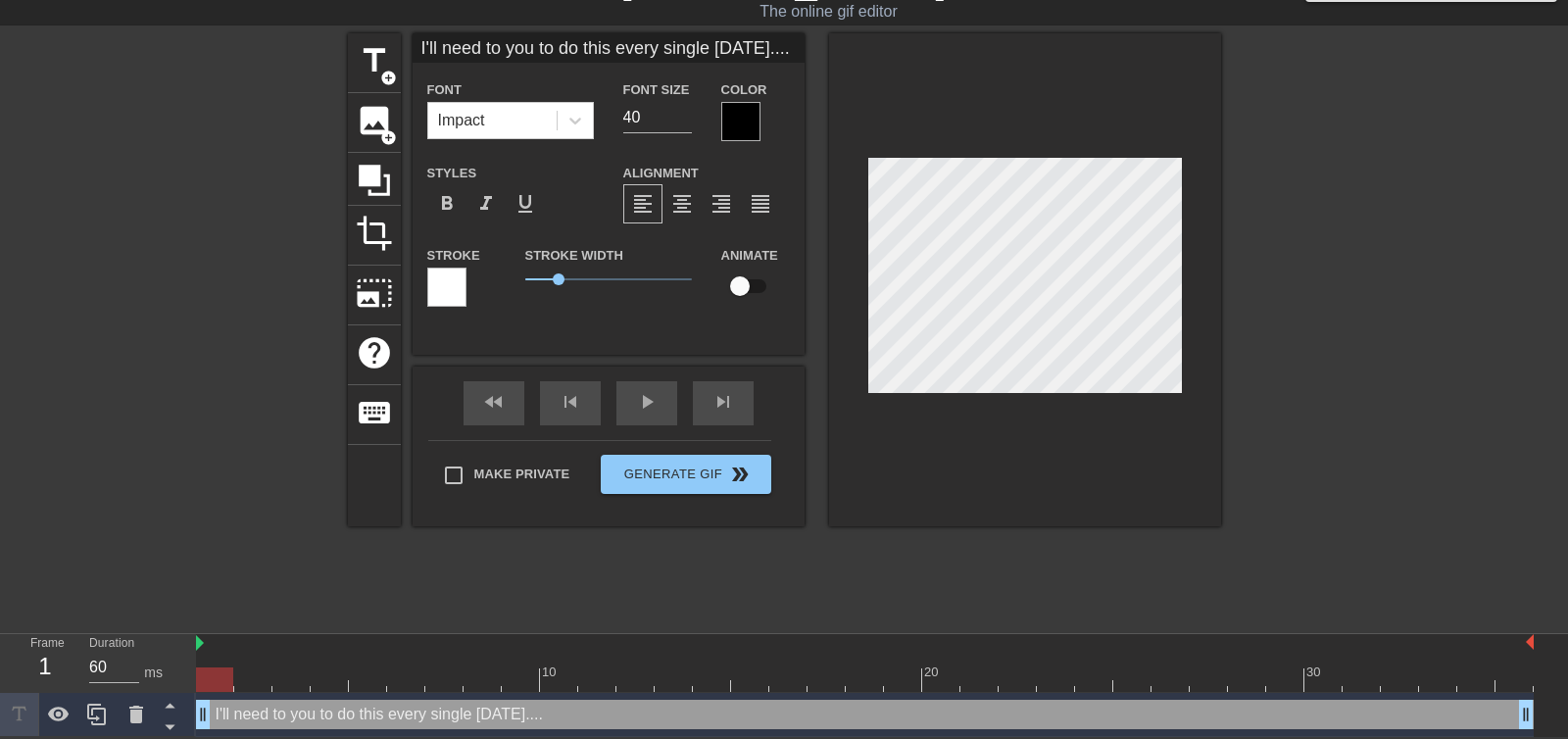
type textarea "I'll need to you to do this every single Friday...."
click at [687, 123] on input "39" at bounding box center [657, 118] width 69 height 31
click at [687, 123] on input "38" at bounding box center [657, 118] width 69 height 31
type input "15"
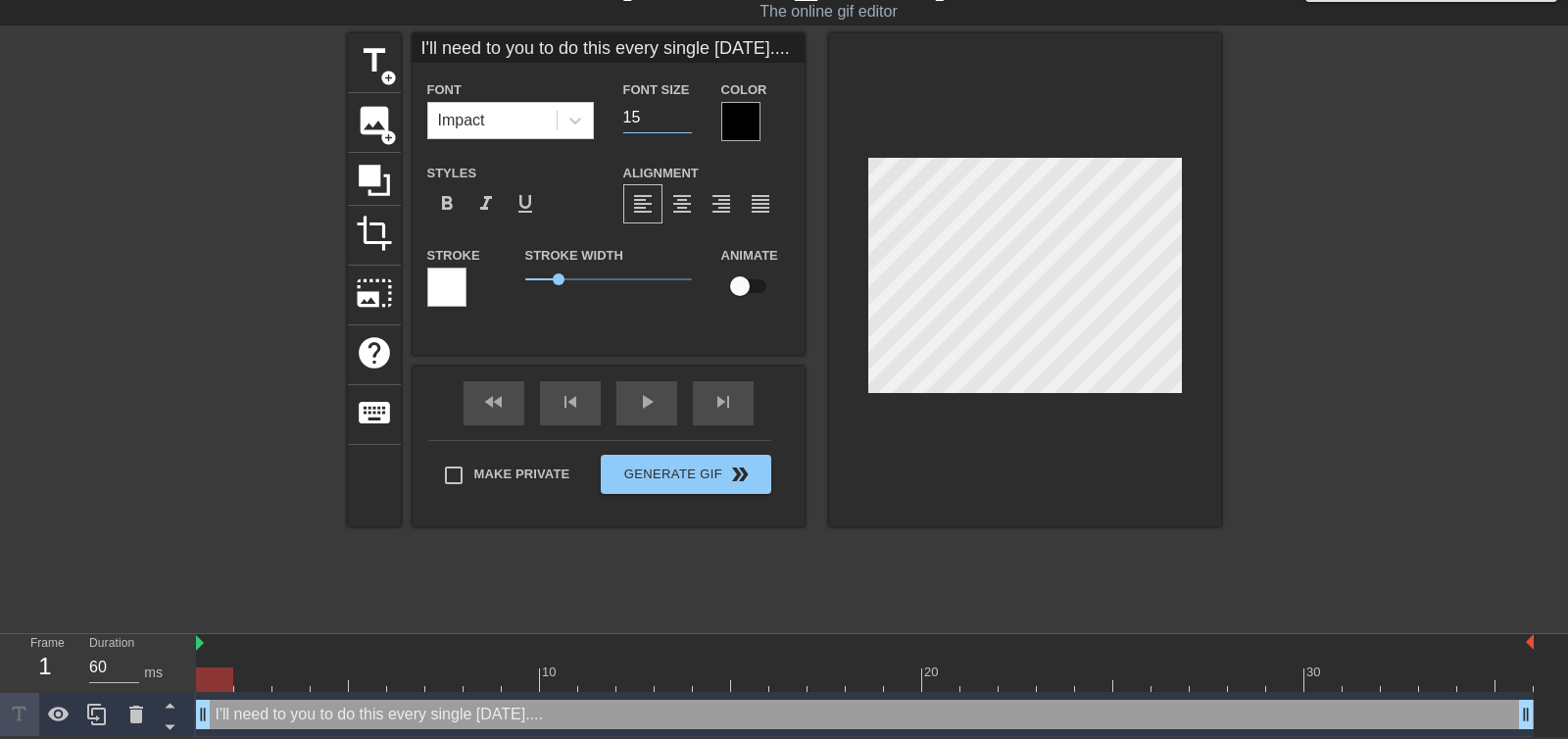
click at [687, 123] on input "15" at bounding box center [657, 118] width 69 height 31
click at [725, 116] on div at bounding box center [741, 122] width 39 height 39
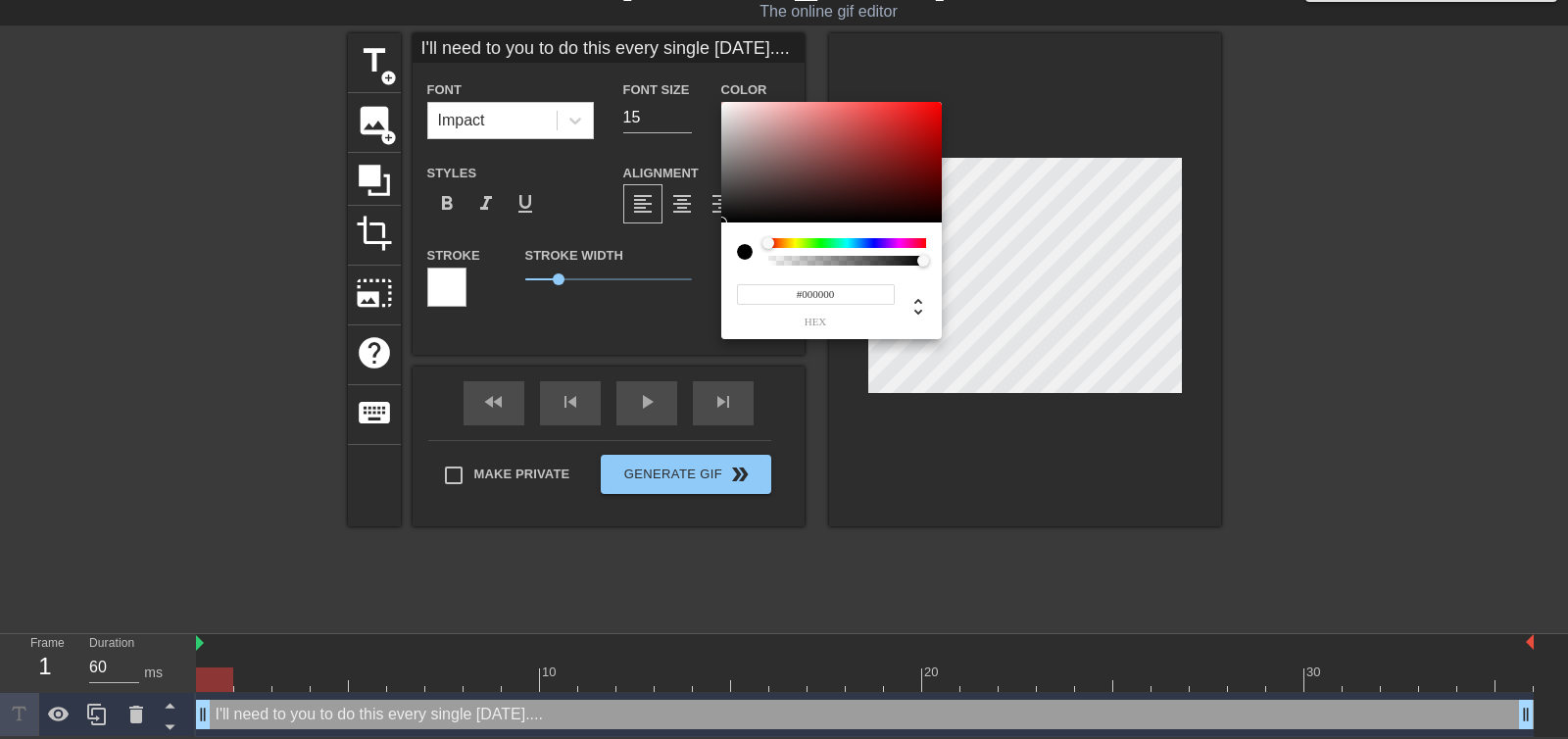
type input "0"
type input "1"
drag, startPoint x: 842, startPoint y: 261, endPoint x: 1004, endPoint y: 261, distance: 162.0
click at [1004, 261] on div "0 r 0 g 0 b 1 a" at bounding box center [784, 370] width 1568 height 739
click at [749, 251] on div at bounding box center [745, 252] width 16 height 16
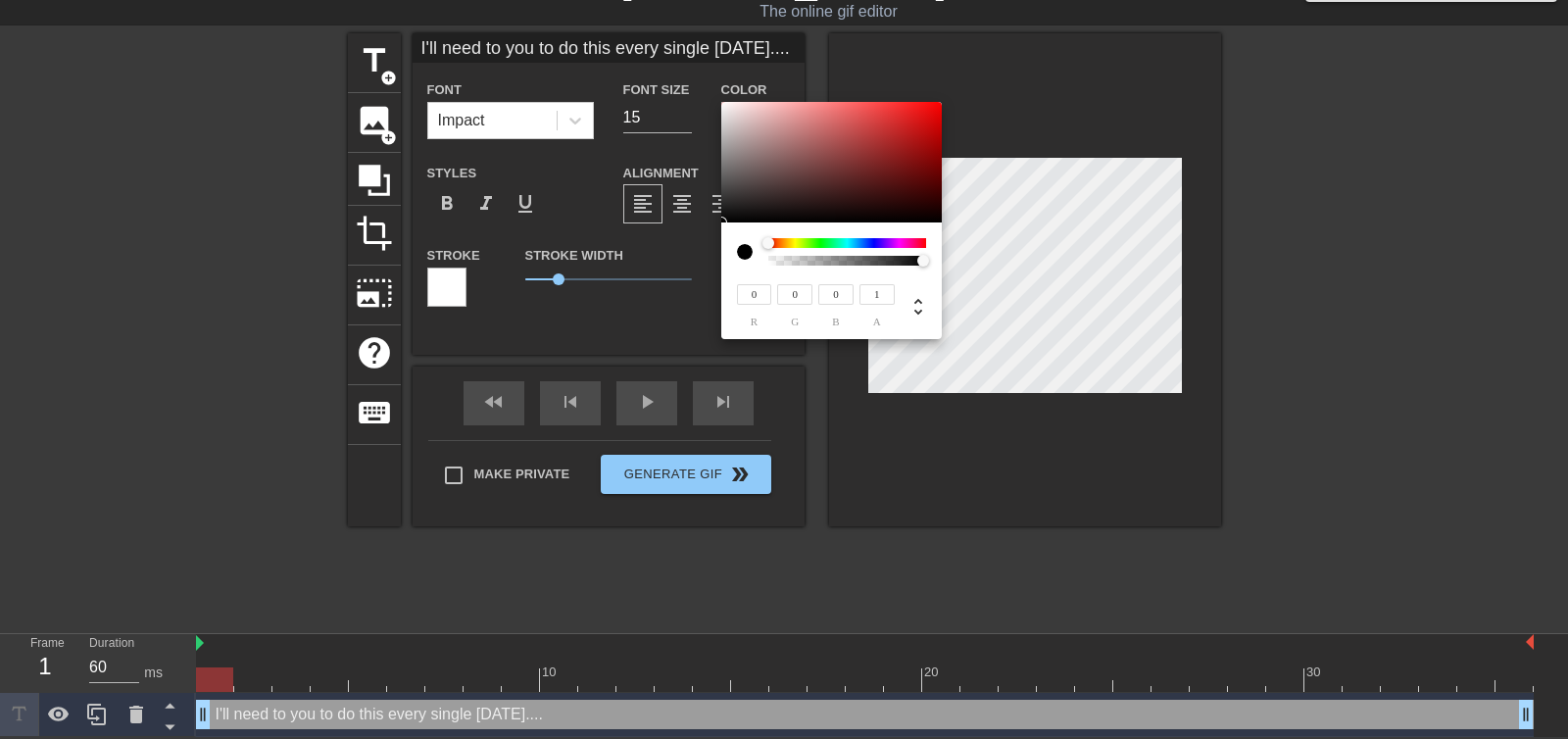
type input "31"
type input "27"
type input "36"
type input "31"
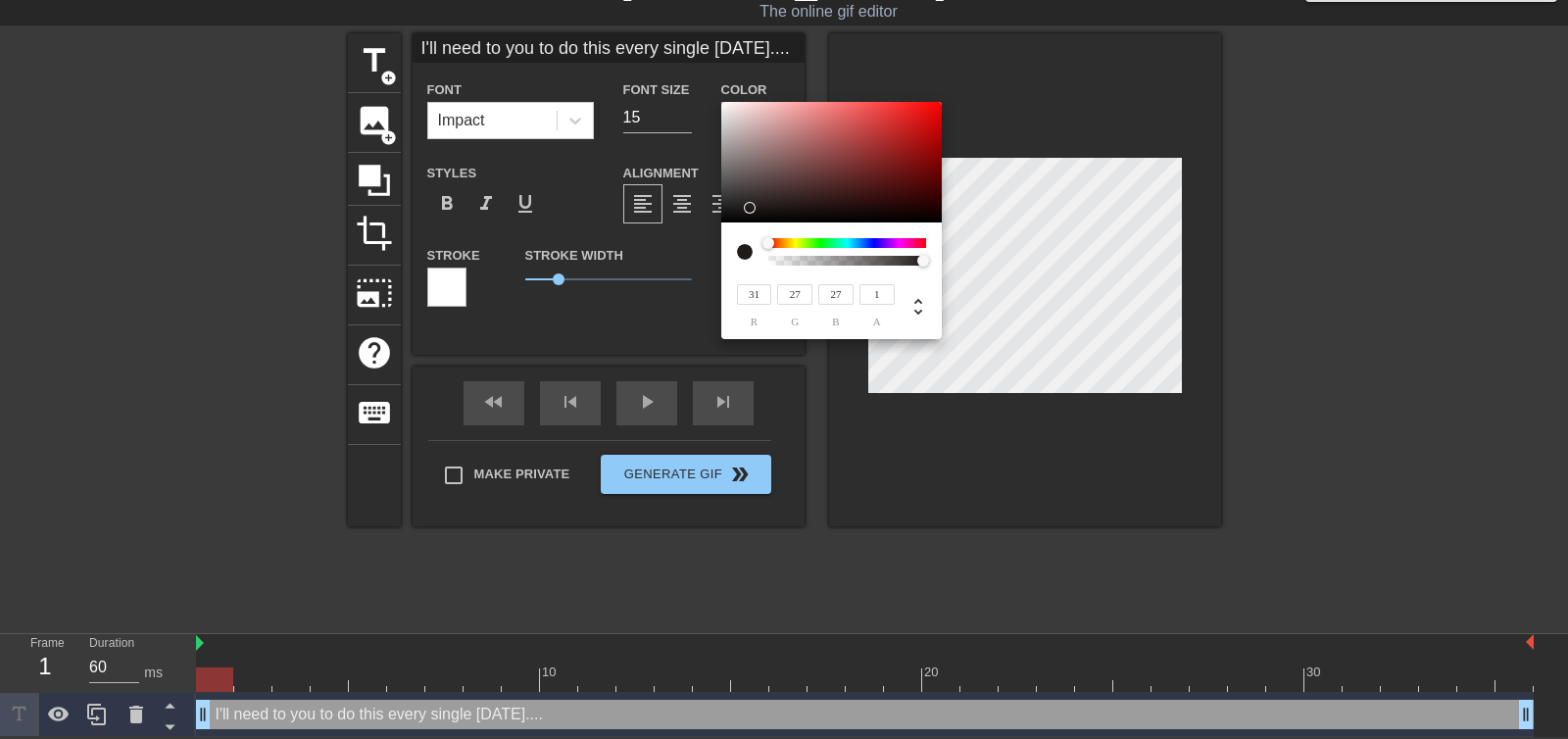
type input "31"
type input "141"
type input "128"
type input "255"
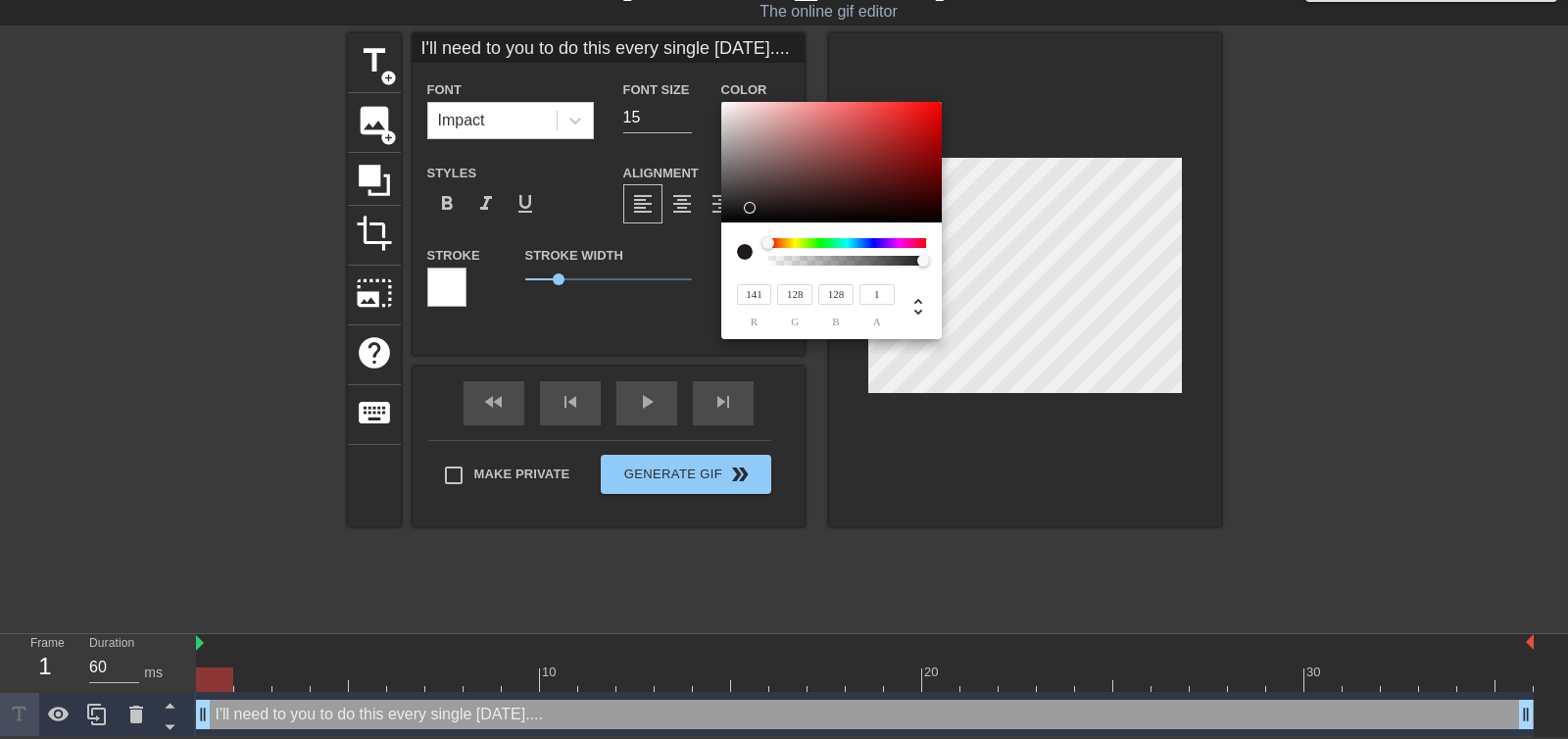
type input "255"
drag, startPoint x: 750, startPoint y: 207, endPoint x: 691, endPoint y: 68, distance: 151.0
click at [698, 67] on div "255 r 255 g 255 b 1 a" at bounding box center [784, 370] width 1568 height 739
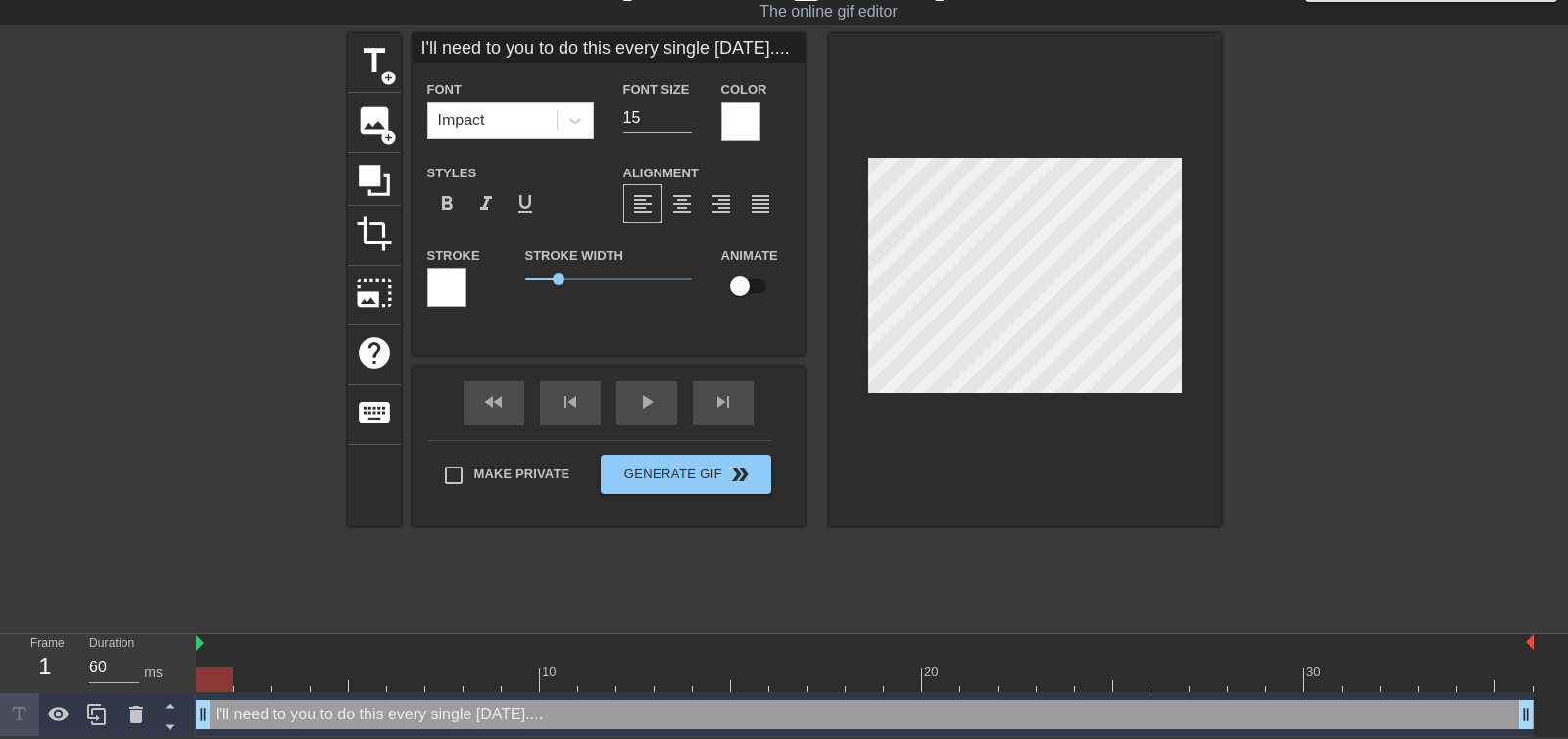
scroll to position [0, 18]
type input "Y"
type textarea "YE"
type input "YEA"
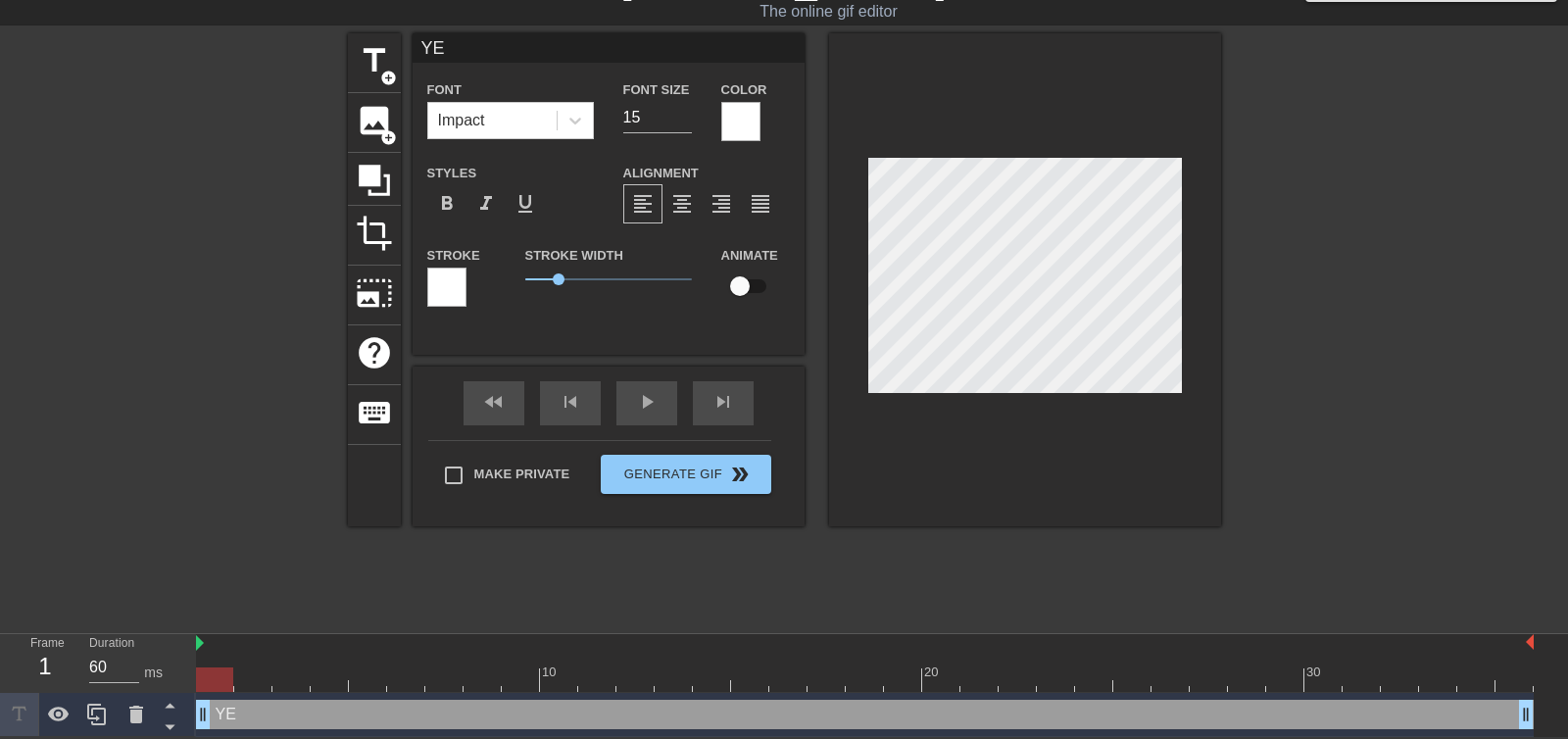
type textarea "YEA"
type input "YEAH"
type textarea "YEAH"
drag, startPoint x: 643, startPoint y: 120, endPoint x: 616, endPoint y: 116, distance: 27.3
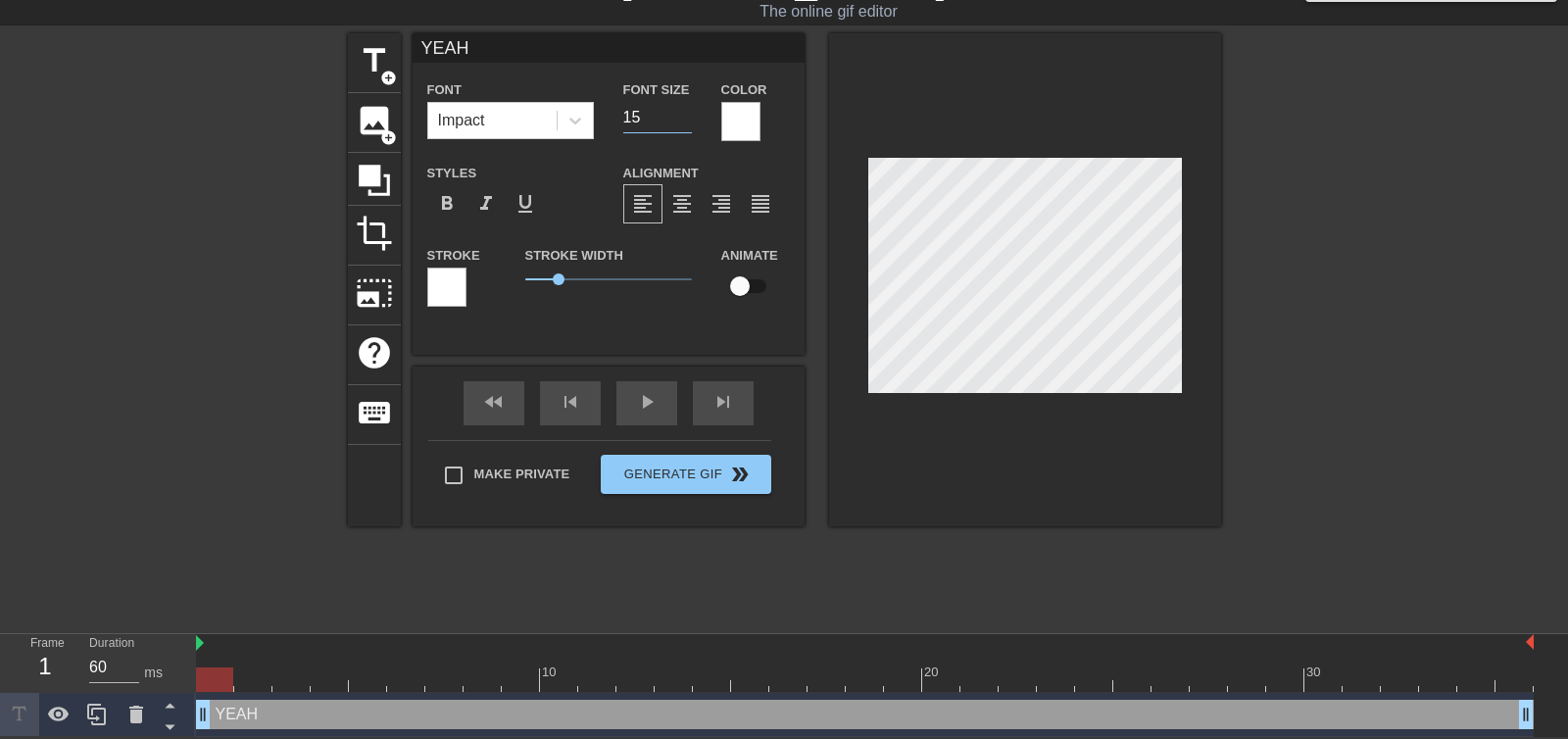
click at [616, 116] on div "Font Size 15" at bounding box center [657, 109] width 98 height 64
type input "40"
click at [740, 136] on div at bounding box center [741, 122] width 39 height 39
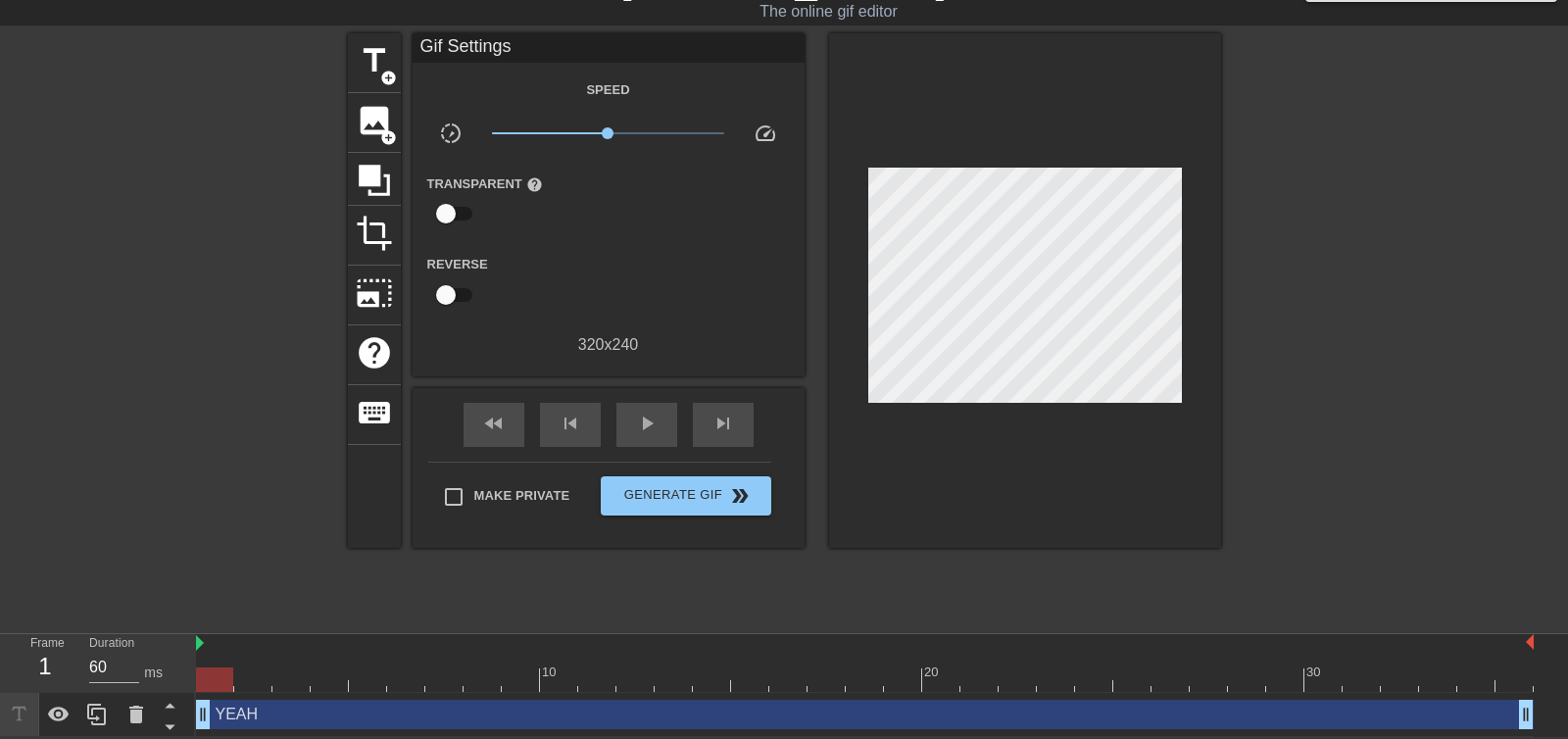
click at [448, 286] on input "checkbox" at bounding box center [446, 295] width 112 height 37
click at [462, 292] on input "checkbox" at bounding box center [465, 295] width 112 height 37
checkbox input "false"
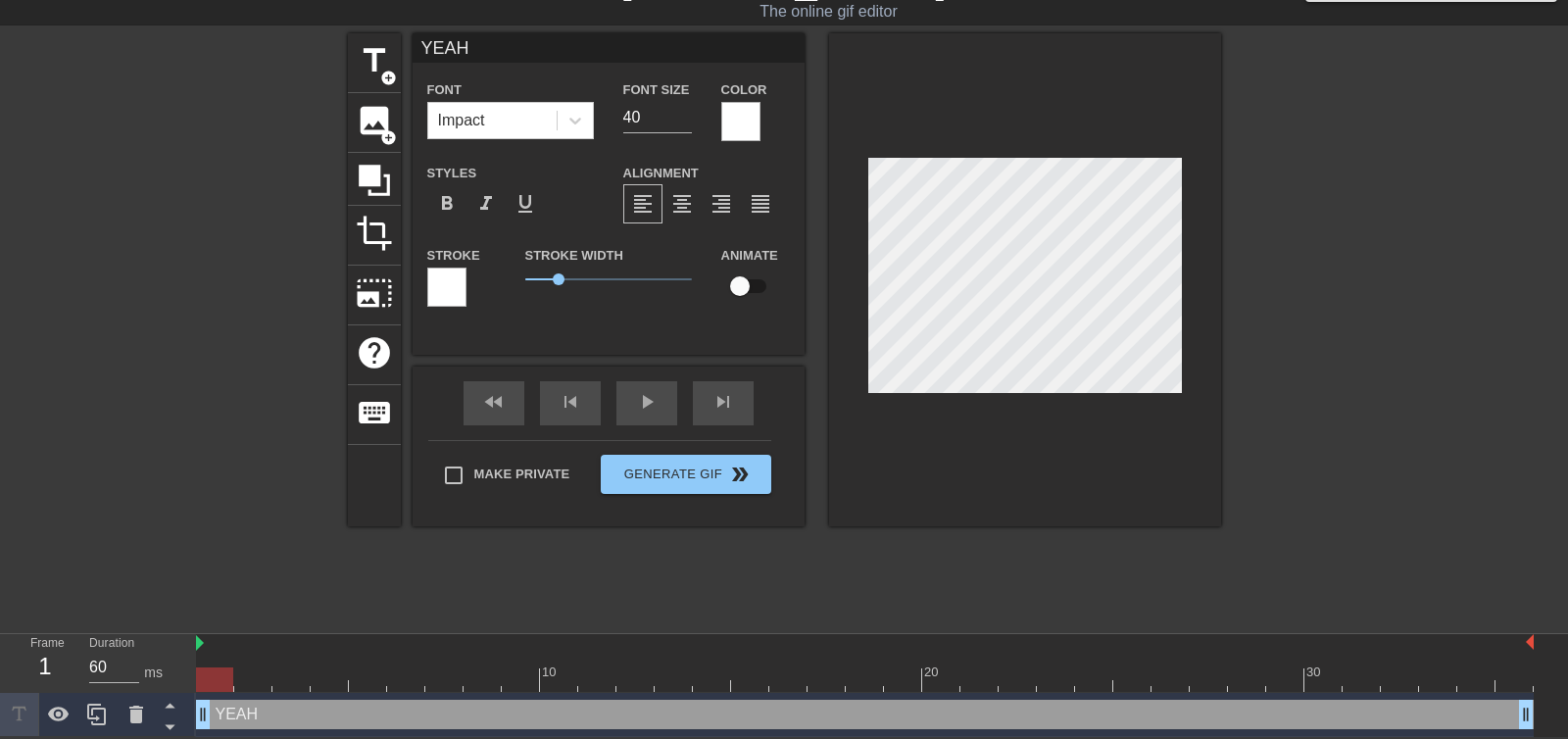
click at [446, 290] on div at bounding box center [447, 287] width 39 height 39
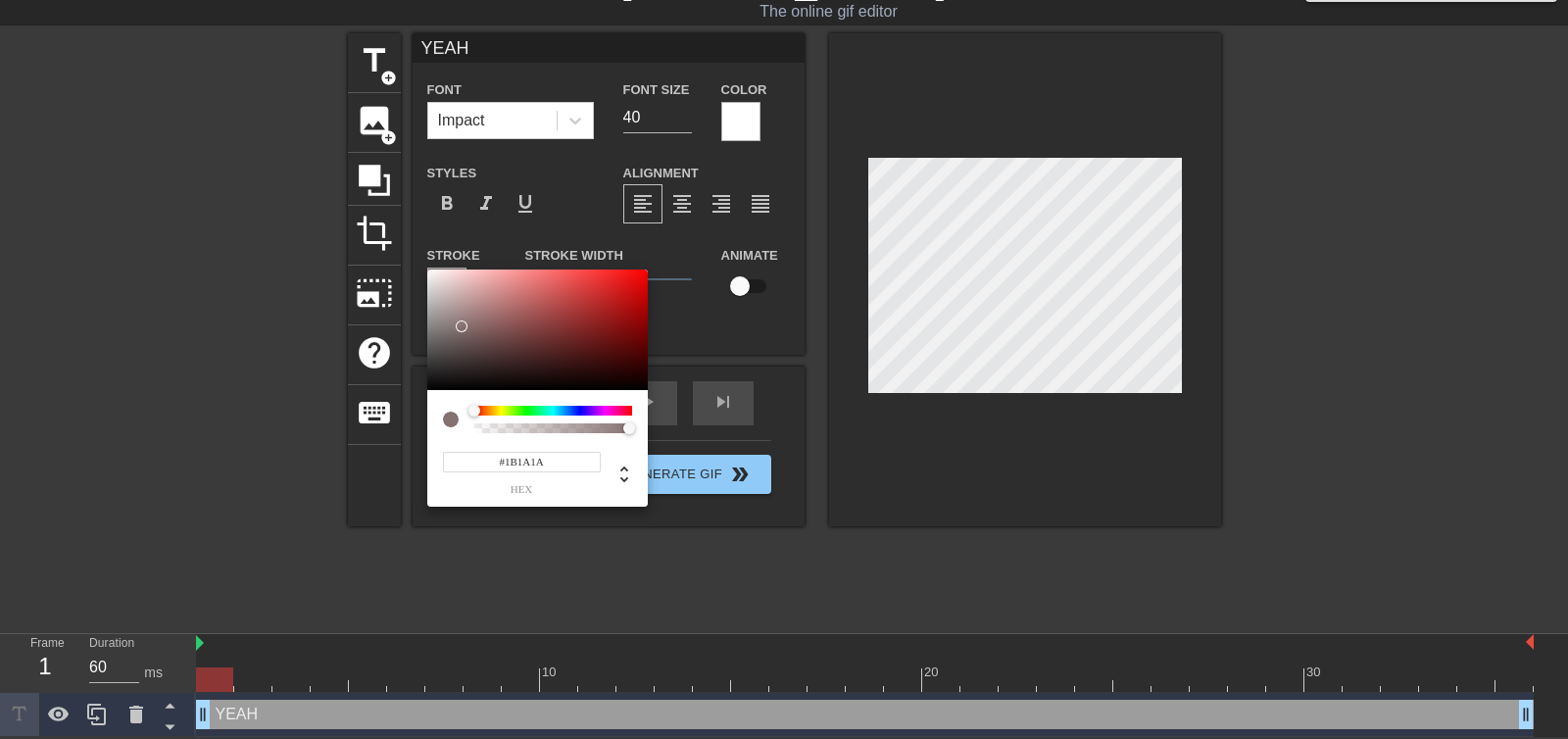
type input "#000000"
drag, startPoint x: 465, startPoint y: 327, endPoint x: 423, endPoint y: 405, distance: 88.6
click at [423, 402] on div "#000000 hex" at bounding box center [784, 370] width 1568 height 739
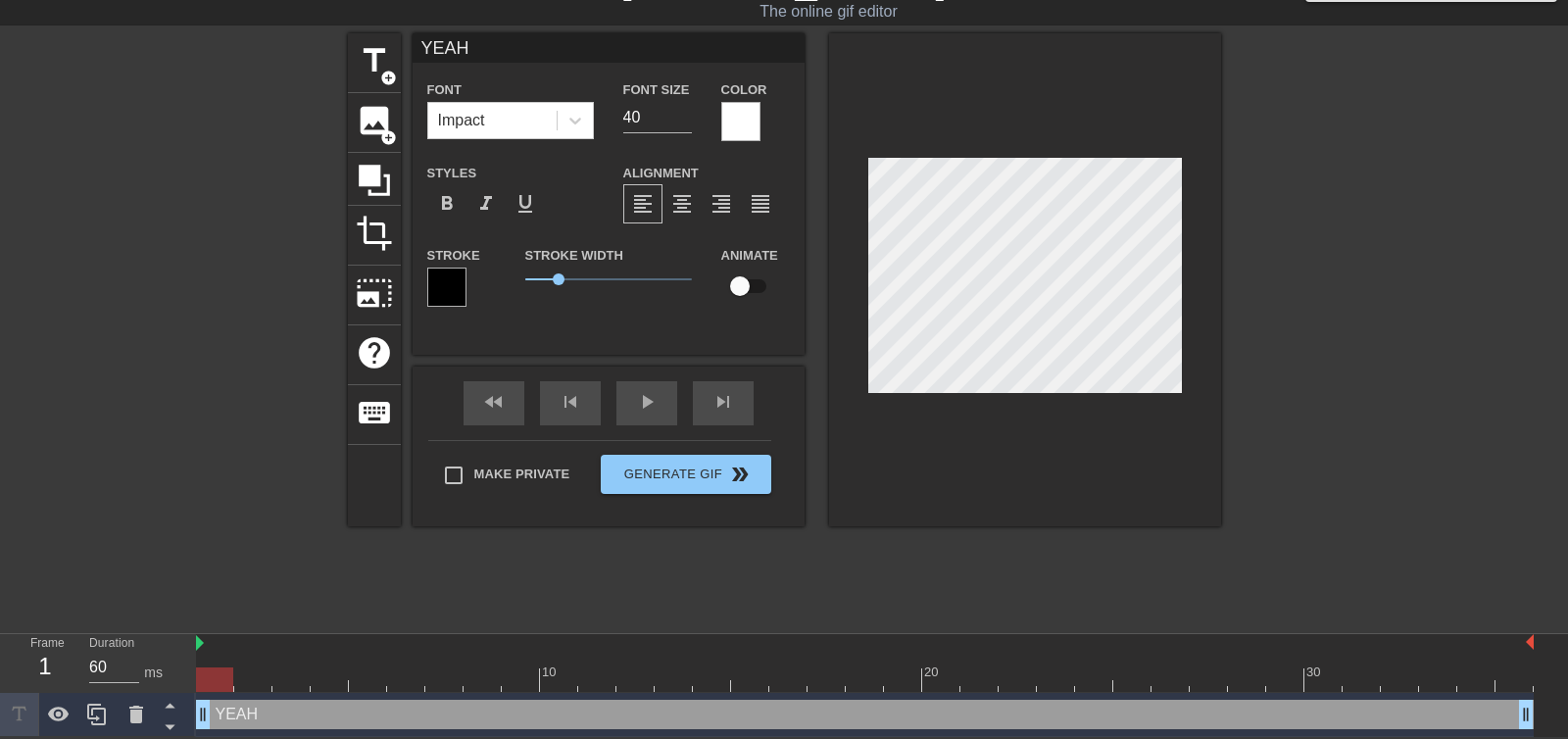
type input "YEAH."
type textarea "YEAH."
type input "YEAH.."
type textarea "YEAH.."
type input "YEAH..."
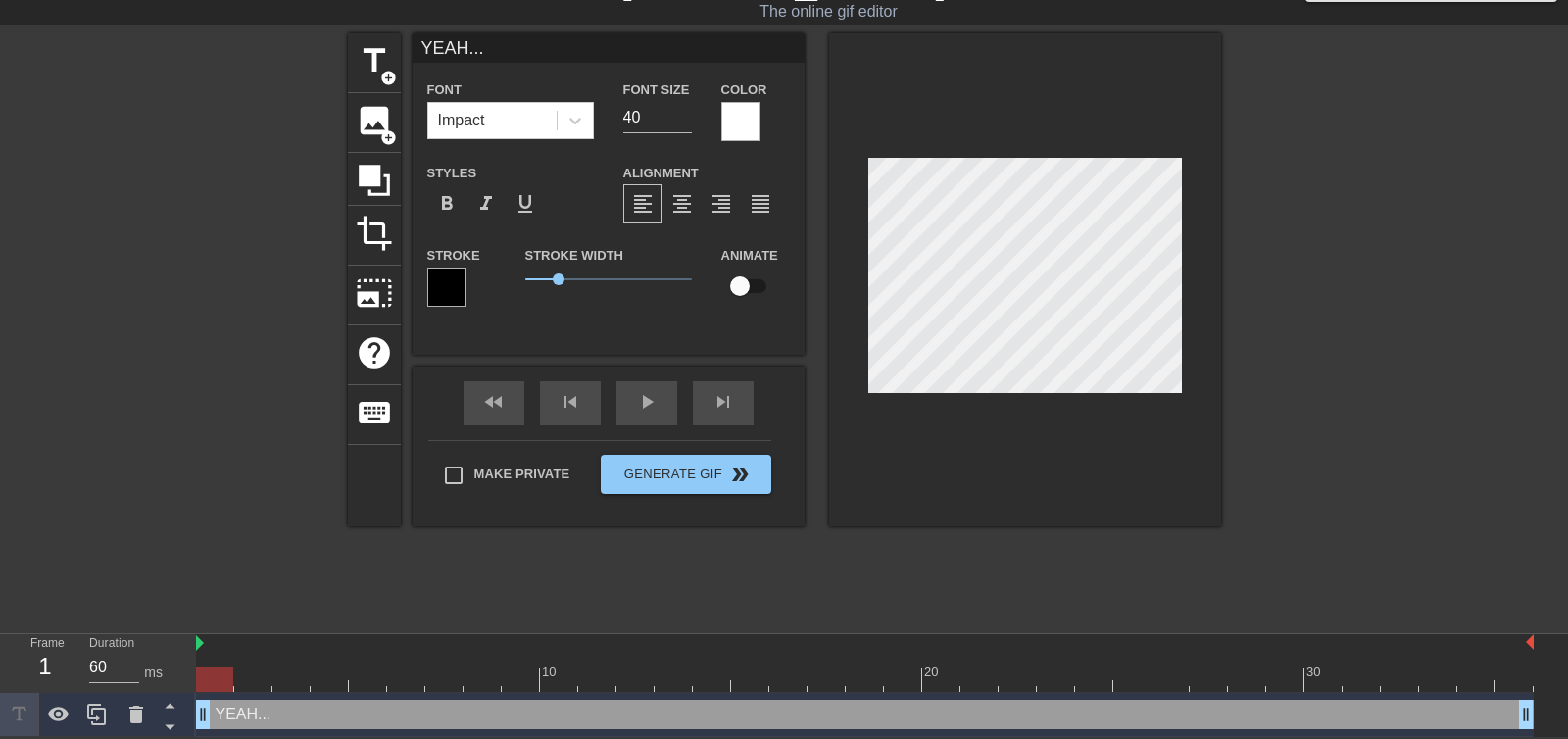
type textarea "YEAH..."
click at [580, 123] on icon at bounding box center [575, 121] width 20 height 20
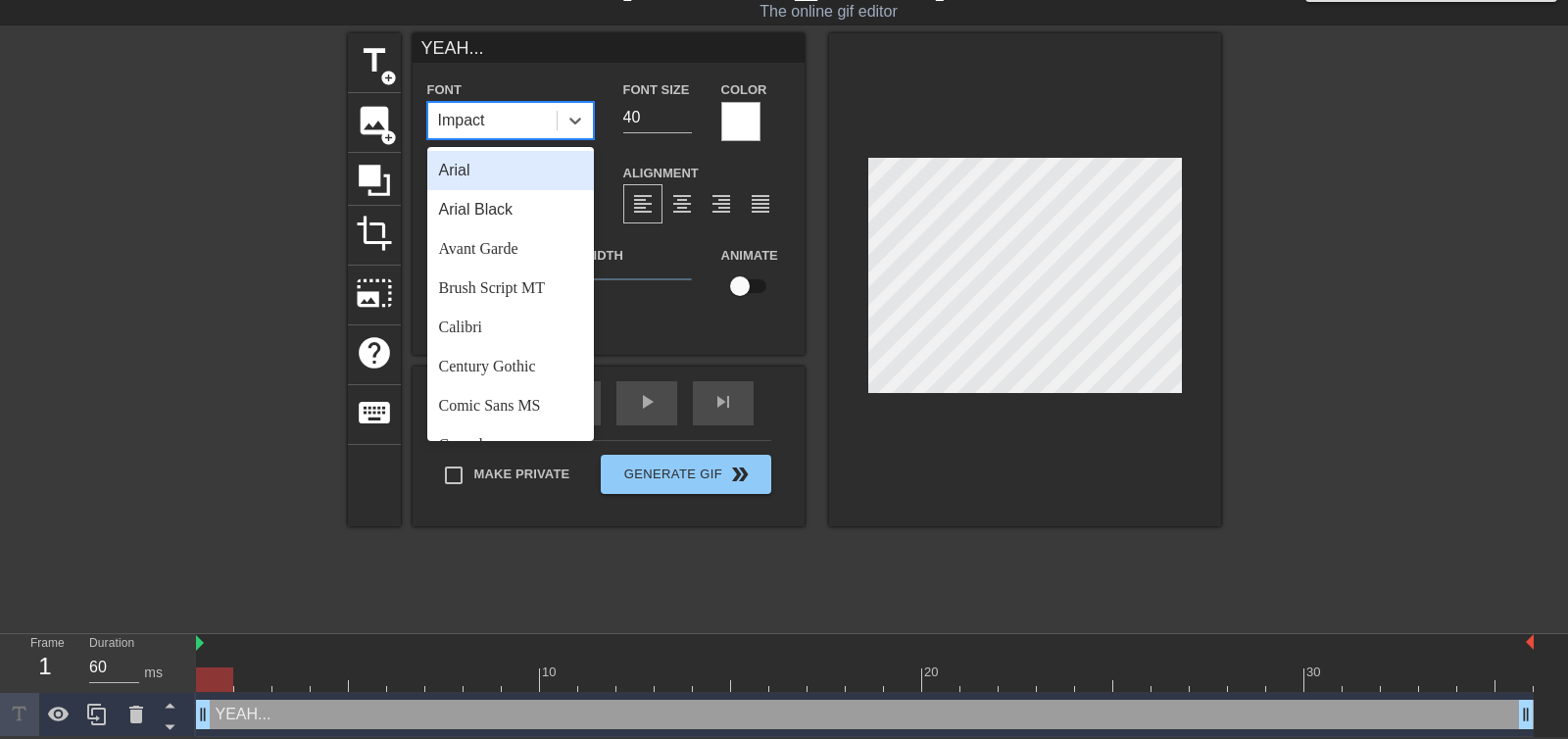
click at [526, 178] on div "Arial" at bounding box center [511, 171] width 167 height 39
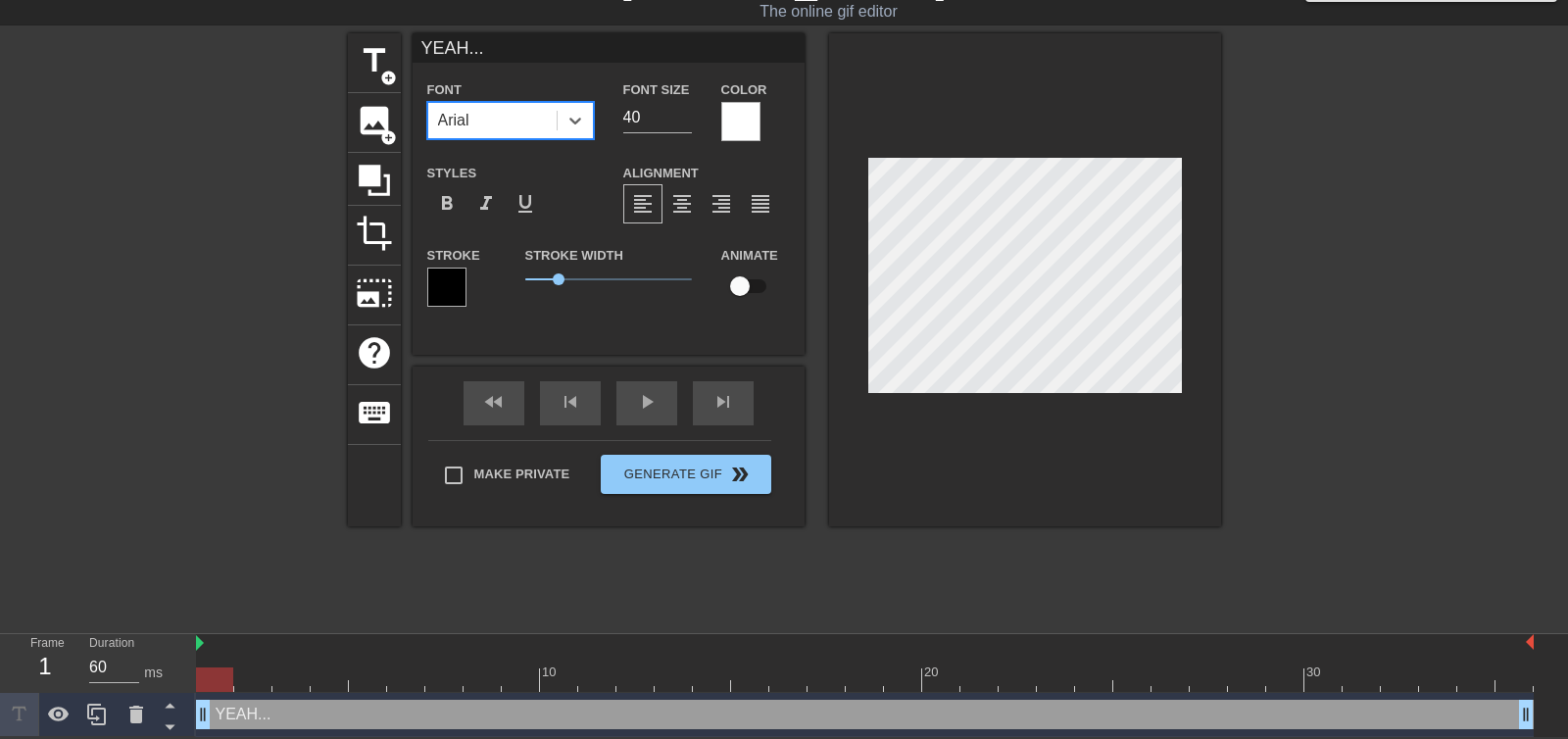
drag, startPoint x: 575, startPoint y: 126, endPoint x: 570, endPoint y: 139, distance: 13.9
click at [575, 126] on icon at bounding box center [575, 121] width 20 height 20
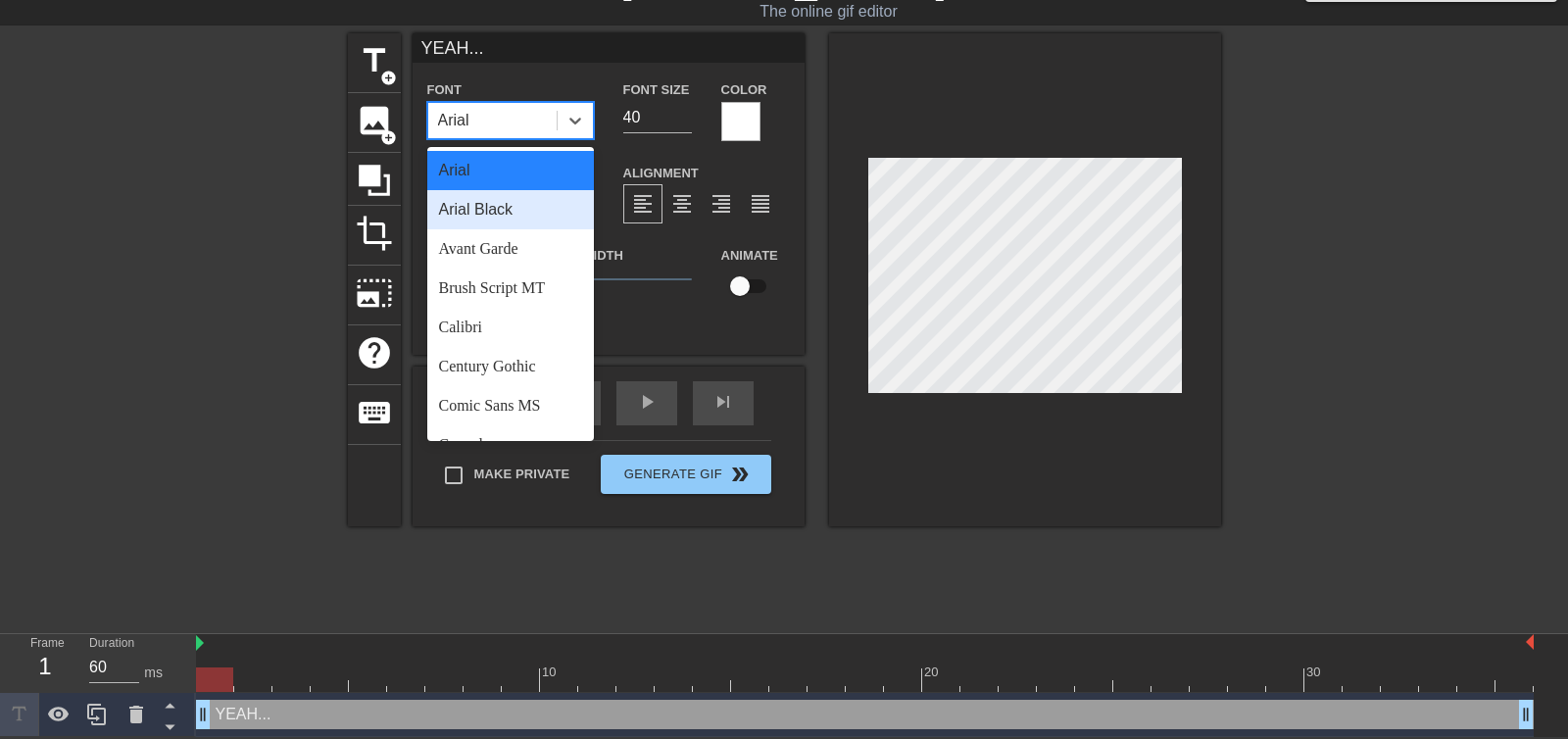
click at [533, 207] on div "Arial Black" at bounding box center [511, 209] width 167 height 39
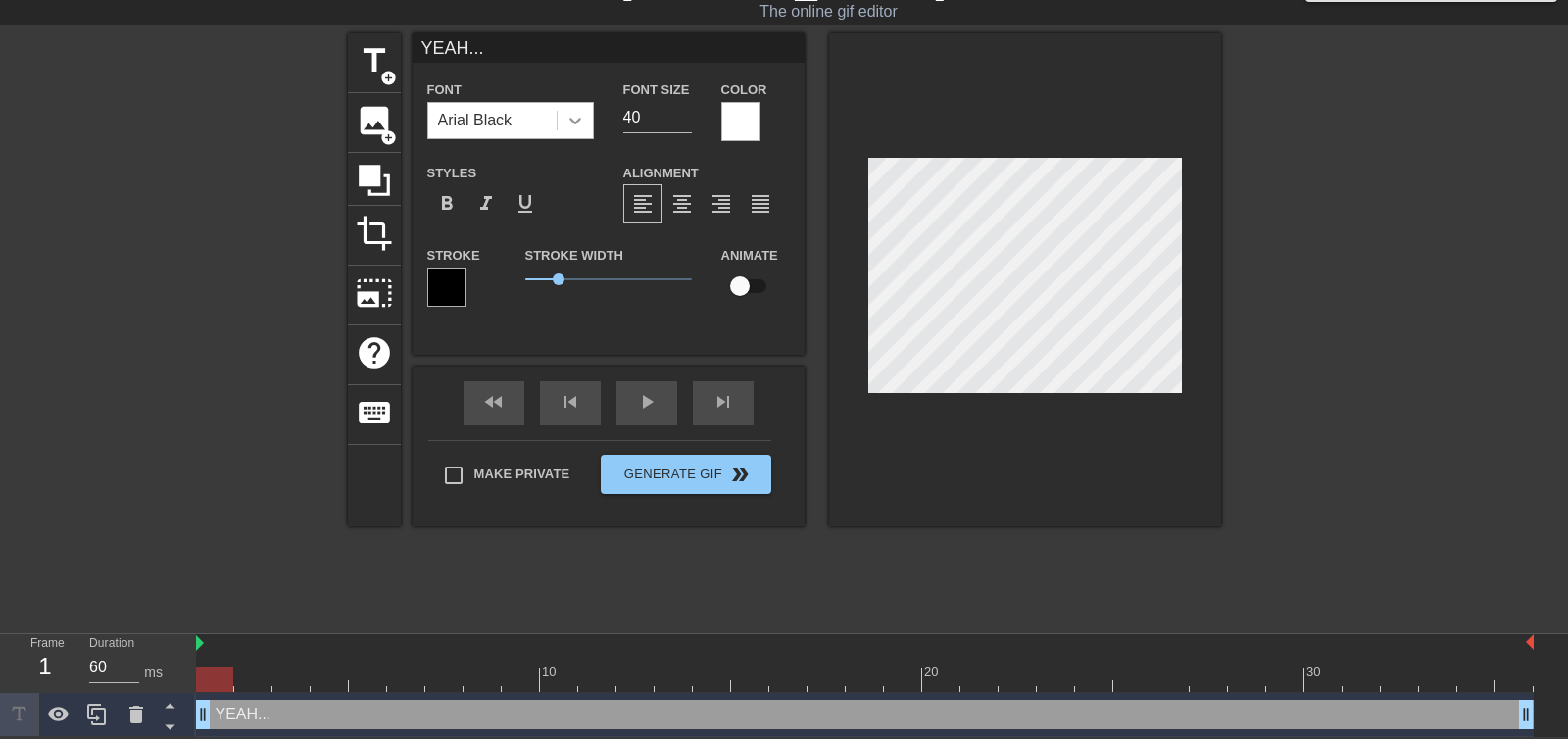
click at [581, 125] on icon at bounding box center [575, 121] width 20 height 20
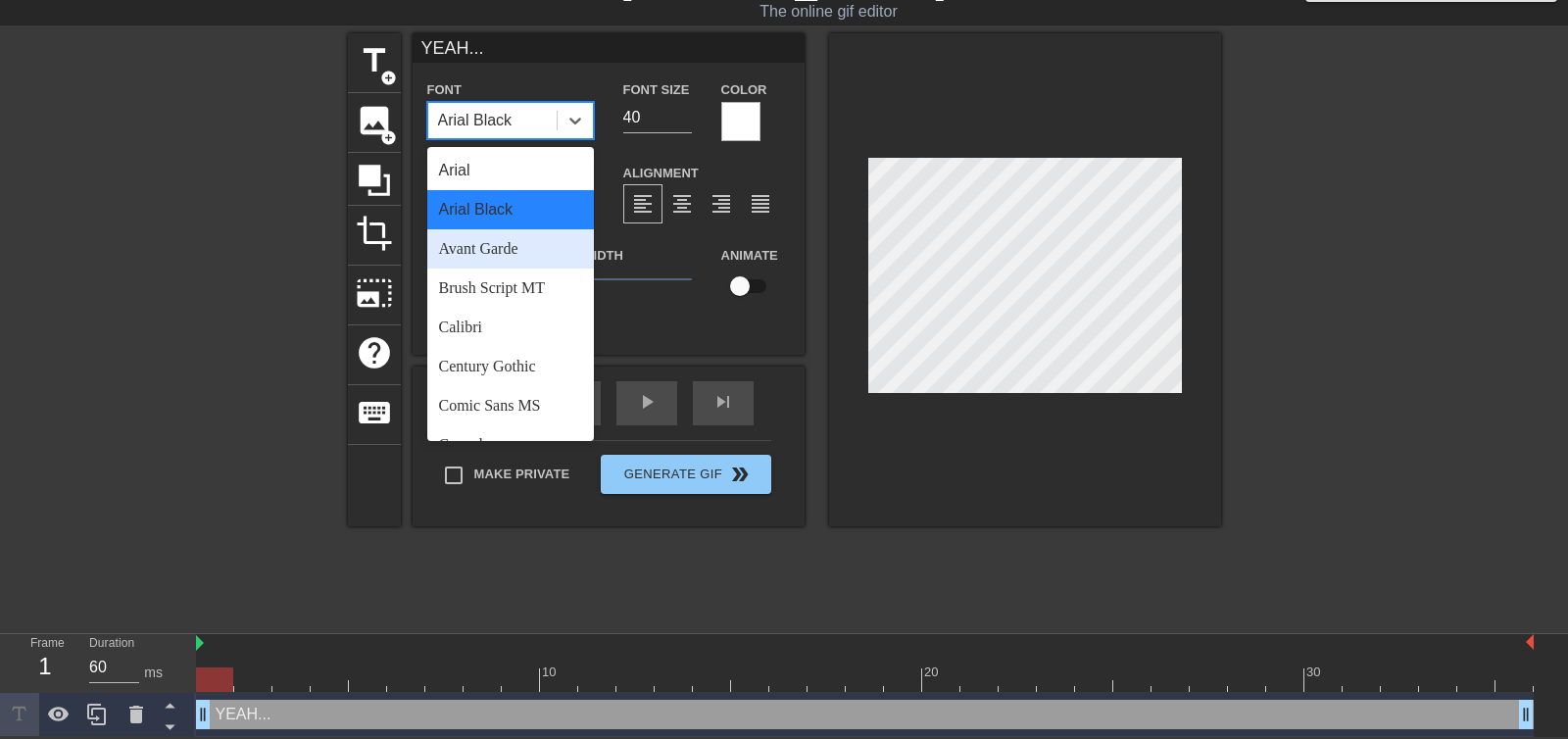
click at [527, 240] on div "Avant Garde" at bounding box center [511, 249] width 167 height 39
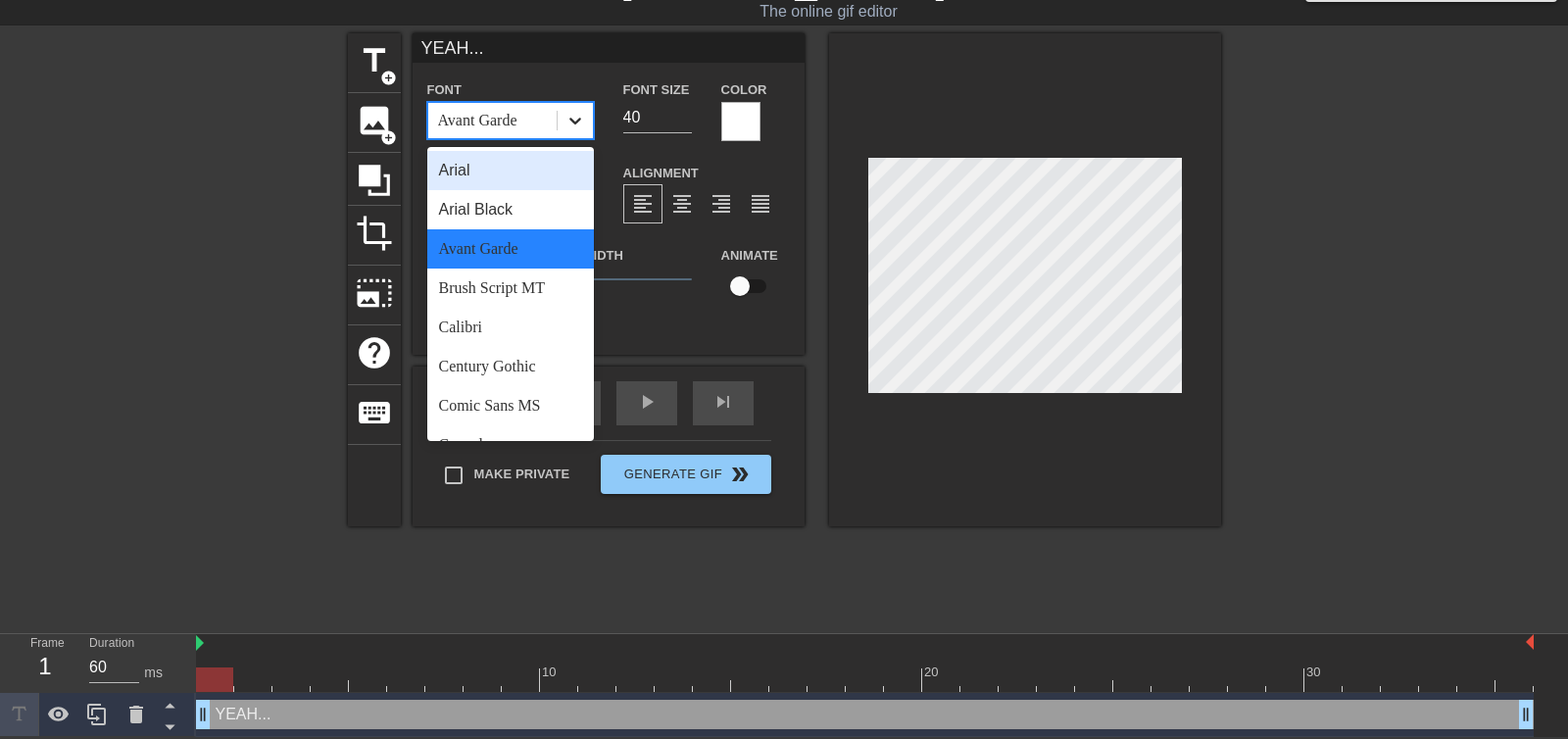
drag, startPoint x: 574, startPoint y: 129, endPoint x: 526, endPoint y: 338, distance: 214.4
click at [574, 130] on div at bounding box center [575, 121] width 35 height 35
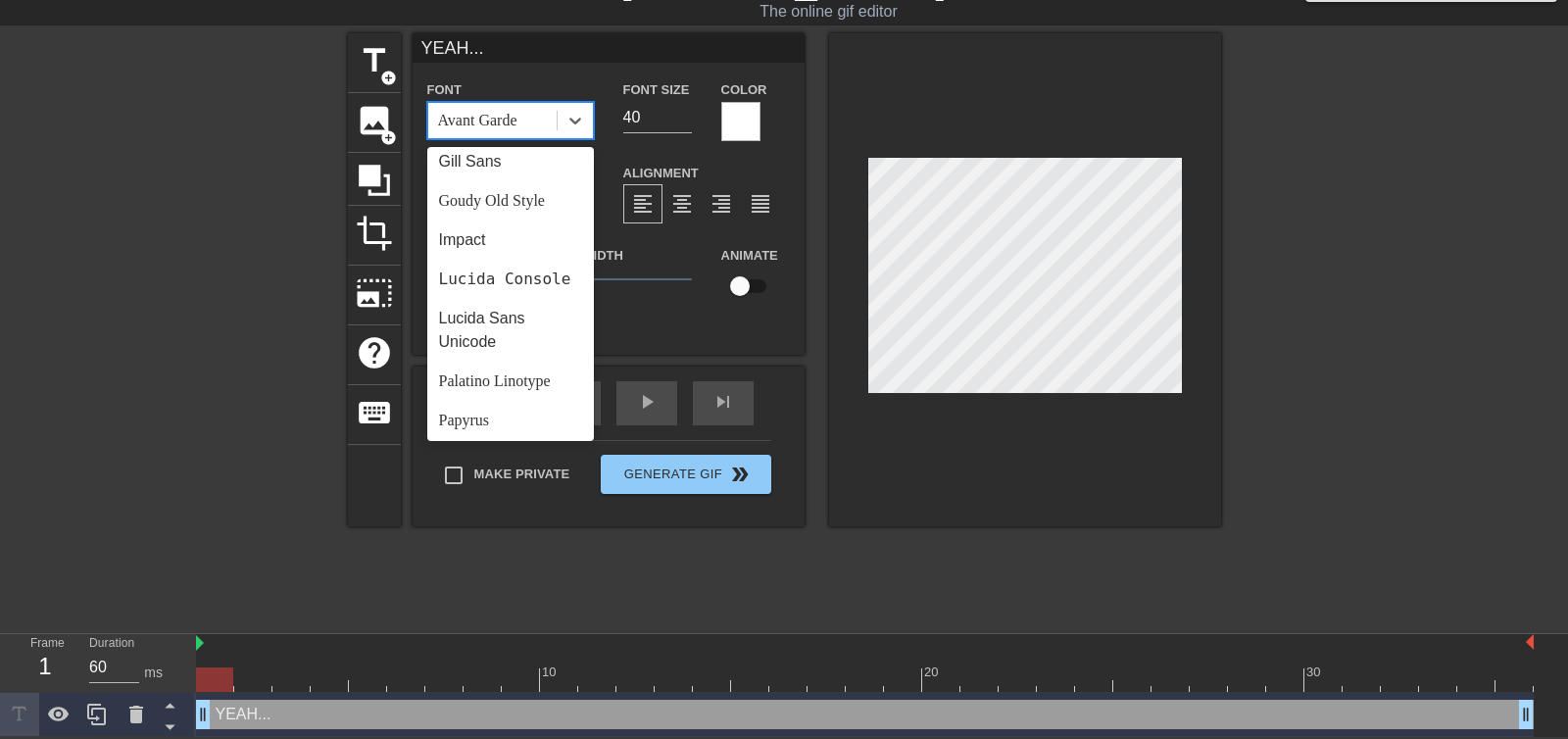
scroll to position [428, 0]
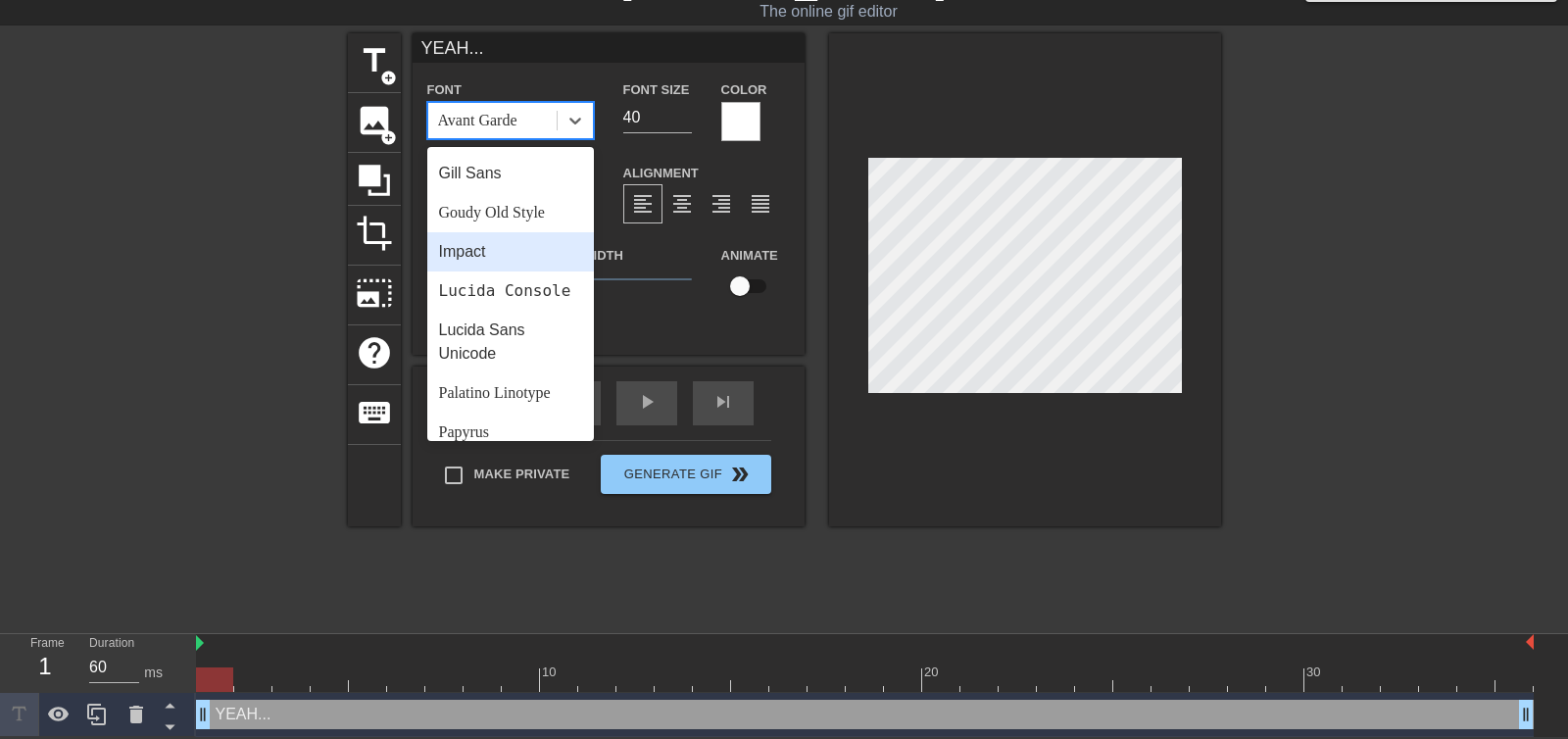
click at [511, 258] on div "Impact" at bounding box center [511, 252] width 167 height 39
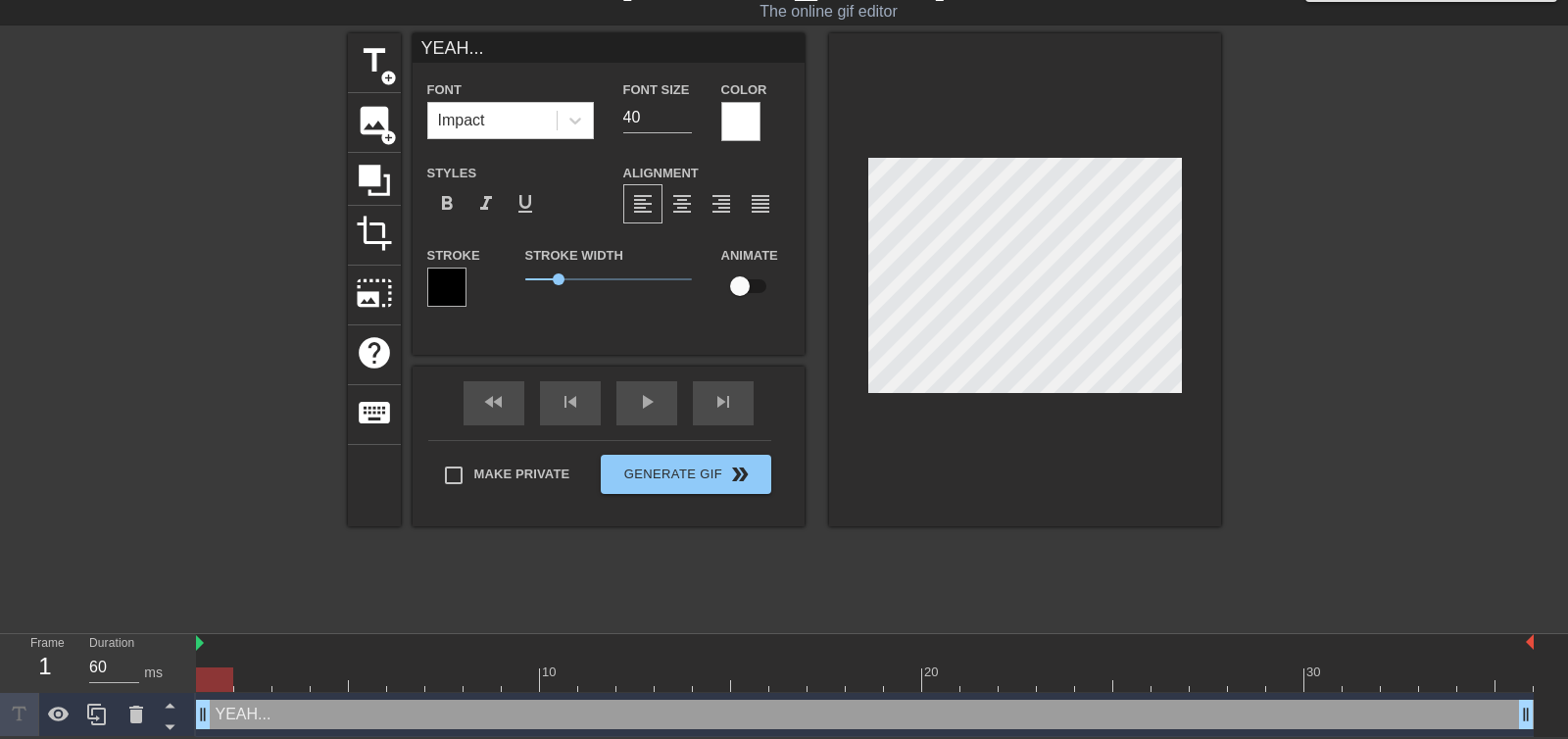
scroll to position [0, 1]
click at [388, 76] on span "add_circle" at bounding box center [388, 78] width 17 height 17
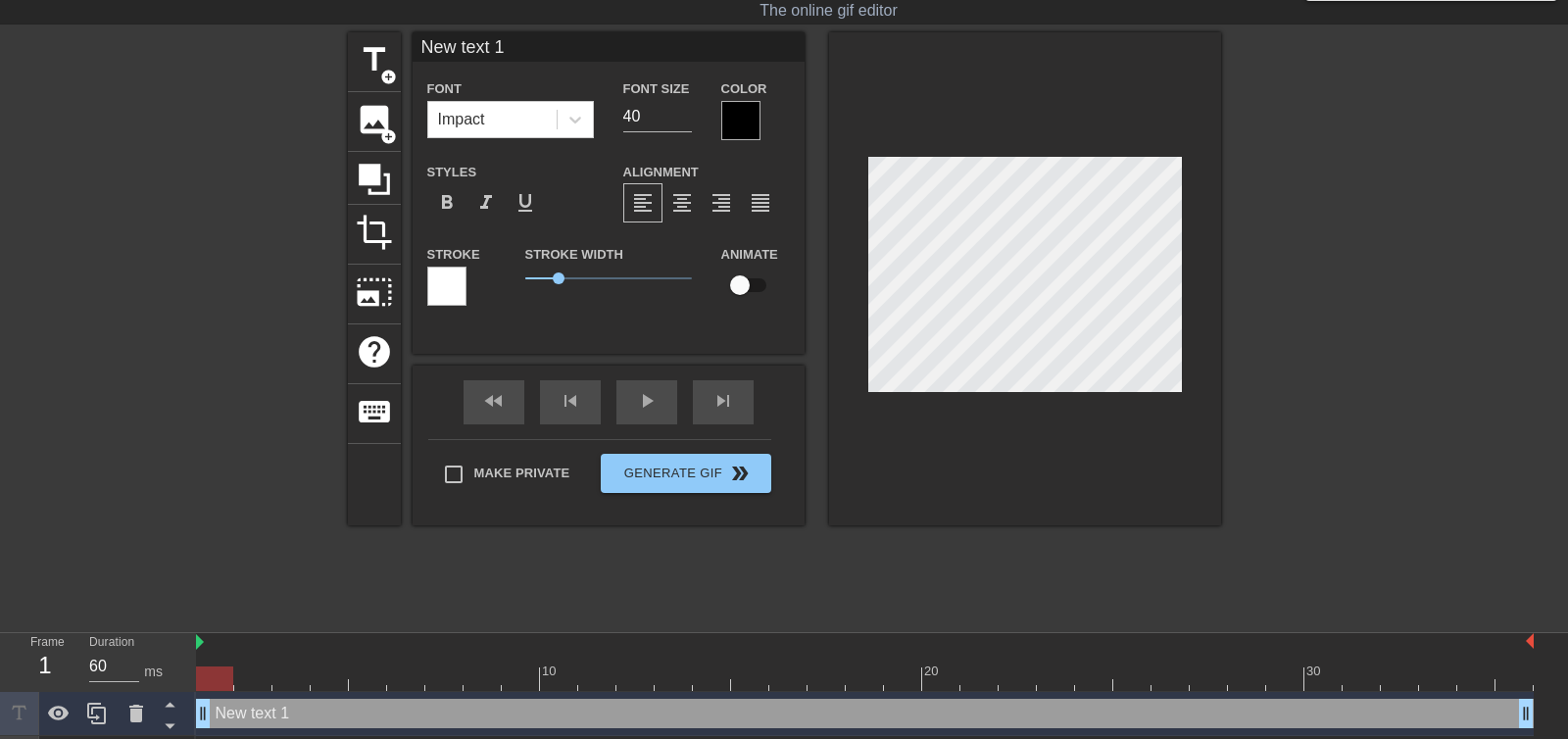
scroll to position [0, 2]
type input "I"
type textarea "I"
type input "If"
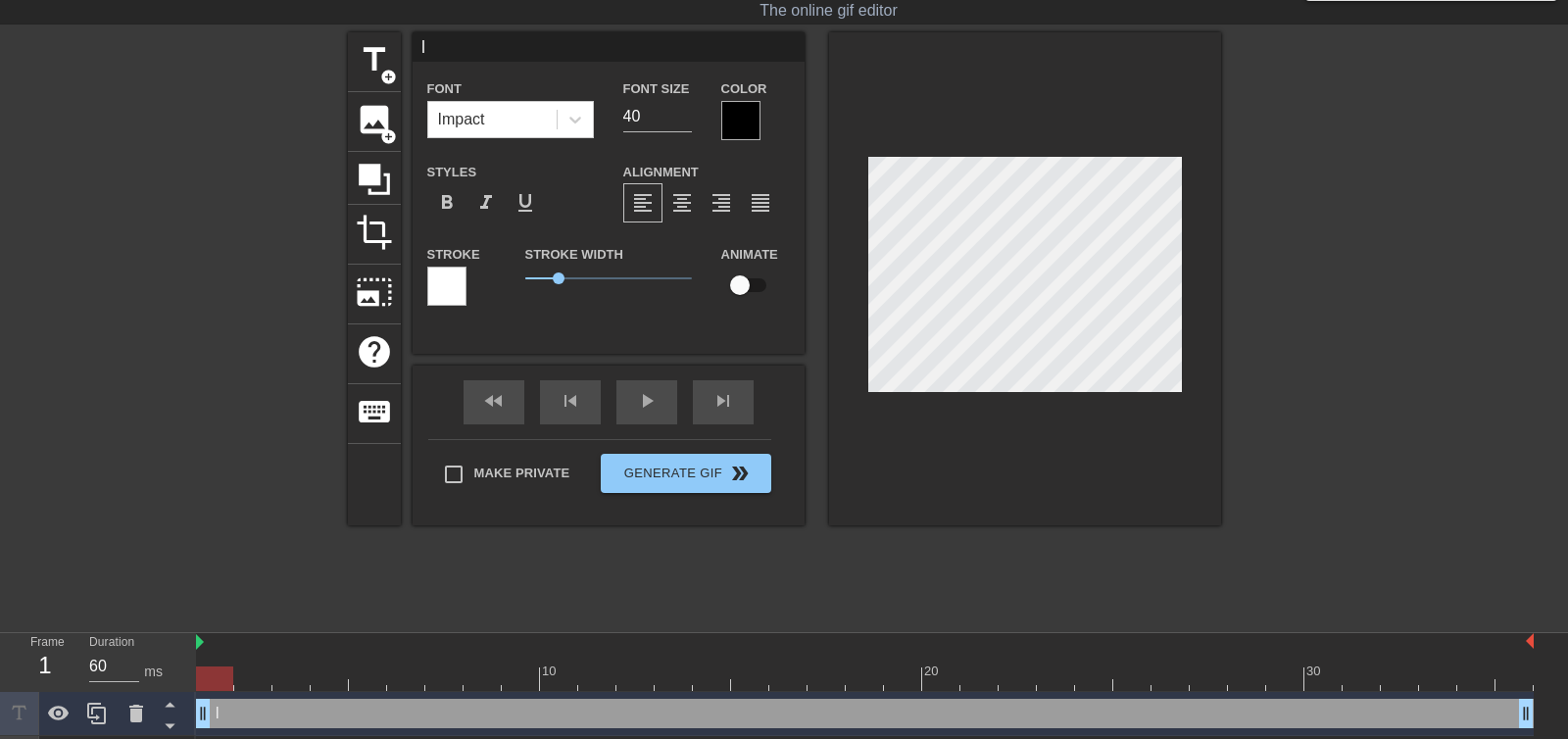
type textarea "If"
type input "If"
type textarea "If"
type input "If y"
type textarea "If yo"
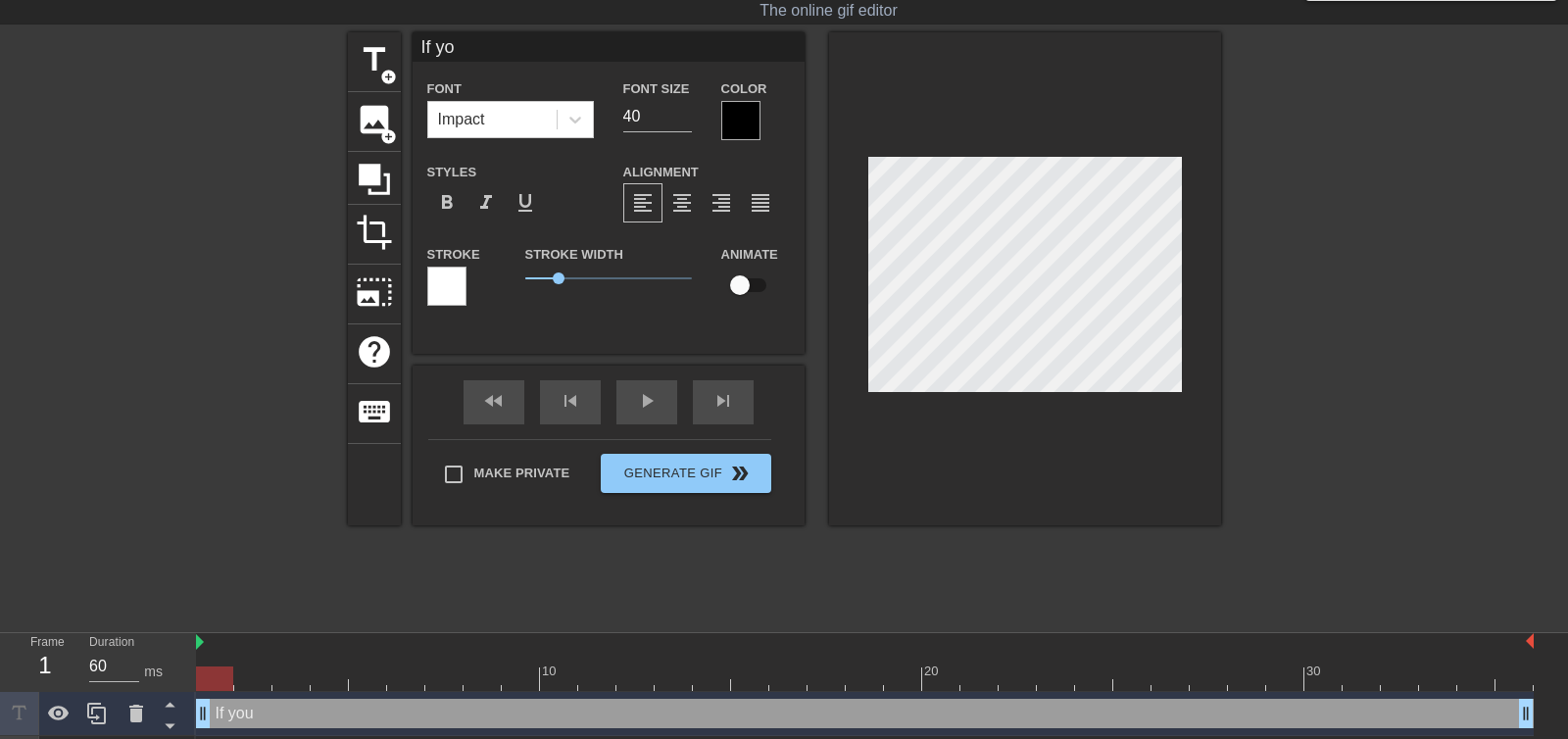
type input "If you"
type textarea "If you"
type input "If you"
type textarea "If you"
type input "If you c"
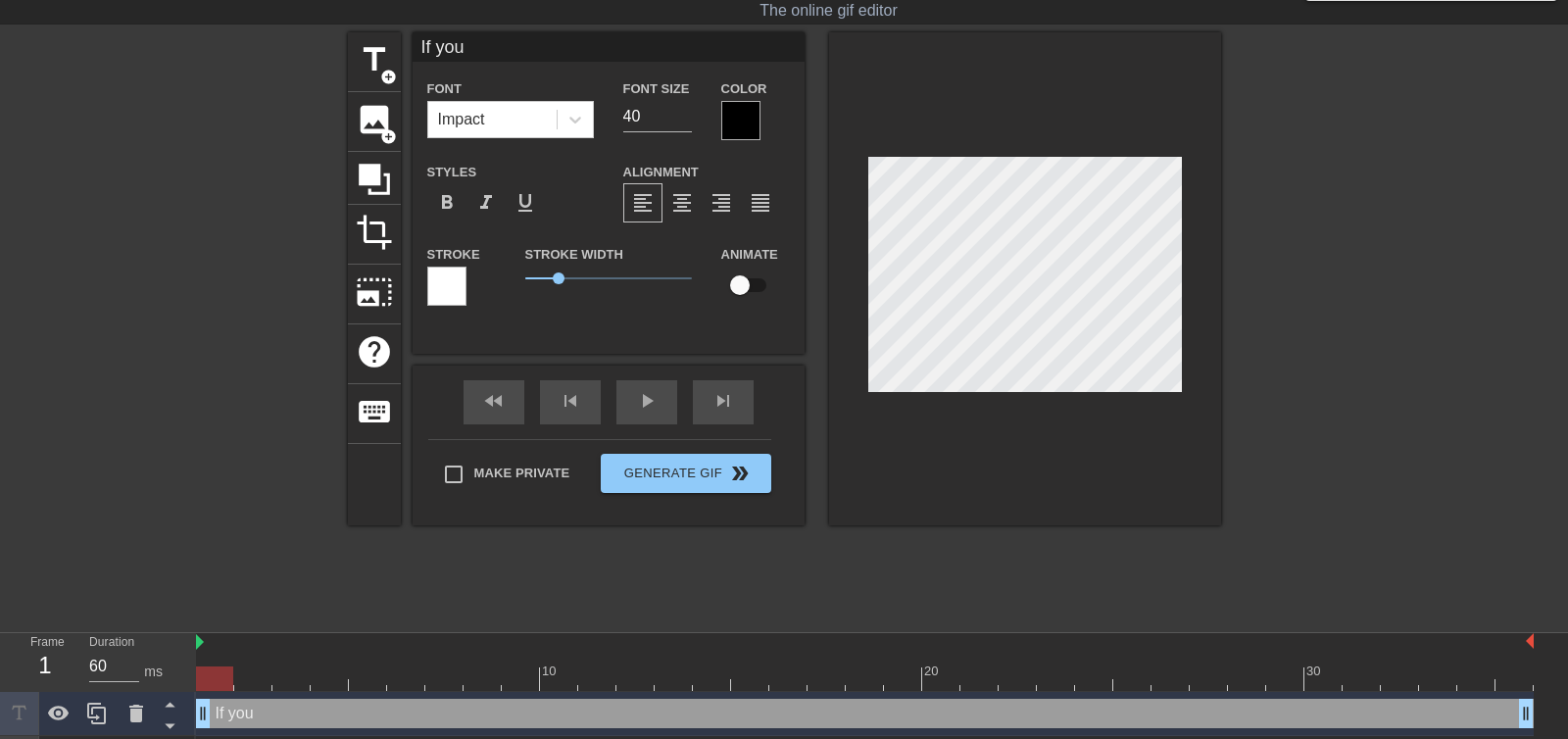
type textarea "If you c"
type input "If you co"
type textarea "If you co"
type input "If you cou"
type textarea "If you cou"
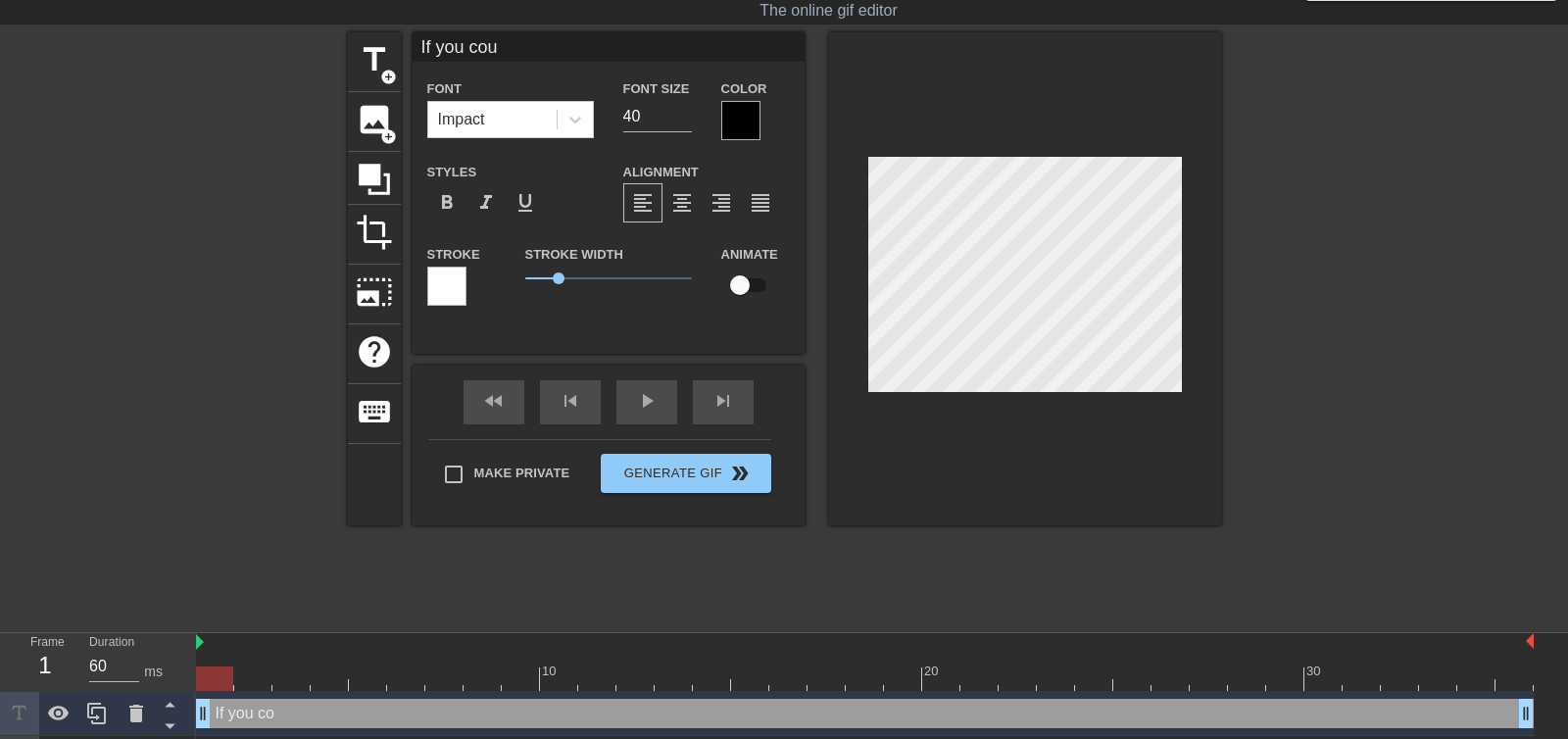
type input "If you coul"
type textarea "If you coul"
type input "If you could"
type textarea "If you could"
type input "If you could"
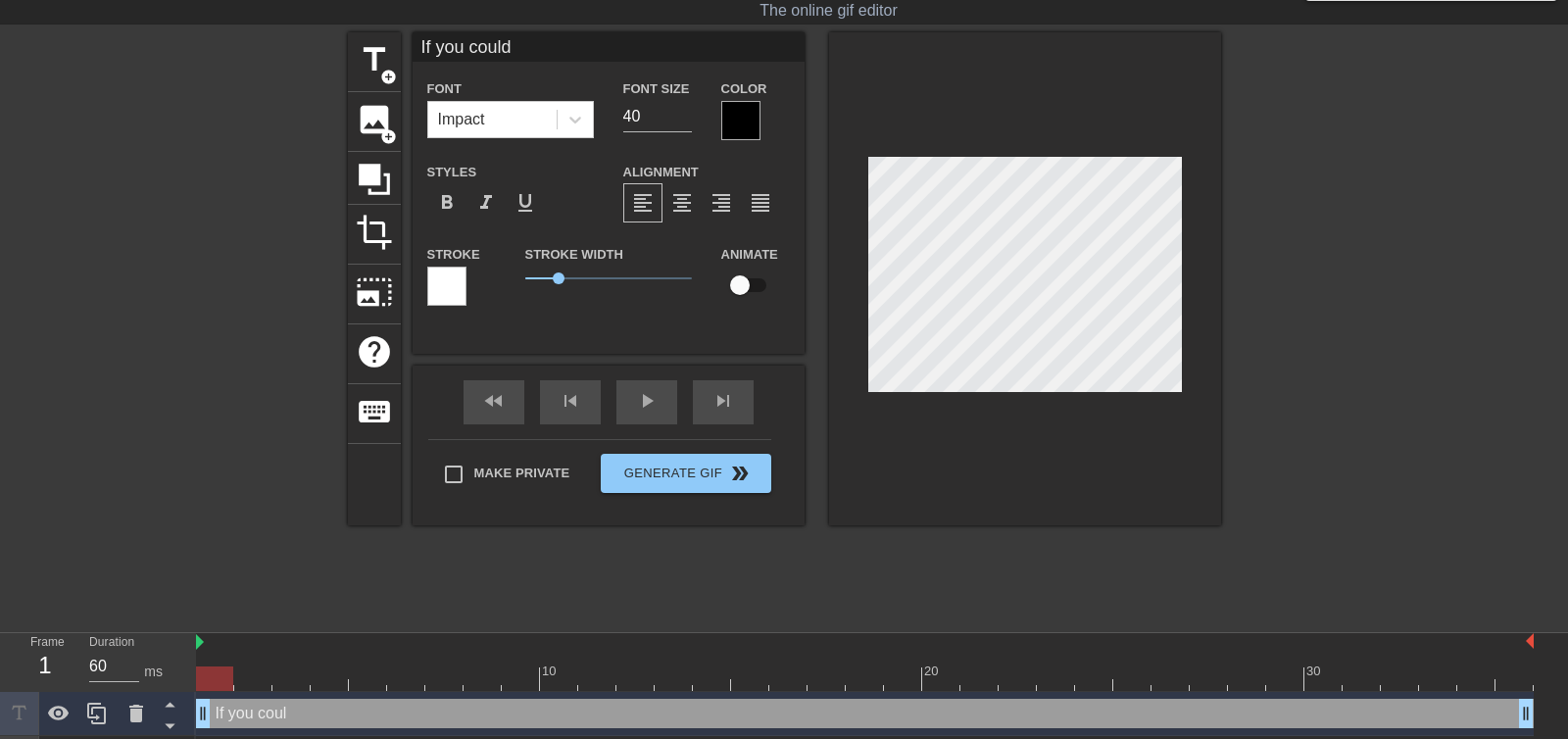
type textarea "If you could"
type input "If you could o"
type textarea "If you could o"
type input "If you could"
type textarea "If you could"
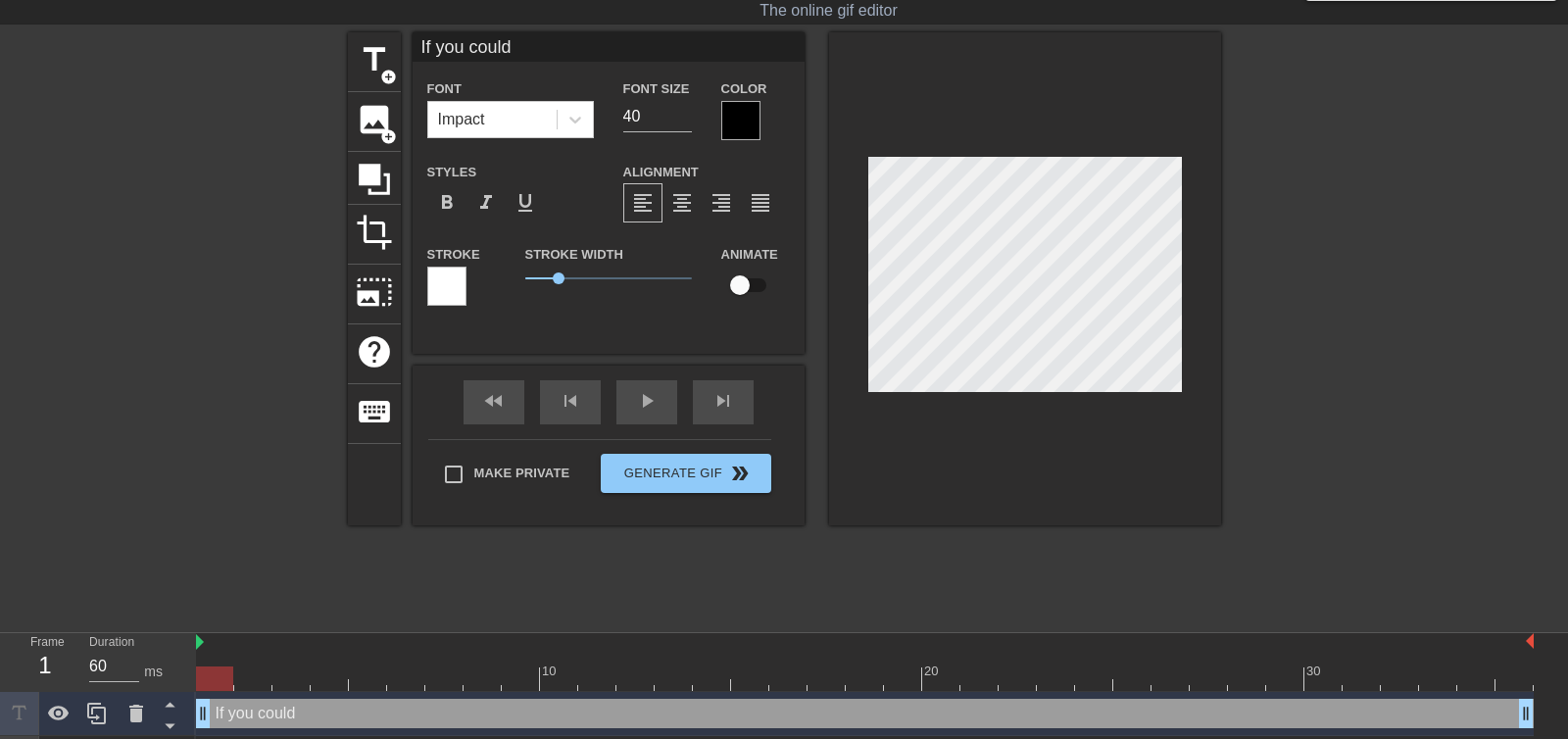
type input "If you could d"
type textarea "If you could d"
type input "If you could do"
type textarea "If you could do"
type input "If you could do"
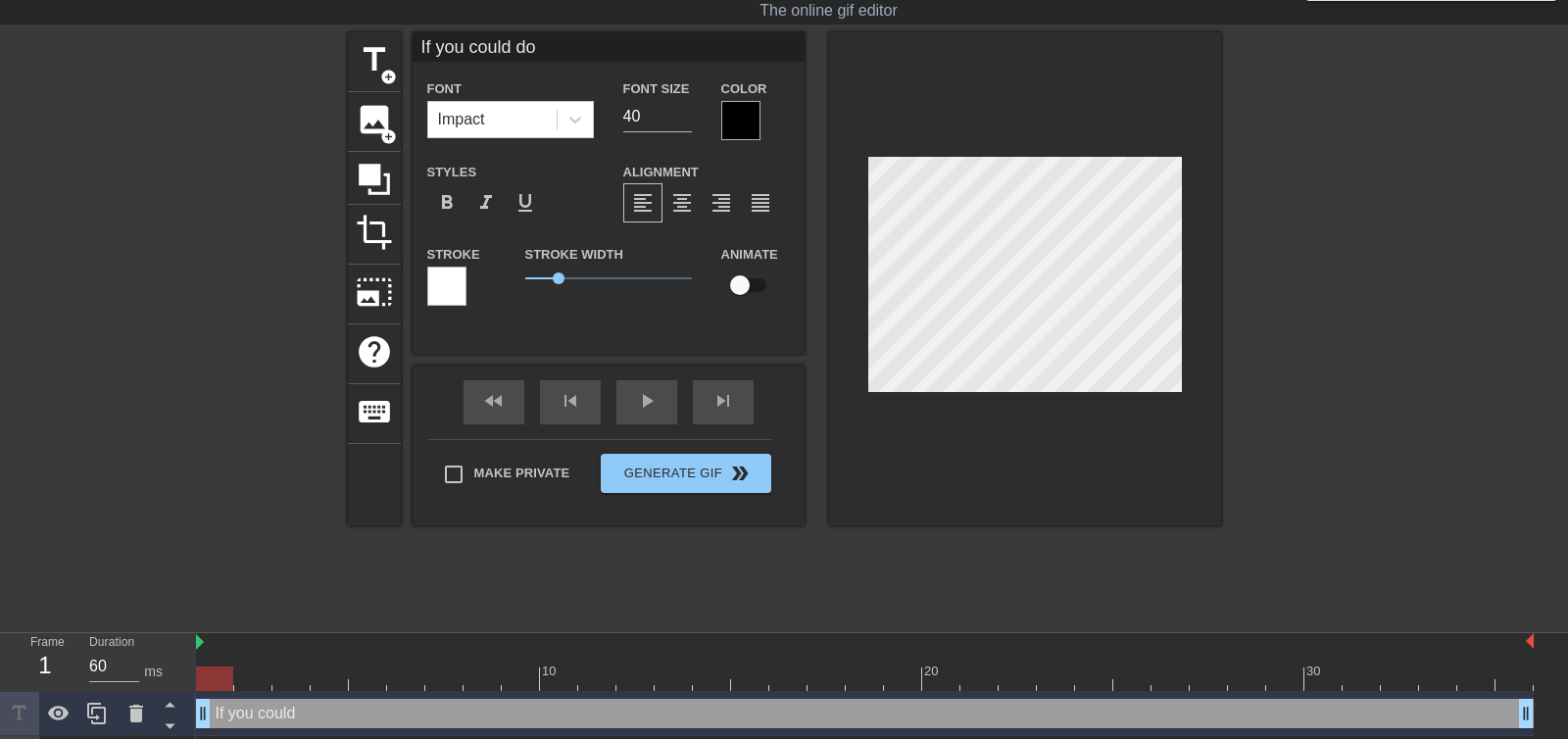
type textarea "If you could do"
type input "If you could do t"
type textarea "If you could do t"
type input "If you could do th"
type textarea "If you could do th"
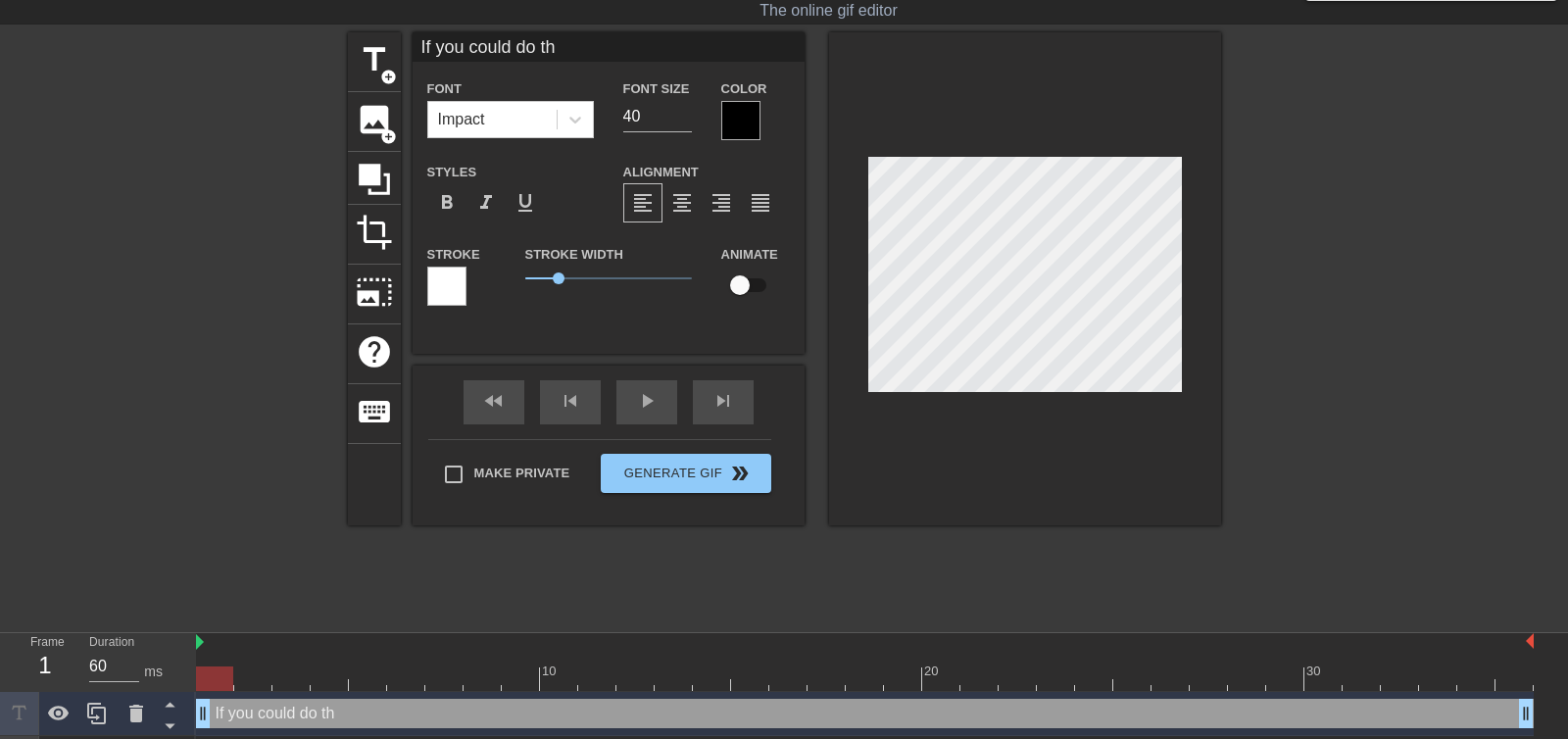
type input "If you could do thi"
type textarea "If you could do thi"
type input "If you could do this"
type textarea "If you could do this"
type input "If you could do this"
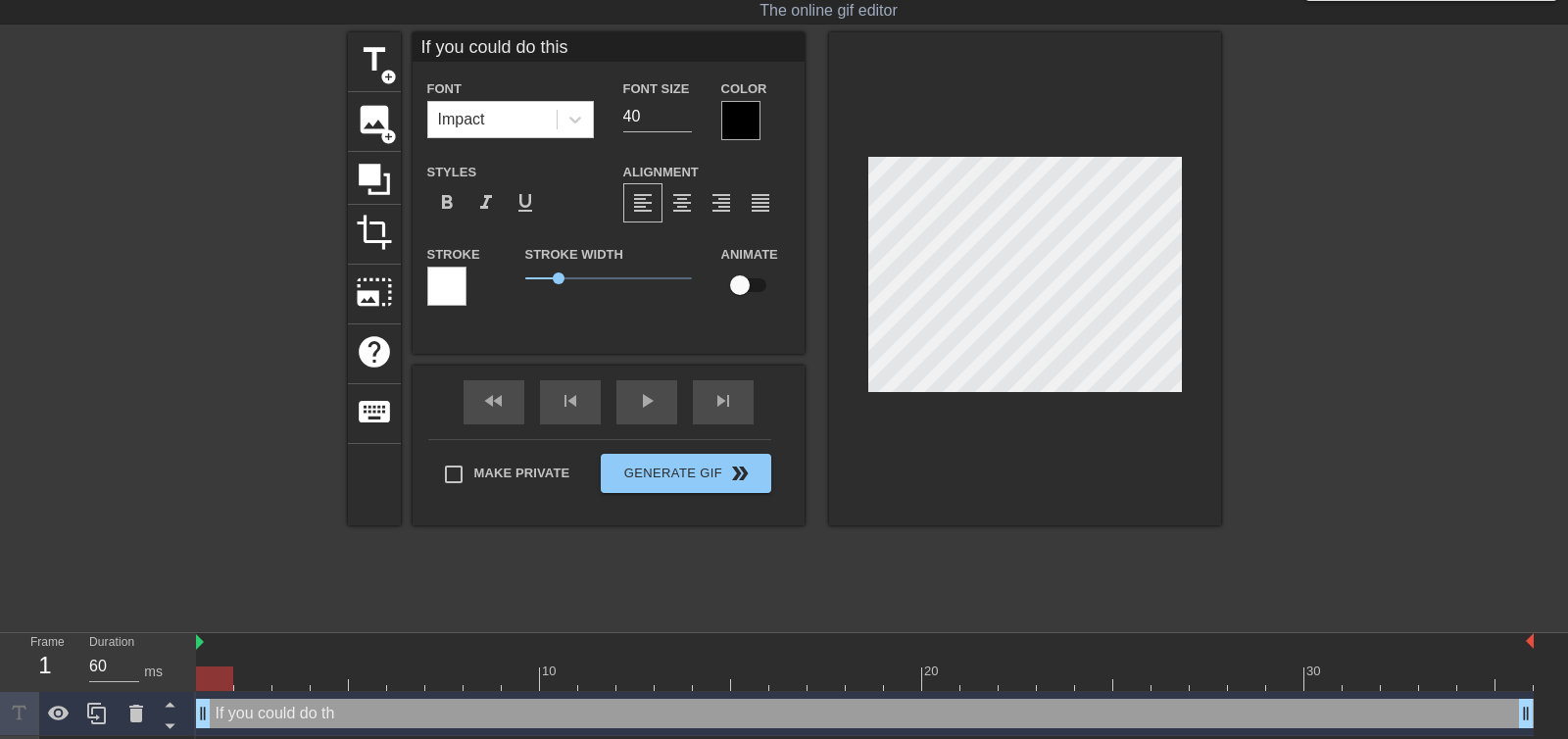
type textarea "If you could do this"
type input "If you could do this e"
type textarea "If you could do this e"
type input "If you could do this ev"
type textarea "If you could do this eve"
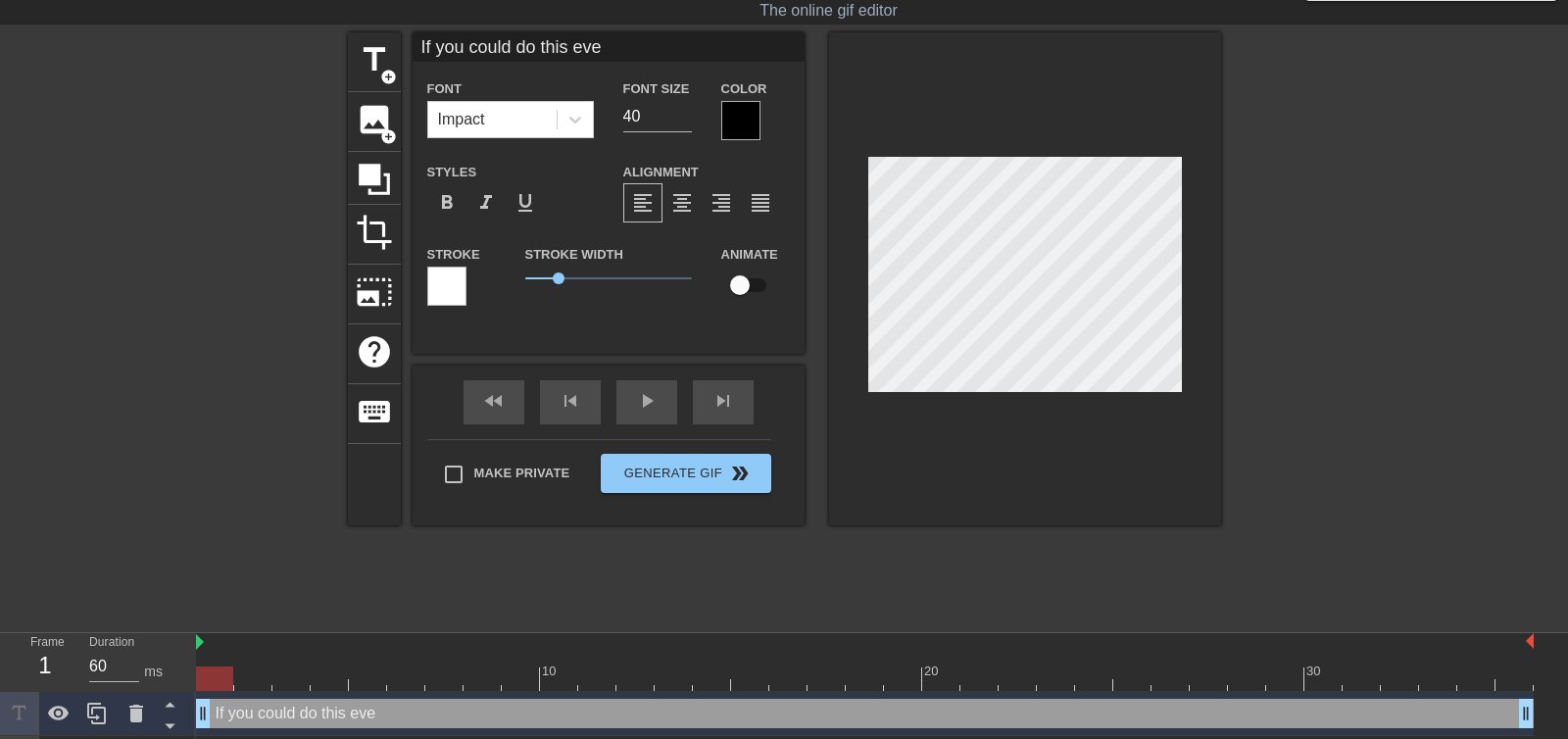
type input "If you could do this ever"
type textarea "If you could do this ever"
type input "If you could do this every"
type textarea "If you could do this every"
type input "If you could do this every"
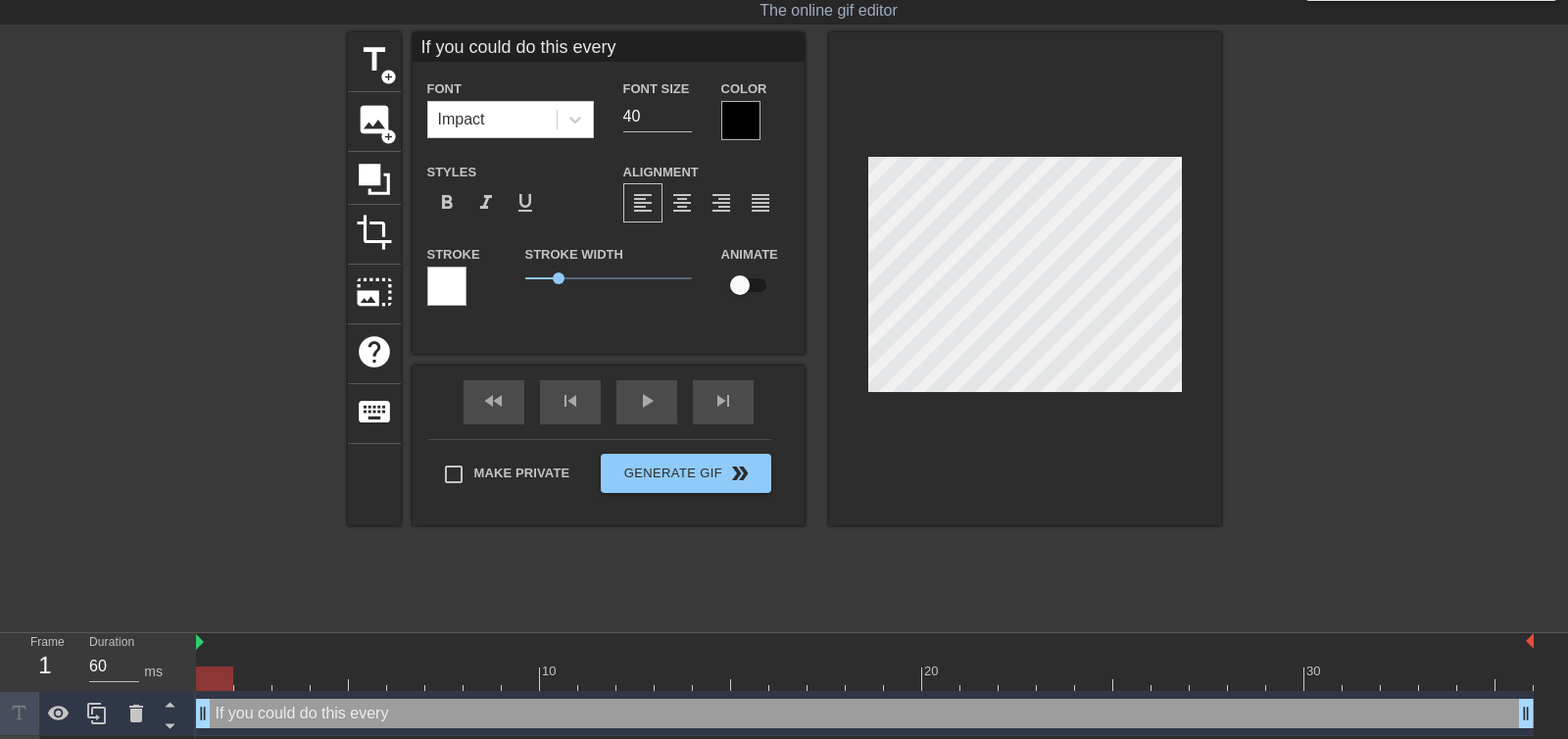
type textarea "If you could do this every"
click at [631, 36] on input "If you could do this every Friday" at bounding box center [608, 47] width 392 height 29
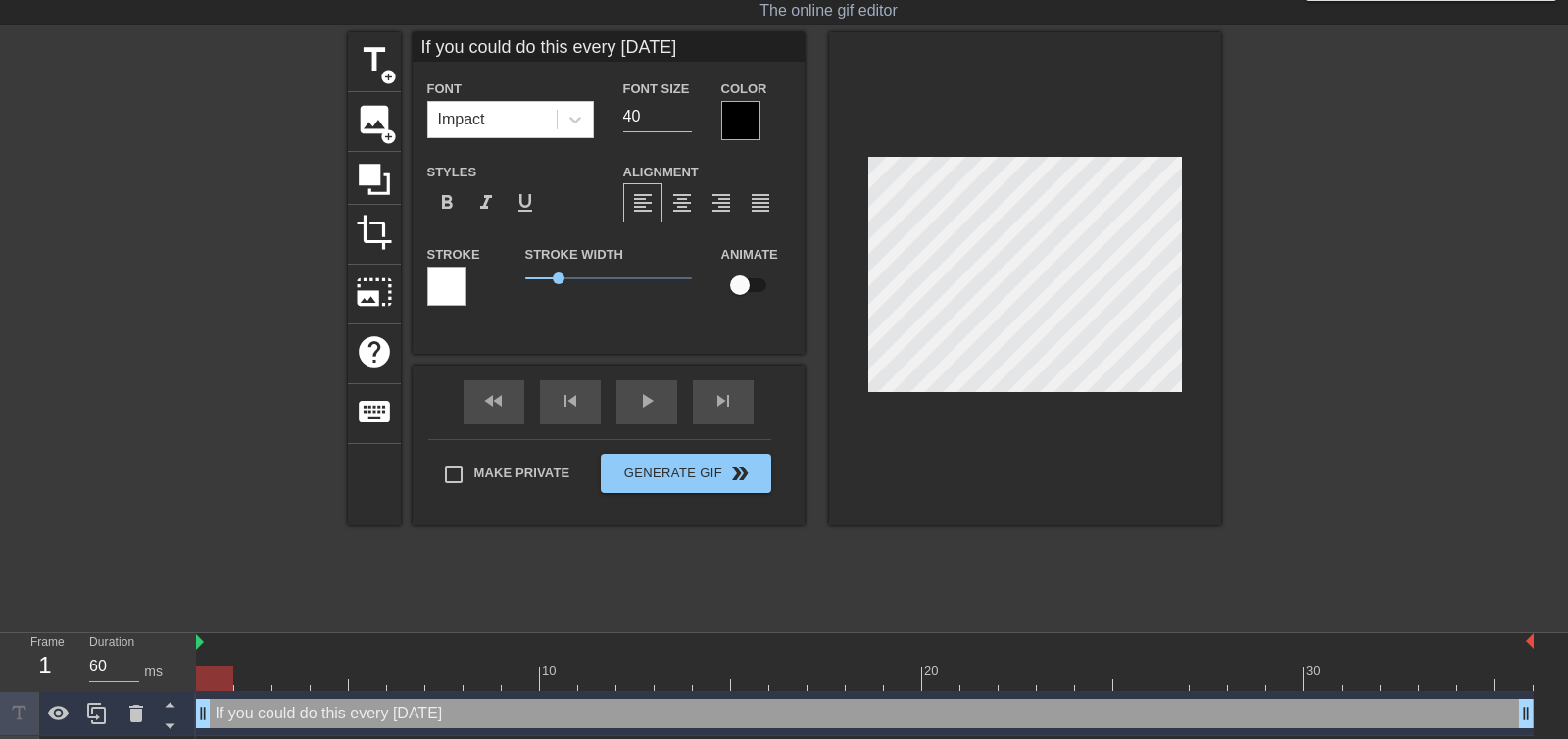
drag, startPoint x: 654, startPoint y: 111, endPoint x: 621, endPoint y: 112, distance: 33.0
click at [621, 112] on div "Font Size 40" at bounding box center [657, 108] width 98 height 64
drag, startPoint x: 683, startPoint y: 120, endPoint x: 573, endPoint y: 122, distance: 110.0
click at [623, 122] on input "24" at bounding box center [657, 117] width 69 height 31
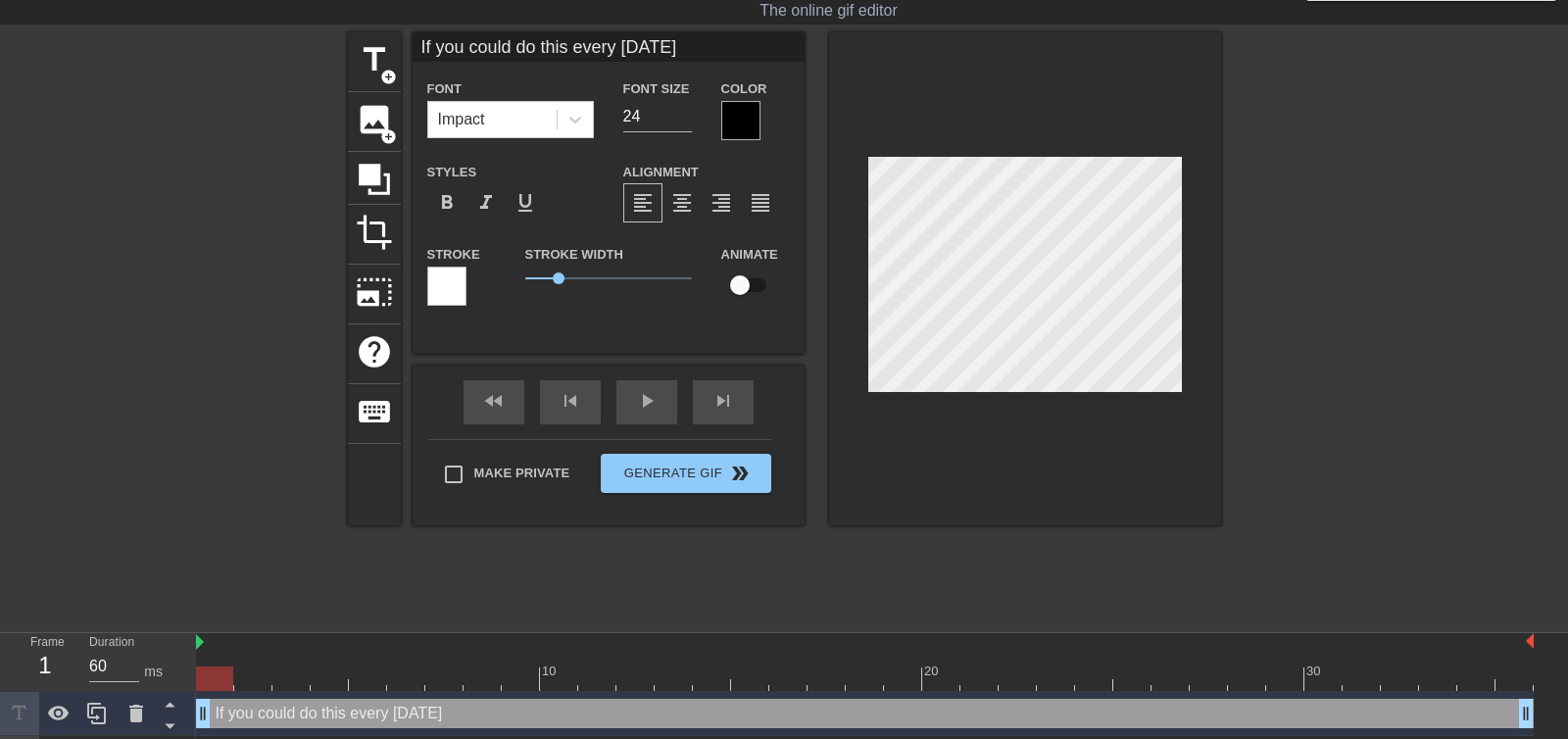
click at [736, 125] on div at bounding box center [741, 121] width 39 height 39
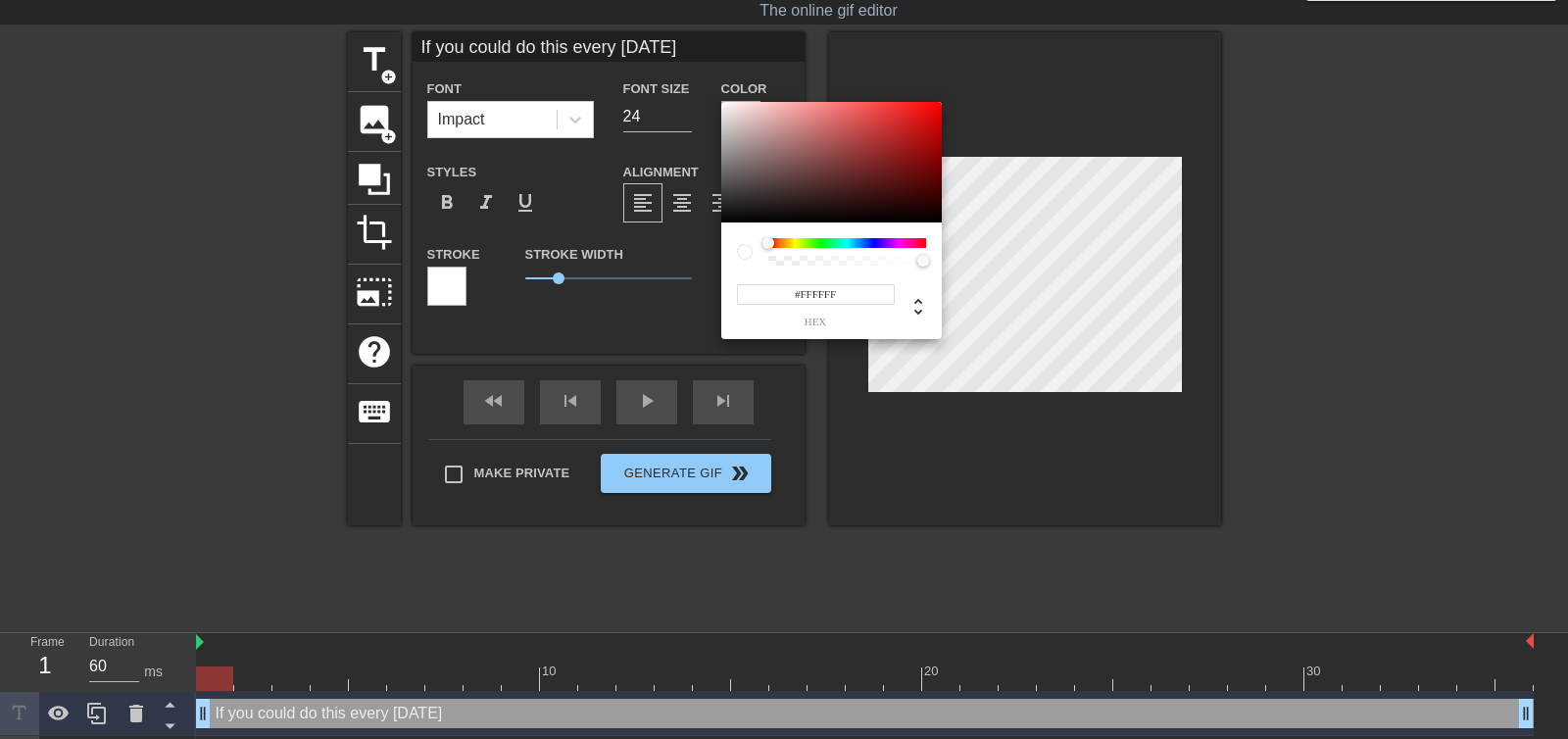
drag, startPoint x: 736, startPoint y: 211, endPoint x: 715, endPoint y: 89, distance: 123.8
click at [715, 89] on div "#FFFFFF hex" at bounding box center [784, 370] width 1568 height 739
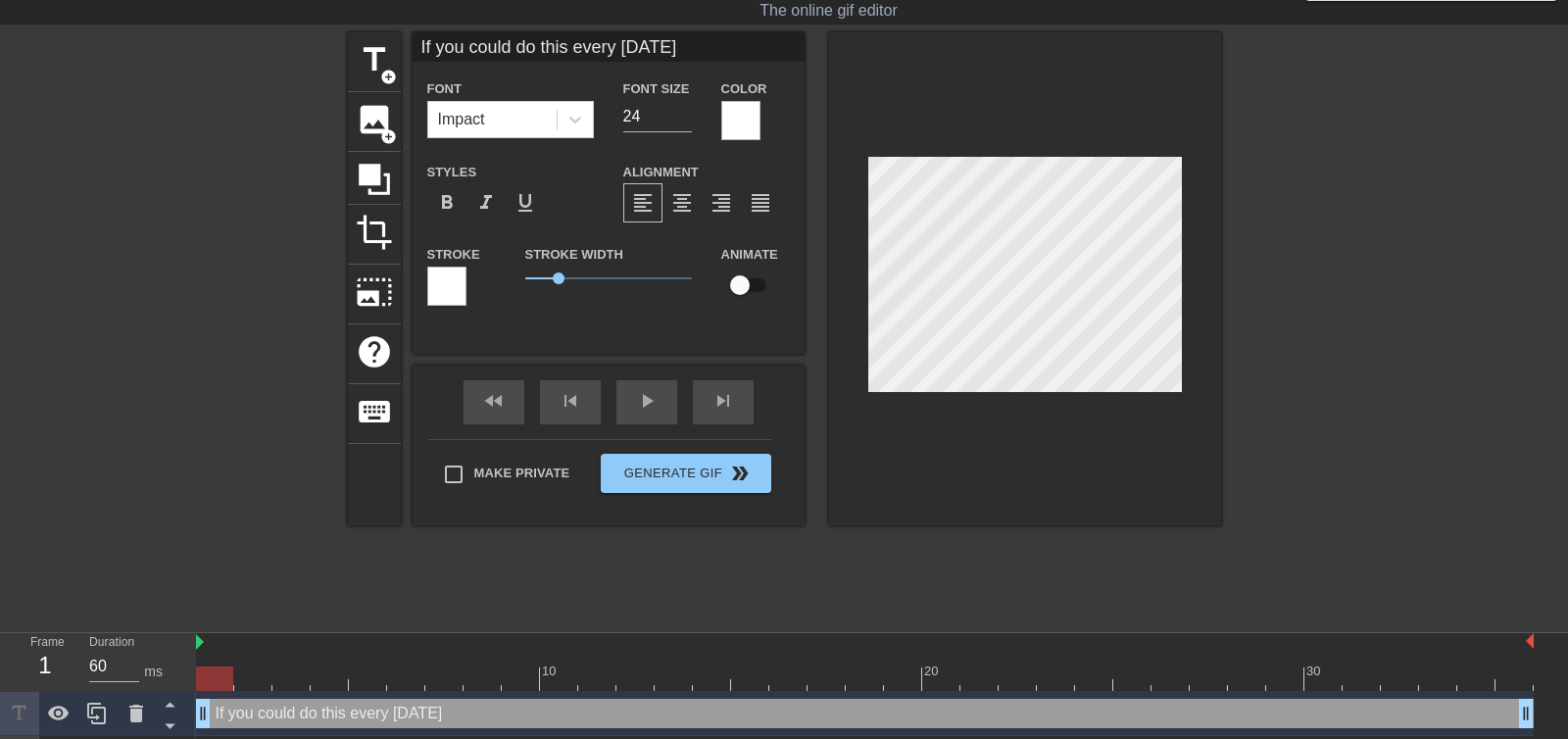
click at [451, 294] on div at bounding box center [447, 286] width 39 height 39
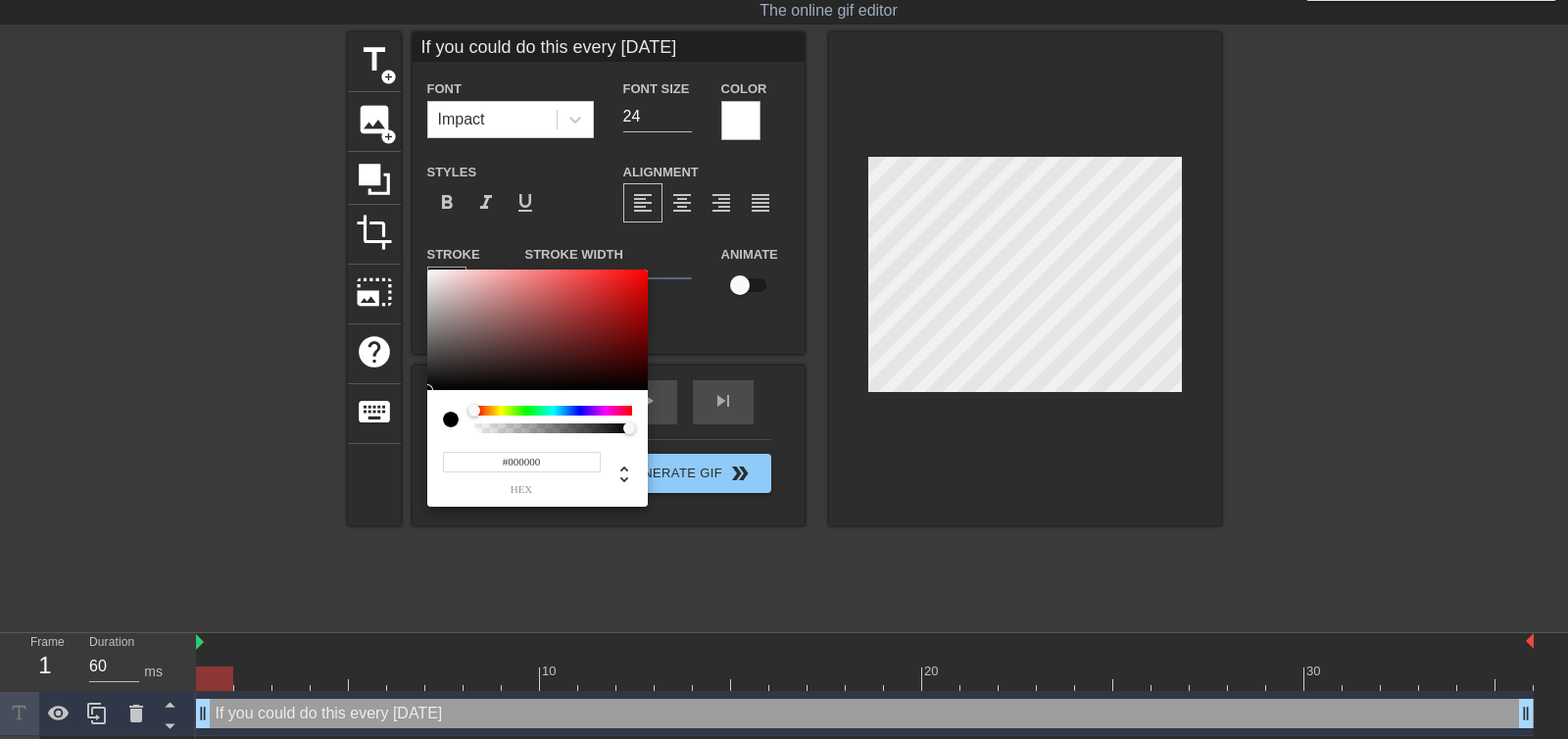
drag, startPoint x: 444, startPoint y: 322, endPoint x: 413, endPoint y: 406, distance: 89.5
click at [413, 406] on div "#000000 hex" at bounding box center [784, 370] width 1568 height 739
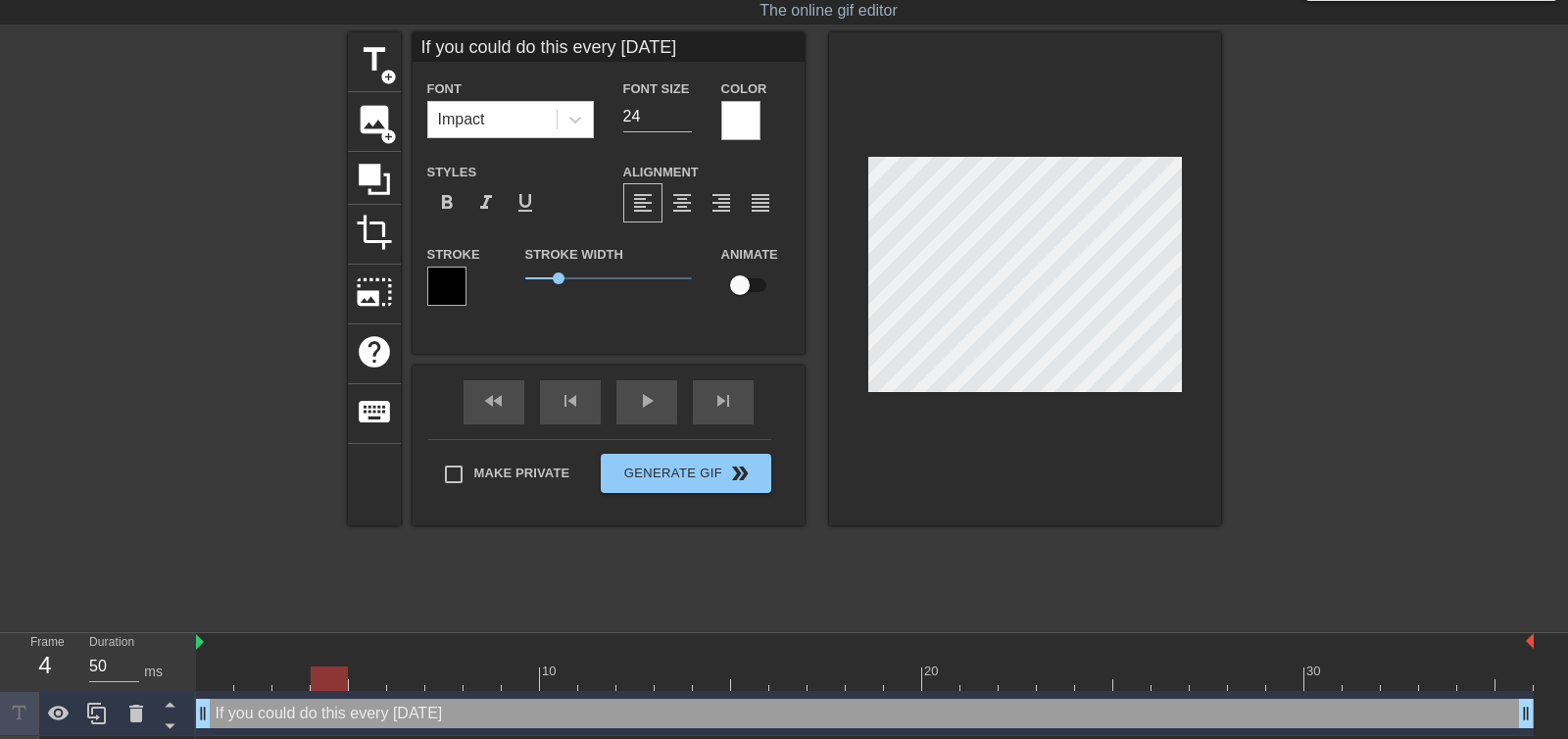
click at [347, 683] on div at bounding box center [864, 678] width 1337 height 25
click at [374, 682] on div at bounding box center [864, 678] width 1337 height 25
drag, startPoint x: 403, startPoint y: 682, endPoint x: 416, endPoint y: 682, distance: 13.0
click at [403, 682] on div at bounding box center [864, 678] width 1337 height 25
drag, startPoint x: 467, startPoint y: 684, endPoint x: 1151, endPoint y: 693, distance: 684.1
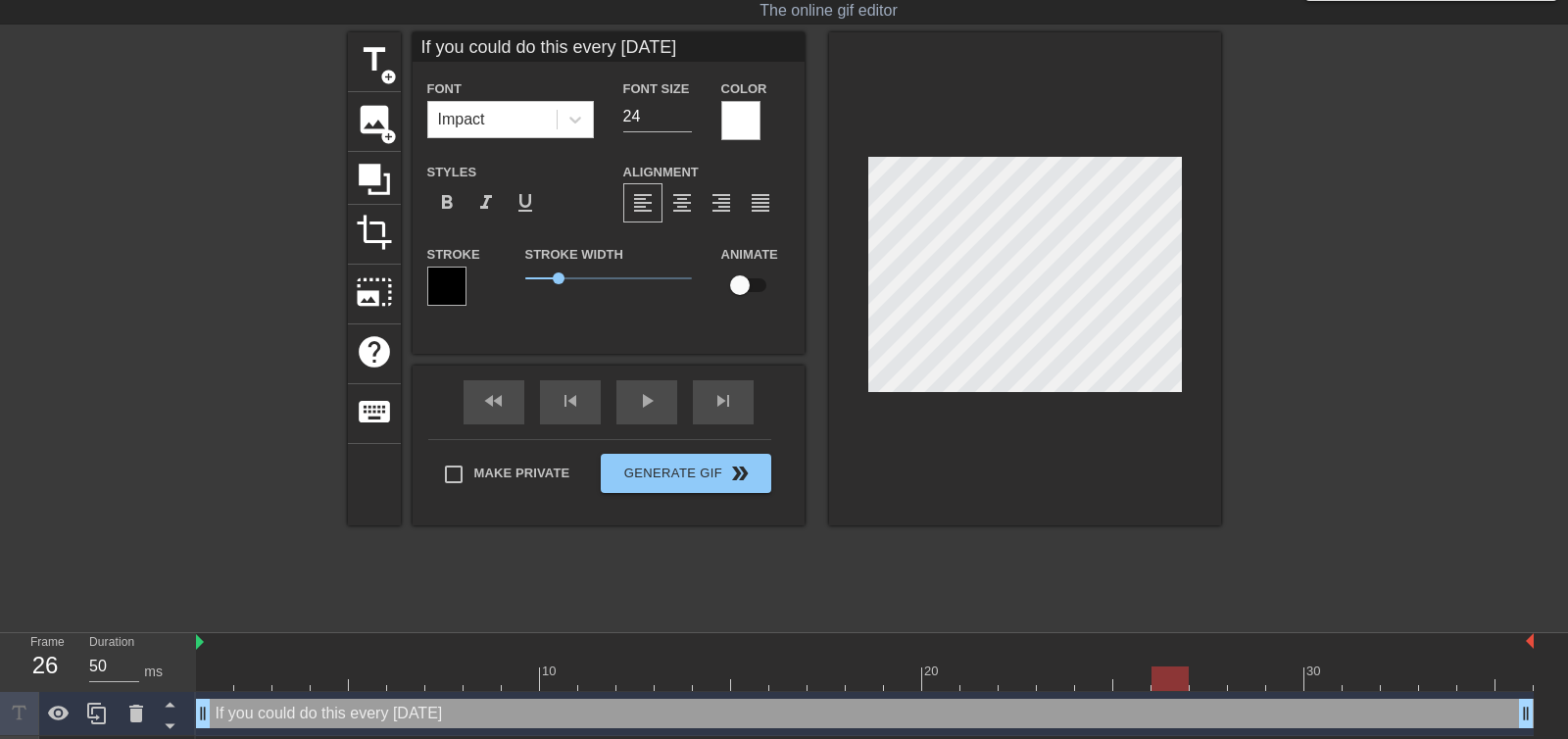
click at [1151, 693] on div "10 20 30 If you could do this every Friday drag_handle drag_handle YEAH... drag…" at bounding box center [881, 707] width 1372 height 147
click at [1248, 291] on div at bounding box center [1391, 326] width 294 height 588
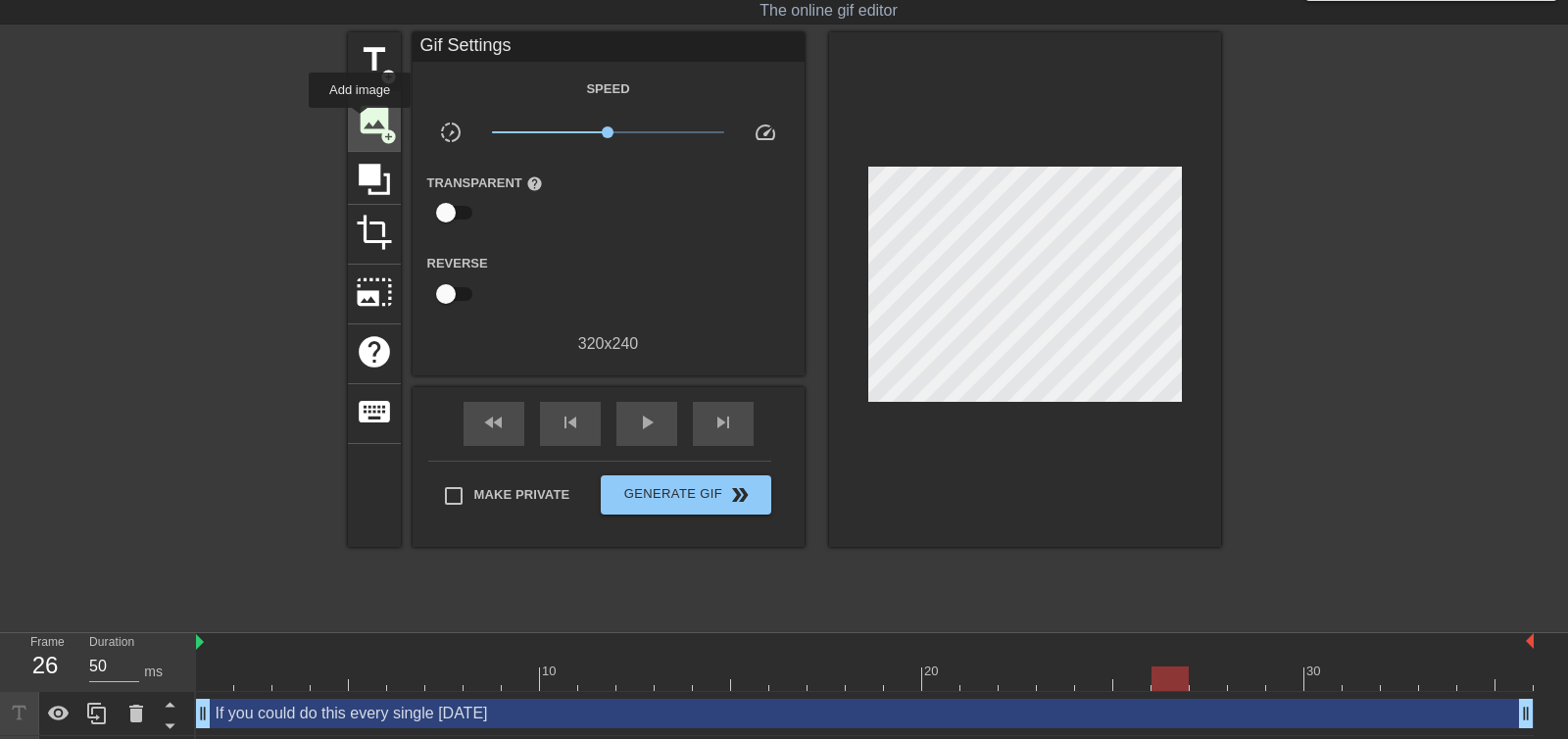
click at [361, 122] on span "image" at bounding box center [374, 120] width 37 height 37
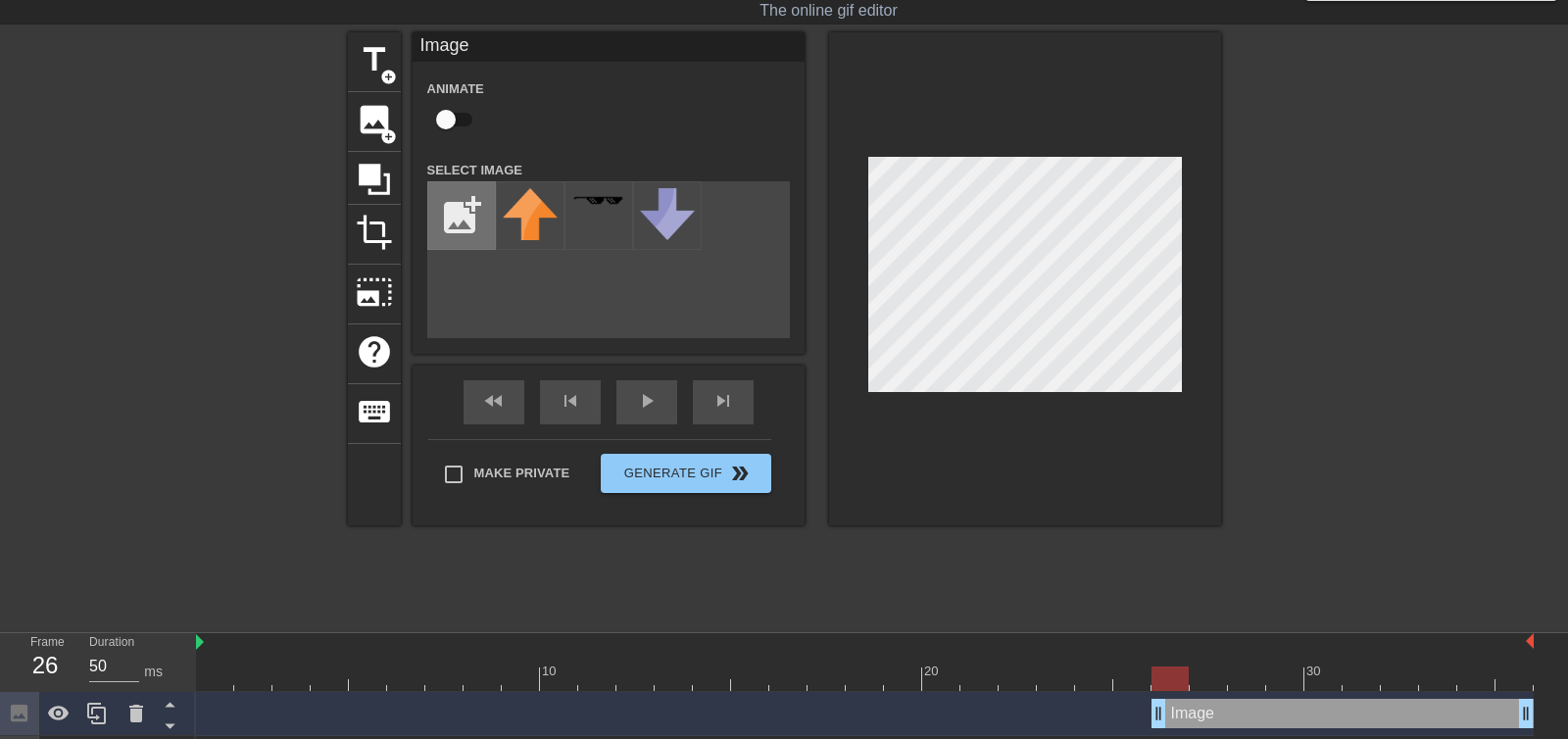
click at [454, 226] on input "file" at bounding box center [462, 215] width 67 height 67
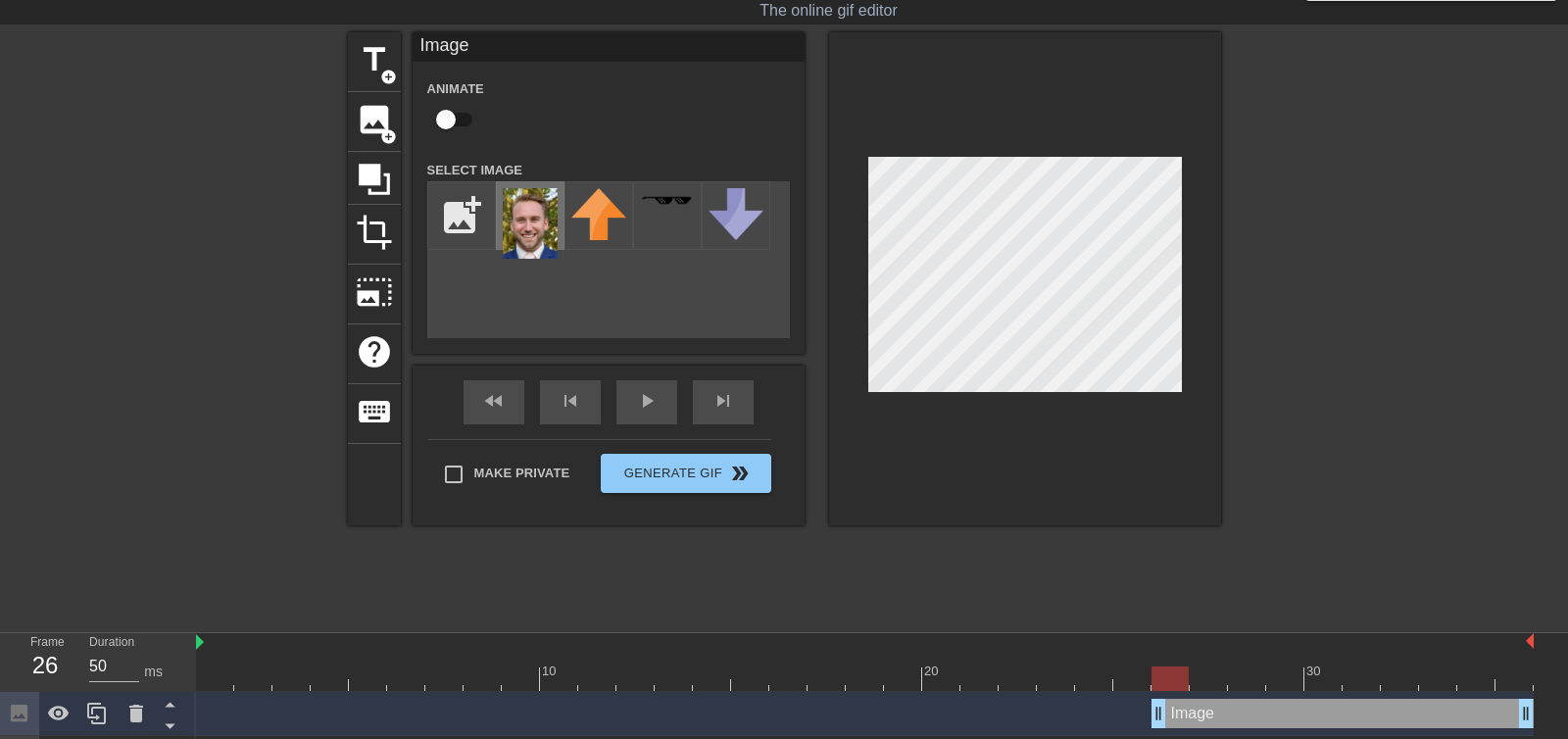
click at [525, 223] on img at bounding box center [531, 223] width 55 height 71
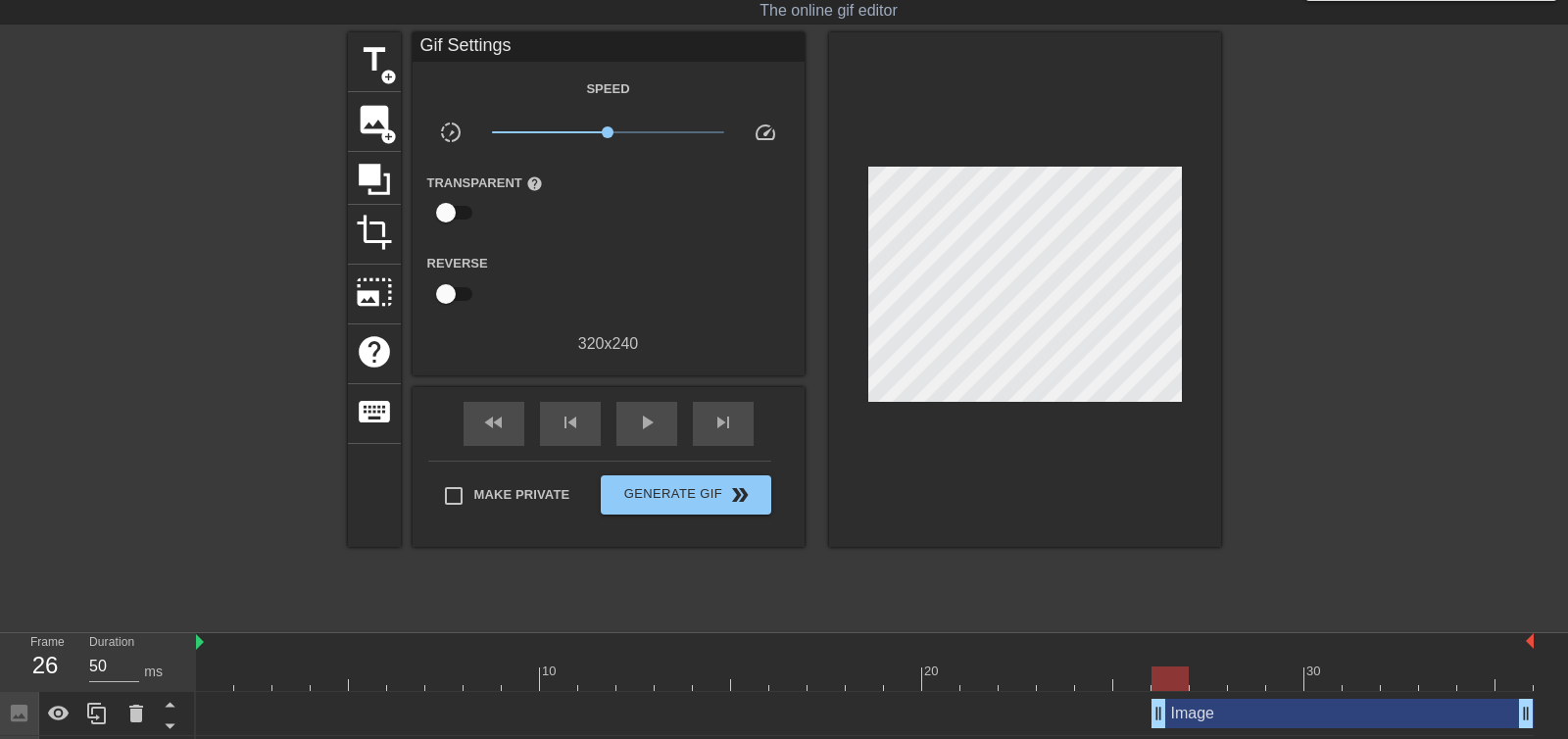
click at [1373, 322] on div at bounding box center [1391, 326] width 294 height 588
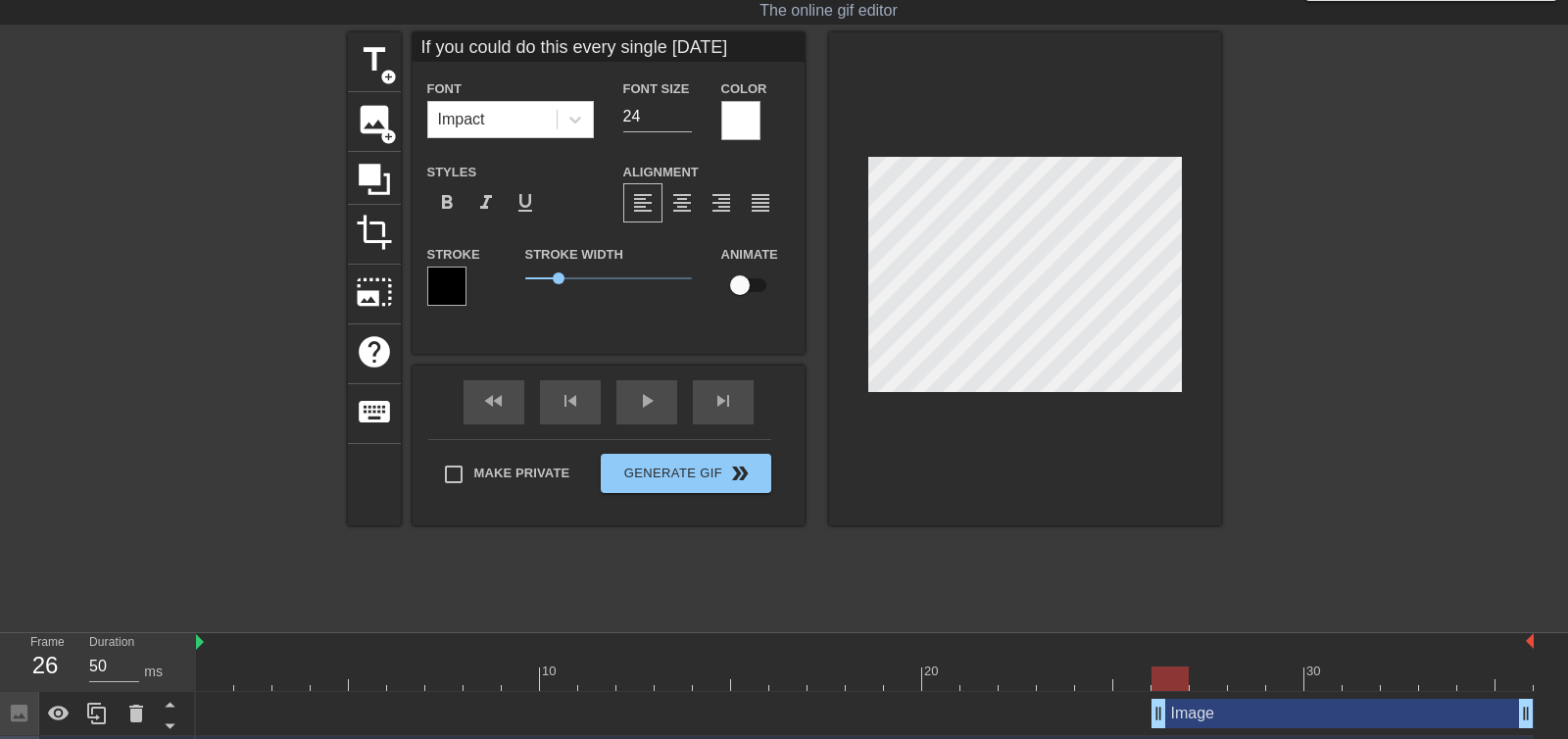
click at [1396, 404] on div at bounding box center [1391, 326] width 294 height 588
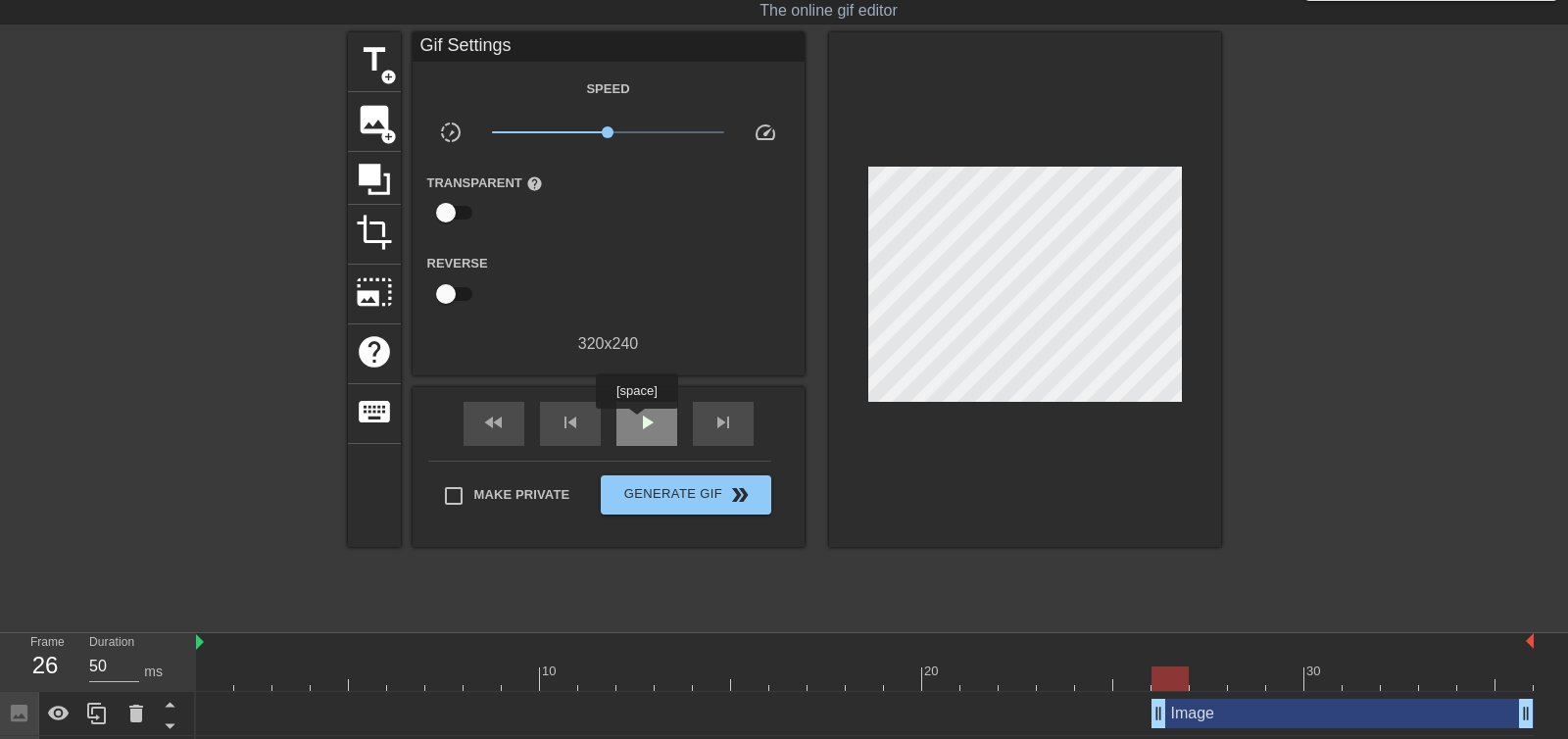
click at [639, 423] on span "play_arrow" at bounding box center [646, 423] width 24 height 24
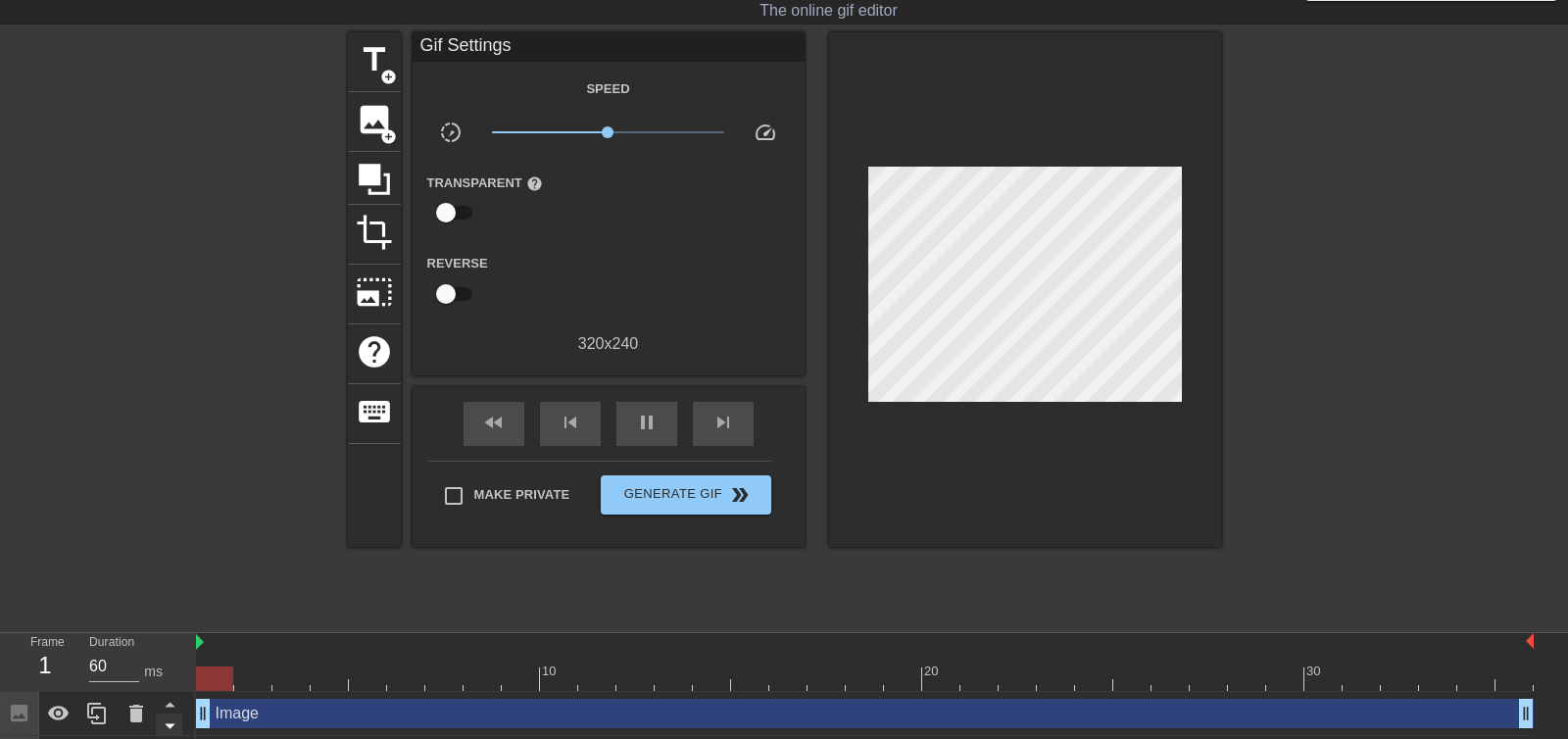
drag, startPoint x: 1156, startPoint y: 717, endPoint x: 176, endPoint y: 717, distance: 980.0
click at [176, 717] on div "Frame 1 Duration 60 ms 10 20 30 Image drag_handle drag_handle If you could do t…" at bounding box center [784, 728] width 1568 height 191
click at [1316, 318] on div at bounding box center [1391, 326] width 294 height 588
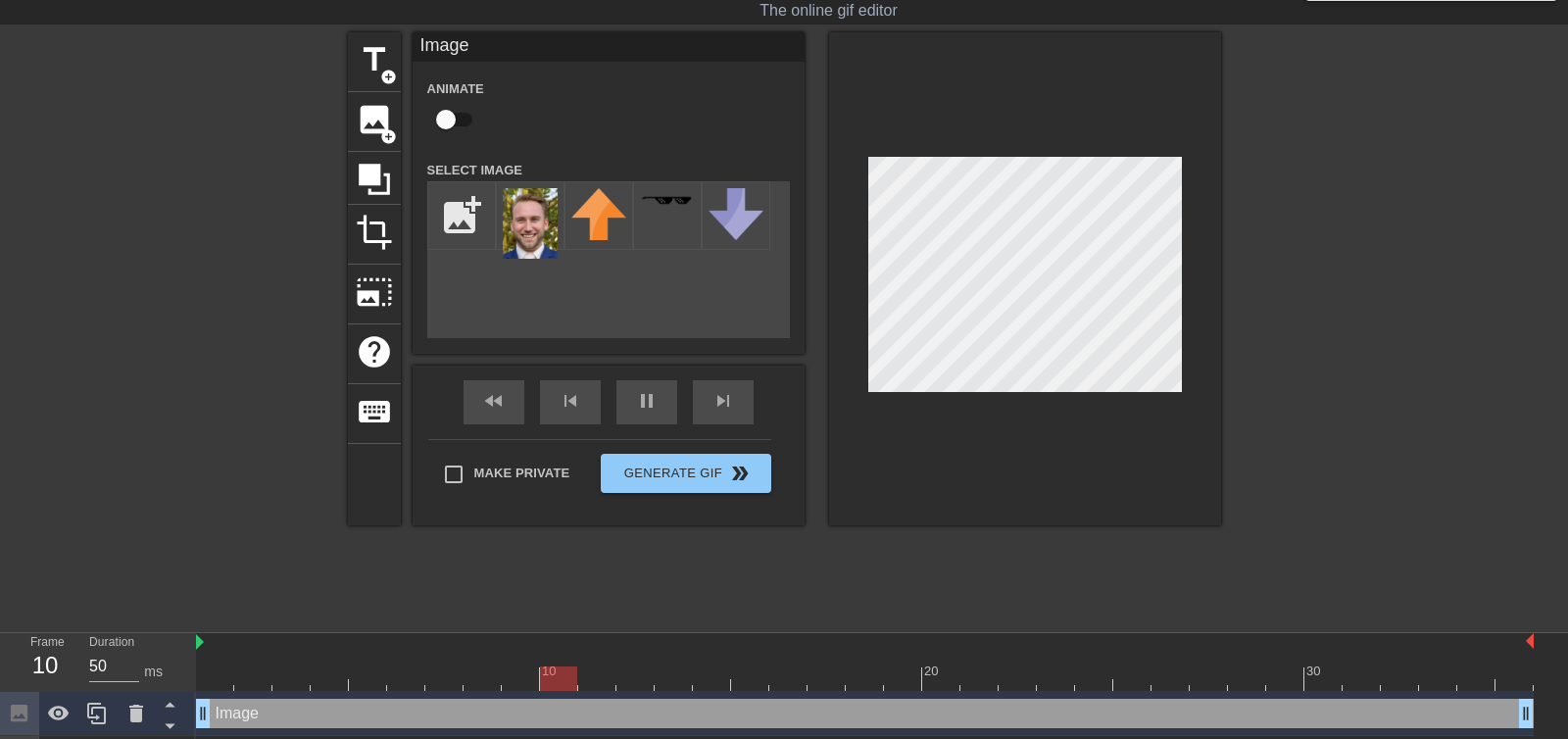
scroll to position [45, 15]
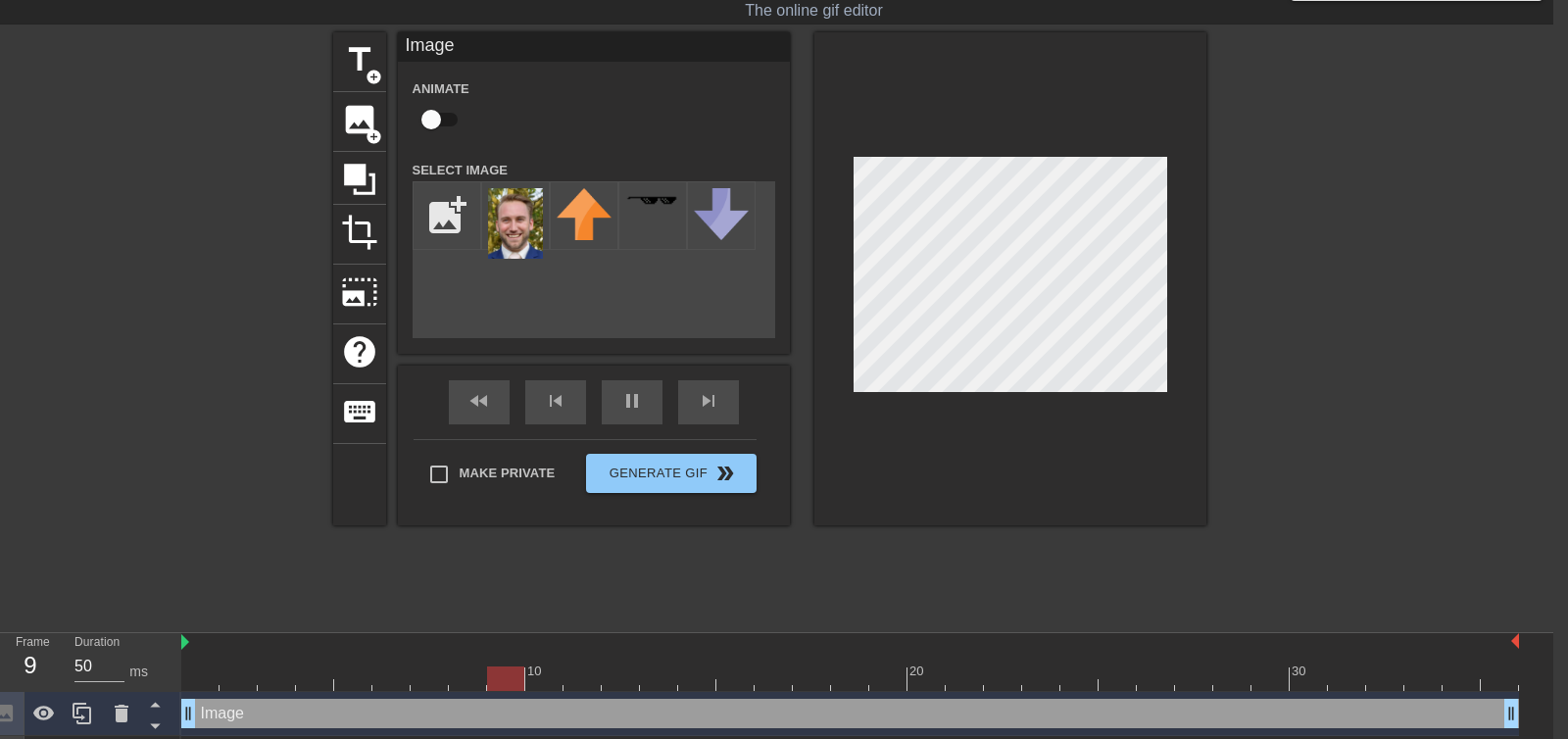
click at [1314, 280] on div at bounding box center [1376, 326] width 294 height 588
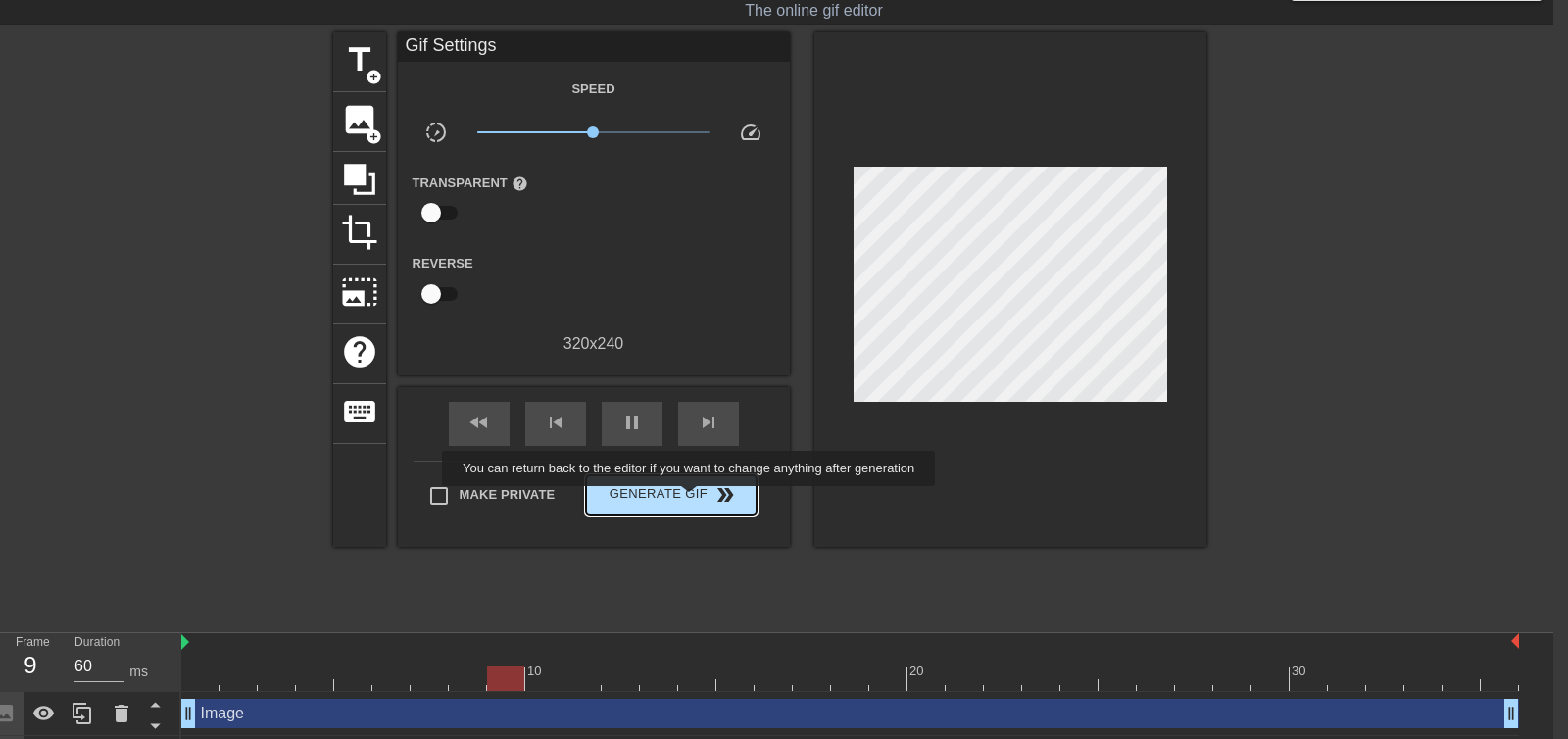
click at [701, 500] on span "Generate Gif double_arrow" at bounding box center [670, 495] width 154 height 24
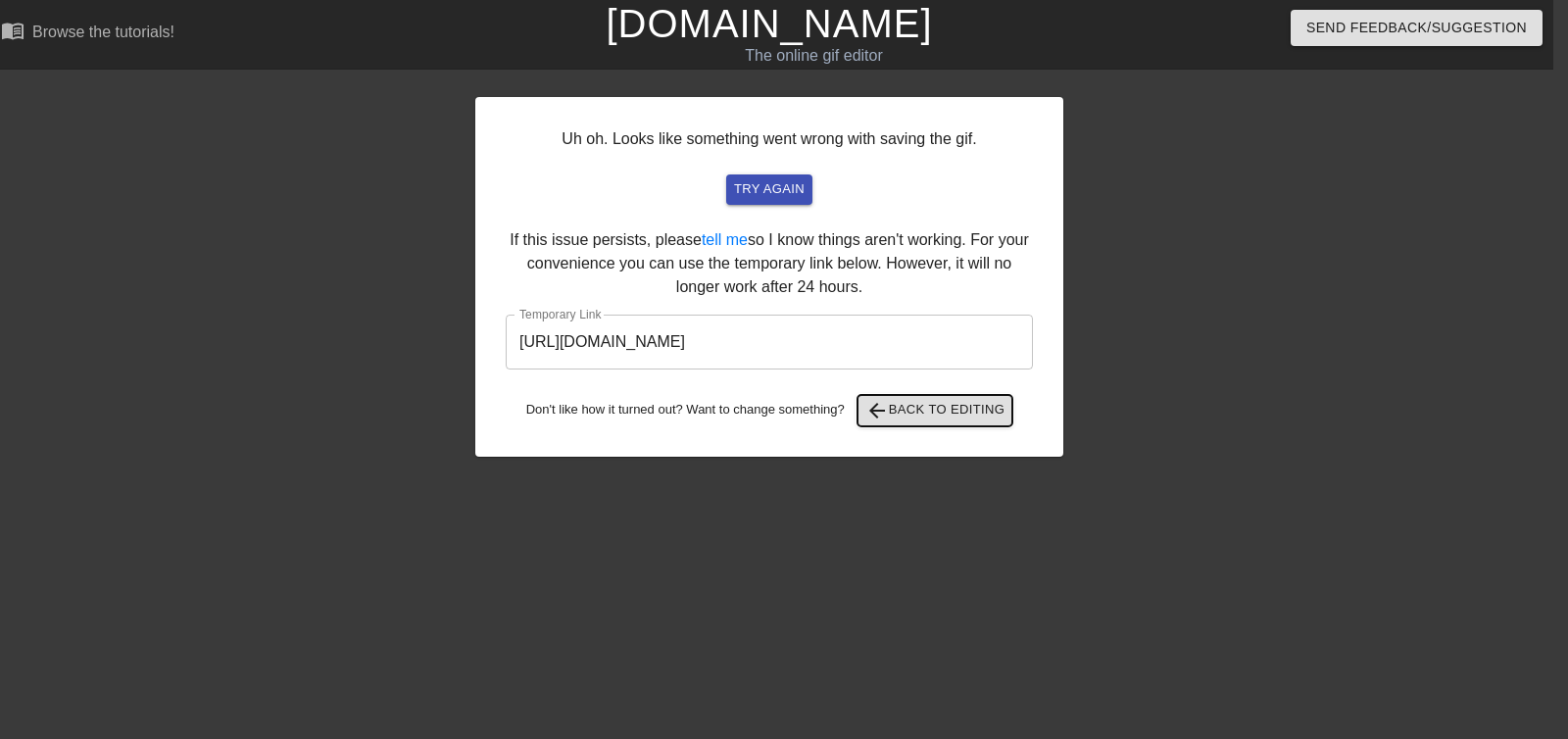
click at [910, 420] on span "arrow_back Back to Editing" at bounding box center [935, 411] width 140 height 24
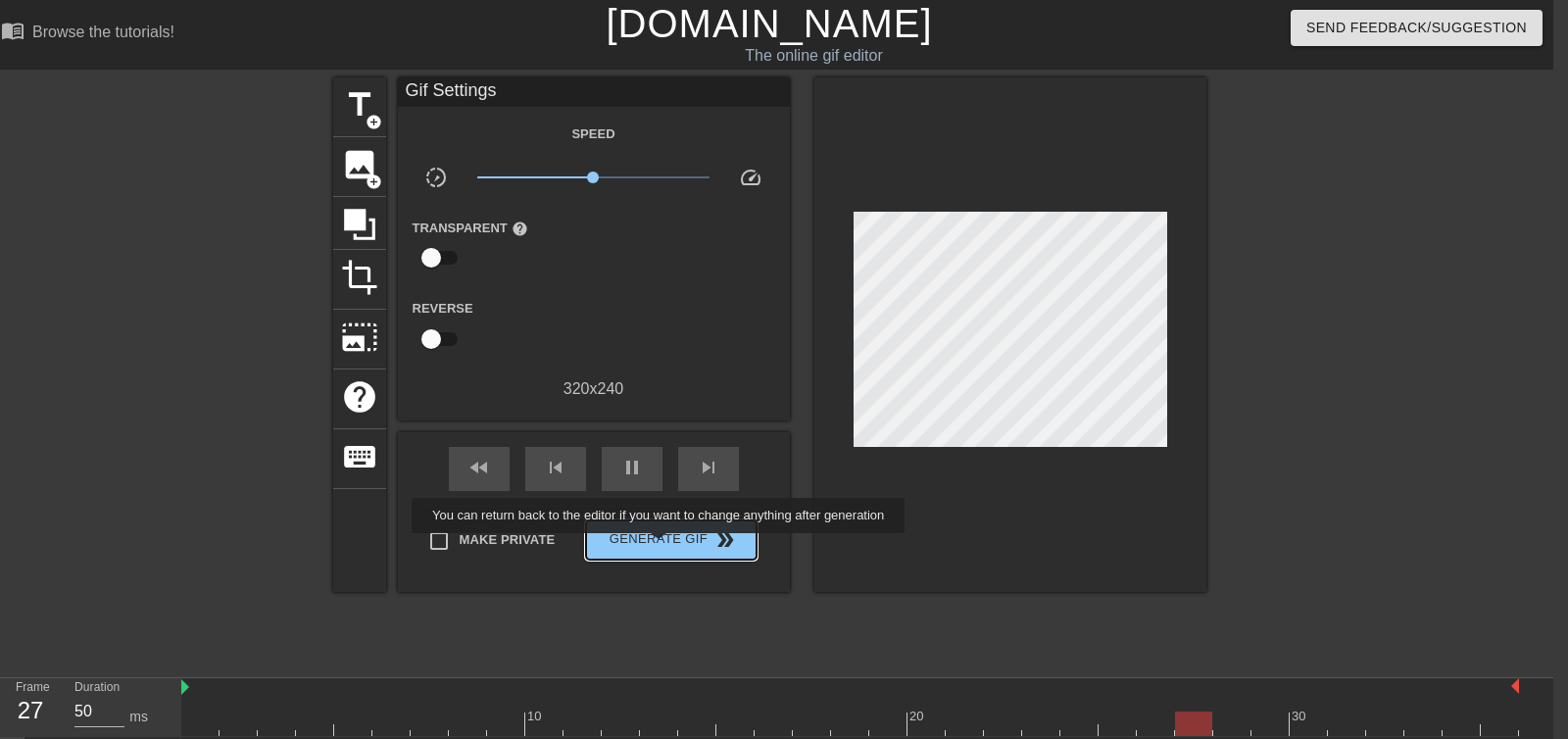
click at [671, 546] on span "Generate Gif double_arrow" at bounding box center [670, 540] width 154 height 24
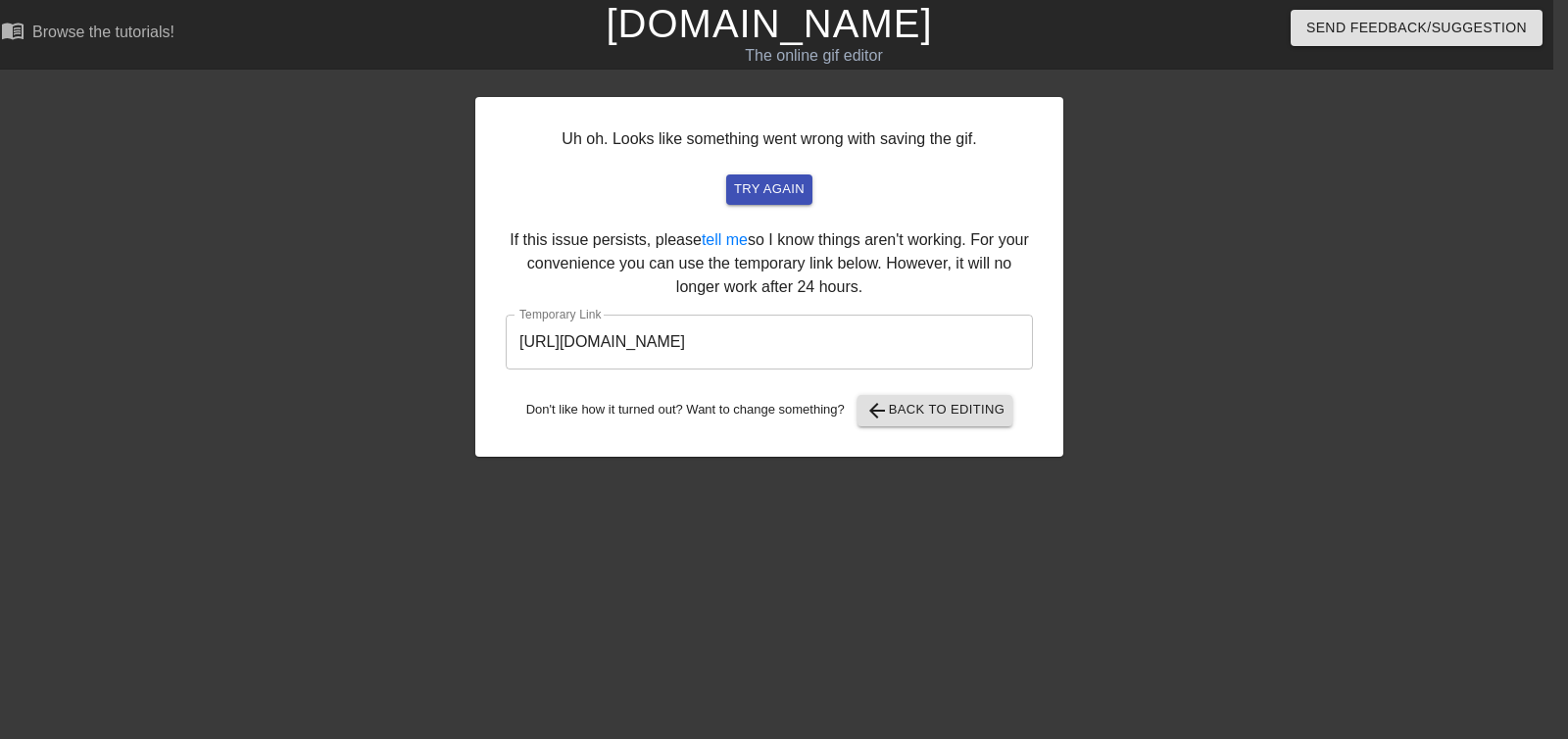
click at [701, 354] on input "https://www.gifntext.com/temp_generations/AyWF5wbz.gif" at bounding box center [769, 342] width 528 height 55
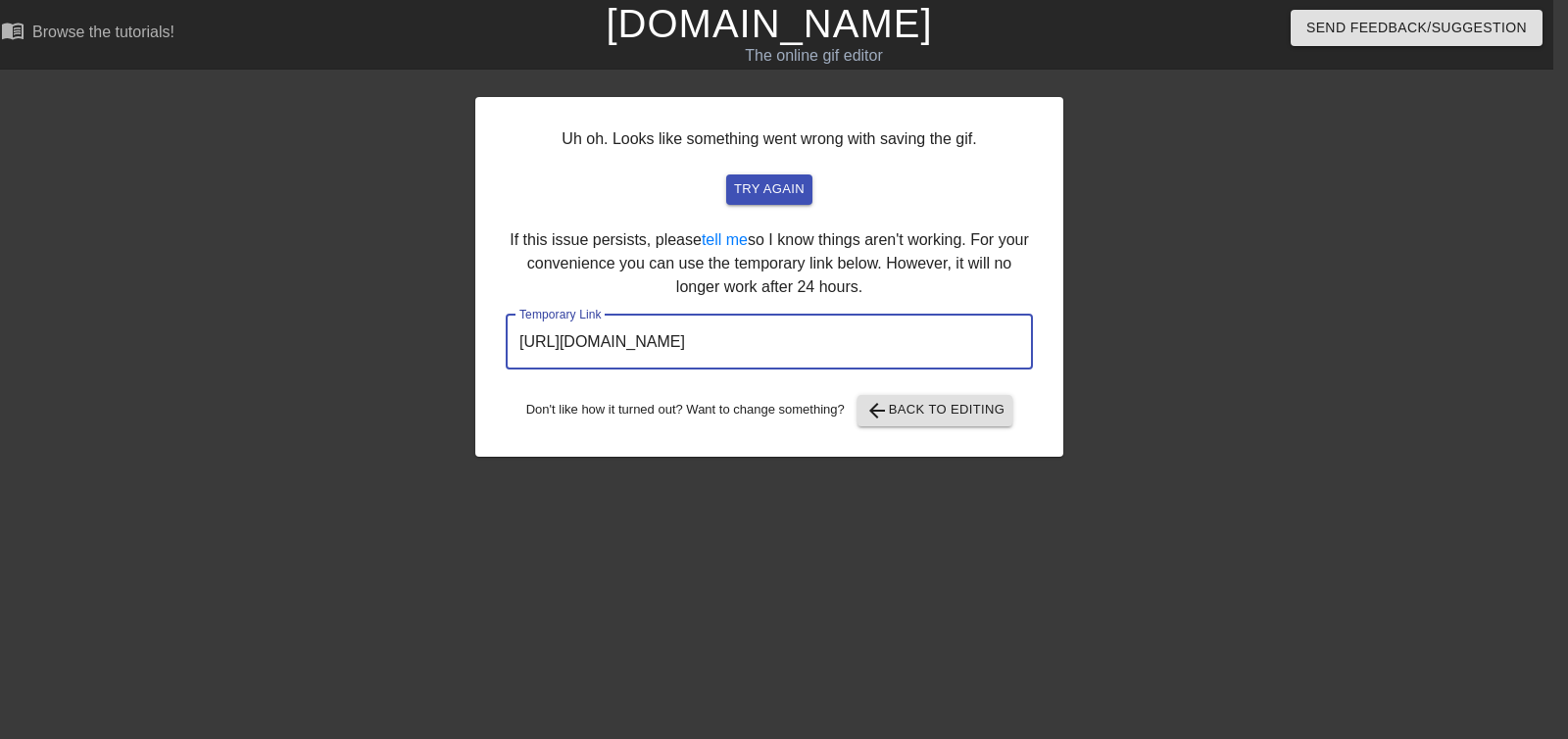
click at [701, 354] on input "https://www.gifntext.com/temp_generations/AyWF5wbz.gif" at bounding box center [769, 342] width 528 height 55
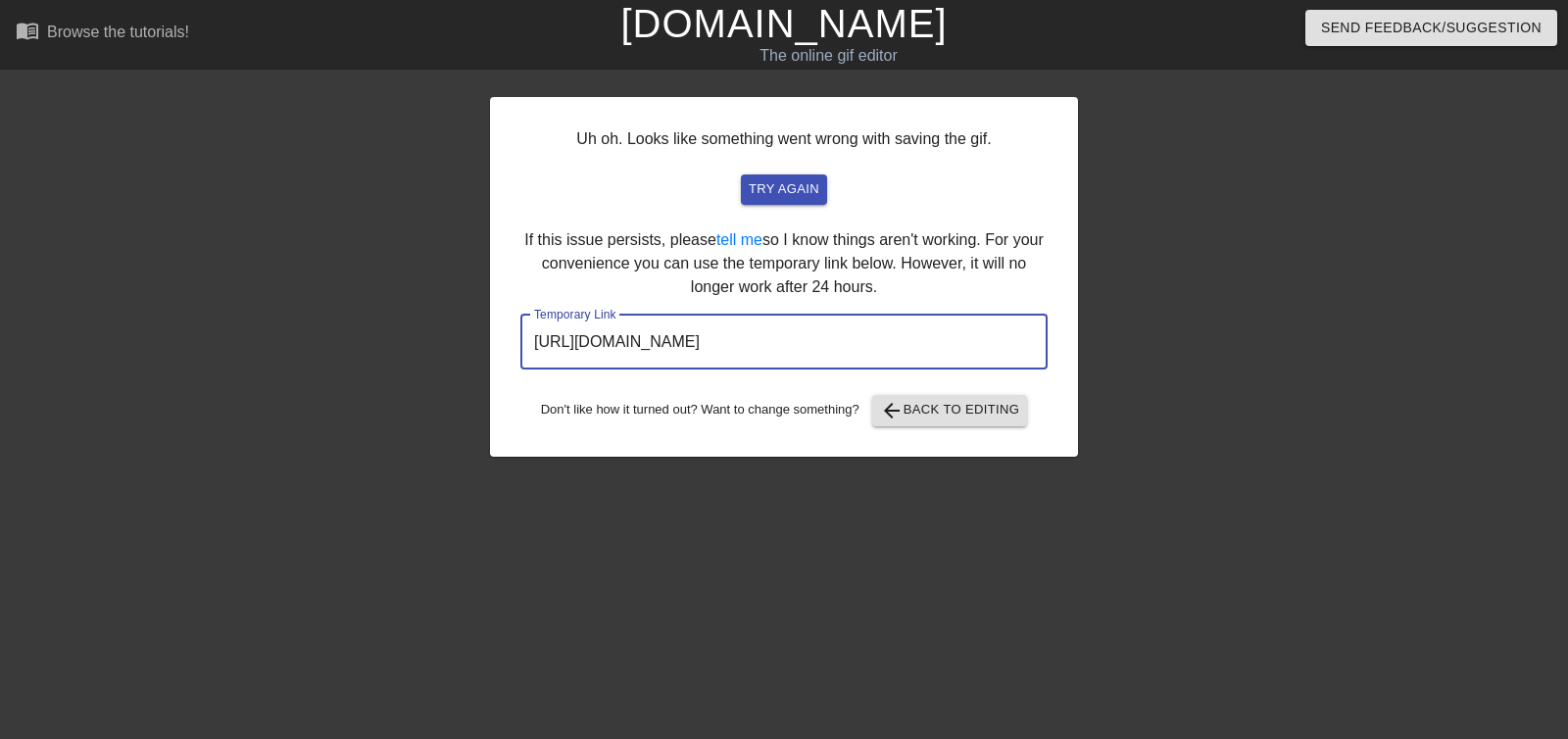
click at [309, 153] on div at bounding box center [319, 371] width 294 height 588
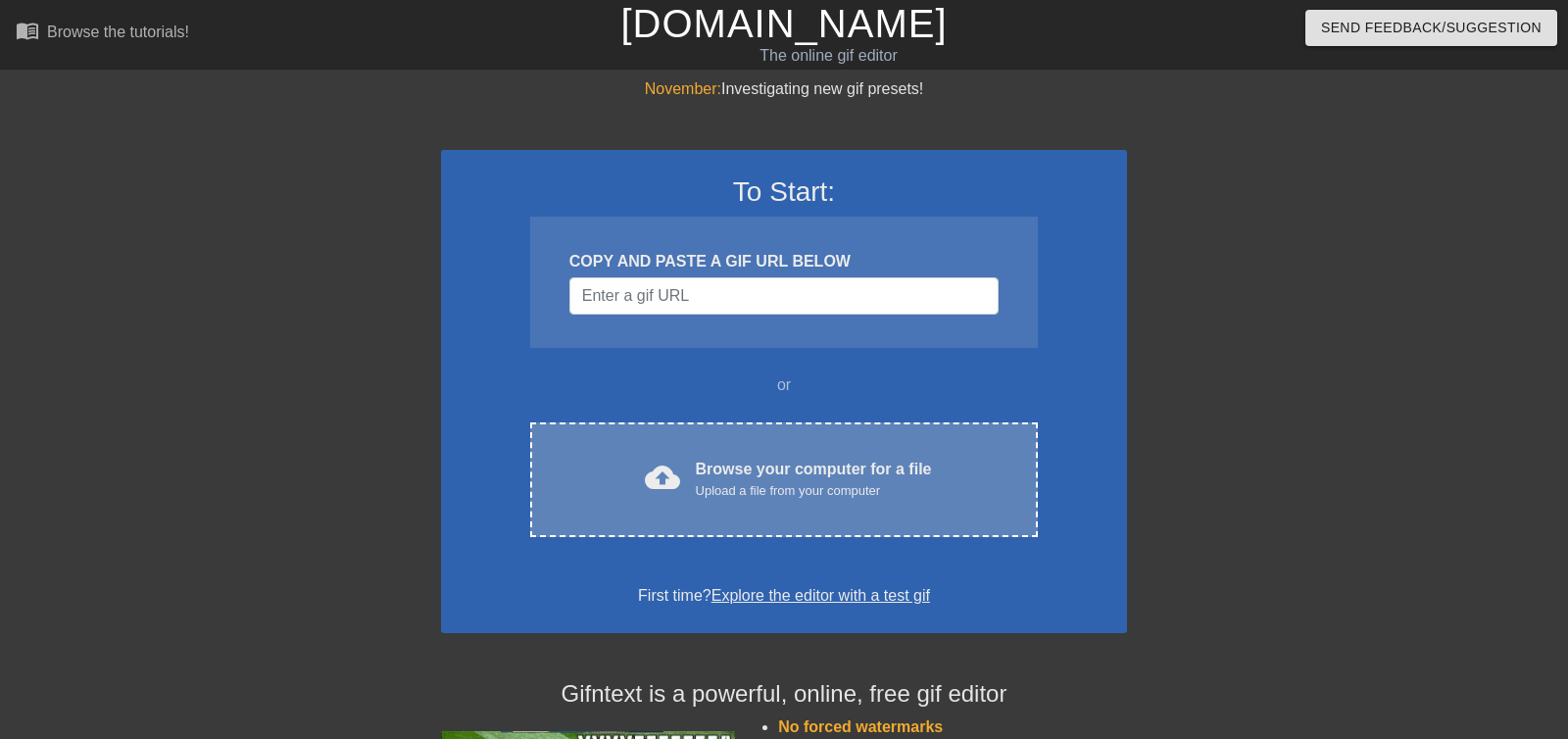
click at [704, 477] on div "Browse your computer for a file Upload a file from your computer" at bounding box center [813, 480] width 236 height 43
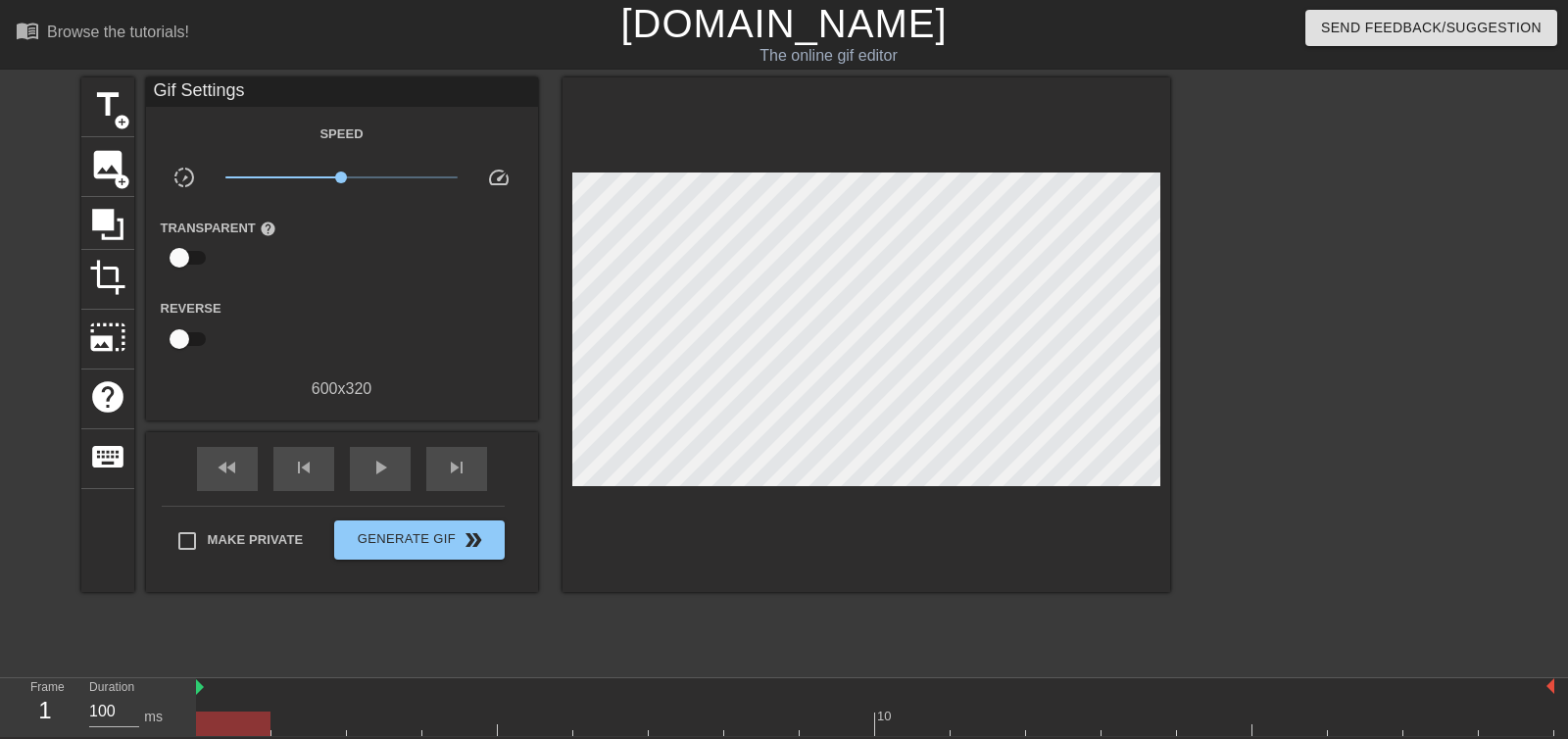
click at [1410, 396] on div at bounding box center [1340, 371] width 294 height 588
click at [237, 734] on div at bounding box center [233, 723] width 75 height 25
click at [209, 722] on div at bounding box center [233, 723] width 75 height 25
click at [328, 474] on div "skip_previous" at bounding box center [304, 469] width 61 height 44
click at [374, 471] on span "play_arrow" at bounding box center [380, 468] width 24 height 24
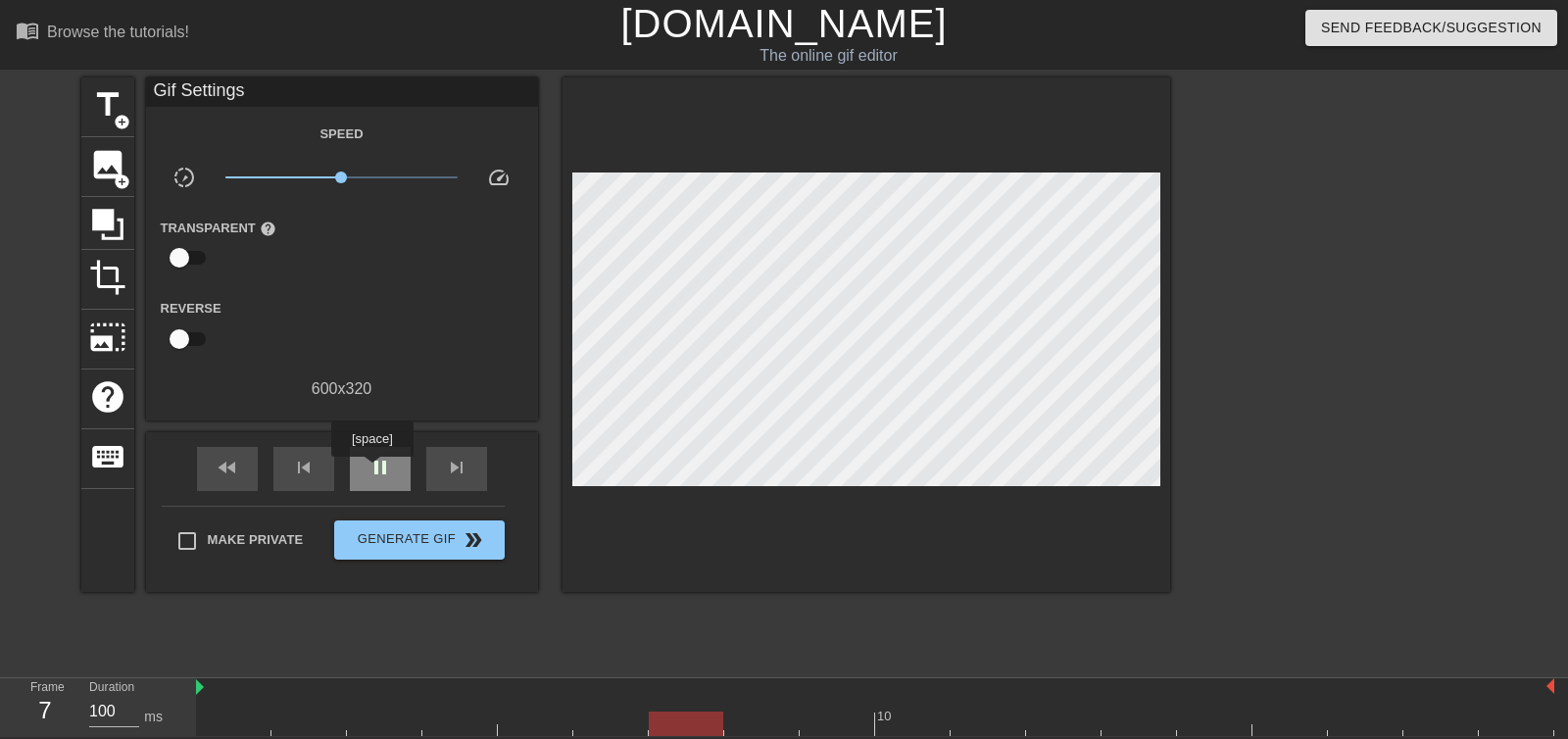
click at [374, 471] on span "pause" at bounding box center [380, 468] width 24 height 24
click at [374, 471] on span "play_arrow" at bounding box center [380, 468] width 24 height 24
click at [374, 471] on span "pause" at bounding box center [380, 468] width 24 height 24
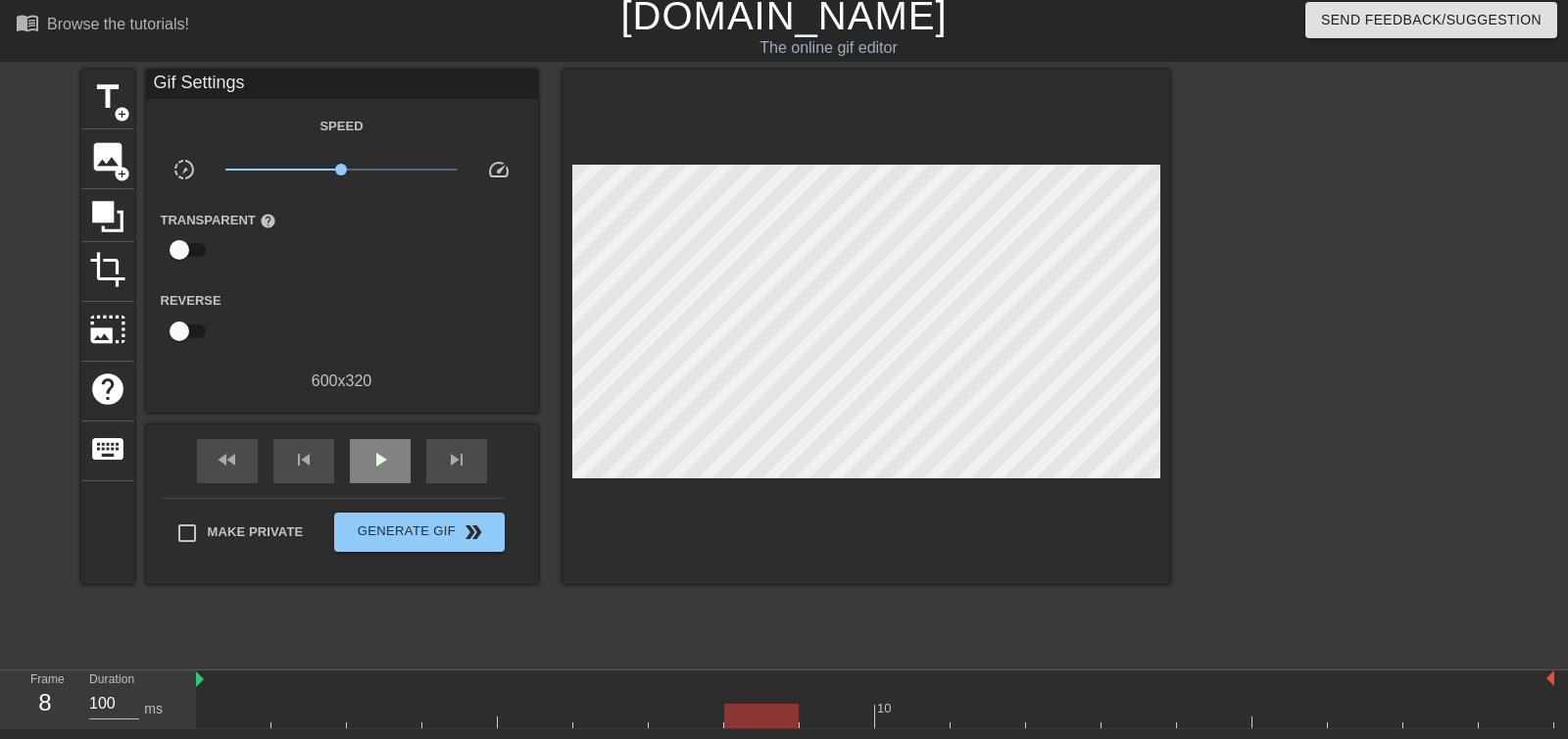
click at [374, 471] on span "play_arrow" at bounding box center [380, 460] width 24 height 24
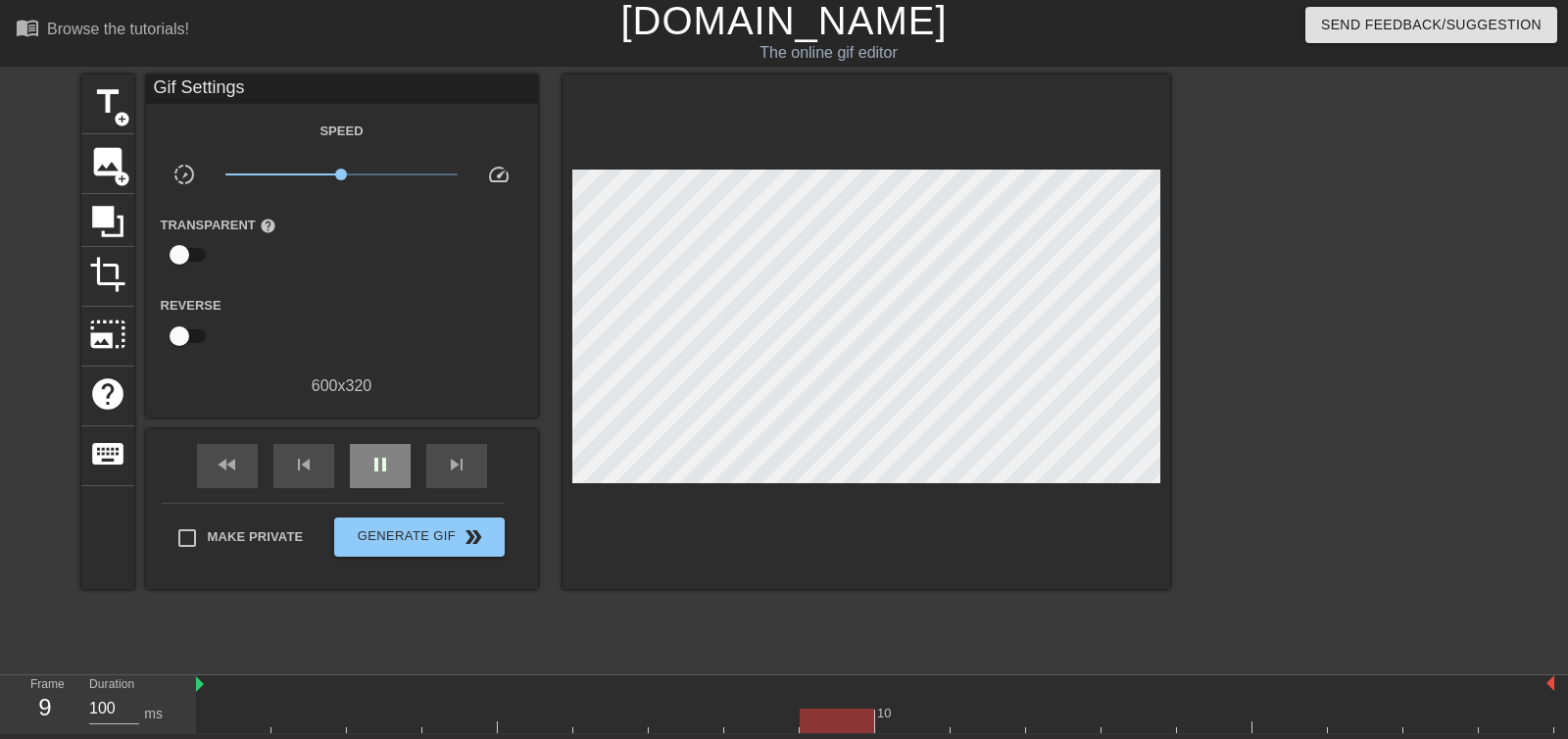
scroll to position [6, 0]
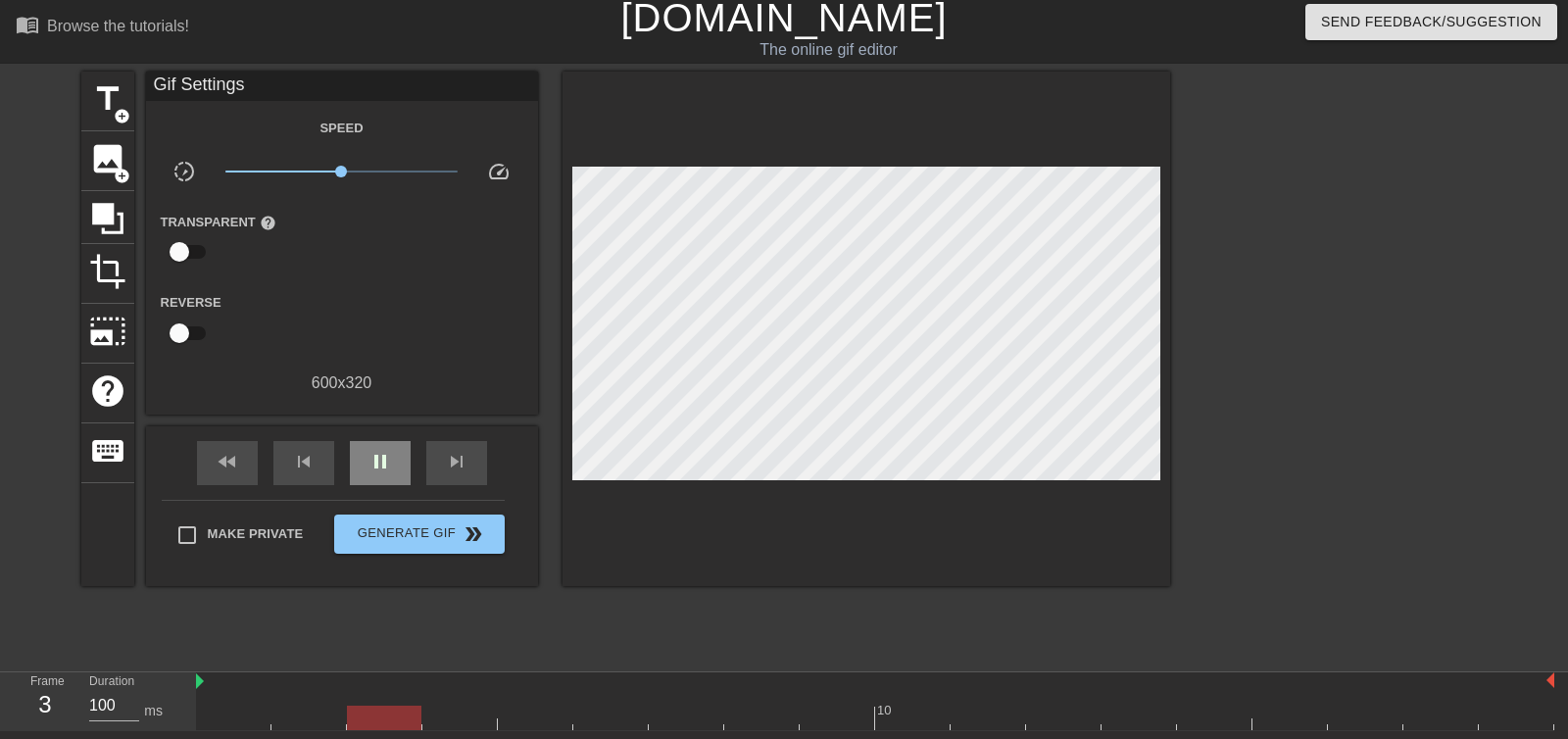
click at [374, 471] on span "pause" at bounding box center [380, 462] width 24 height 24
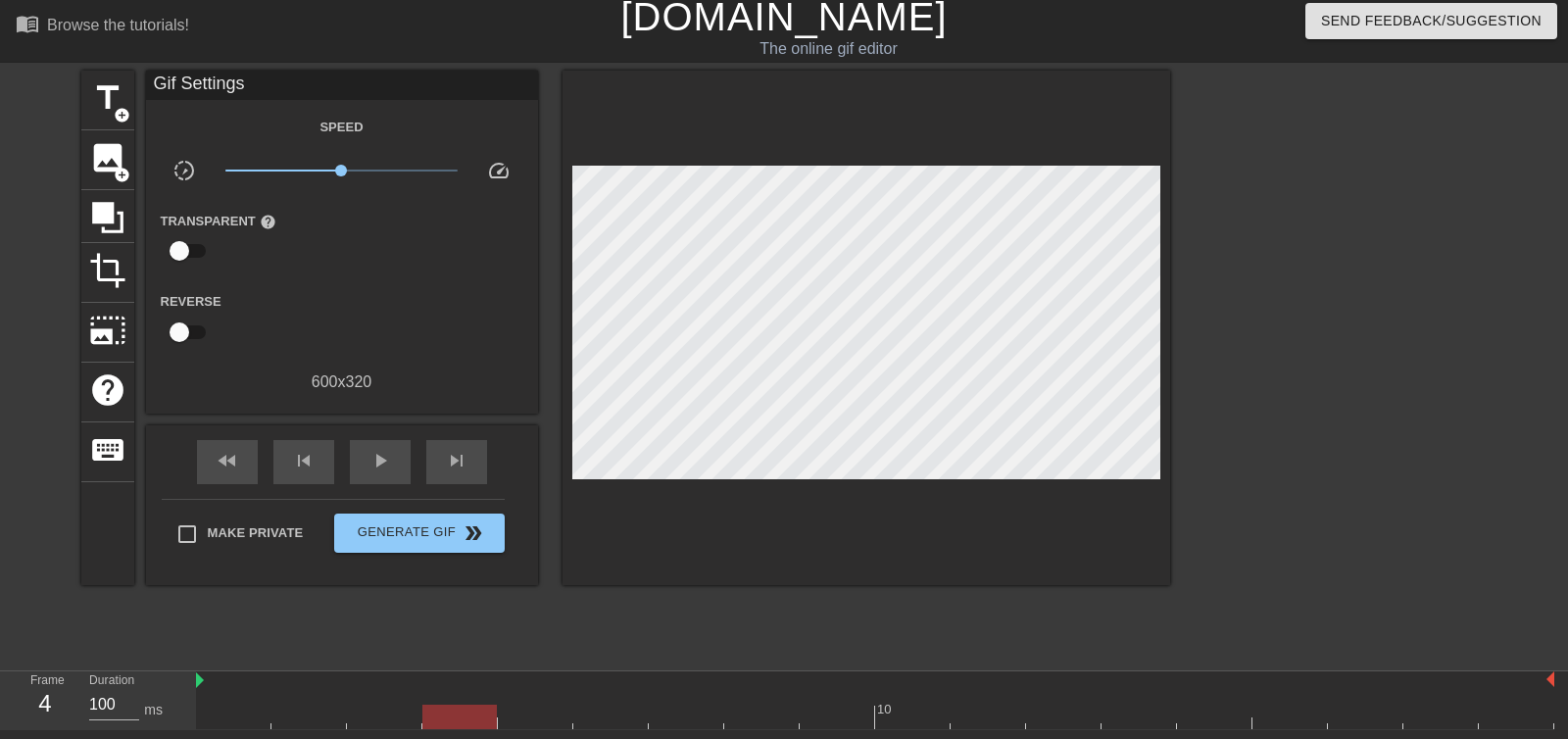
click at [1268, 367] on div at bounding box center [1340, 365] width 294 height 588
